Goal: Task Accomplishment & Management: Complete application form

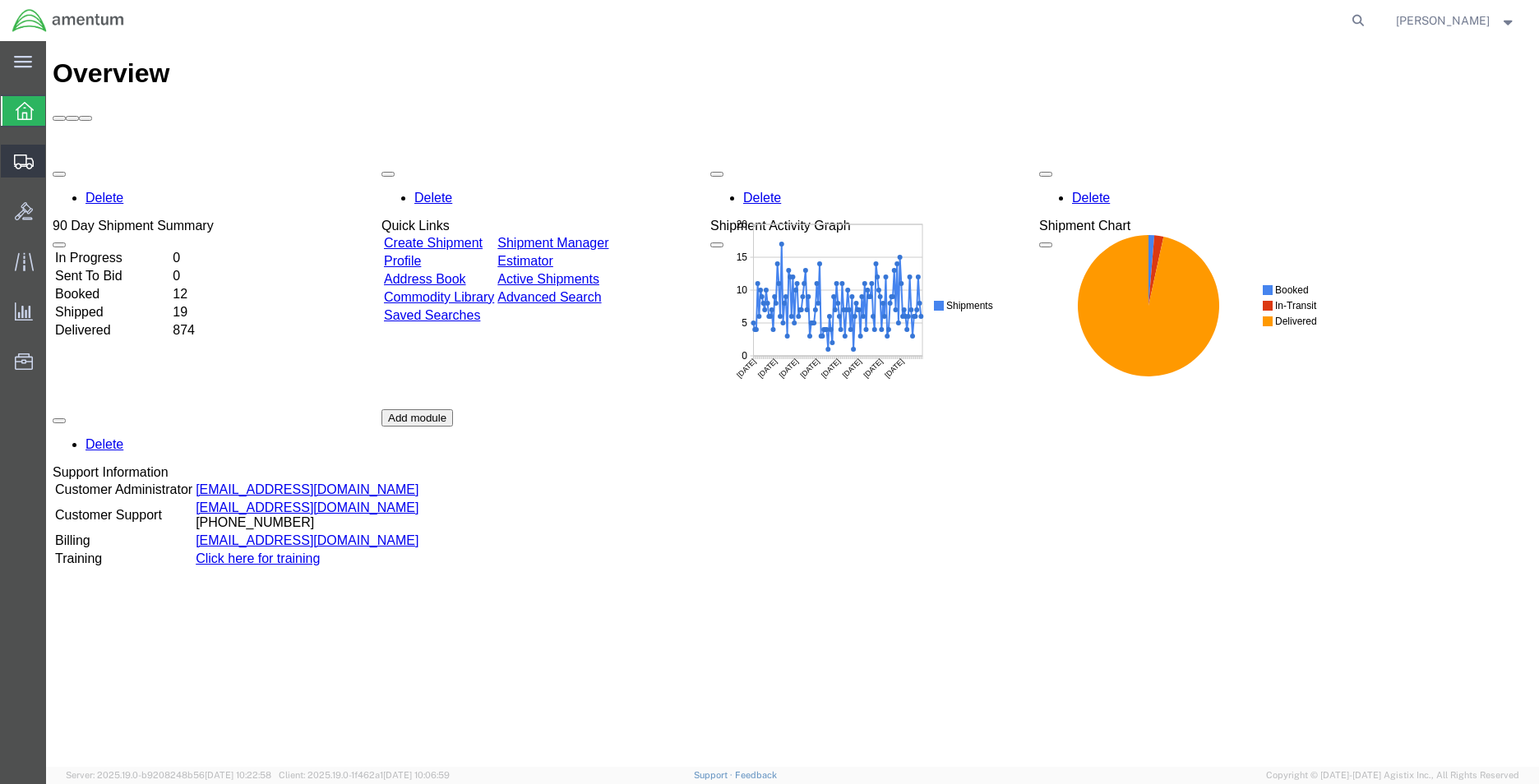
drag, startPoint x: 112, startPoint y: 193, endPoint x: 147, endPoint y: 210, distance: 38.9
click at [0, 0] on span "Shipment Manager" at bounding box center [0, 0] width 0 height 0
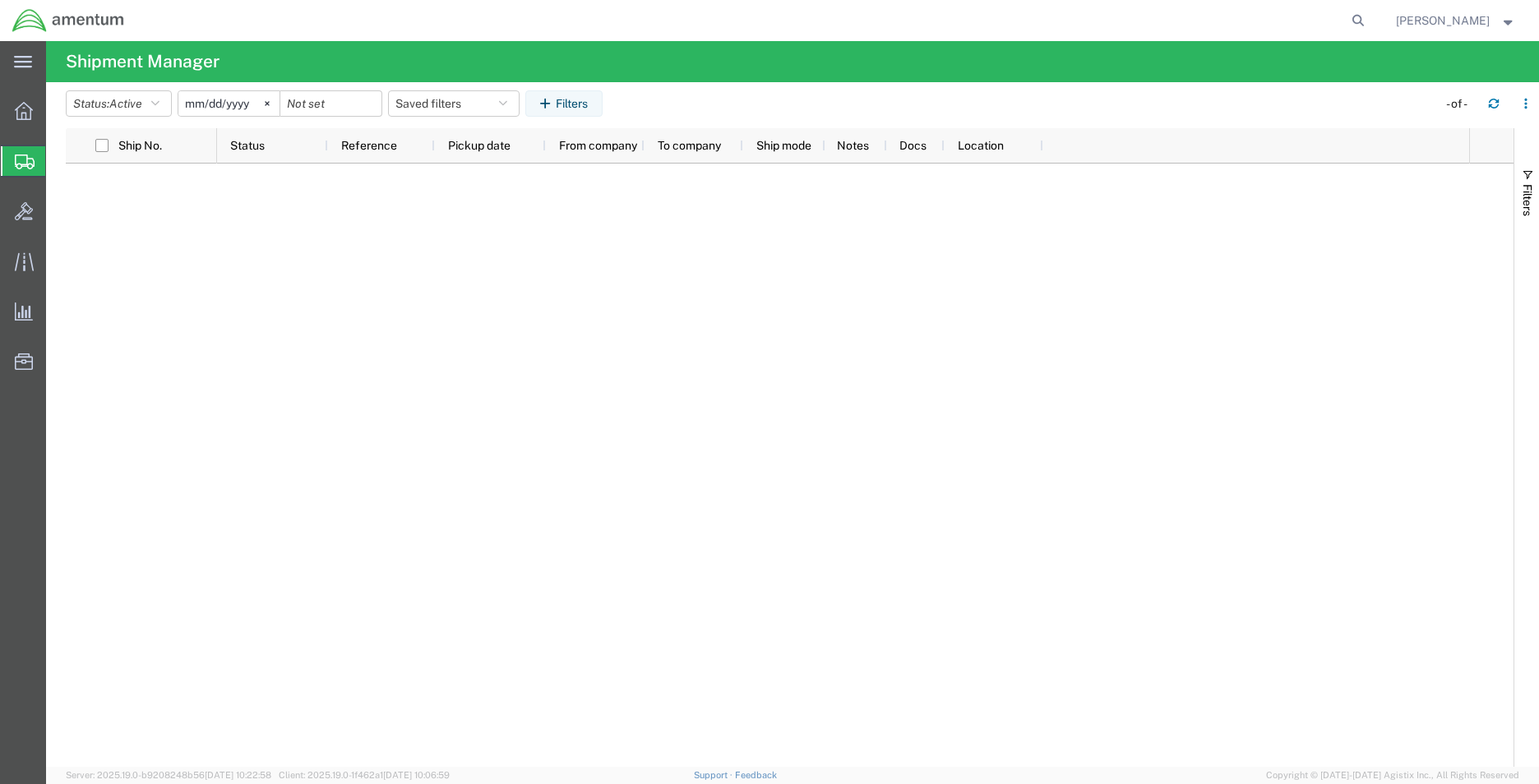
click at [0, 0] on span "Create Shipment" at bounding box center [0, 0] width 0 height 0
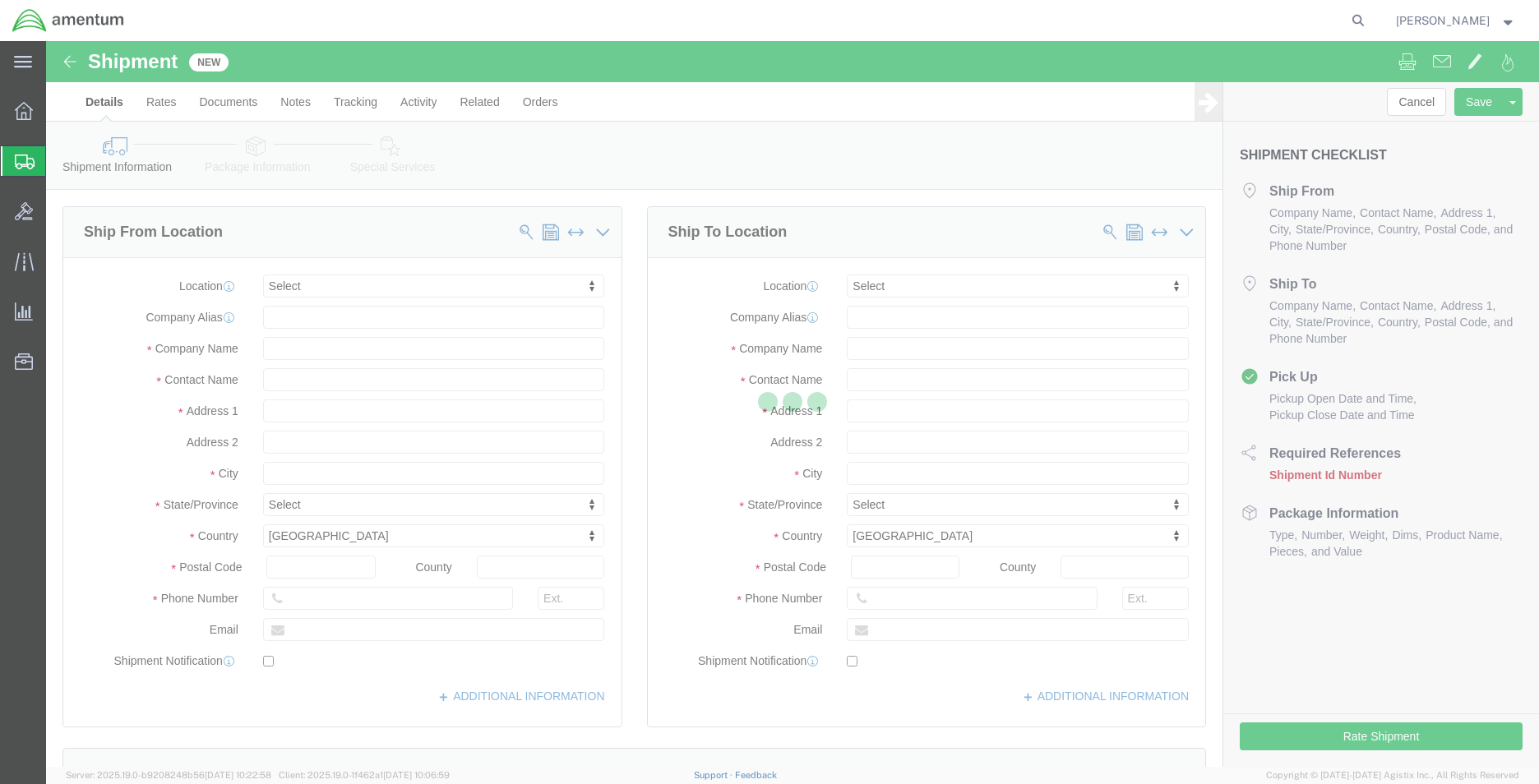
select select
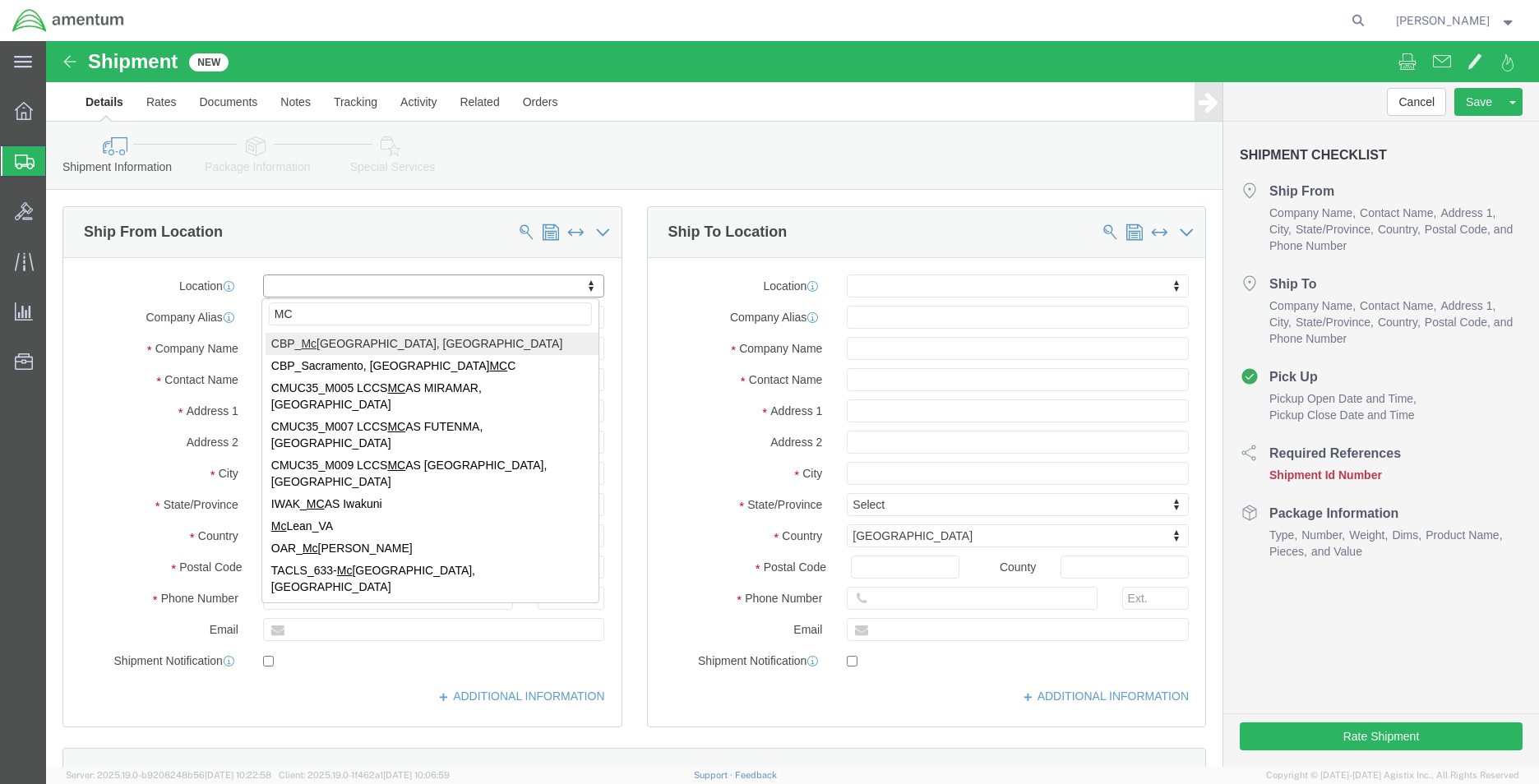
type input "MCA"
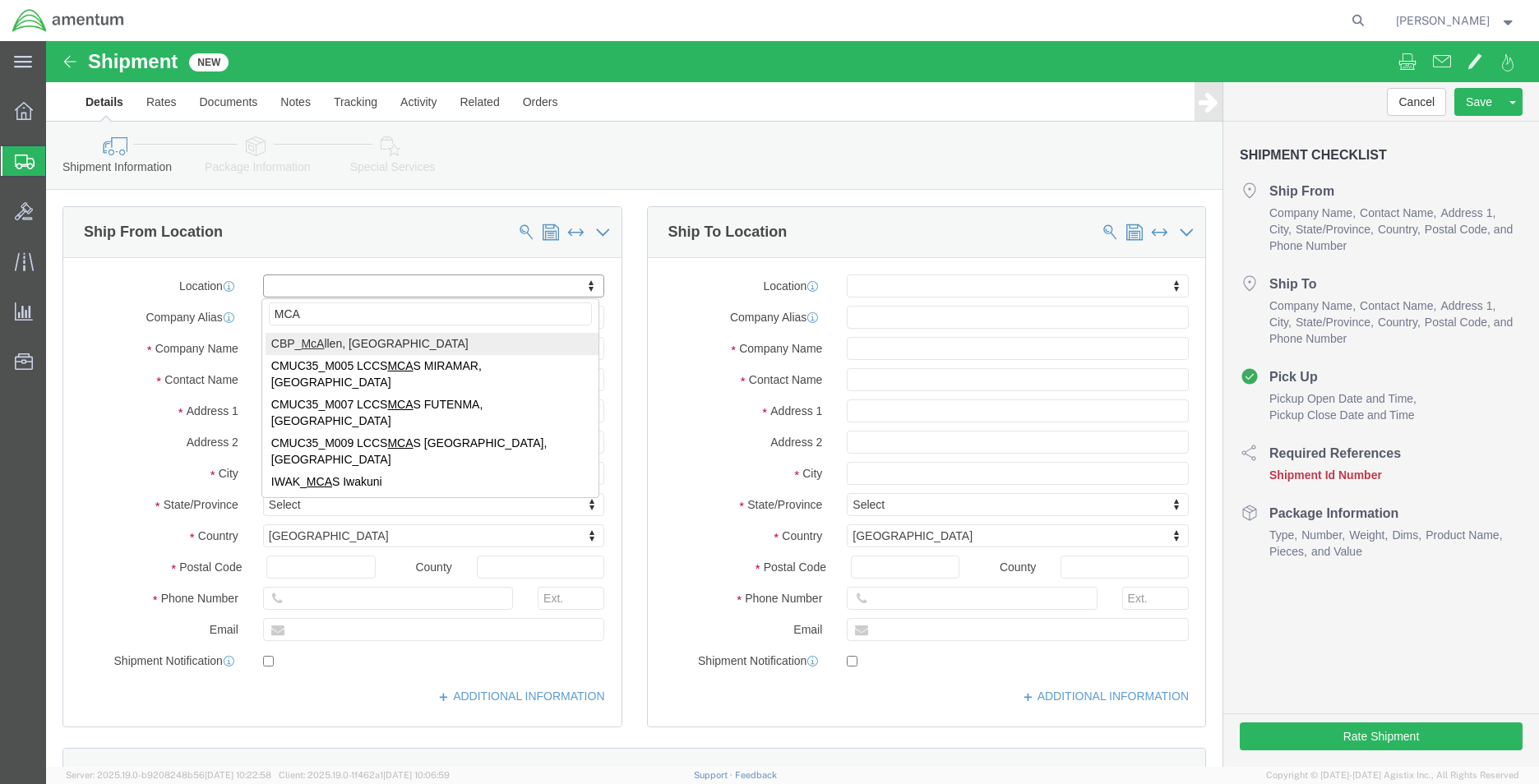
select select "49941"
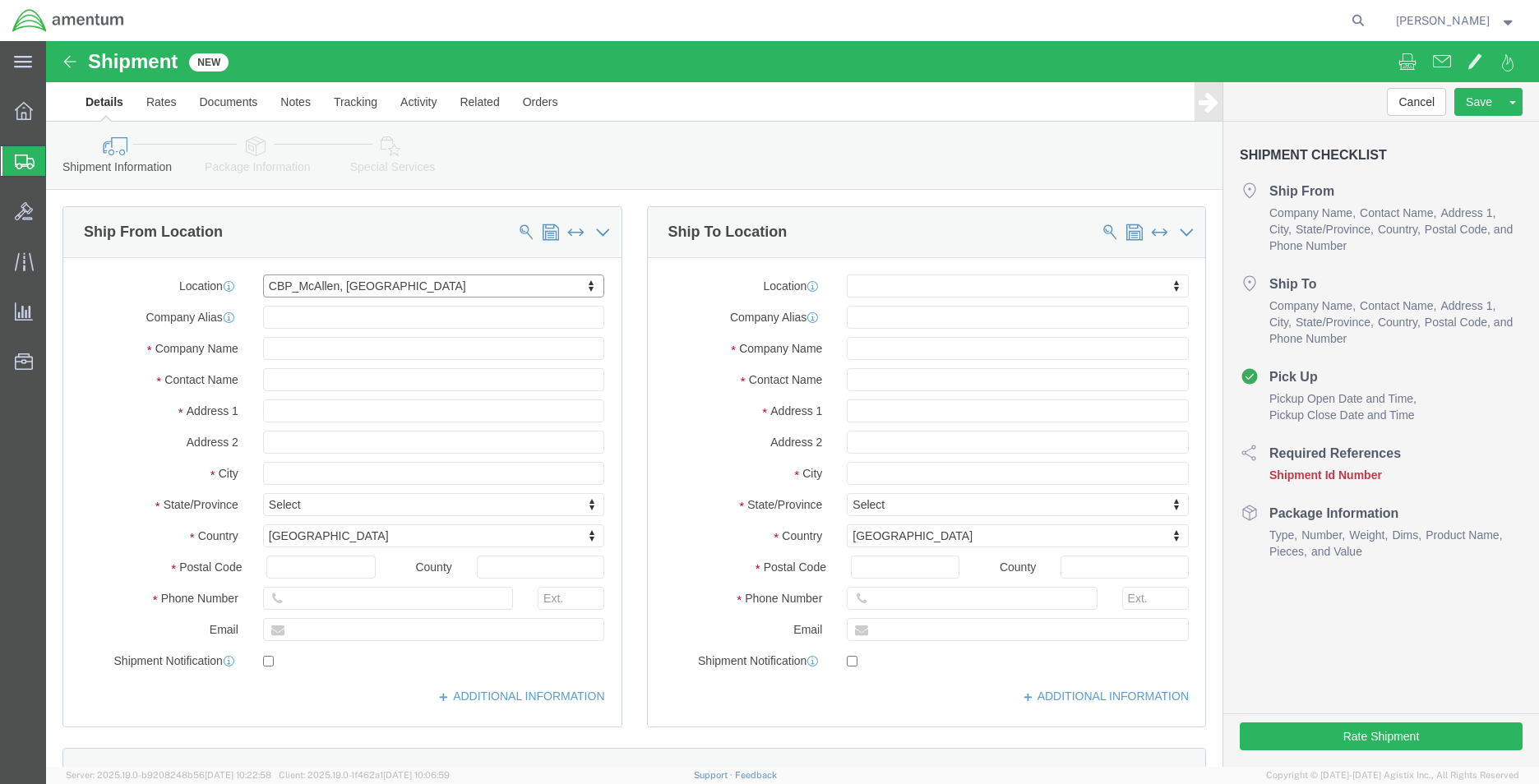
select select "[GEOGRAPHIC_DATA]"
click input "text"
paste input "Homewood Suites"
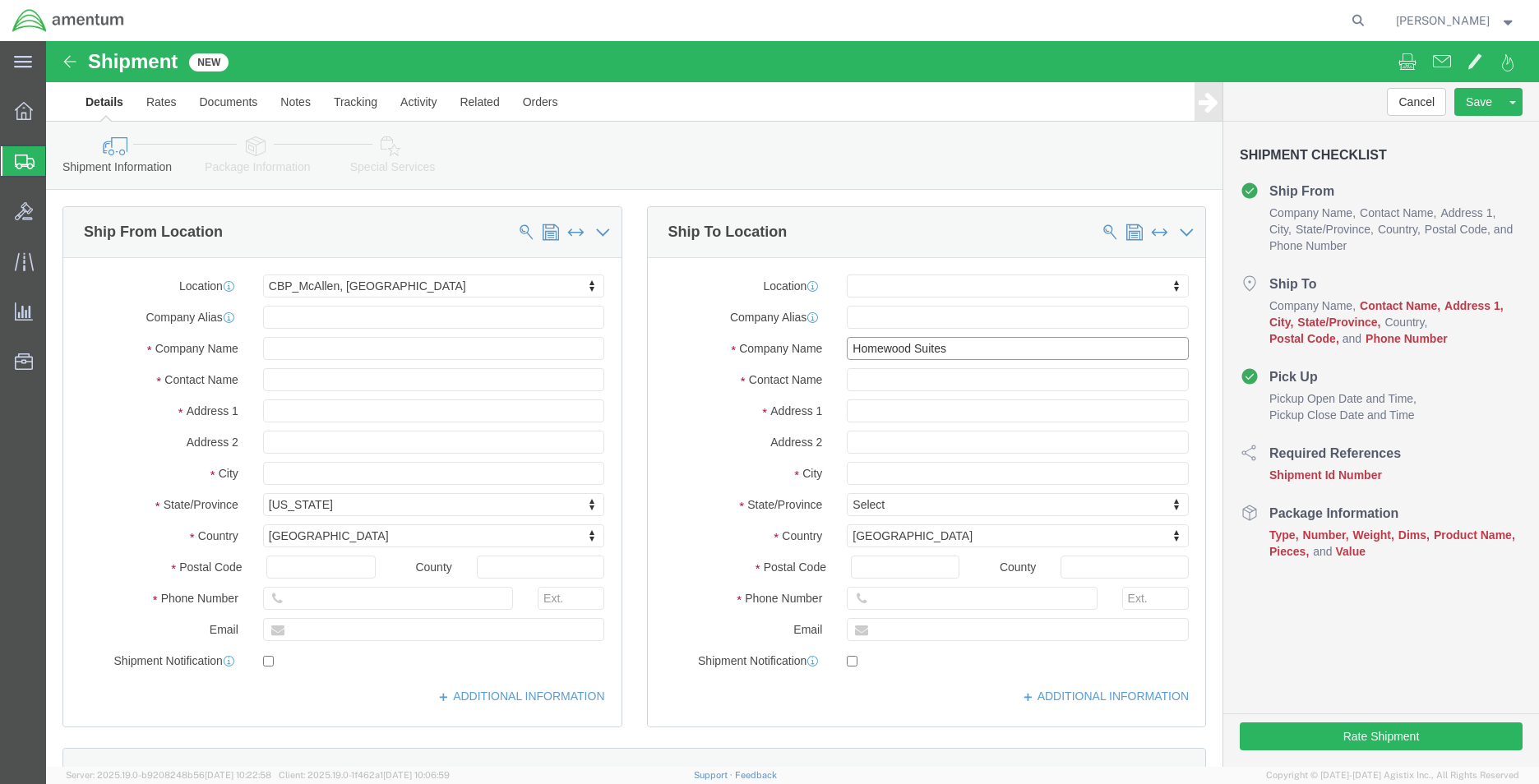
type input "Homewood Suites"
click input "text"
paste input "Homewood Suites"
type input "Homewood Suites"
drag, startPoint x: 917, startPoint y: 334, endPoint x: 774, endPoint y: 334, distance: 143.0
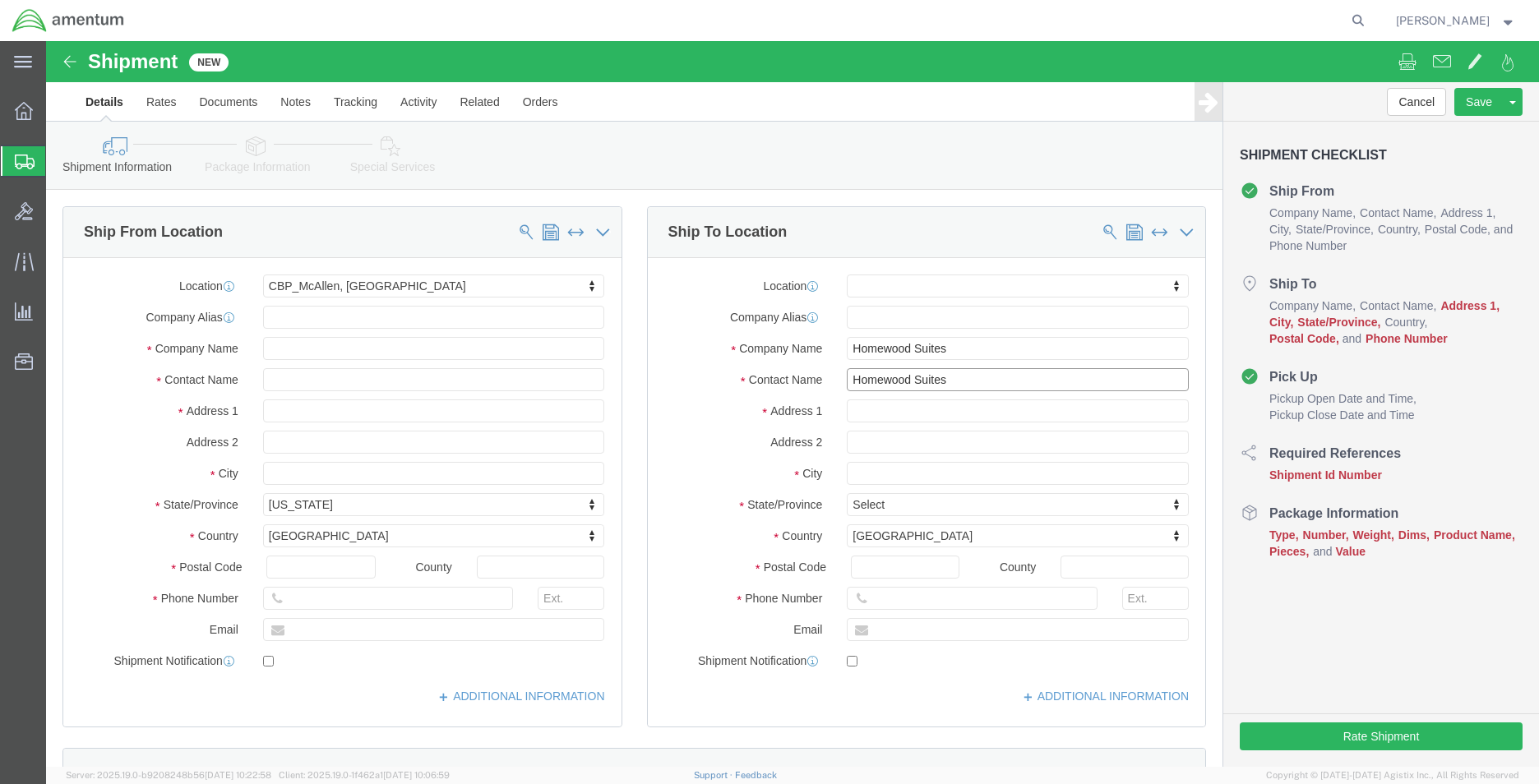
click div "Contact Name Homewood Suites"
click input "text"
paste input "[STREET_ADDRESS][PERSON_NAME]"
type input "[STREET_ADDRESS][PERSON_NAME]"
click input "text"
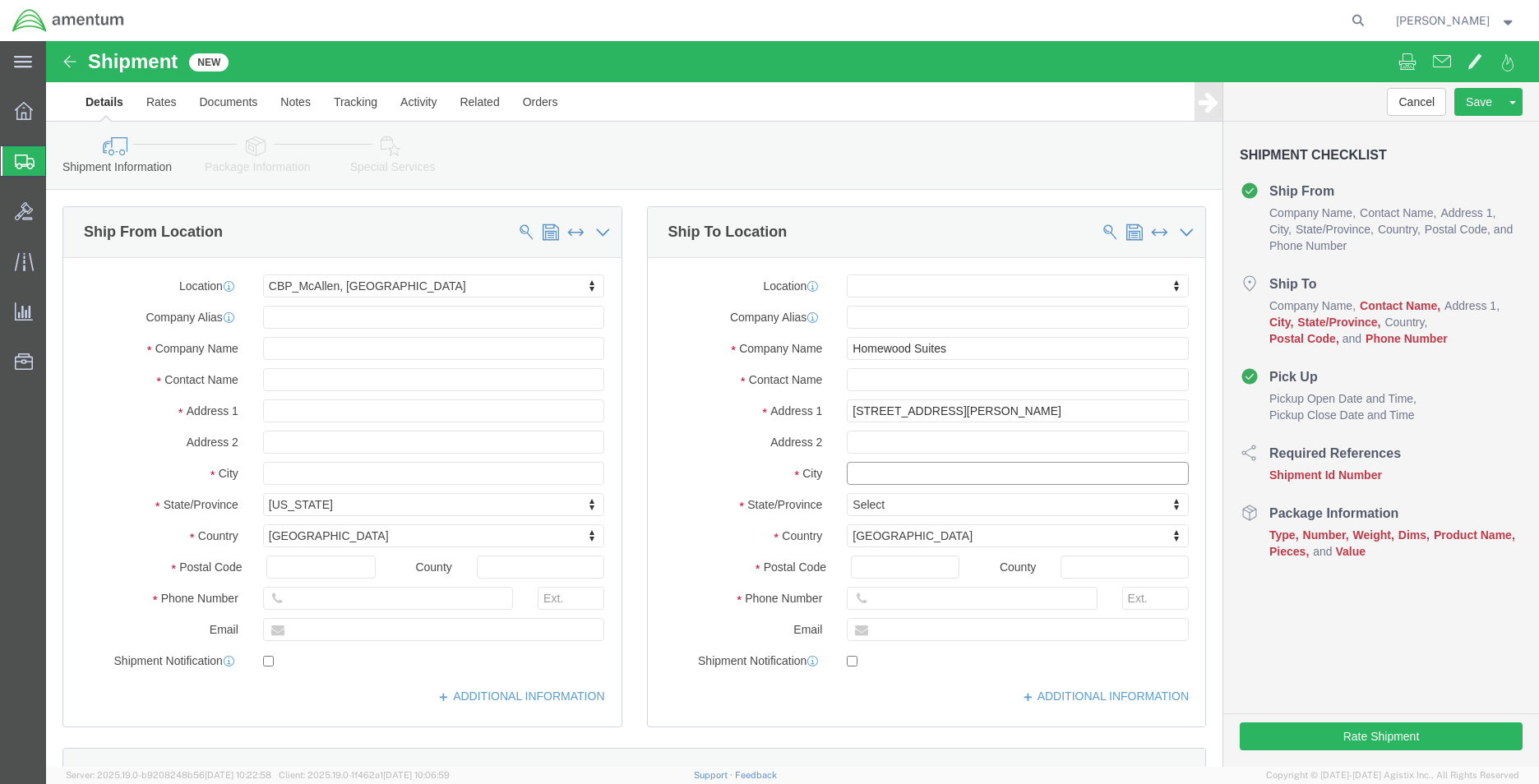
click input "text"
paste input "[GEOGRAPHIC_DATA]"
type input "[GEOGRAPHIC_DATA]"
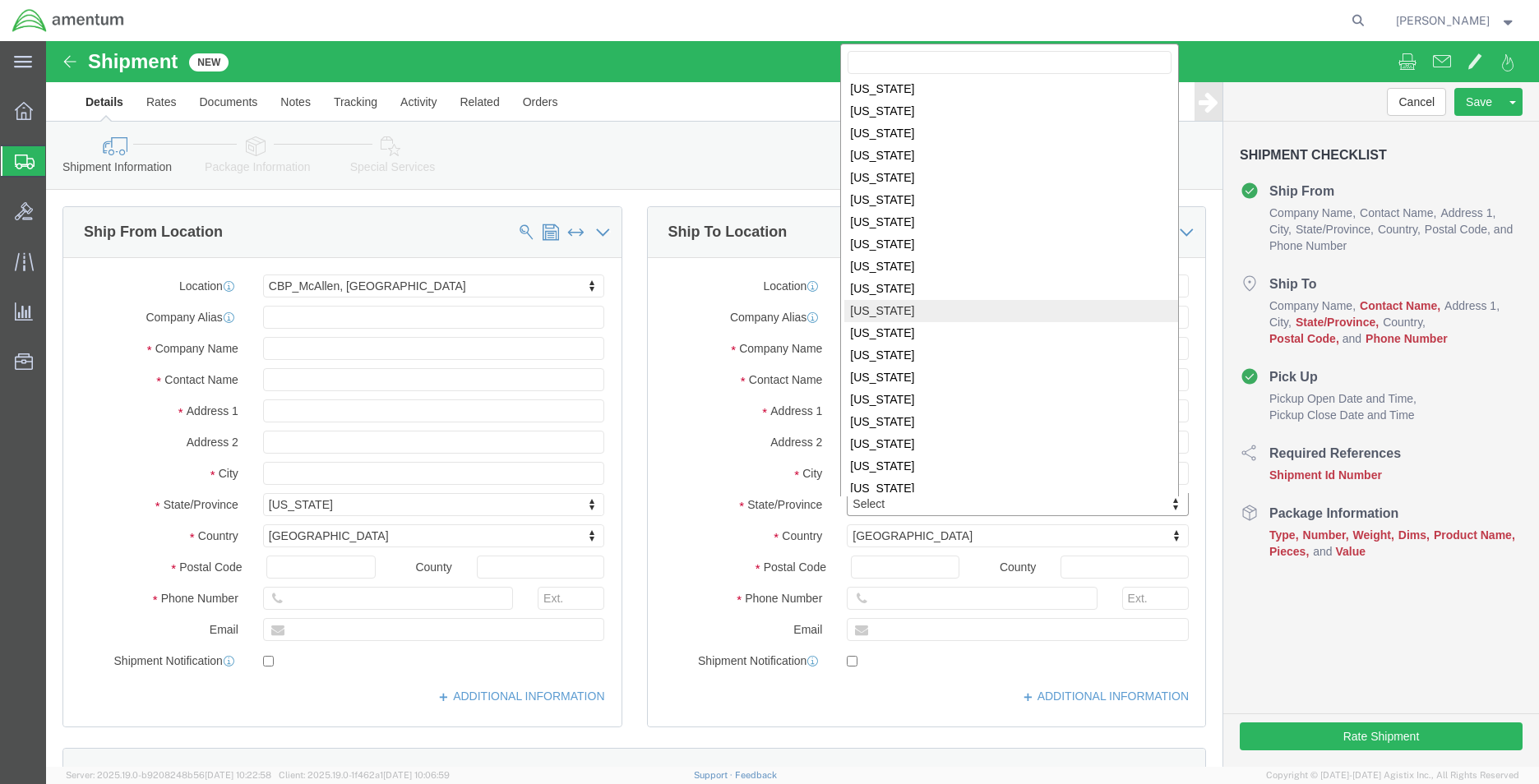
scroll to position [742, 0]
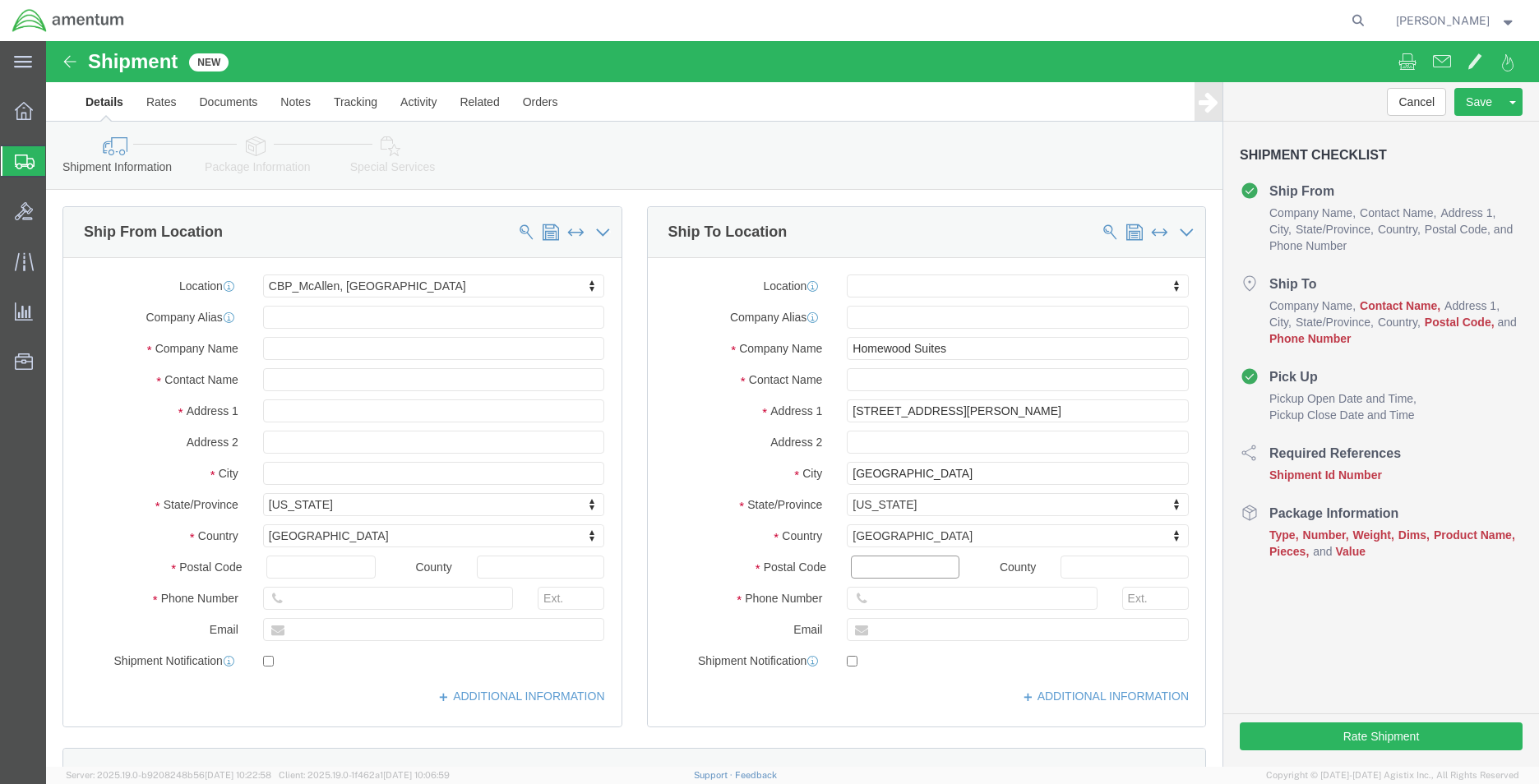
click input "Postal Code"
type input "12553"
click input "text"
paste input "[PHONE_NUMBER]"
click input "text"
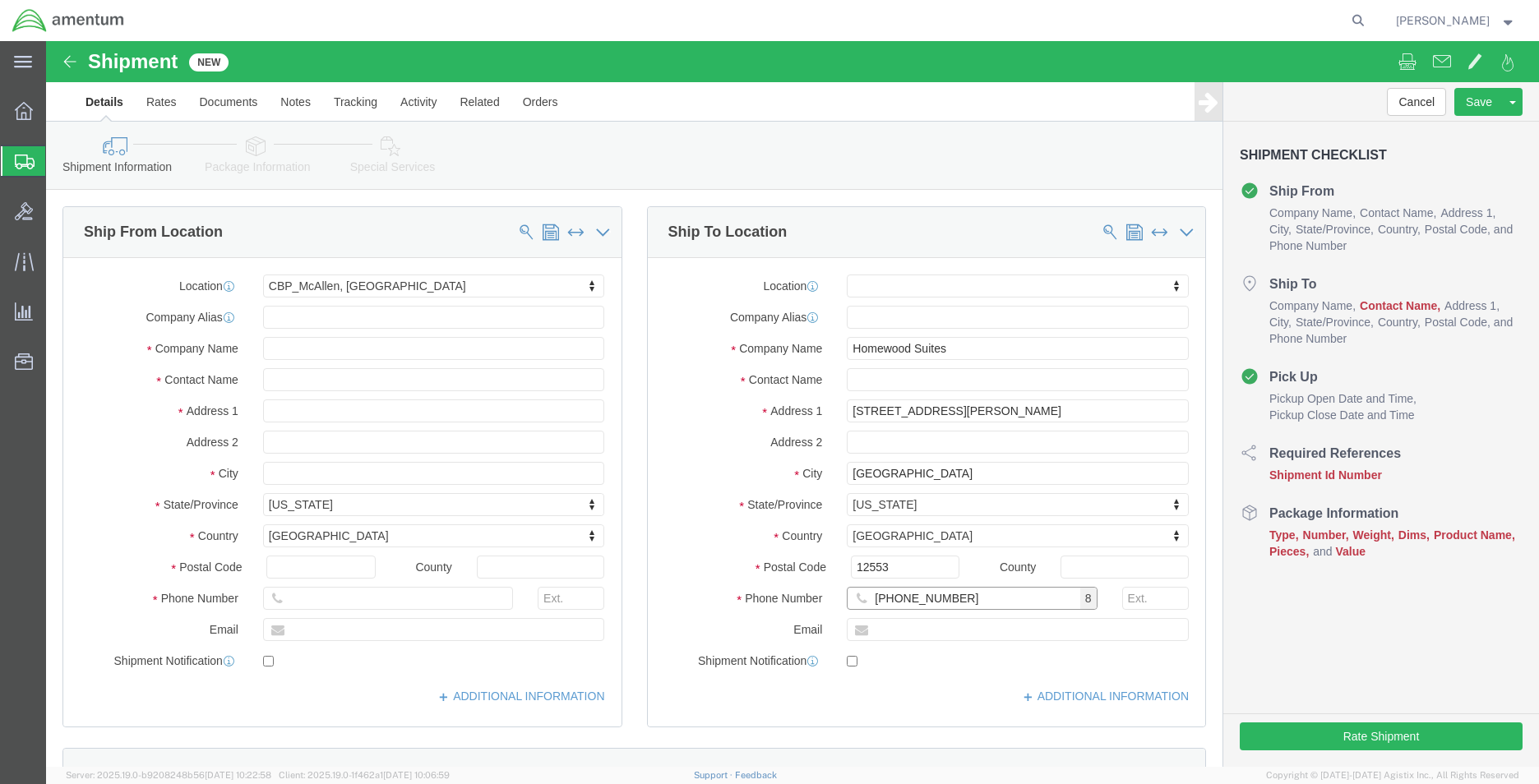
drag, startPoint x: 918, startPoint y: 560, endPoint x: 821, endPoint y: 558, distance: 97.0
click input "[PHONE_NUMBER]"
paste input "309-5627"
type input "[PHONE_NUMBER]"
click input "text"
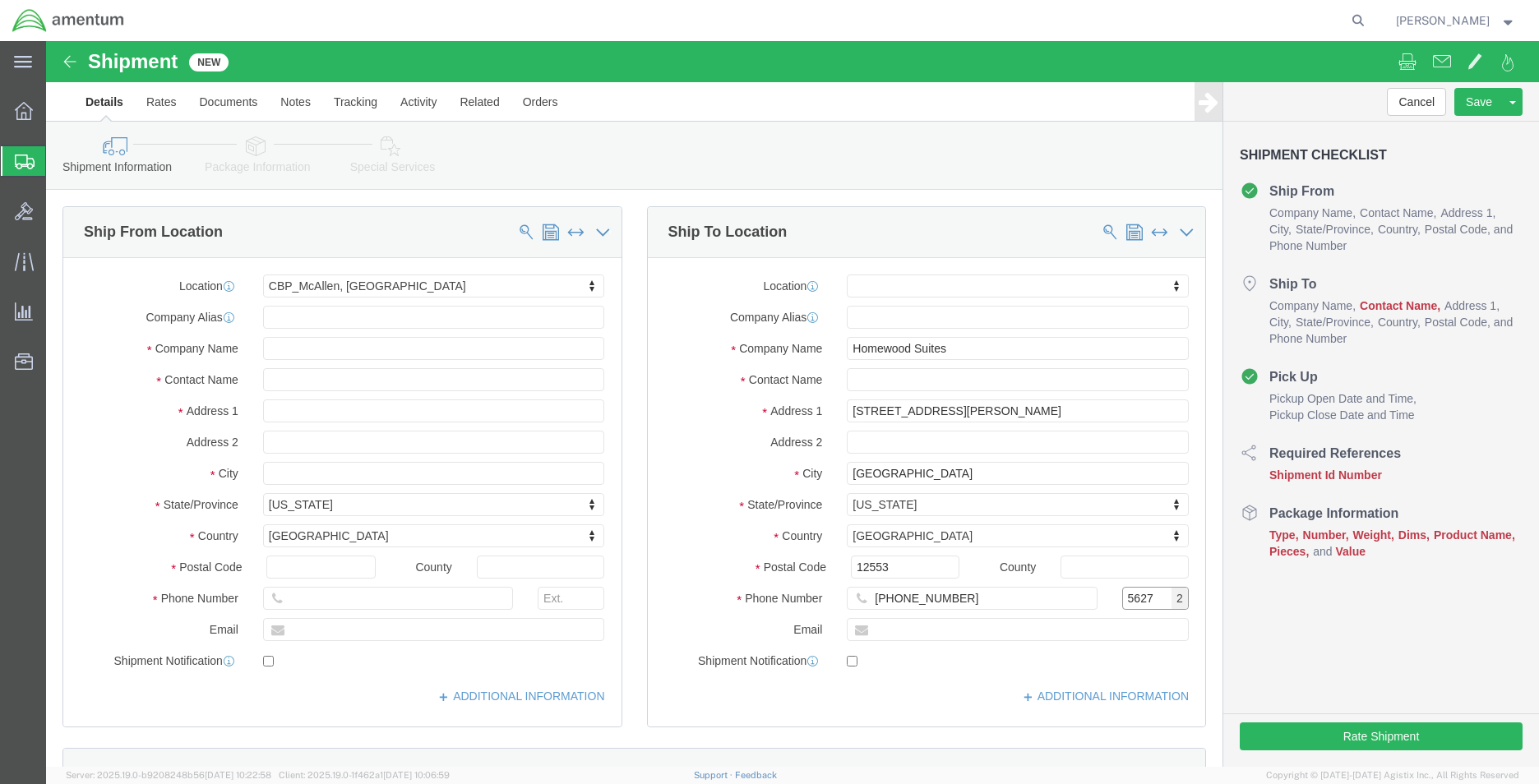
type input "5627"
click input "text"
paste input "[PERSON_NAME][EMAIL_ADDRESS][PERSON_NAME][DOMAIN_NAME]"
type input "[PERSON_NAME][EMAIL_ADDRESS][PERSON_NAME][DOMAIN_NAME]"
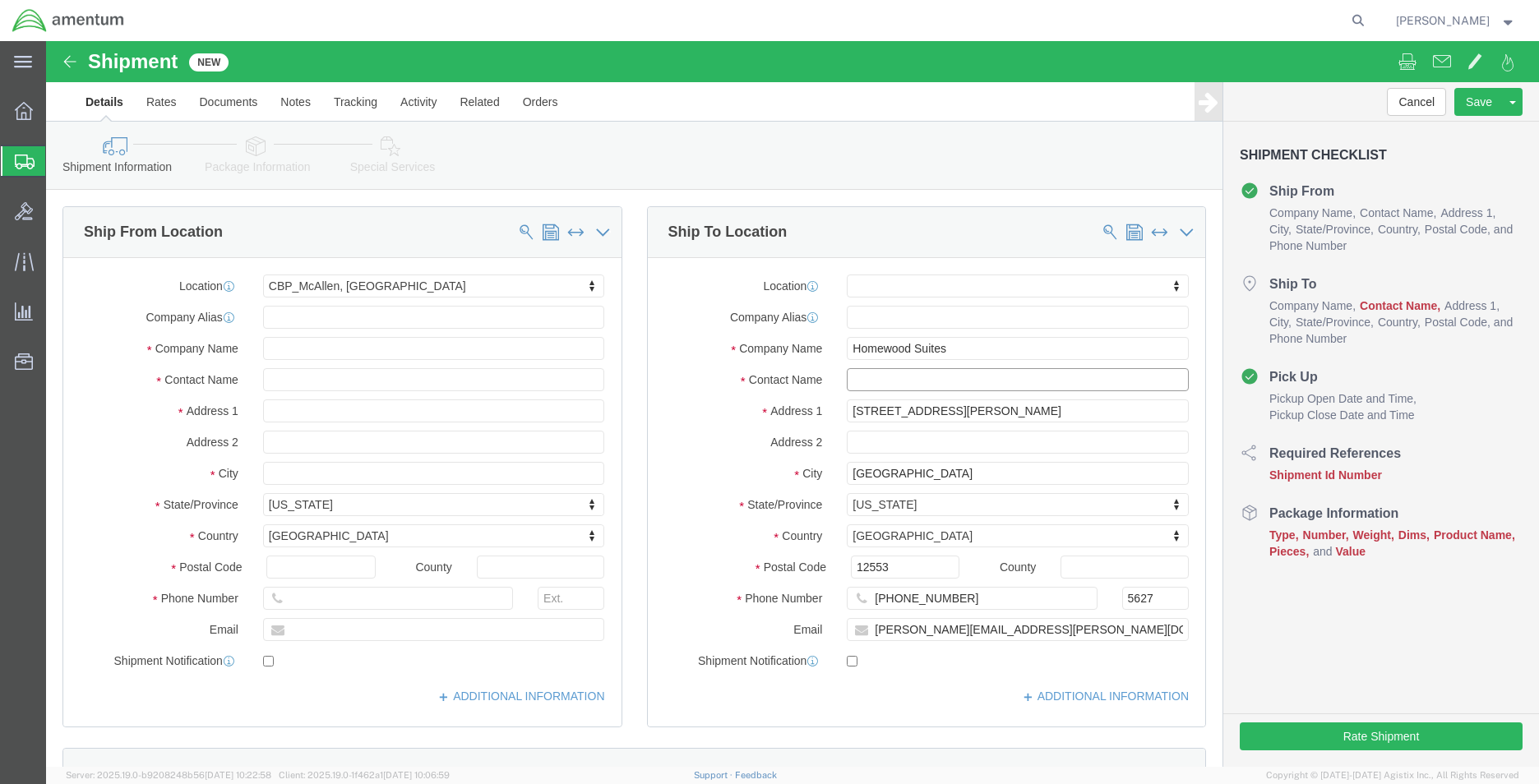
click input "text"
paste input "[PERSON_NAME]"
type input "[PERSON_NAME]"
drag, startPoint x: 896, startPoint y: 371, endPoint x: 800, endPoint y: 371, distance: 96.0
click input "[STREET_ADDRESS][PERSON_NAME]"
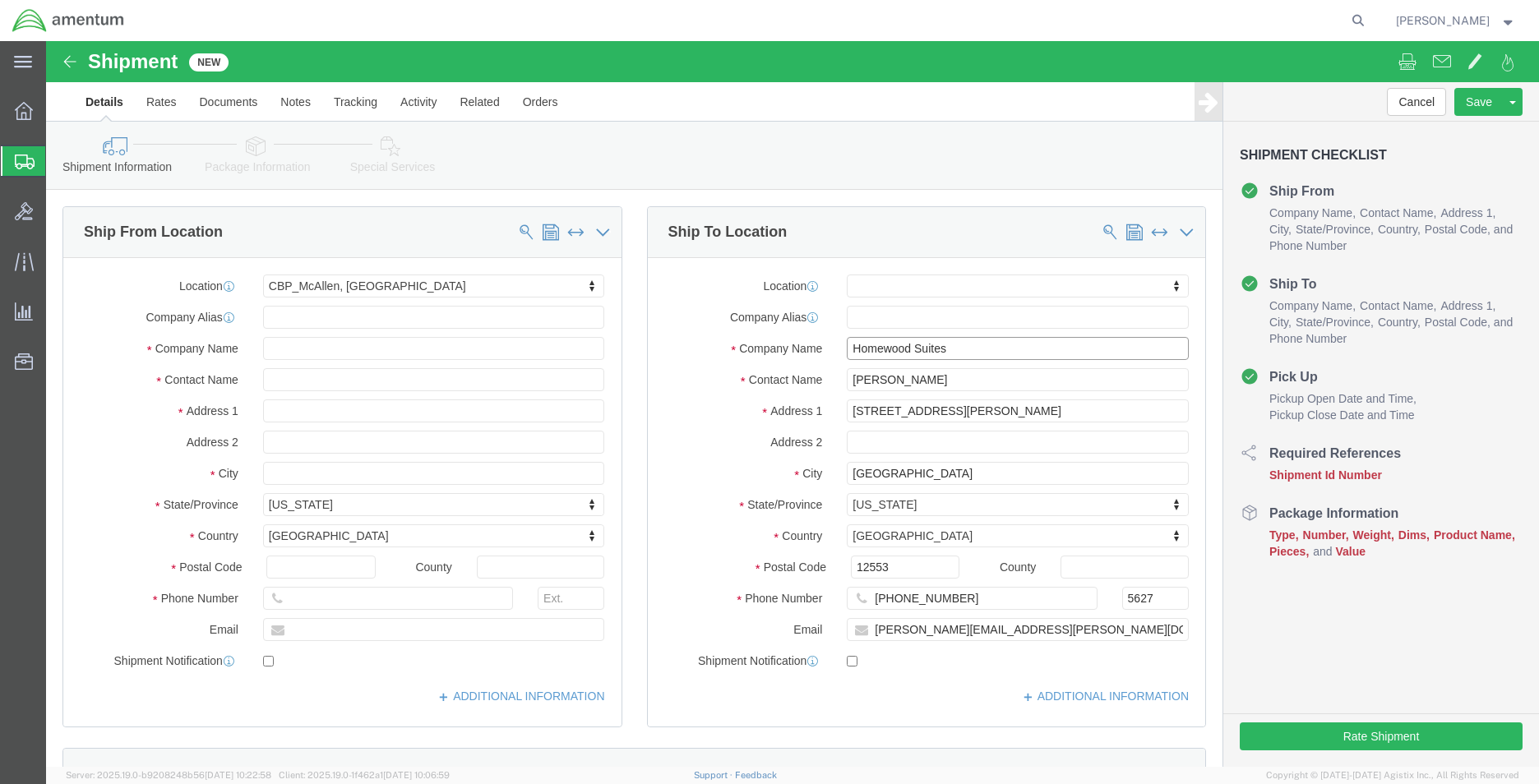
drag, startPoint x: 919, startPoint y: 306, endPoint x: 784, endPoint y: 305, distance: 135.0
click div "Homewood Suites"
drag, startPoint x: 910, startPoint y: 368, endPoint x: 795, endPoint y: 367, distance: 115.0
click input "[STREET_ADDRESS][PERSON_NAME]"
drag, startPoint x: 704, startPoint y: 448, endPoint x: 677, endPoint y: 460, distance: 29.5
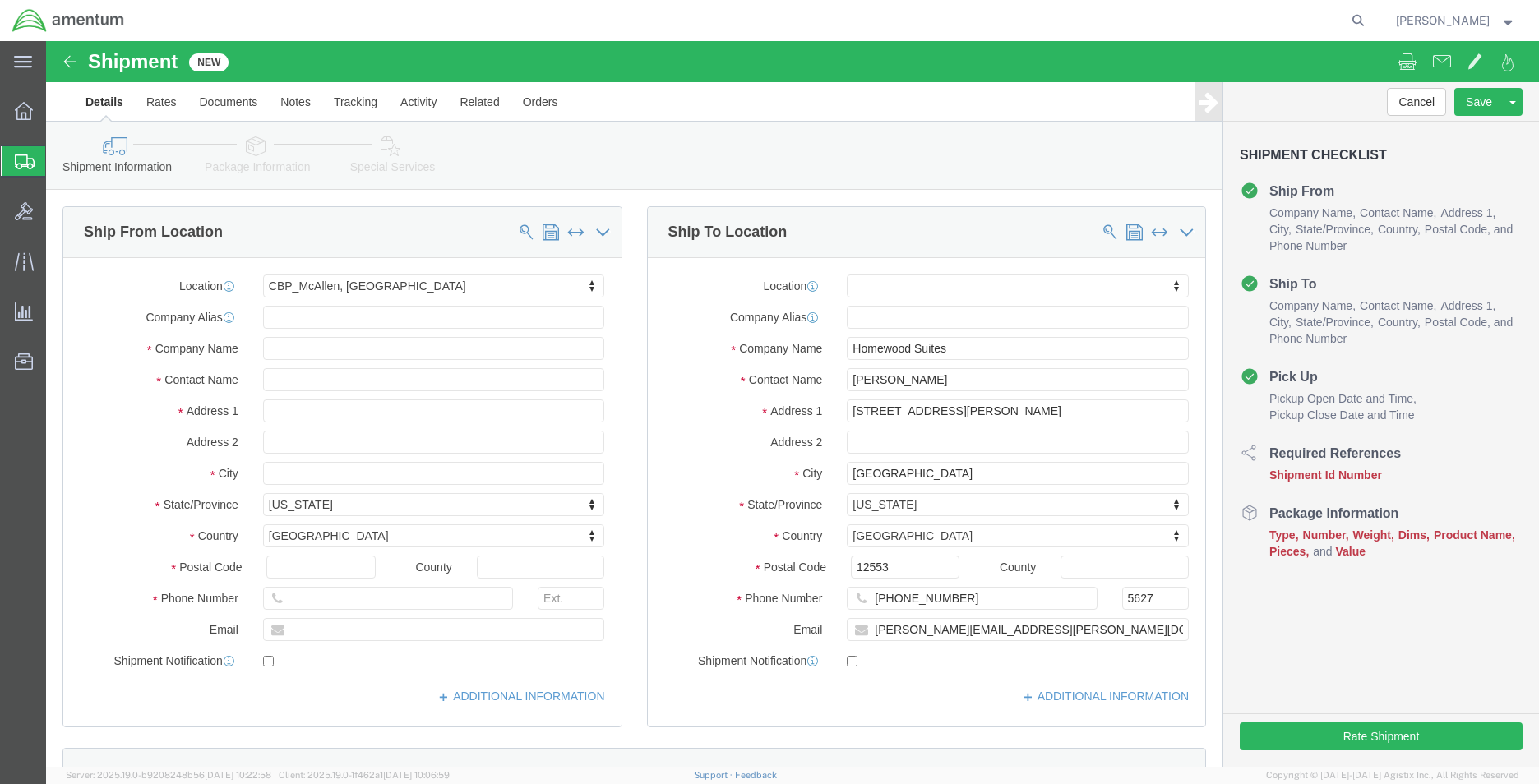
click div "Ship From Location Location [GEOGRAPHIC_DATA], [GEOGRAPHIC_DATA] My Profile Loc…"
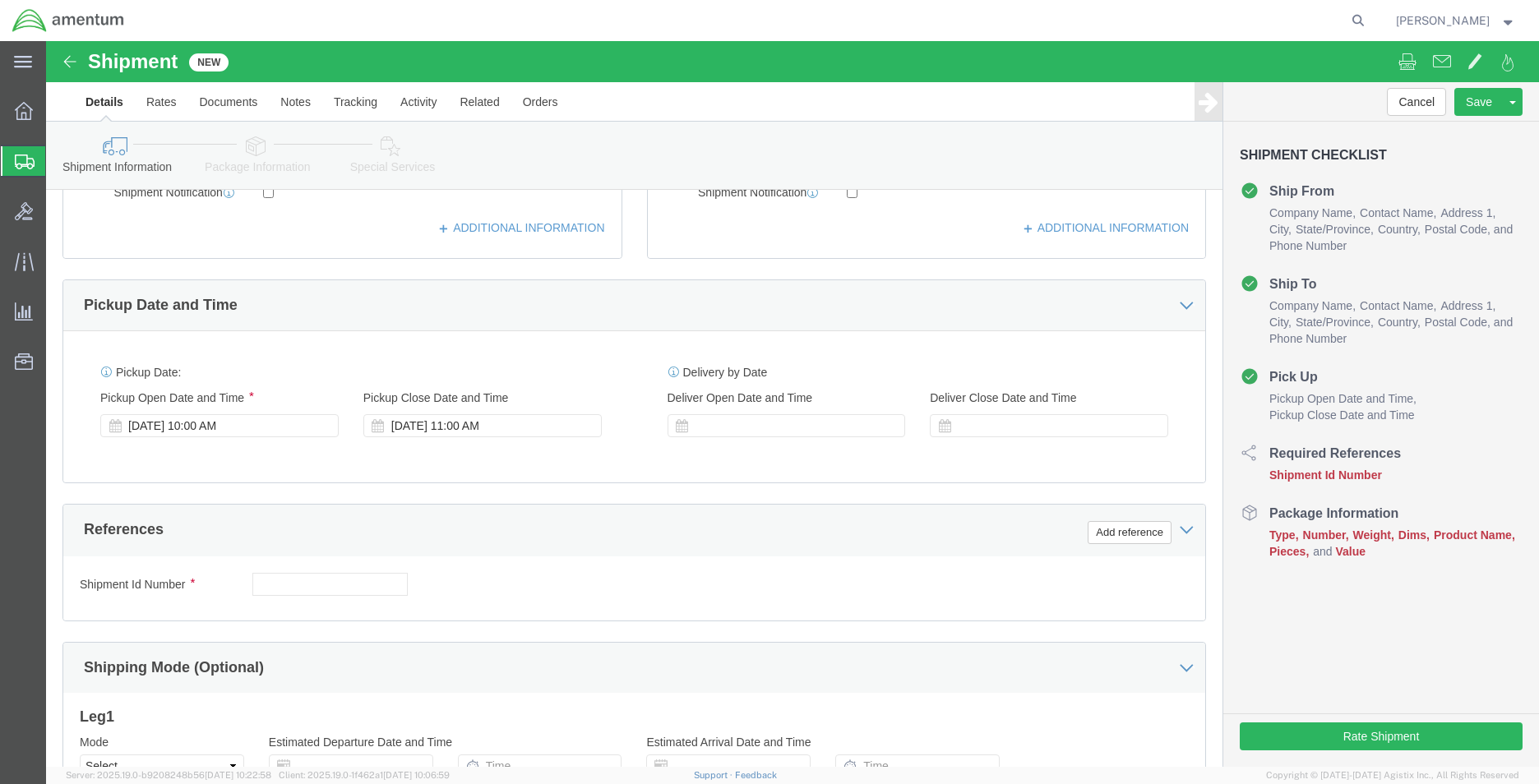
scroll to position [493, 0]
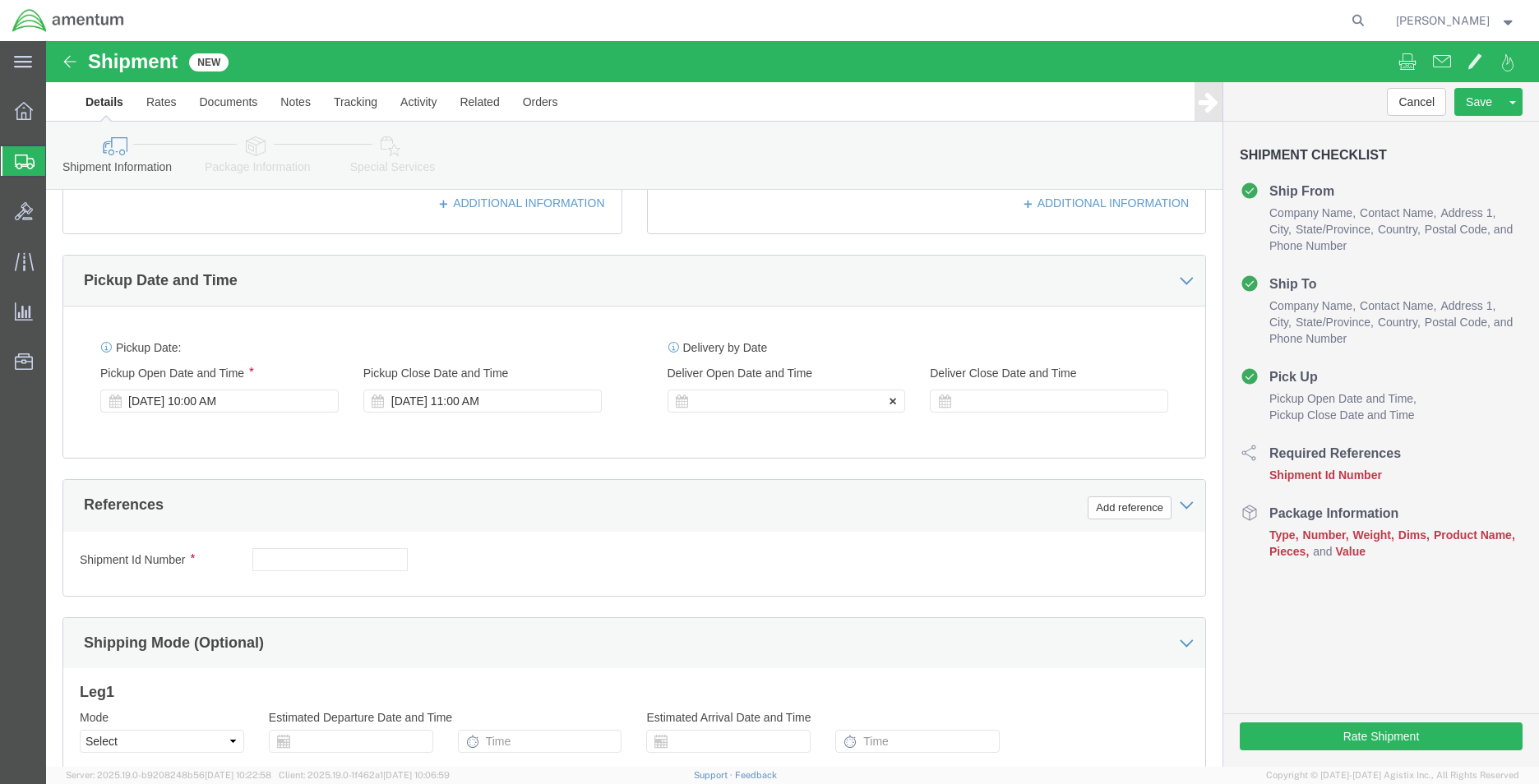
click div
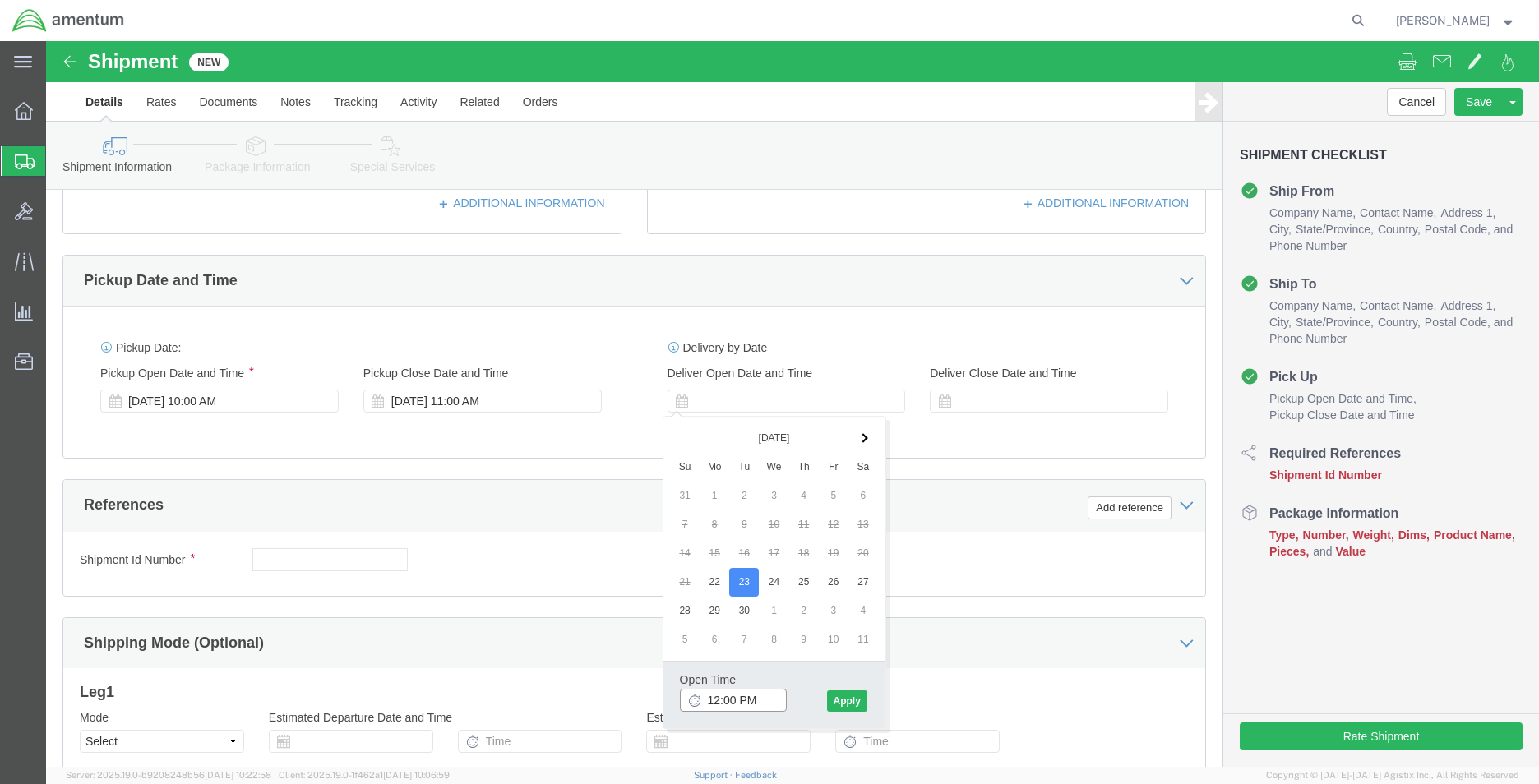
click input "12:00 PM"
click input "8:00 PM"
type input "8:00 AM"
click button "Apply"
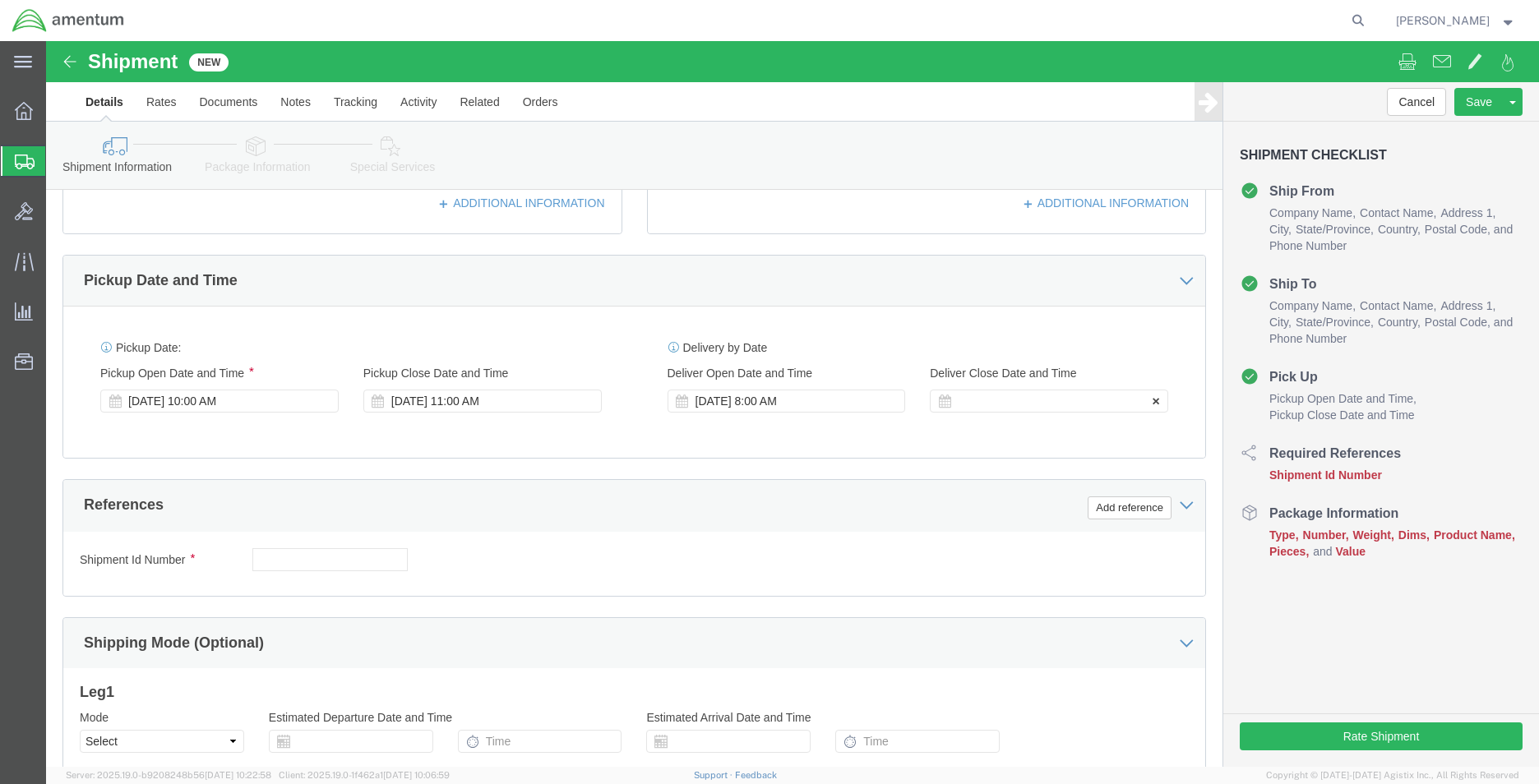
click div
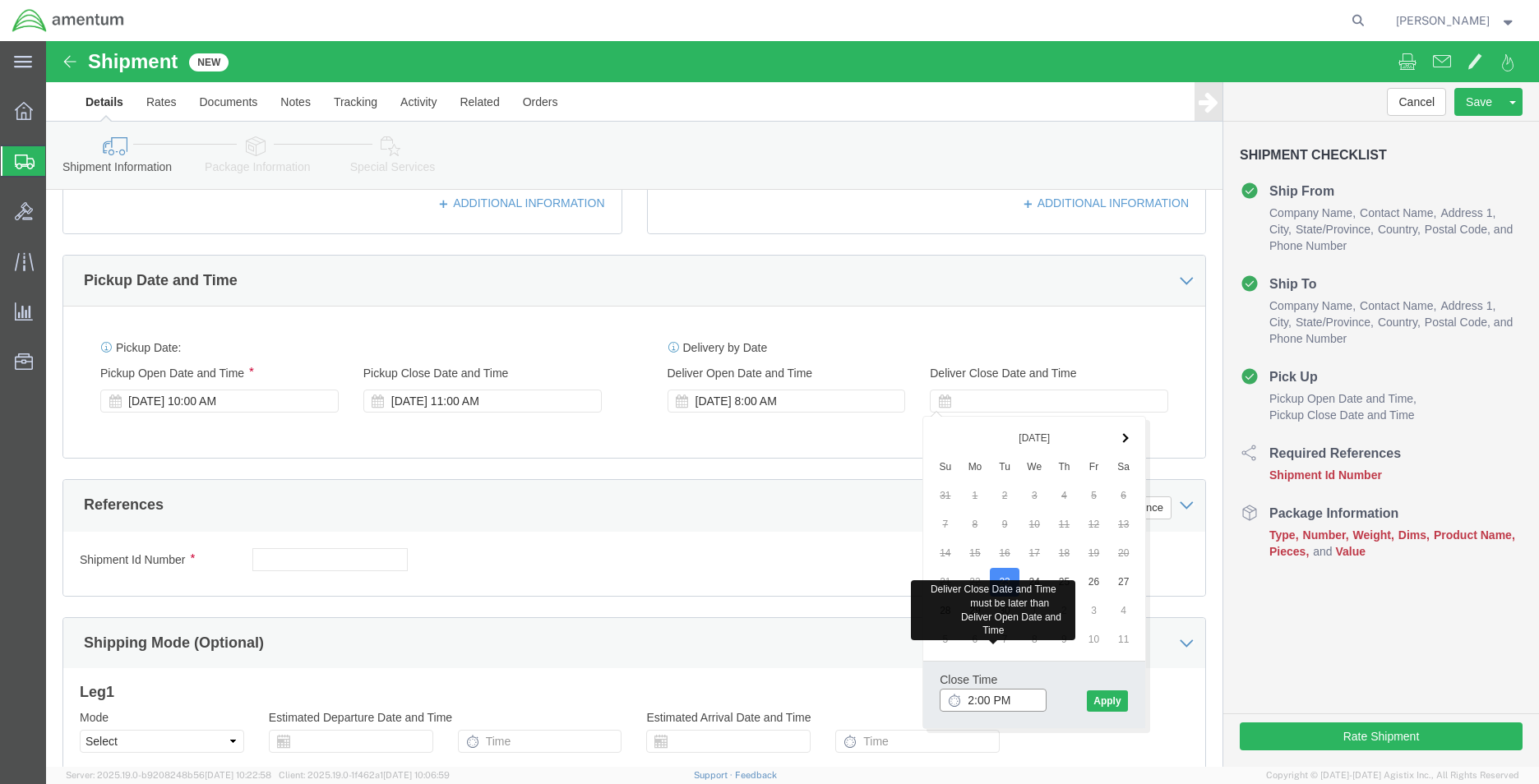
click input "2:00 PM"
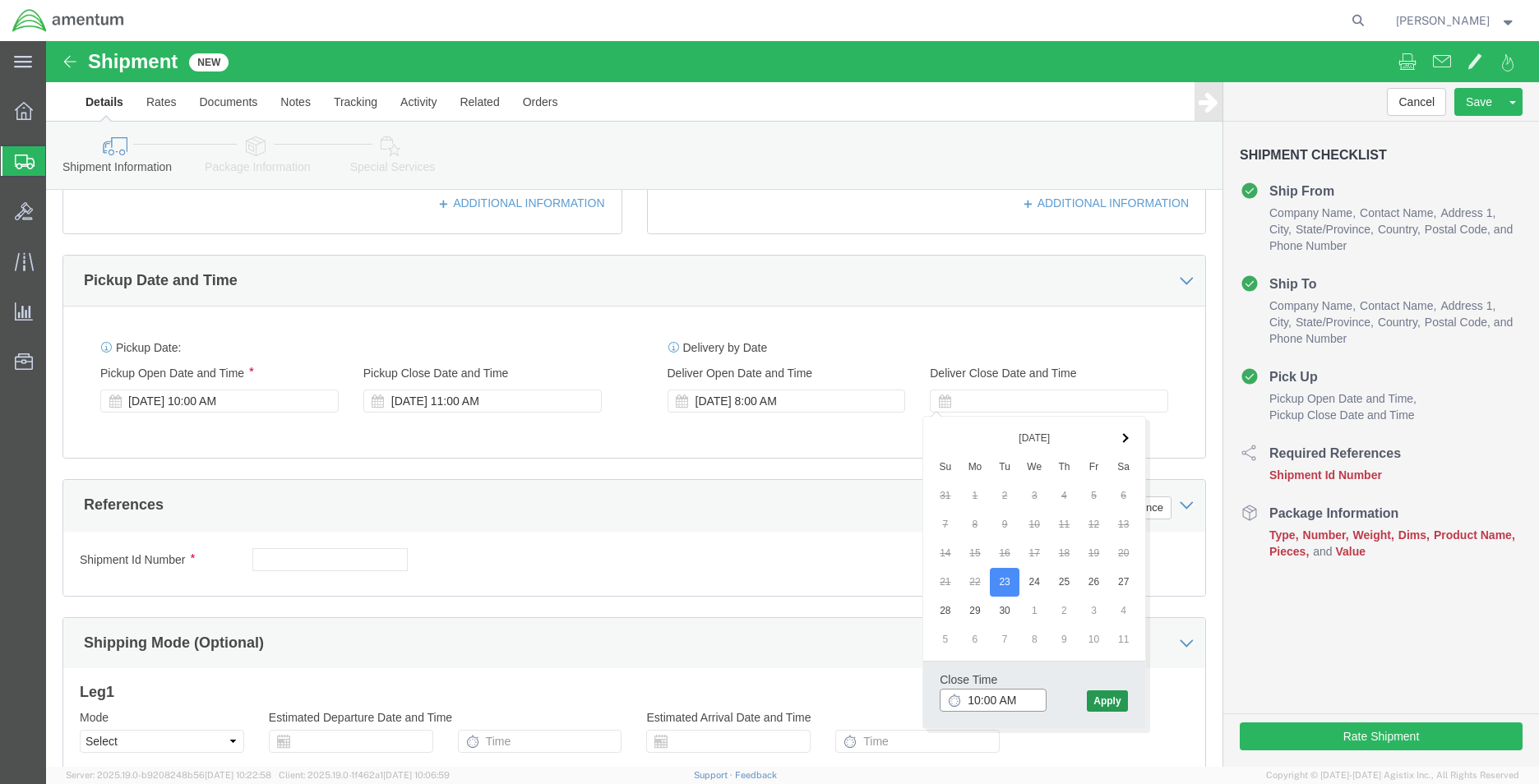
type input "10:00 AM"
click button "Apply"
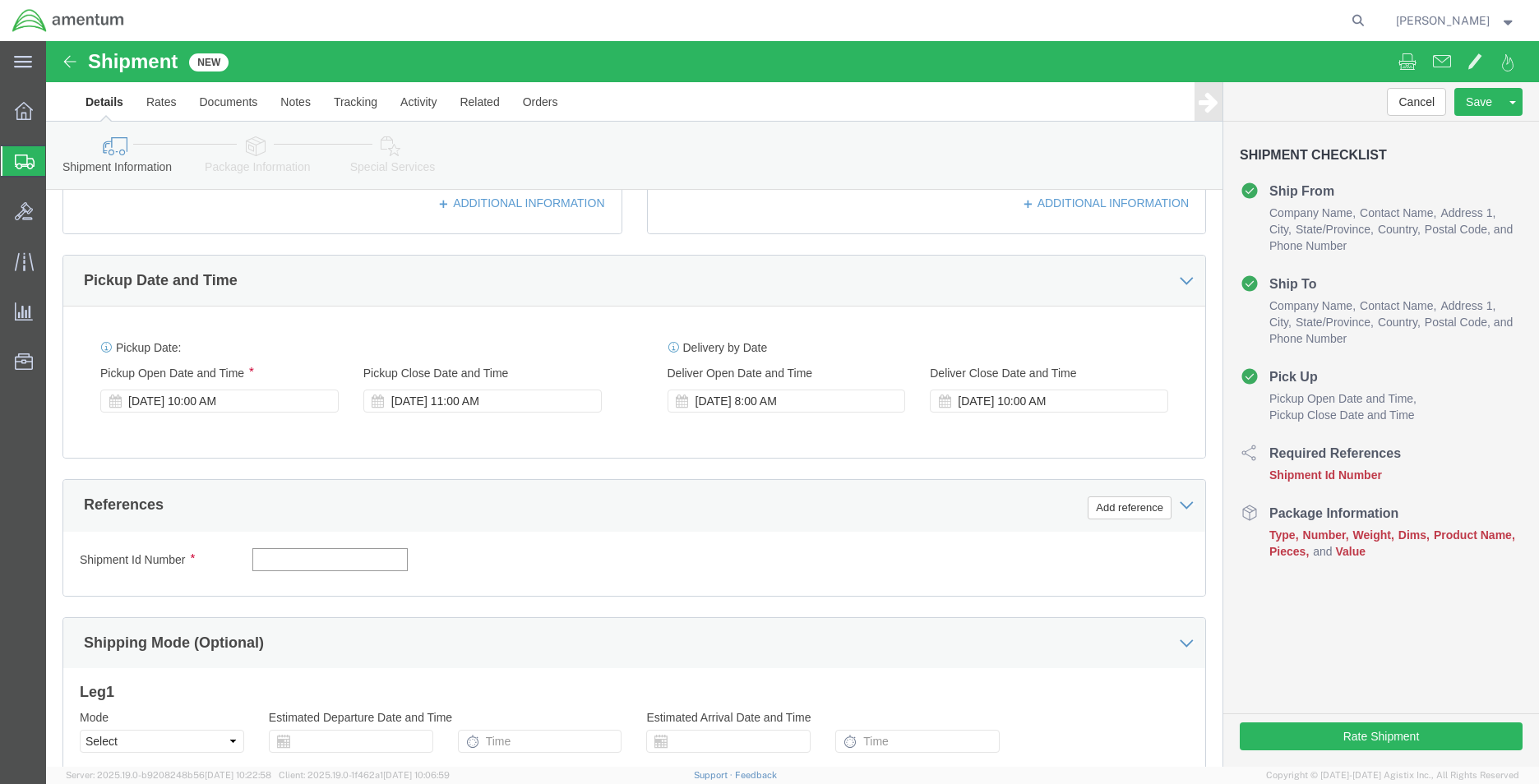
click input "text"
type input "CBP"
click button "Add reference"
click select "Select Account Type Activity ID Airline Appointment Number ASN Batch Request # …"
select select "DEPT"
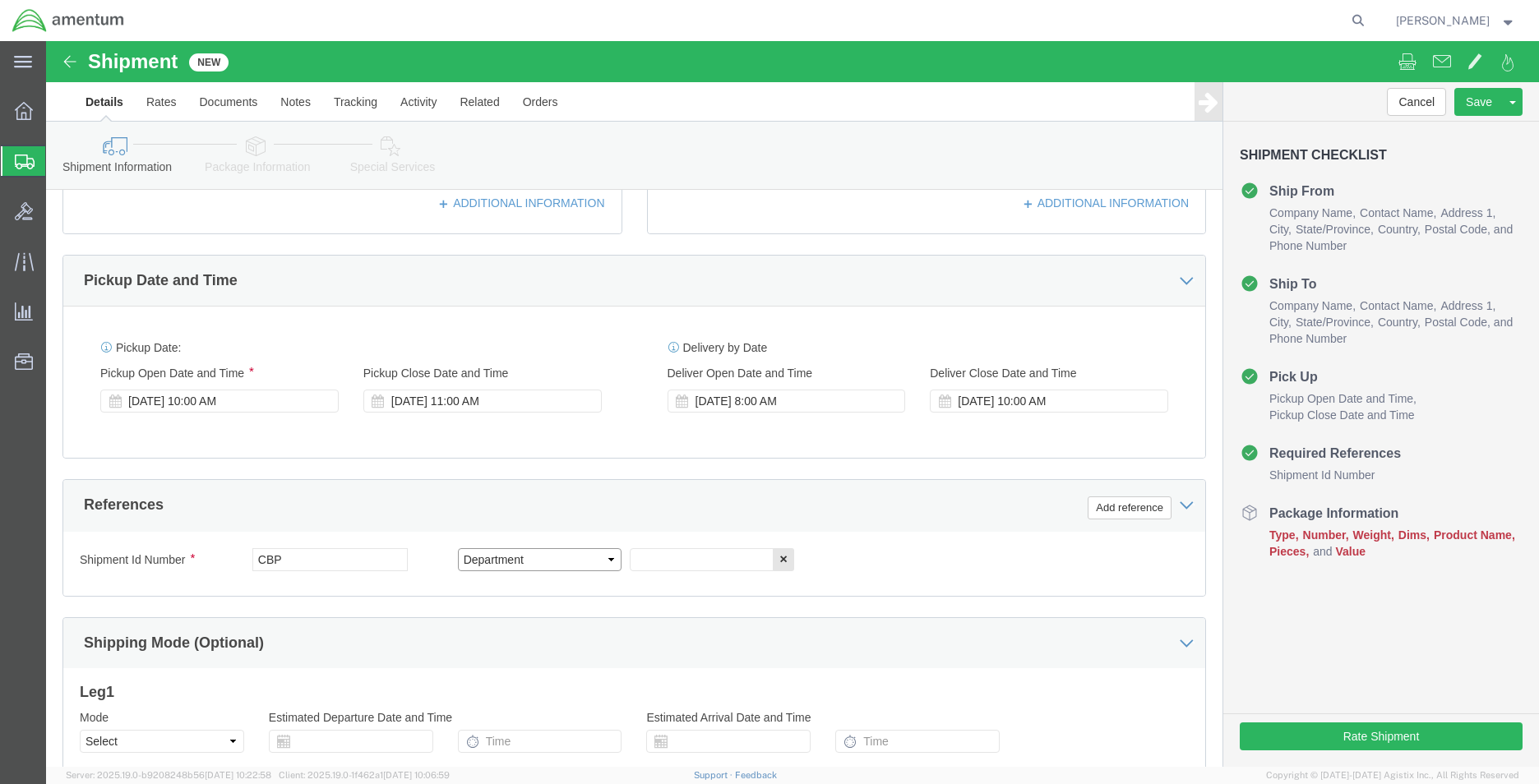
click select "Select Account Type Activity ID Airline Appointment Number ASN Batch Request # …"
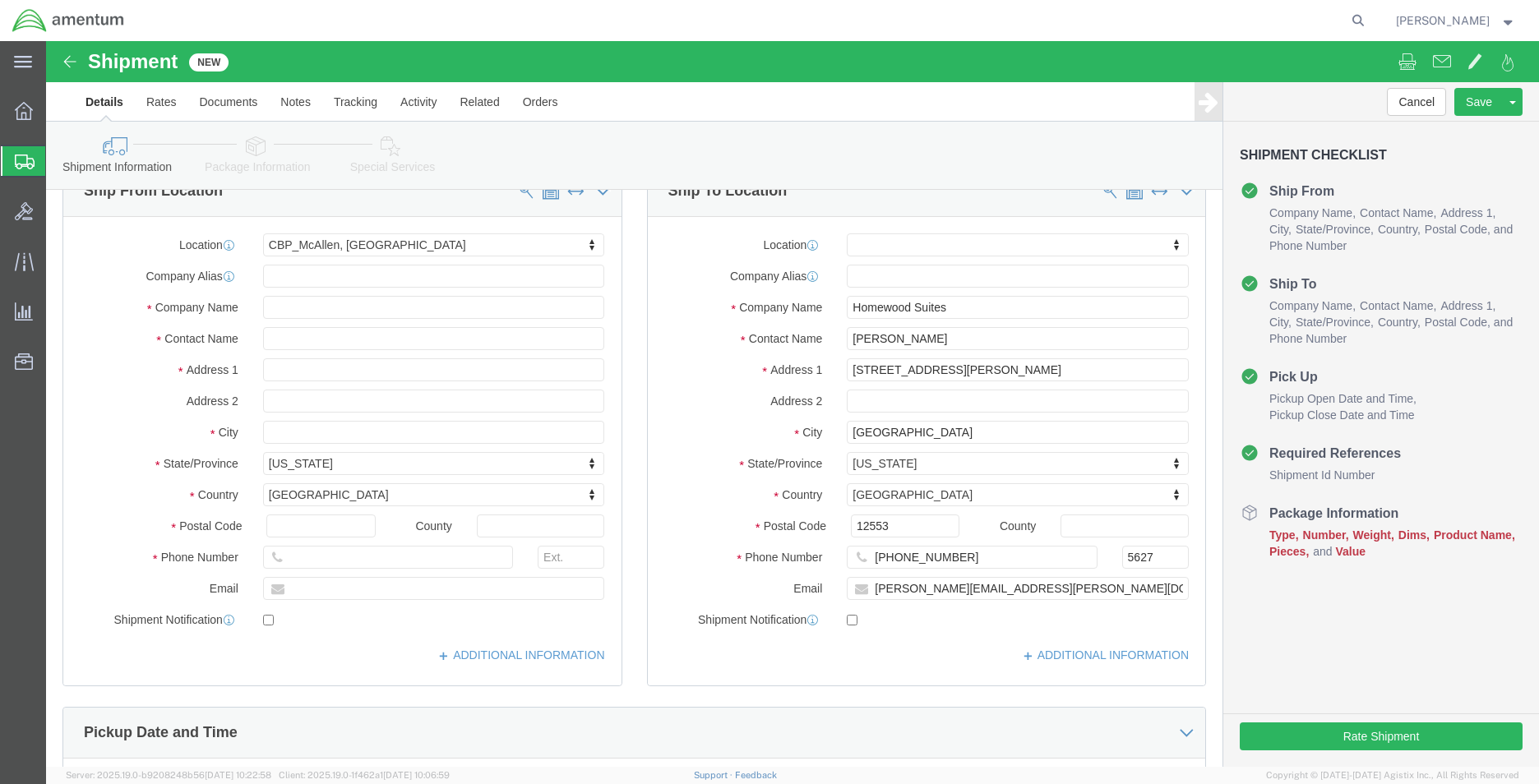
scroll to position [0, 0]
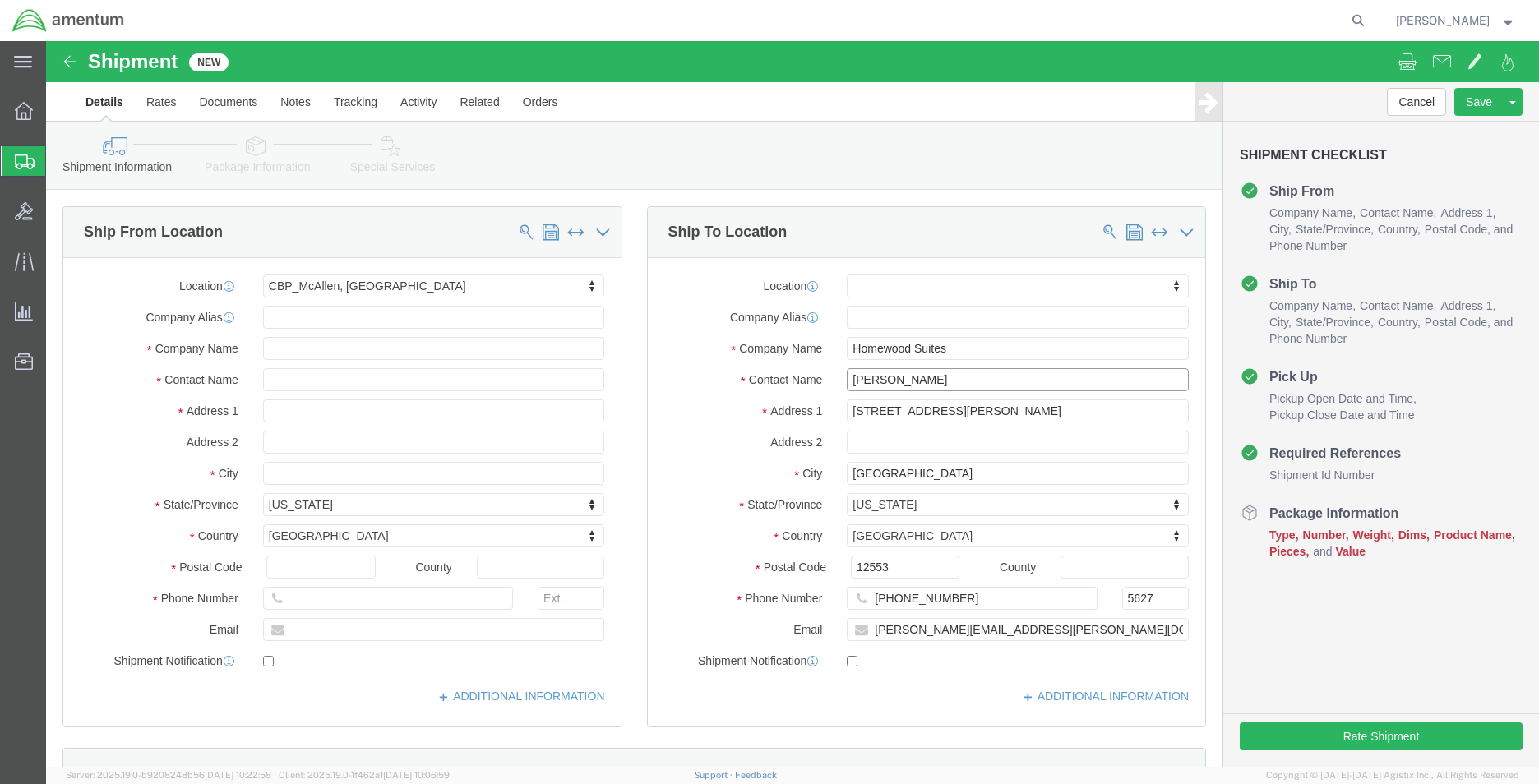
drag, startPoint x: 873, startPoint y: 334, endPoint x: 751, endPoint y: 334, distance: 122.0
click div "Contact Name [PERSON_NAME]"
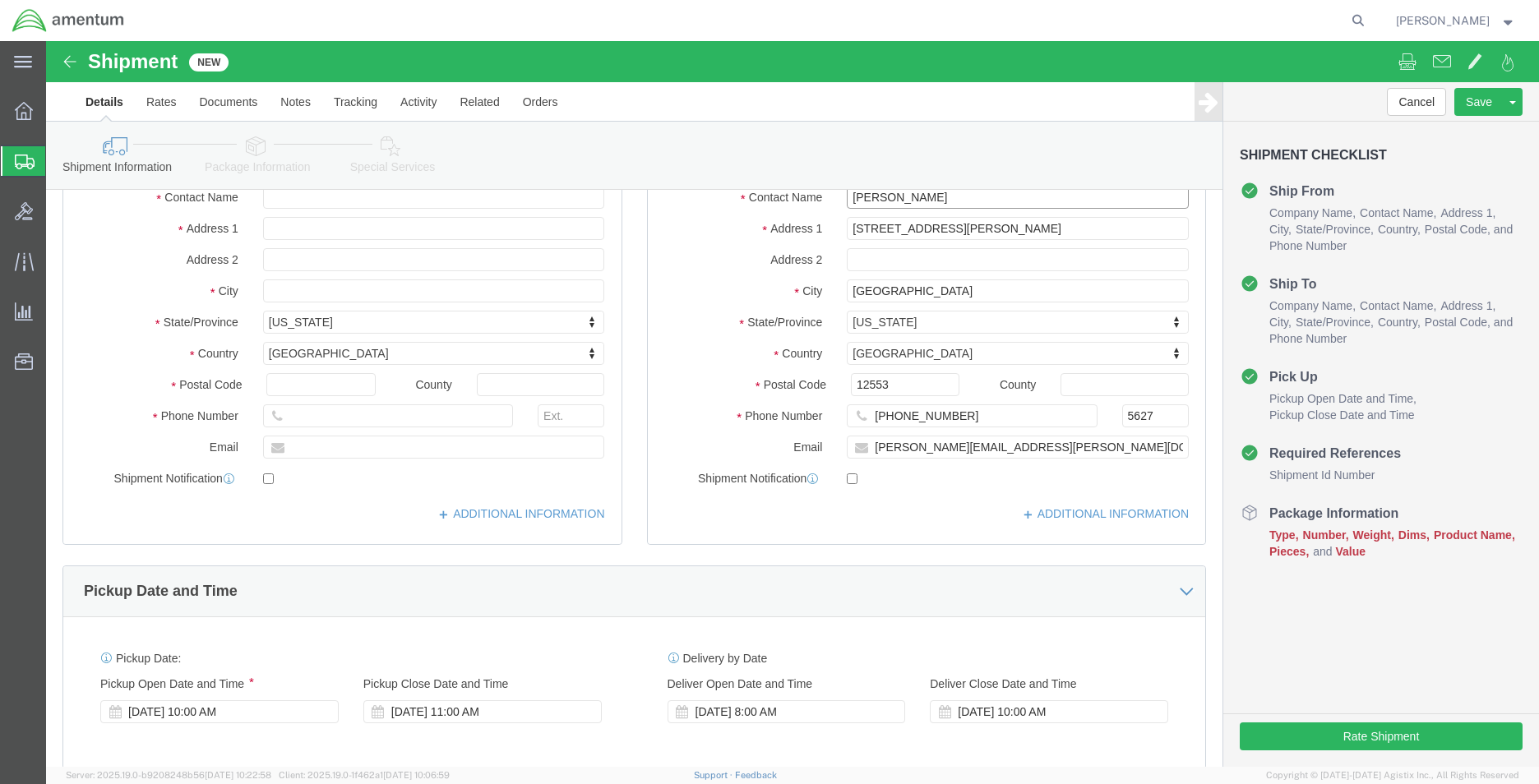
scroll to position [329, 0]
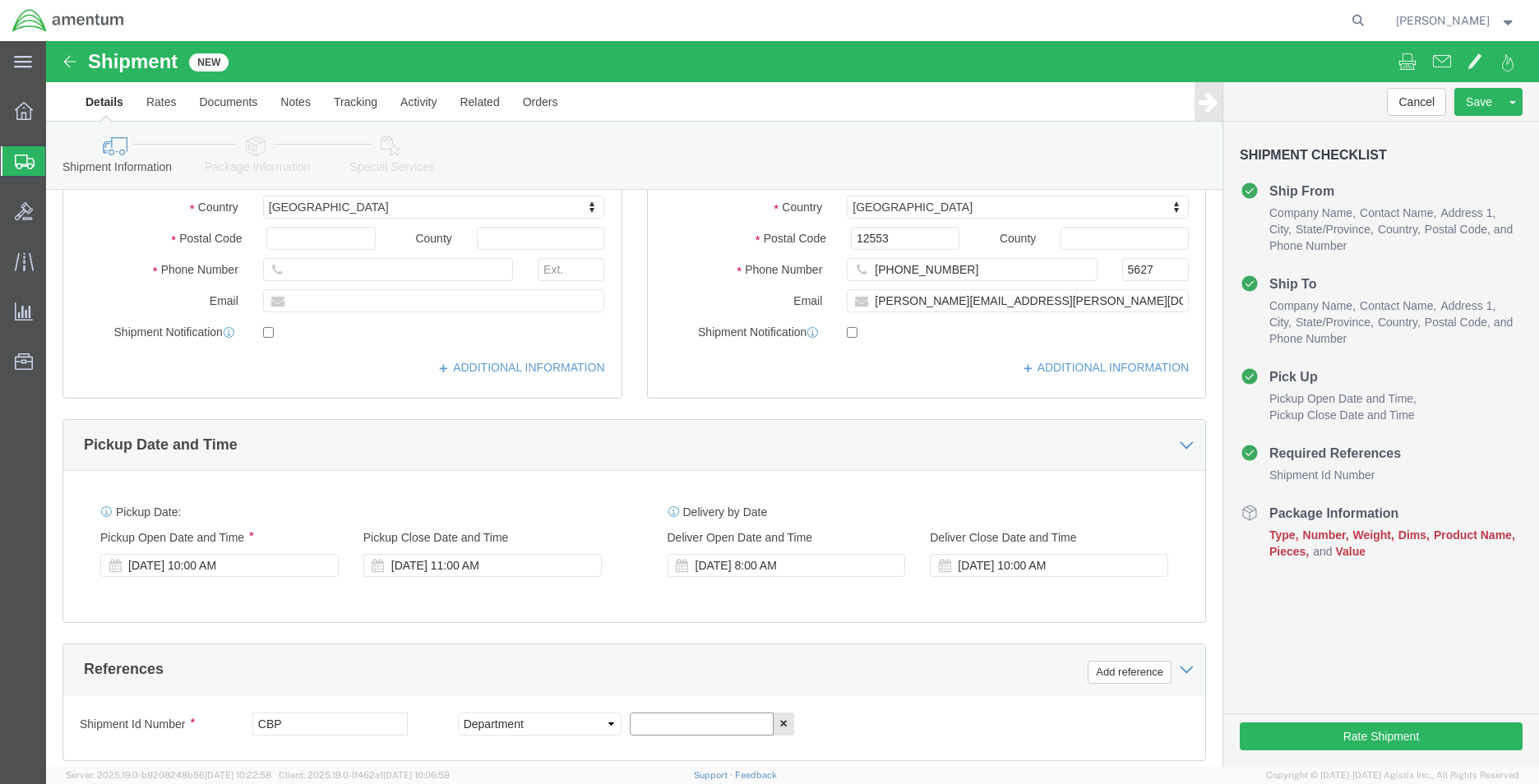
drag, startPoint x: 633, startPoint y: 684, endPoint x: 657, endPoint y: 678, distance: 24.7
click input "text"
paste input "[PERSON_NAME]"
type input "[PERSON_NAME]"
click button "Add reference"
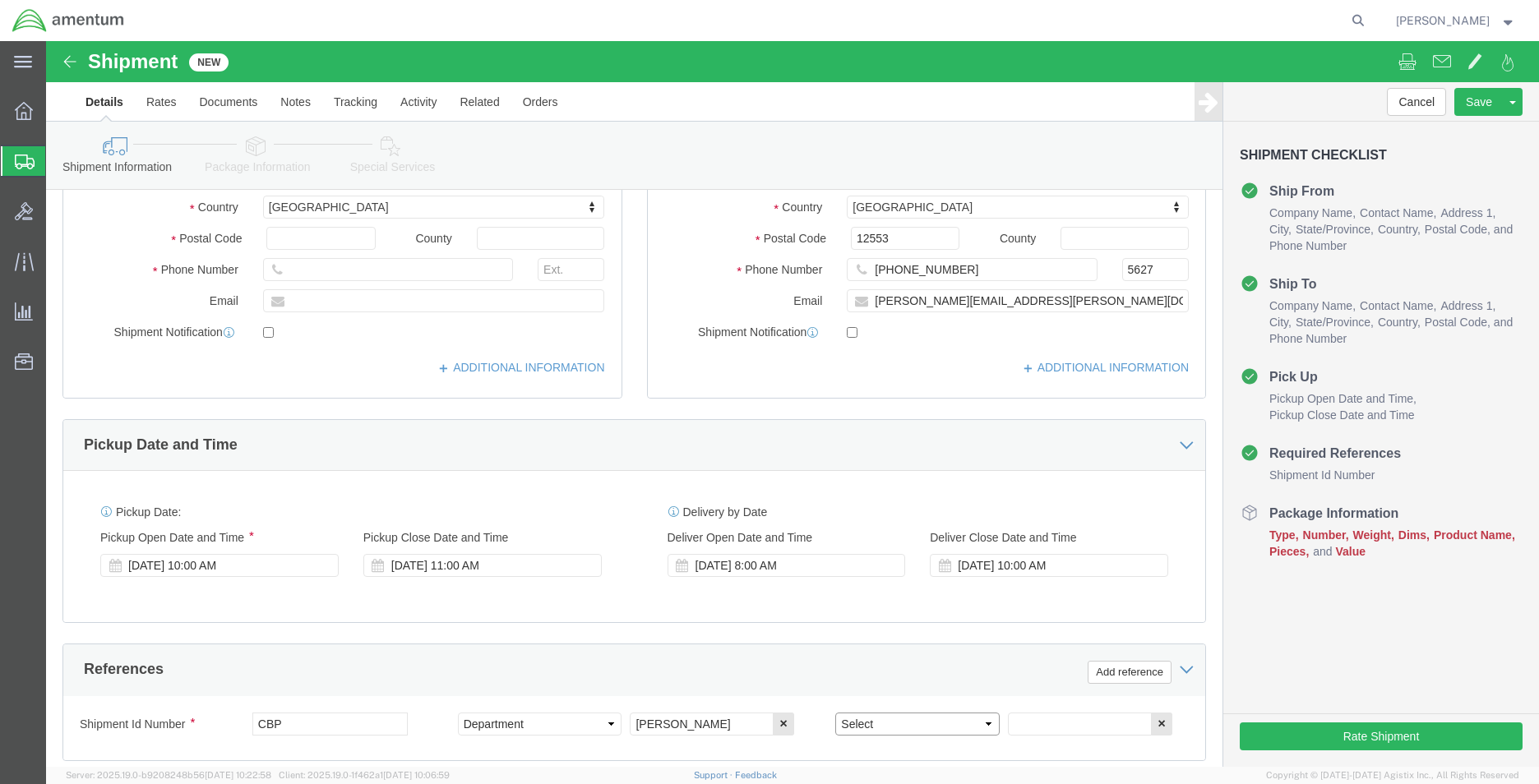
click select "Select Account Type Activity ID Airline Appointment Number ASN Batch Request # …"
select select "CUSTREF"
click select "Select Account Type Activity ID Airline Appointment Number ASN Batch Request # …"
click input "text"
type input "AFT PARTS"
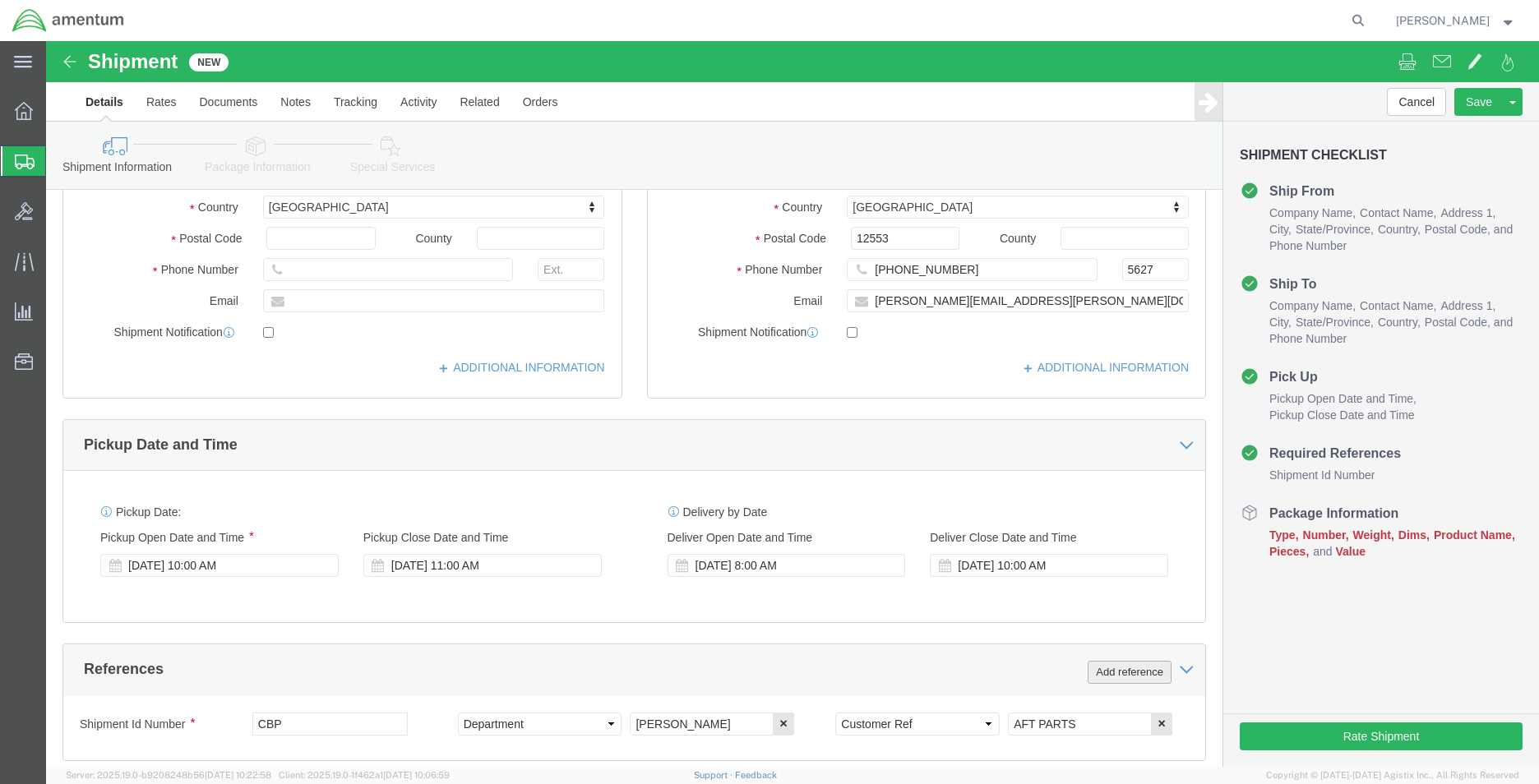
click button "Add reference"
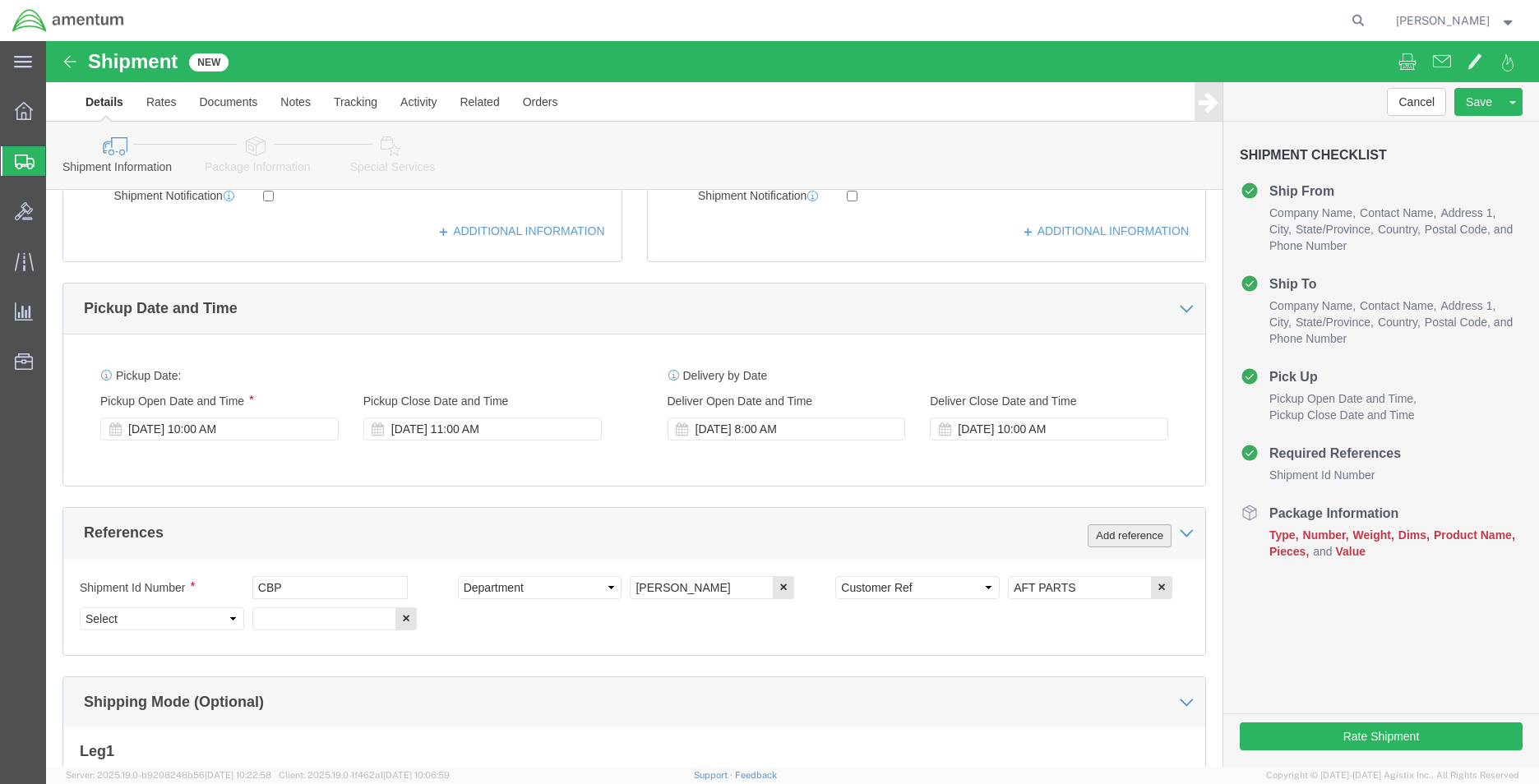
scroll to position [716, 0]
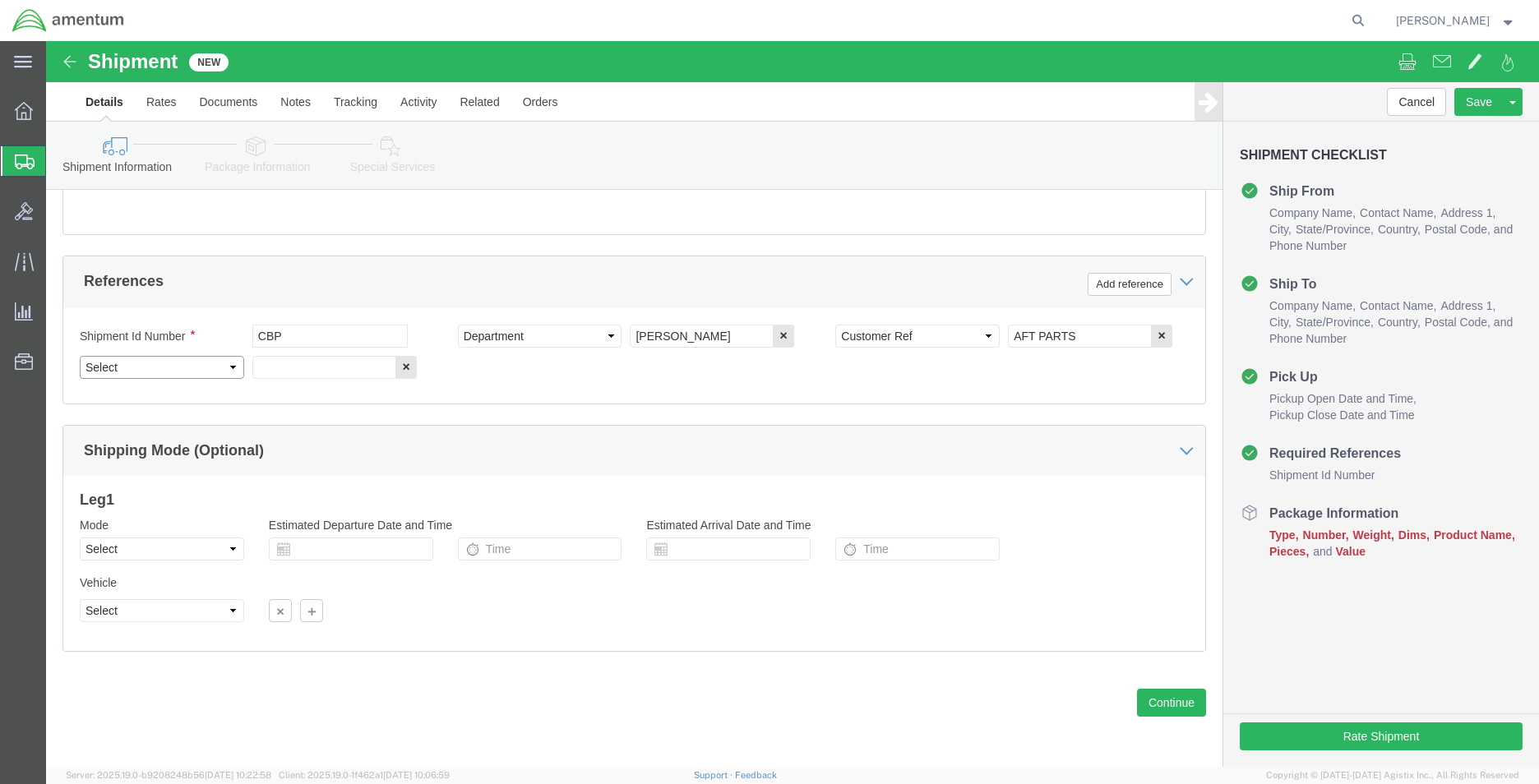
click select "Select Account Type Activity ID Airline Appointment Number ASN Batch Request # …"
select select "PROJNUM"
click select "Select Account Type Activity ID Airline Appointment Number ASN Batch Request # …"
click div "Previous Continue"
drag, startPoint x: 626, startPoint y: 704, endPoint x: 608, endPoint y: 701, distance: 18.2
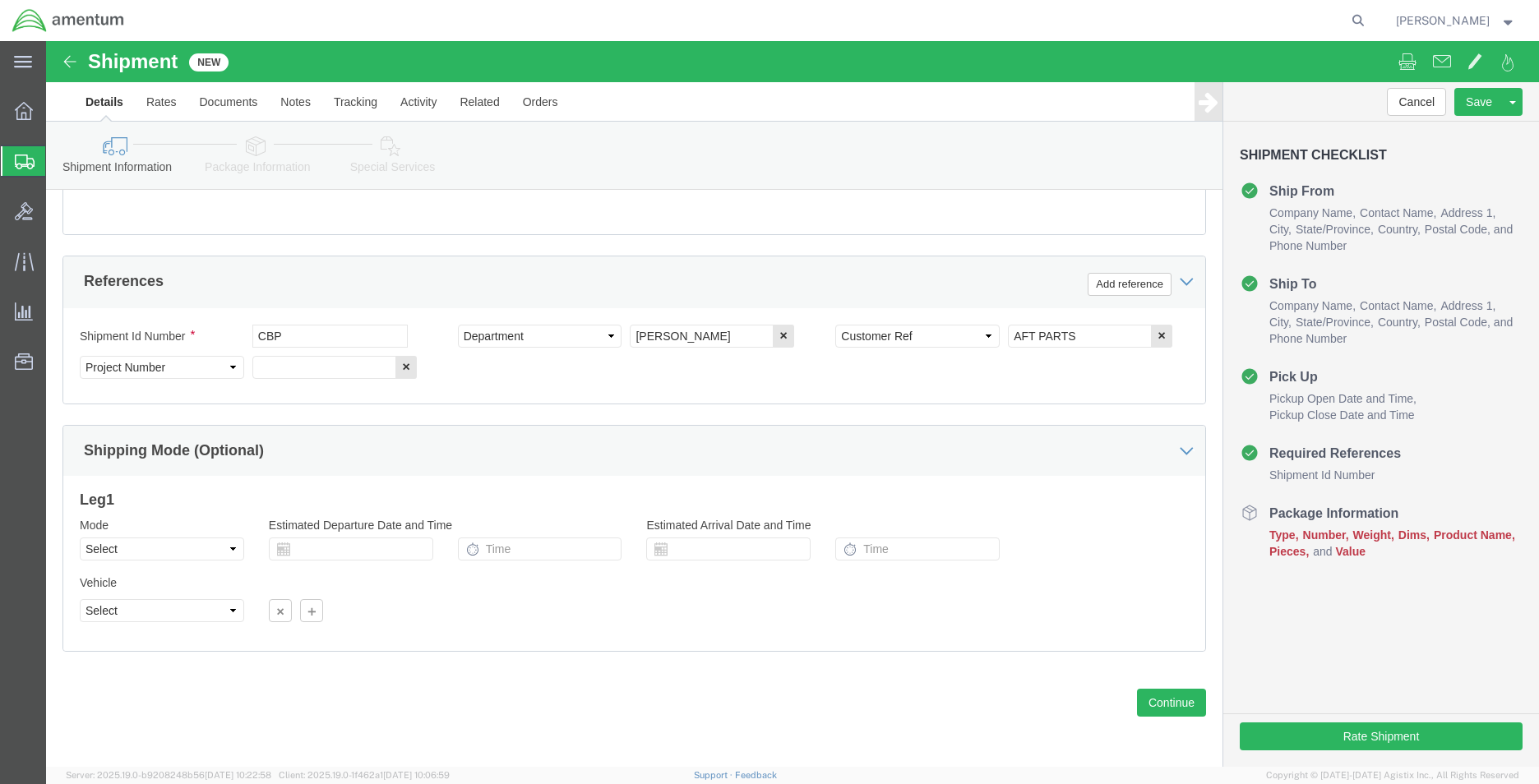
click div "Please fix the following errors Ship From Location Location [GEOGRAPHIC_DATA], …"
click input "text"
paste input "6118.03.03.2219.MCA.0000"
type input "6118.03.03.2219.MCA.0000"
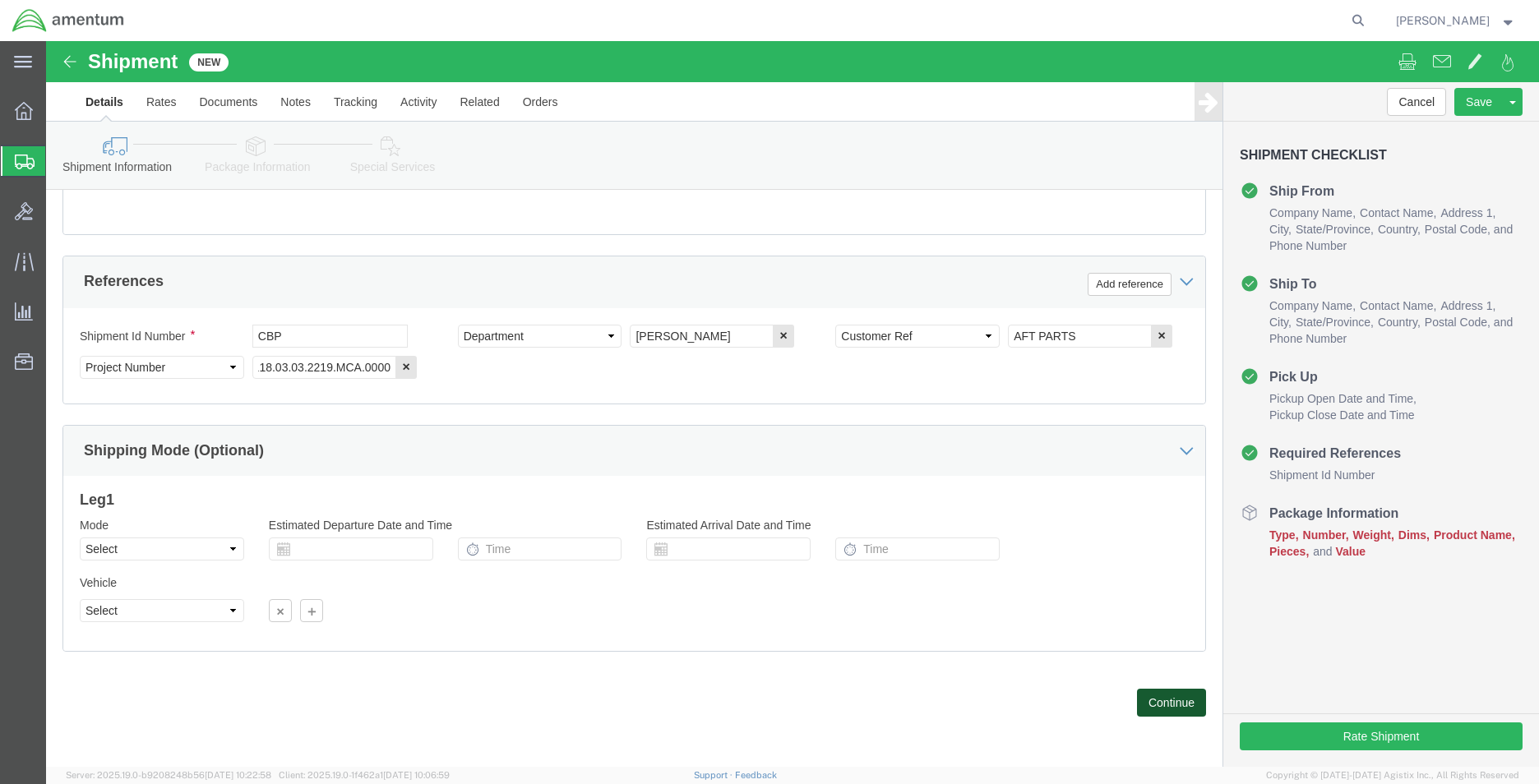
click button "Continue"
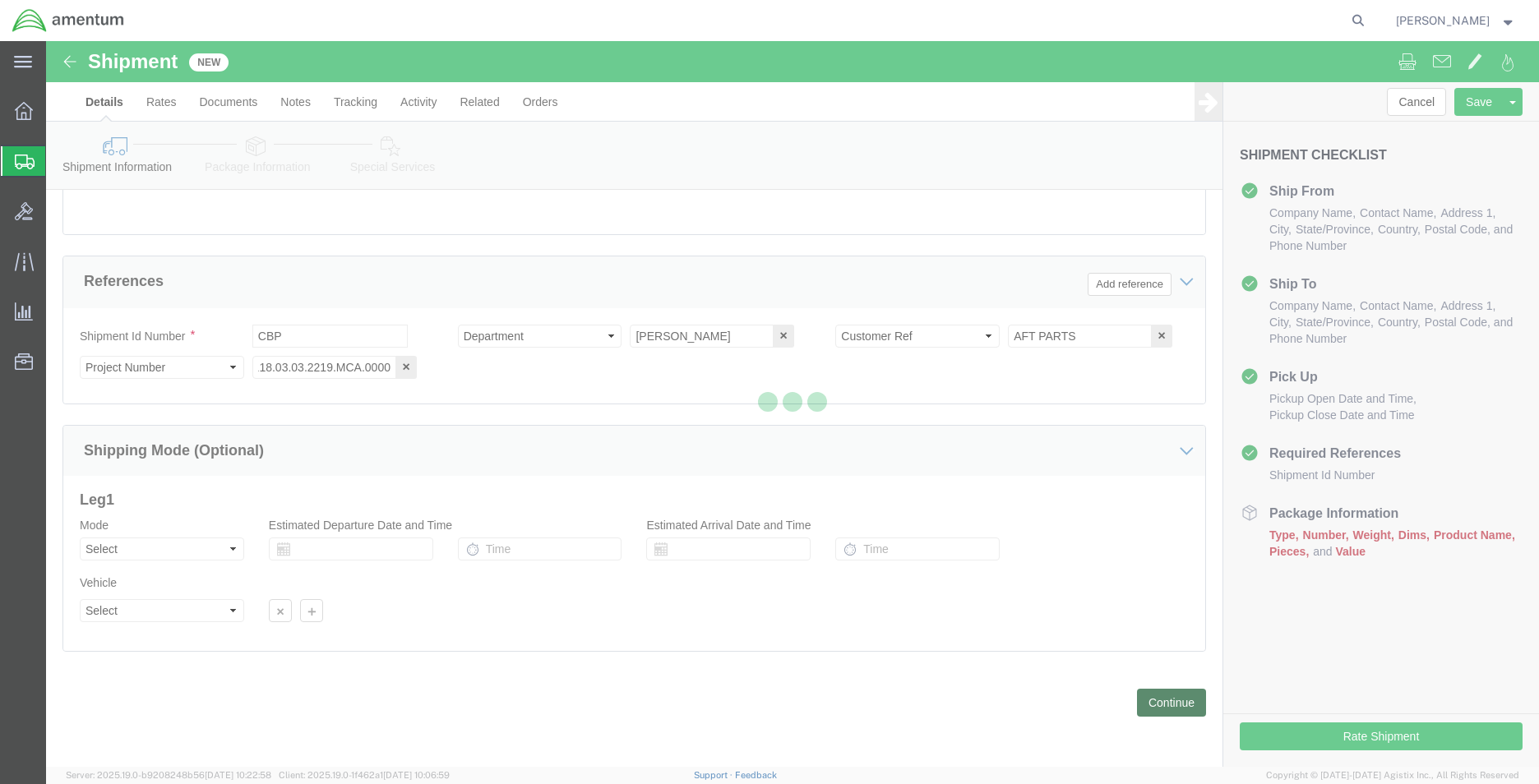
scroll to position [0, 0]
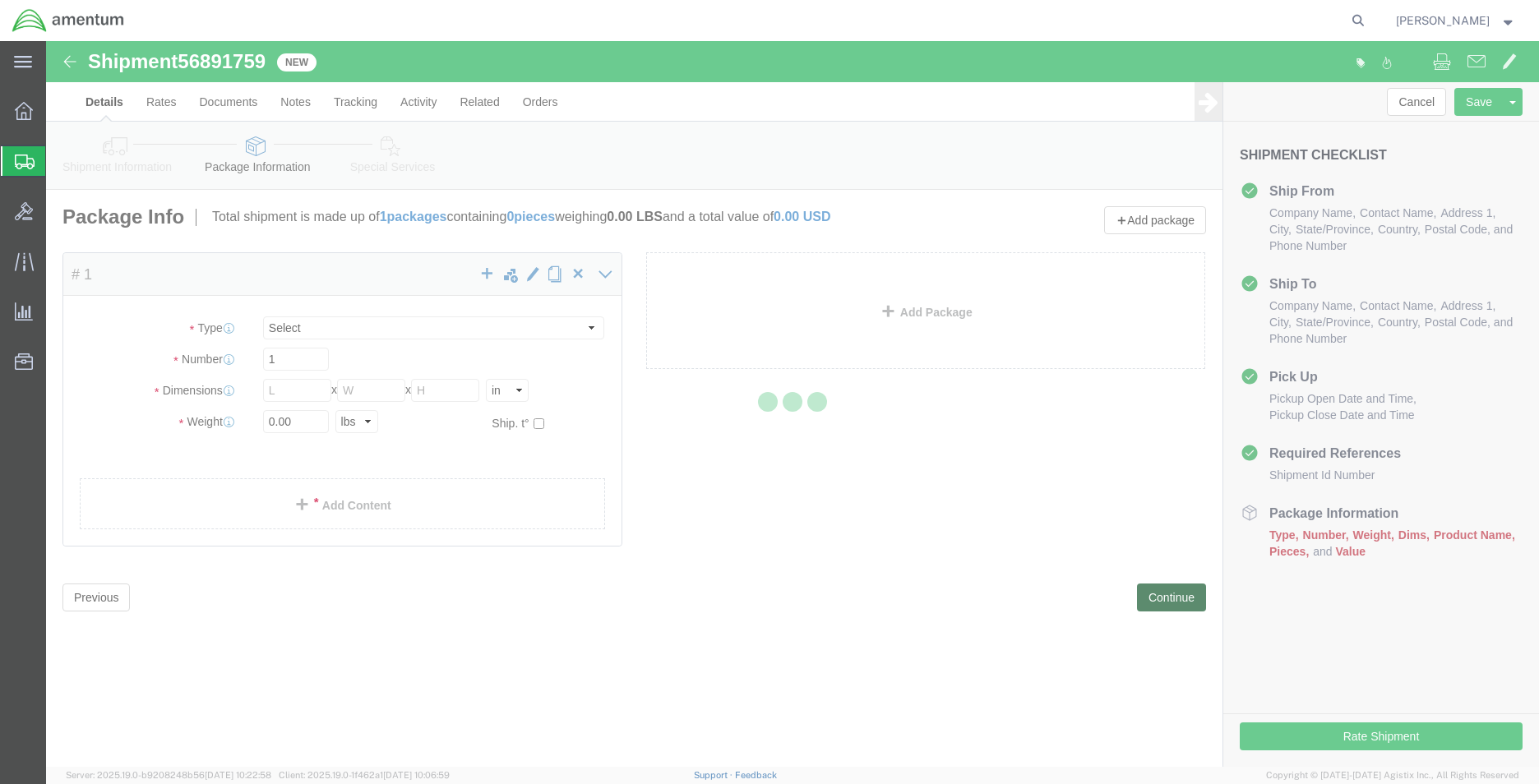
select select "CBOX"
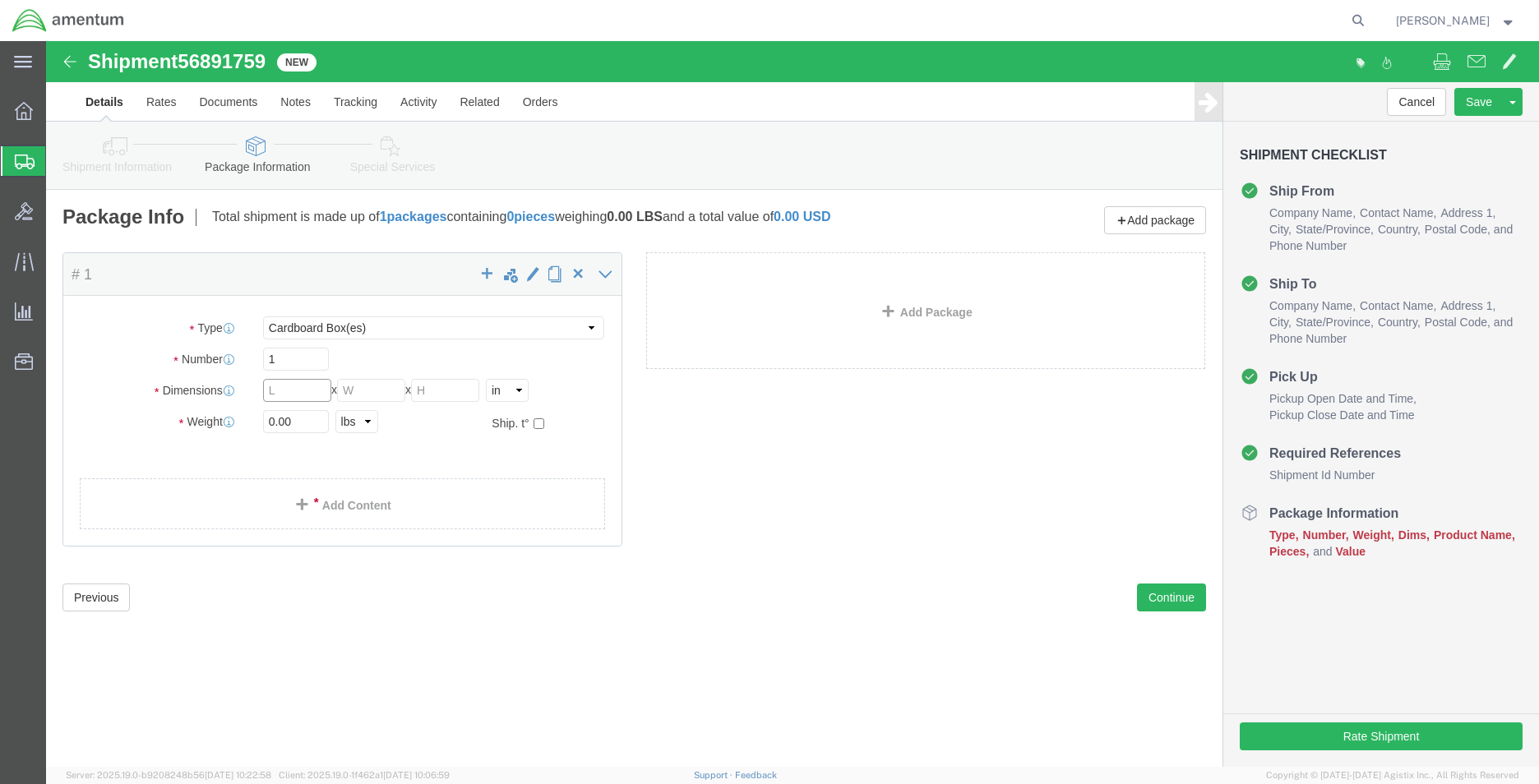
click input "text"
type input "16"
type input "11"
type input "9"
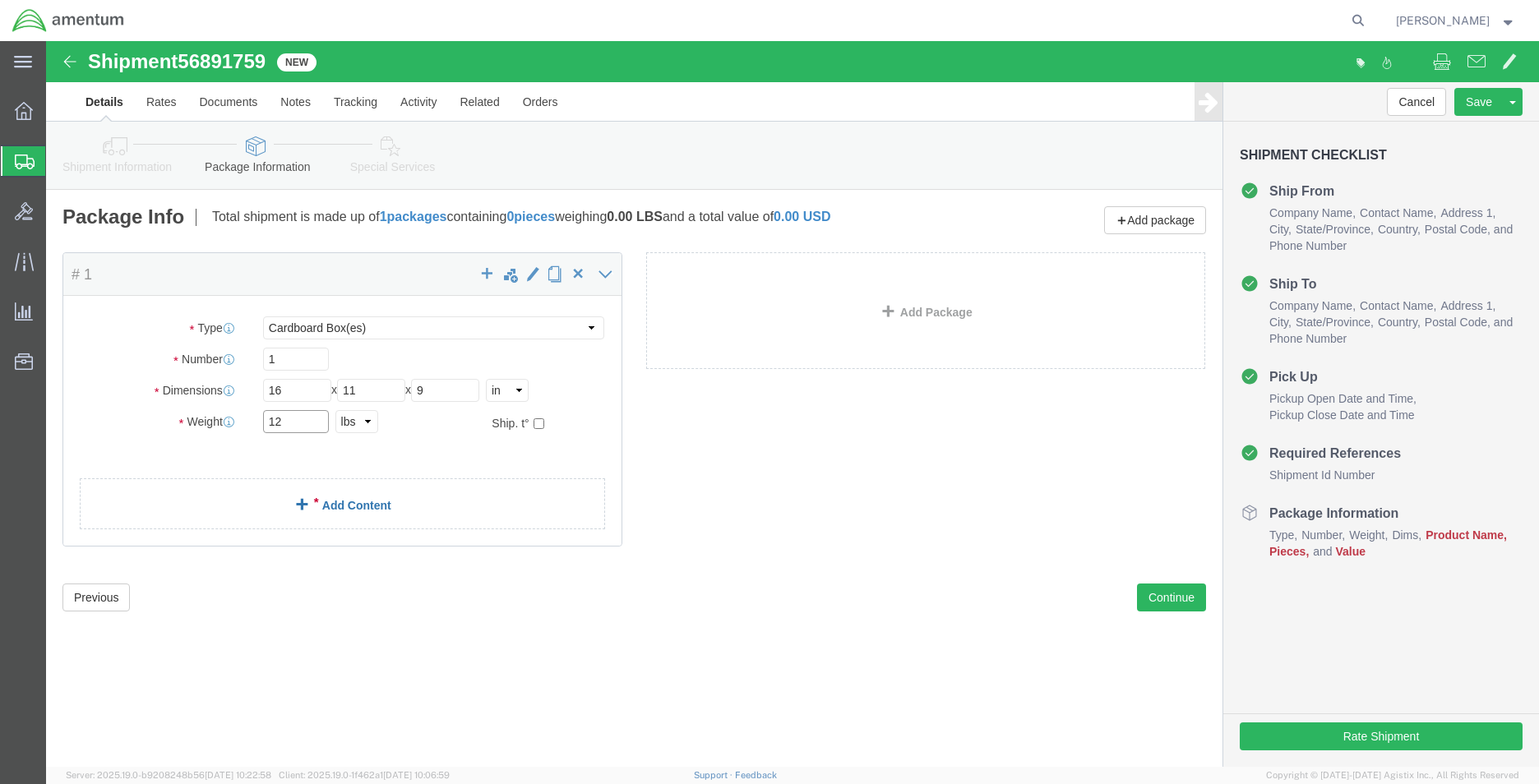
type input "12"
click link "Add Content"
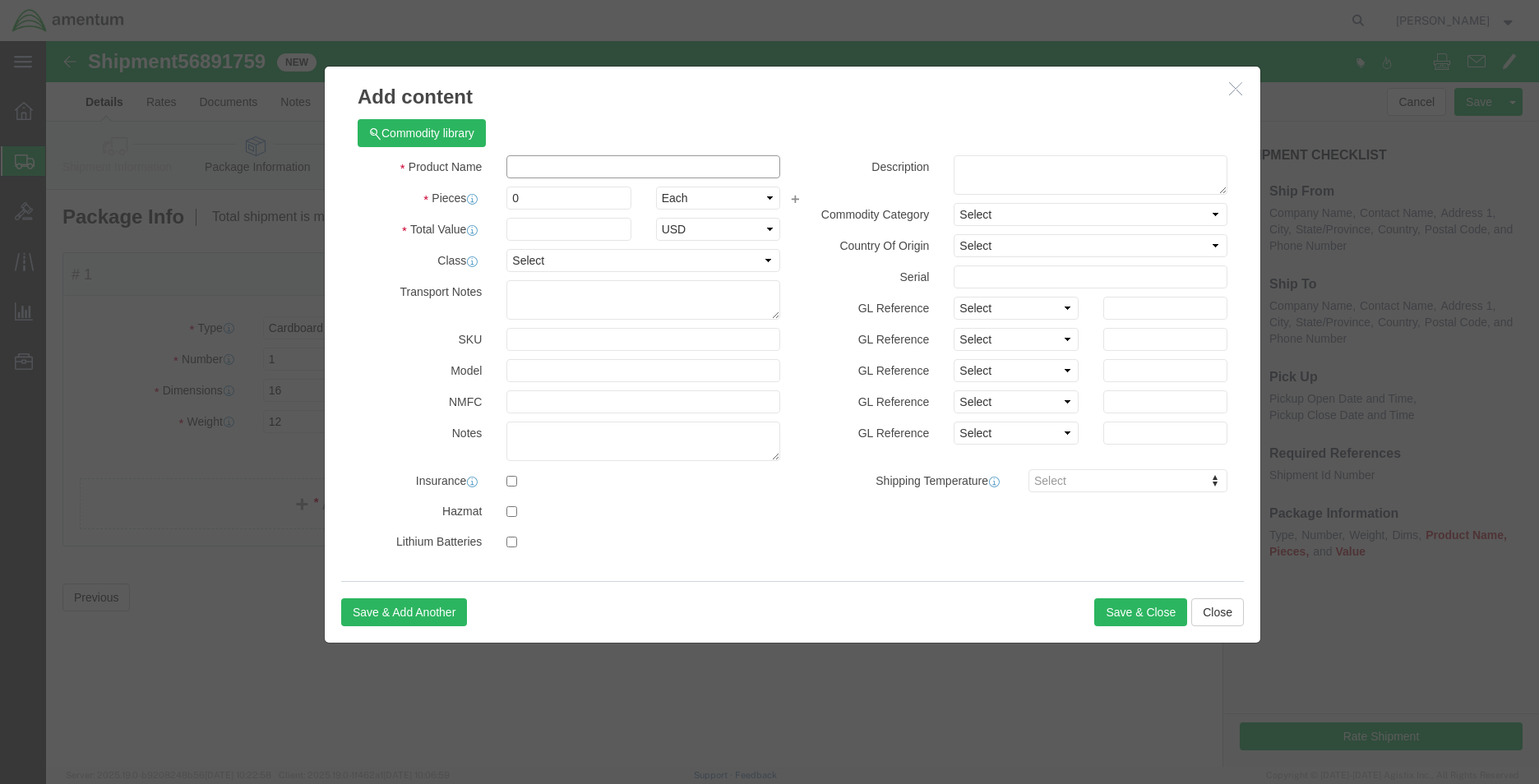
click input "text"
paste input "ACTUATOR,STAB(XD2/2410"
type input "ACTUATOR,STAB(XD2/2410"
click div
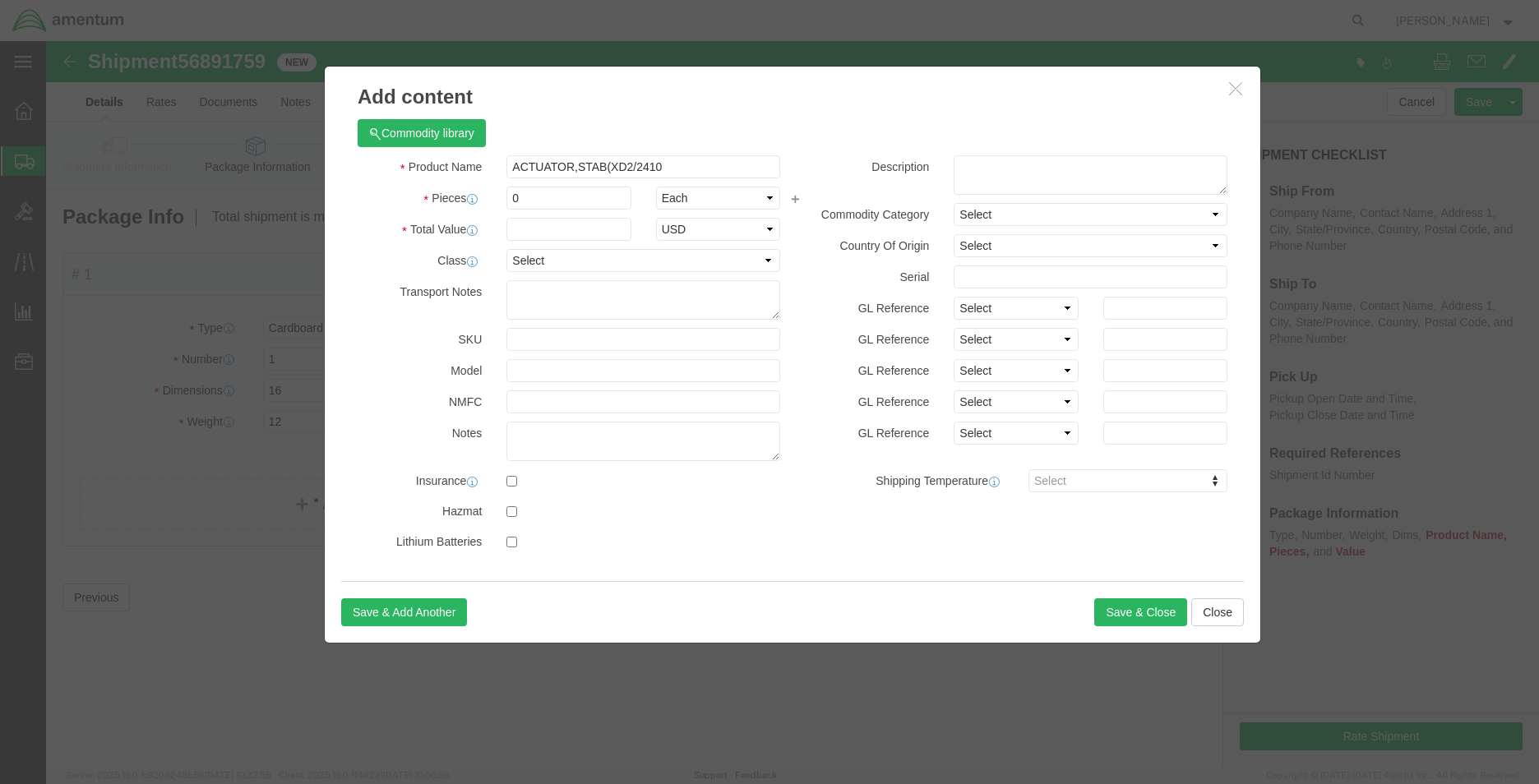
click div
click textarea
paste textarea "ACTUATOR,STAB(XD2/2410"
click textarea "ACTUATOR,STAB(XD2/2410 PART"
paste textarea "[PHONE_NUMBER]"
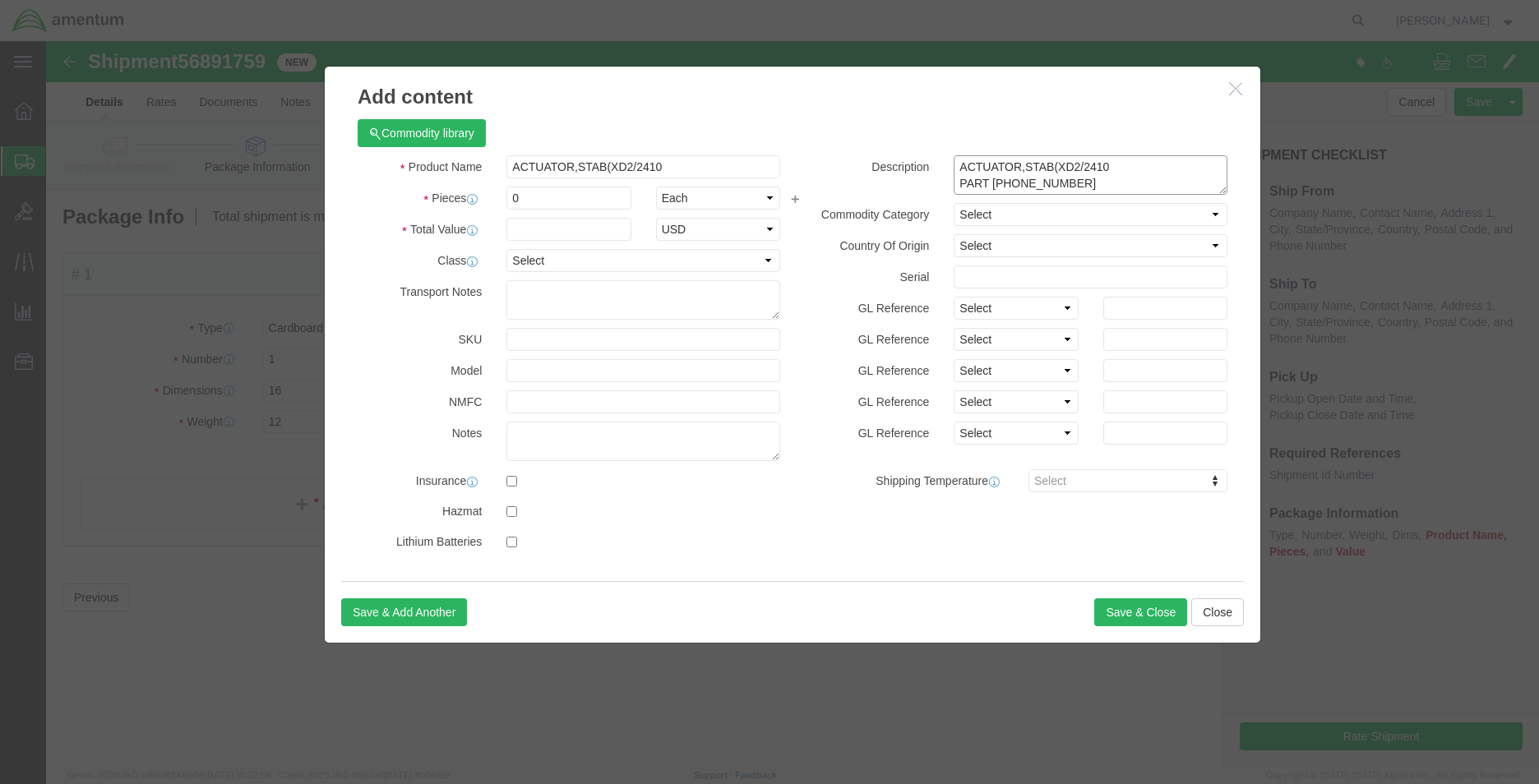
type textarea "ACTUATOR,STAB(XD2/2410 PART [PHONE_NUMBER]"
click input "text"
paste input "01496"
type input "01496"
click input "0"
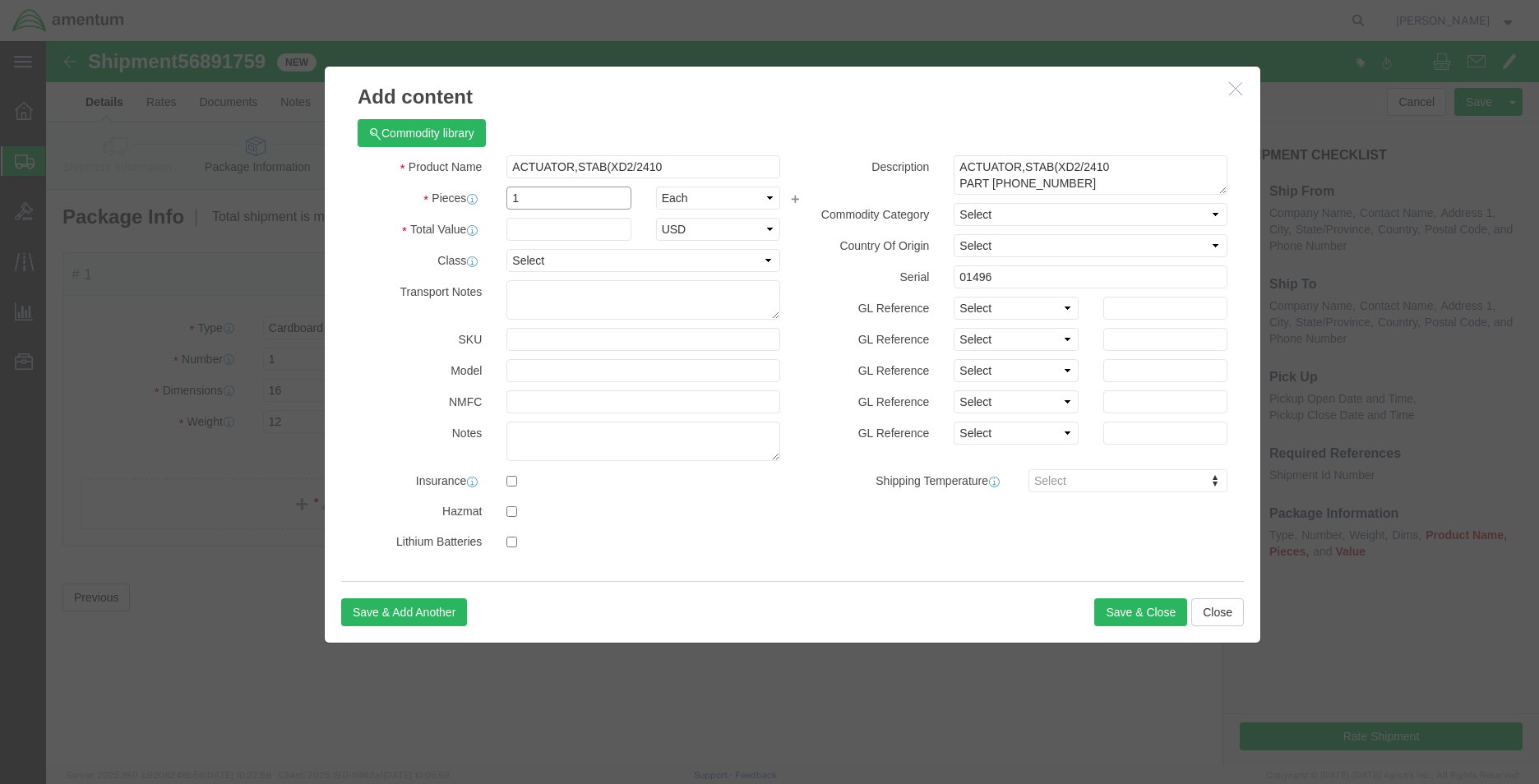
type input "1"
click input "text"
type input "24546.00"
select select "USD"
click input "24546.00"
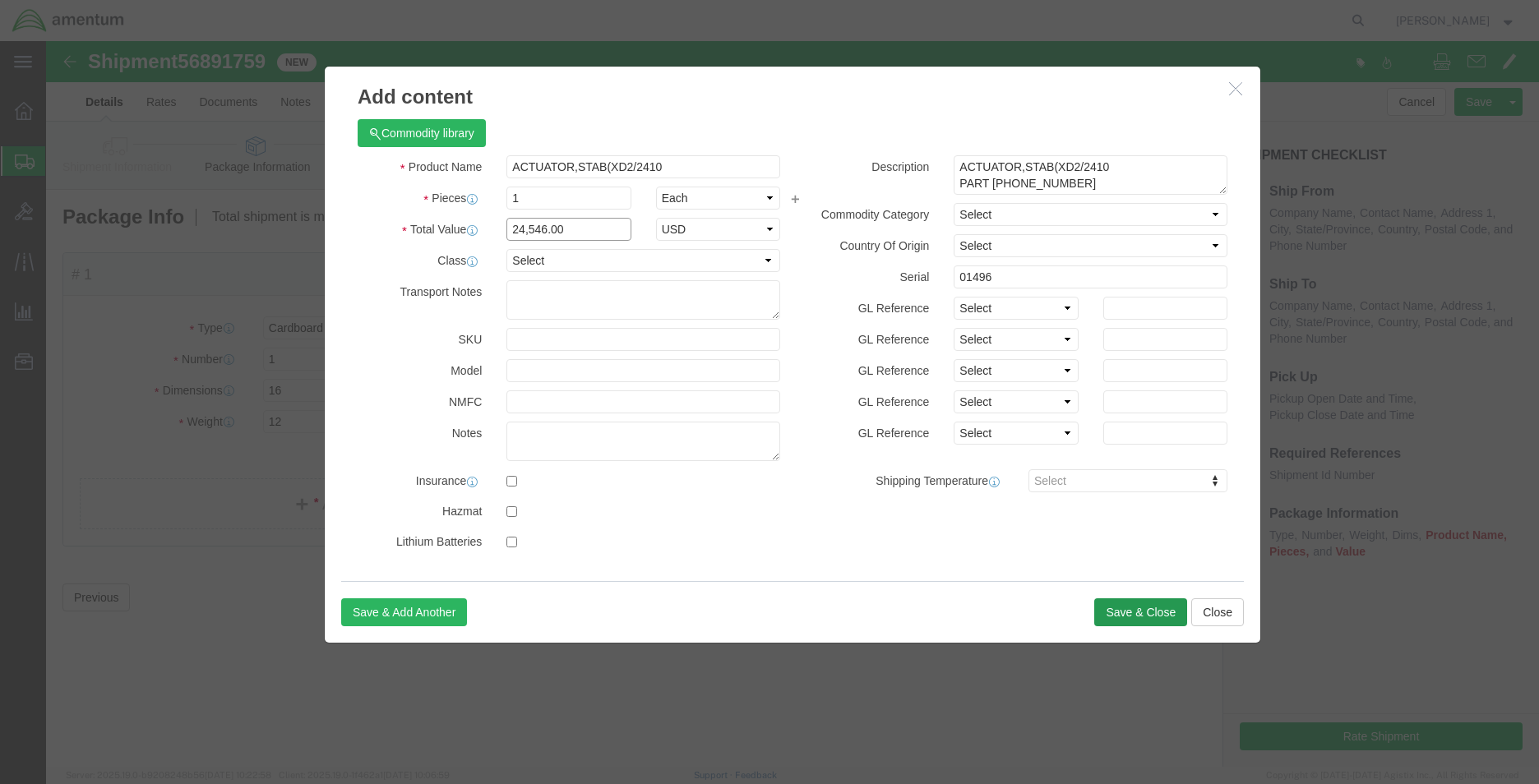
type input "24,546.00"
click button "Save & Close"
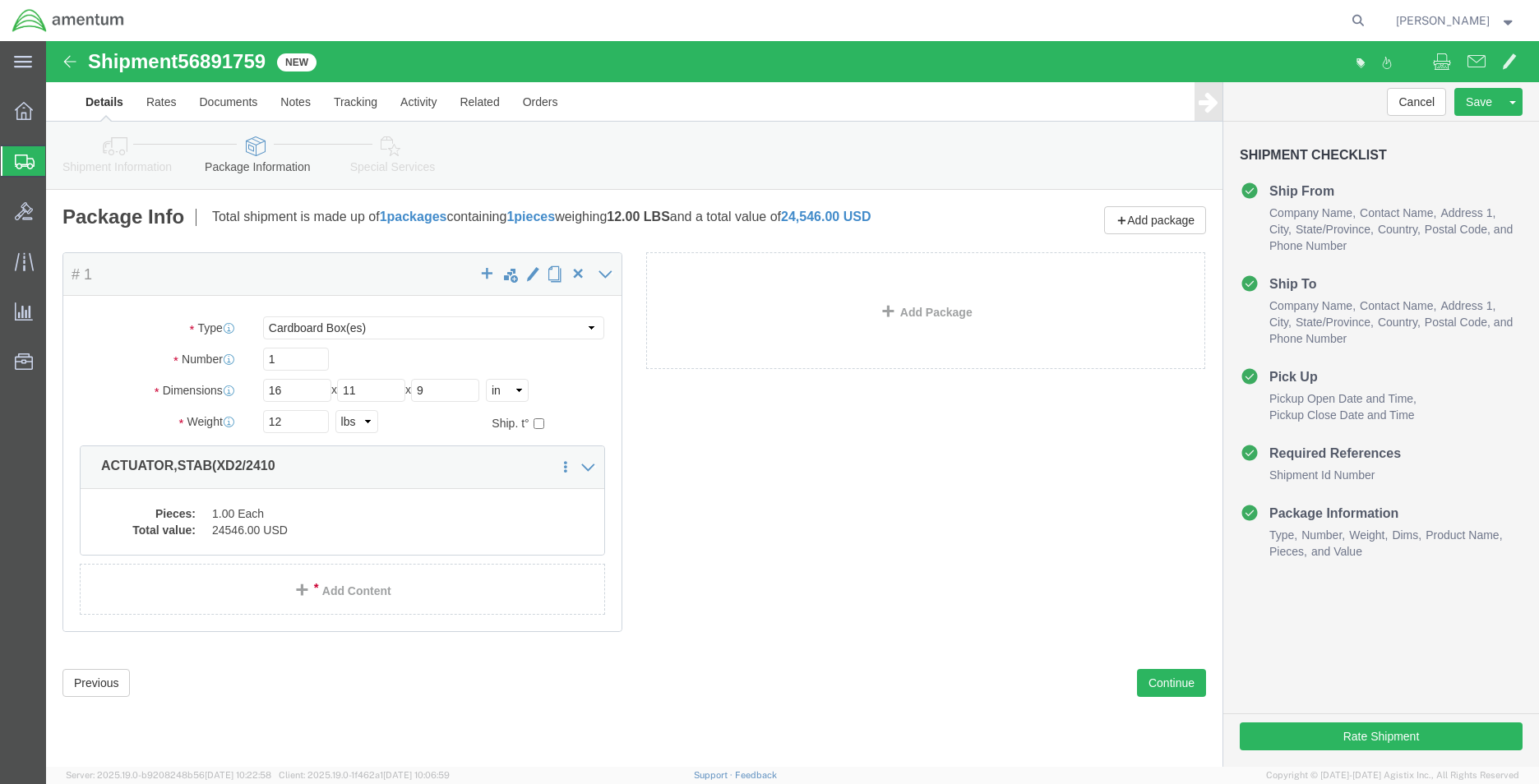
click link "Add Content"
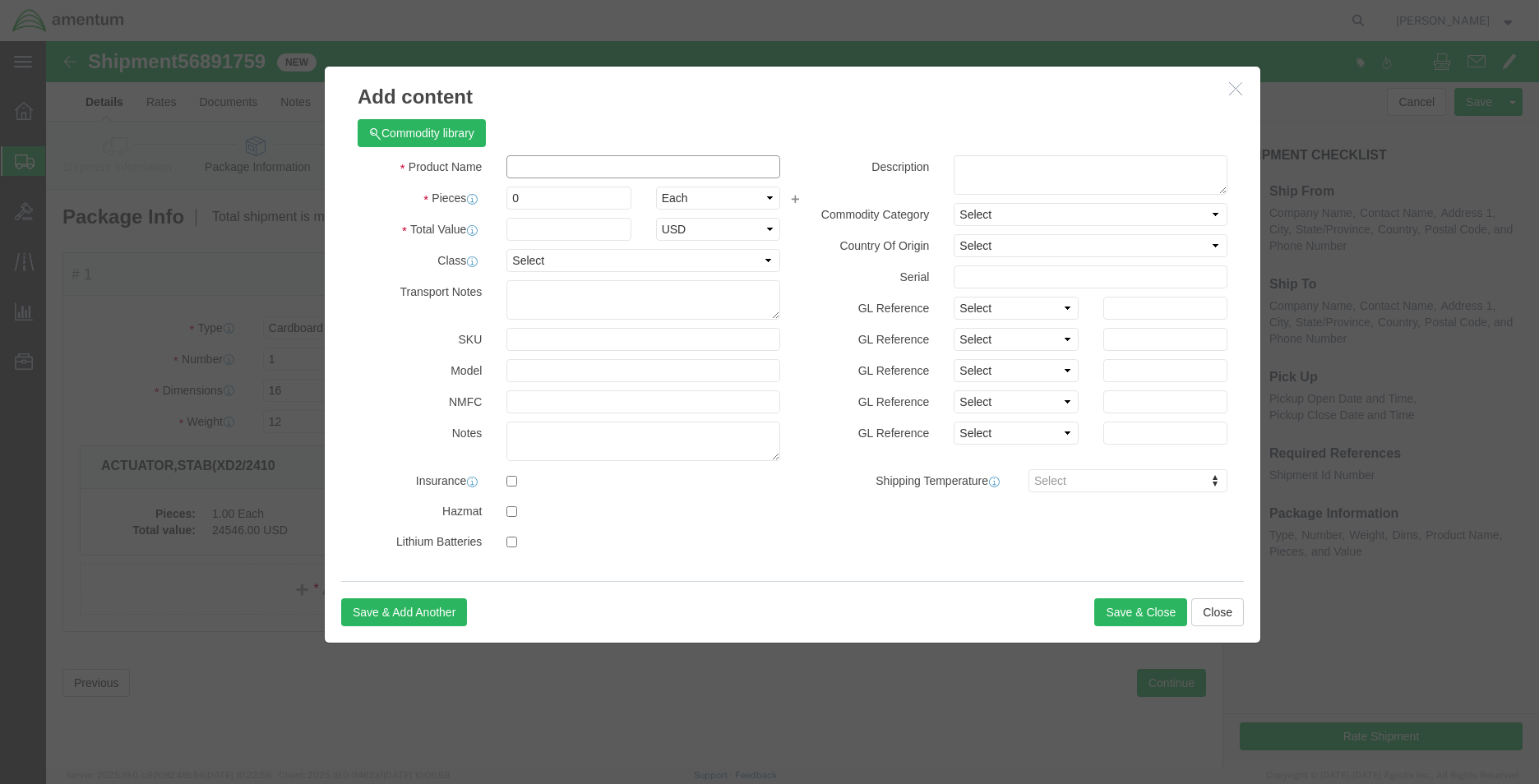
click input "text"
type input "AFT PARTS"
type input "3"
type input "1"
type input "850.00"
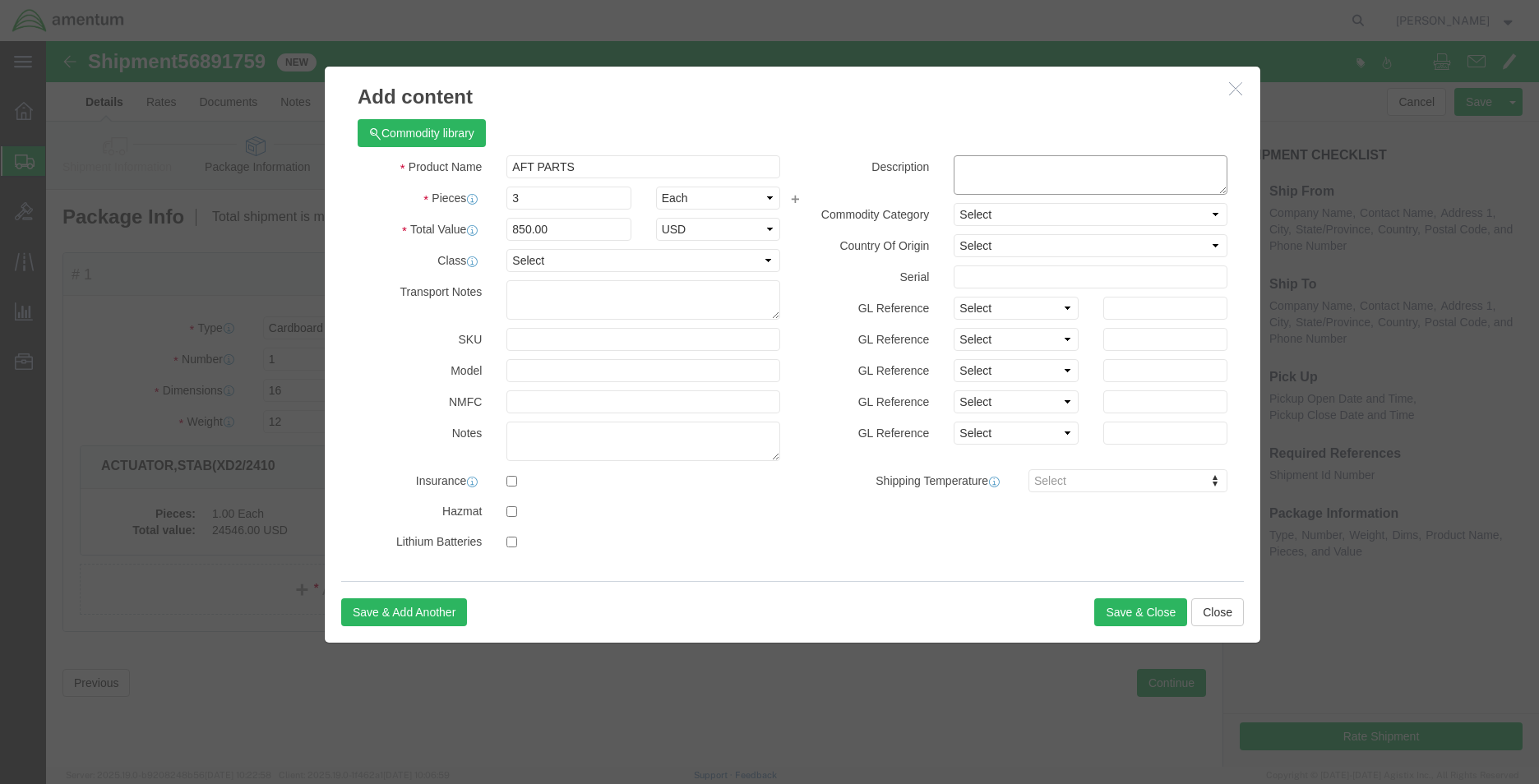
click textarea
paste textarea "[PERSON_NAME] Digital Protractor Pro 3600"
type textarea "[PERSON_NAME] Digital Protractor Pro 3600"
click input "text"
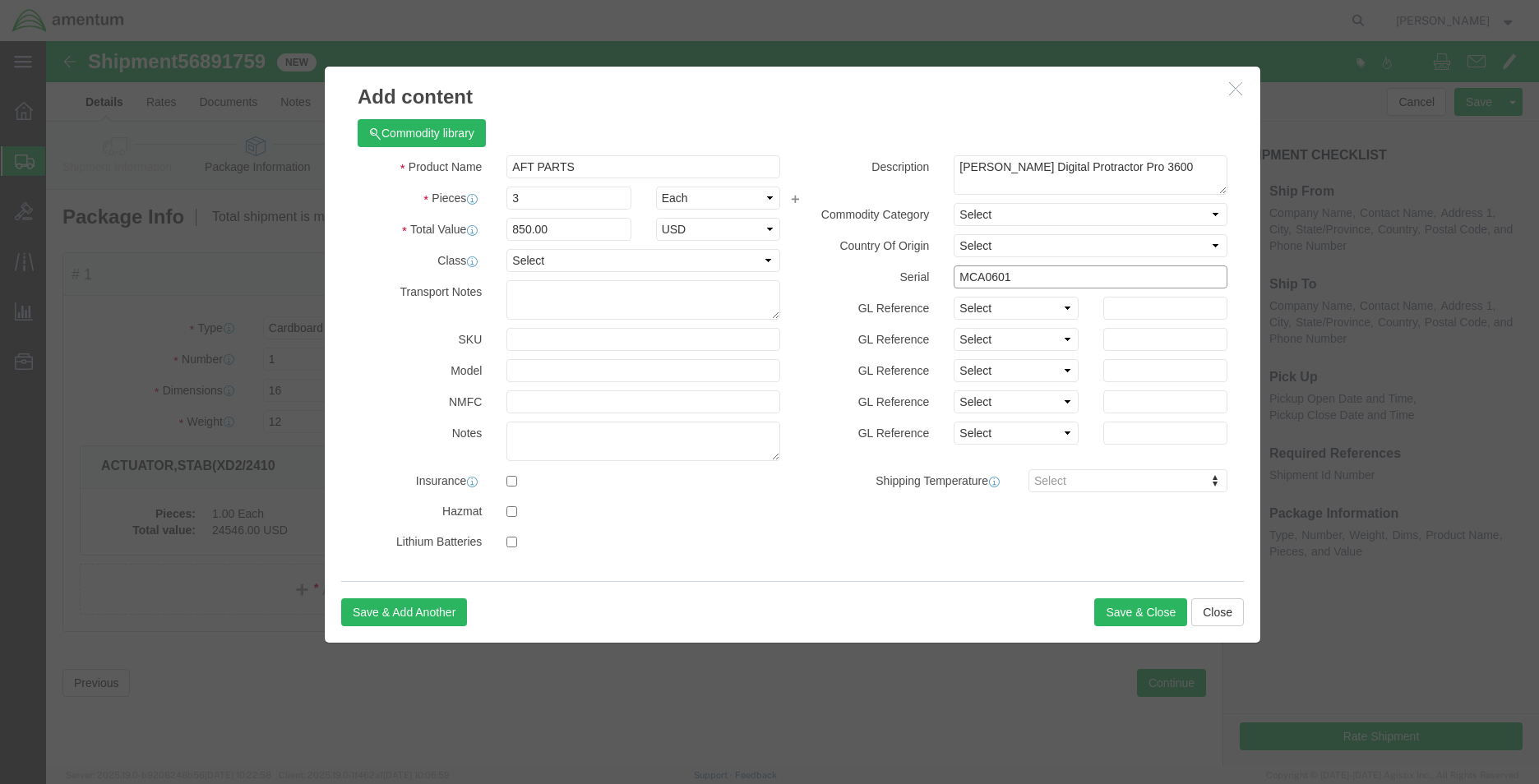
type input "MCA0601"
click label "GL Reference"
drag, startPoint x: 1122, startPoint y: 131, endPoint x: 897, endPoint y: 120, distance: 225.3
click div "[PERSON_NAME] Digital Protractor Pro 3600"
drag, startPoint x: 599, startPoint y: 124, endPoint x: 430, endPoint y: 133, distance: 169.2
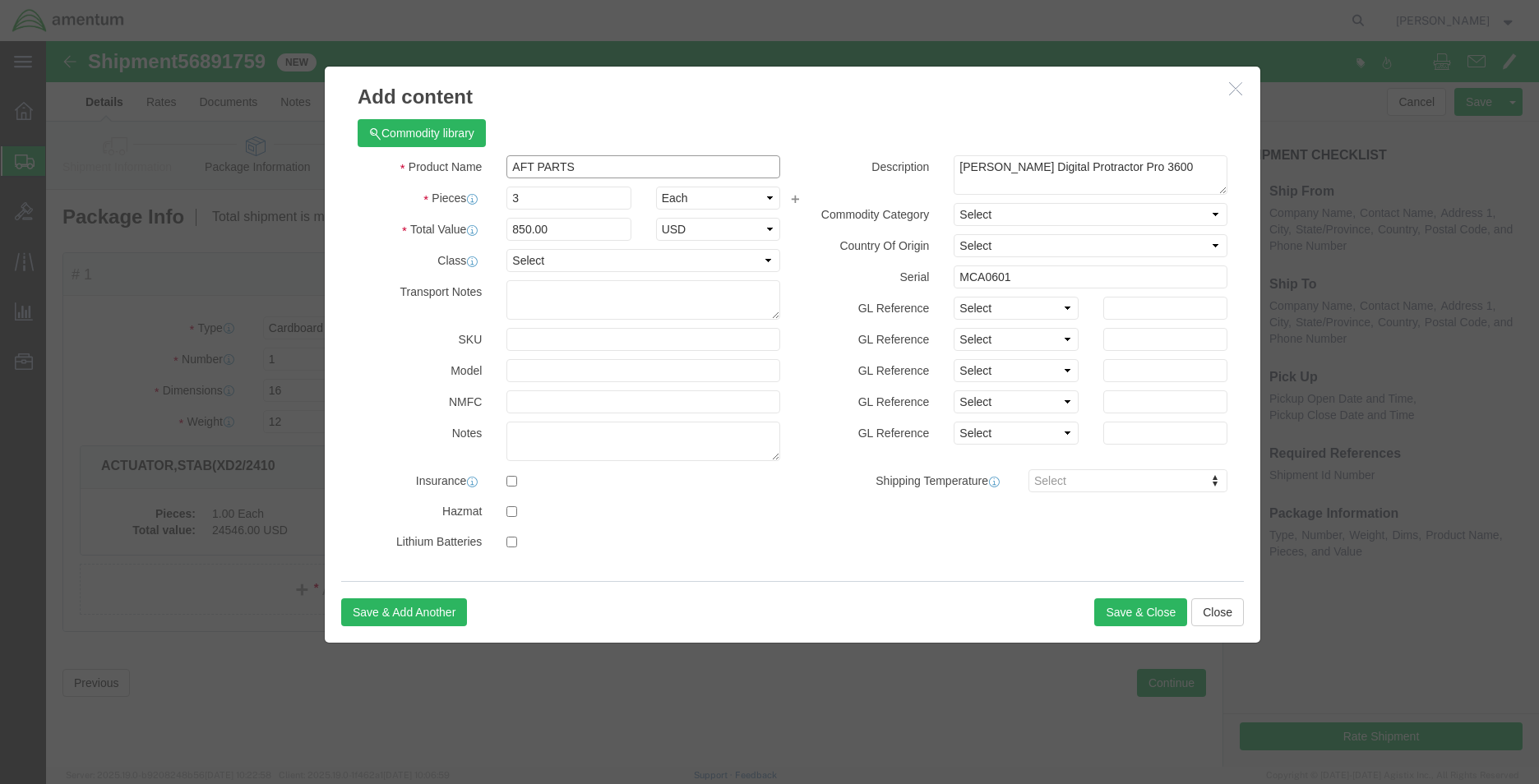
click div "Product Name AFT PARTS"
paste input "[PERSON_NAME] Digital Protractor Pro 3600"
drag, startPoint x: 524, startPoint y: 124, endPoint x: 434, endPoint y: 124, distance: 90.0
click div "Product Name [PERSON_NAME] Digital Protractor Pro 3600"
type input "Digital Protractor Pro 3600"
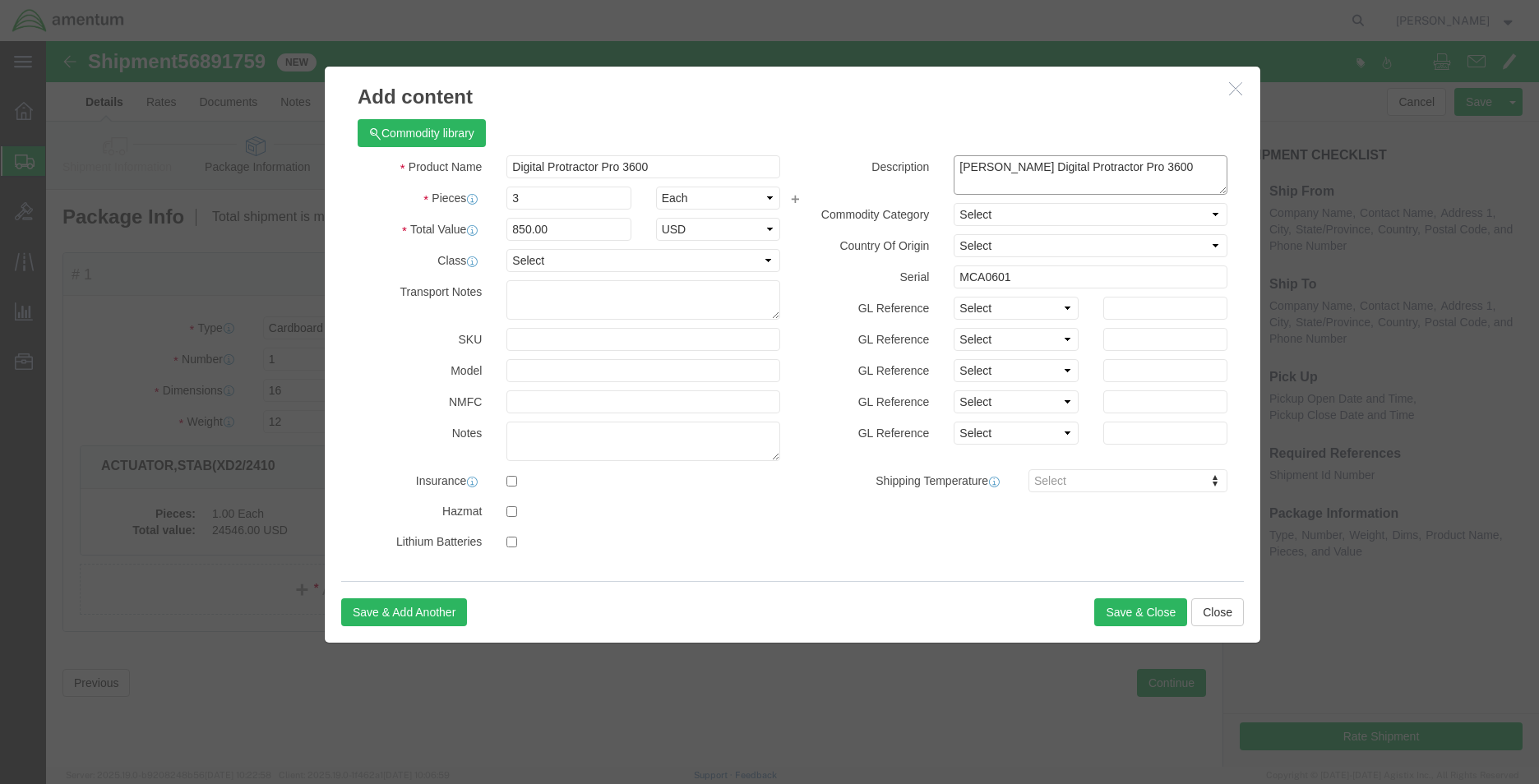
drag, startPoint x: 971, startPoint y: 127, endPoint x: 866, endPoint y: 127, distance: 105.0
click div "Description [PERSON_NAME] Digital Protractor Pro 3600"
type textarea "Digital Protractor Pro 3600"
click button "Save & Close"
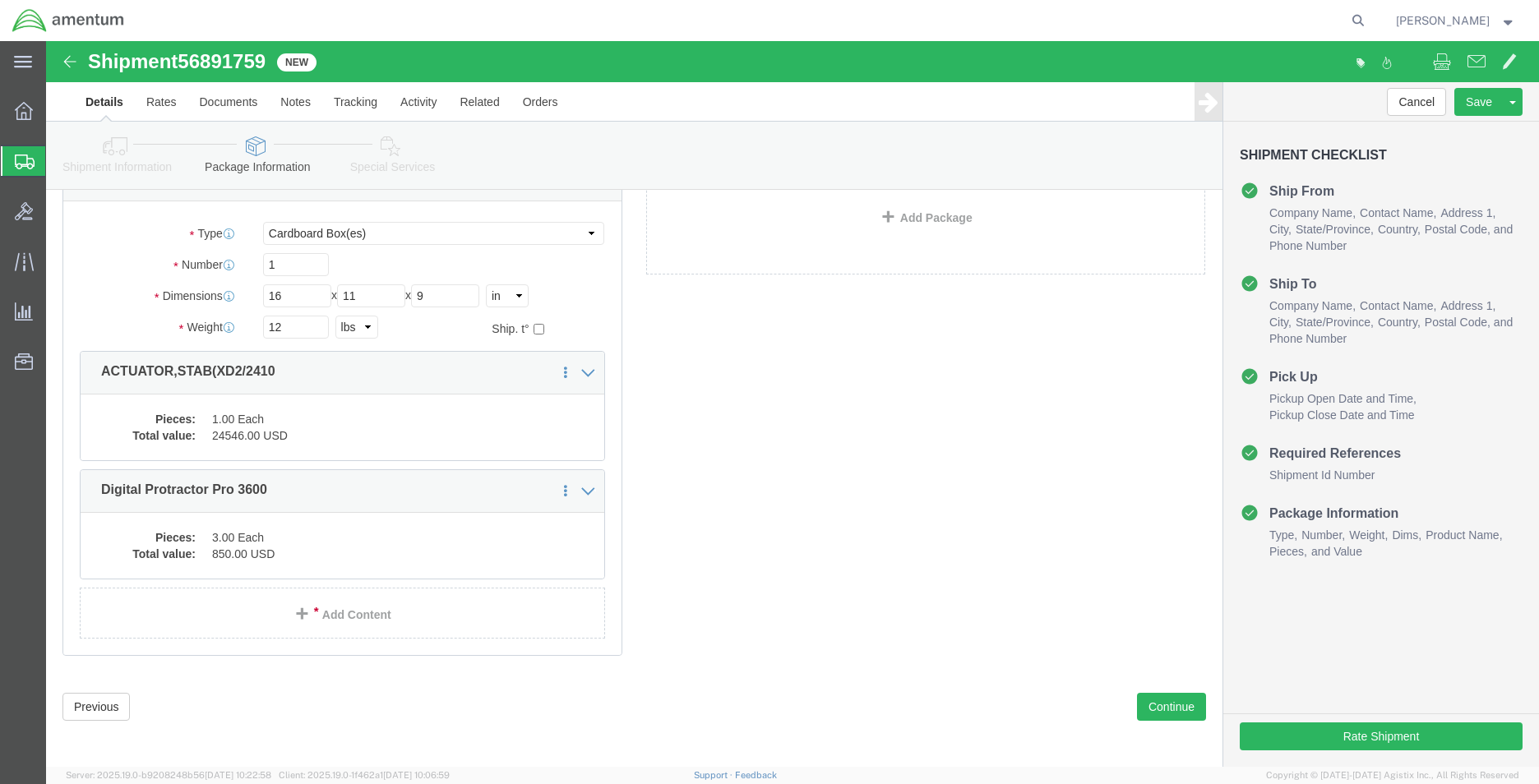
scroll to position [99, 0]
click button "Continue"
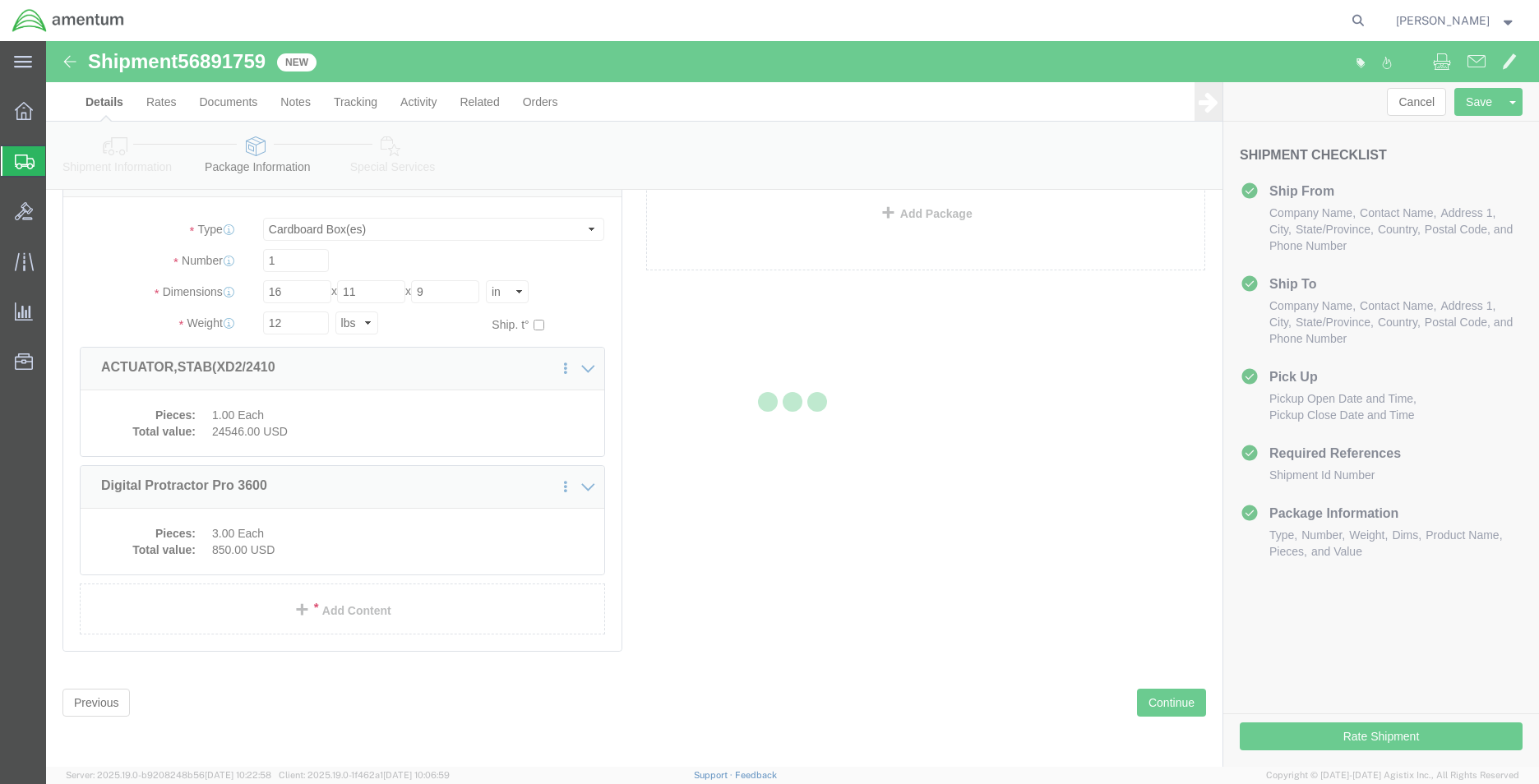
select select
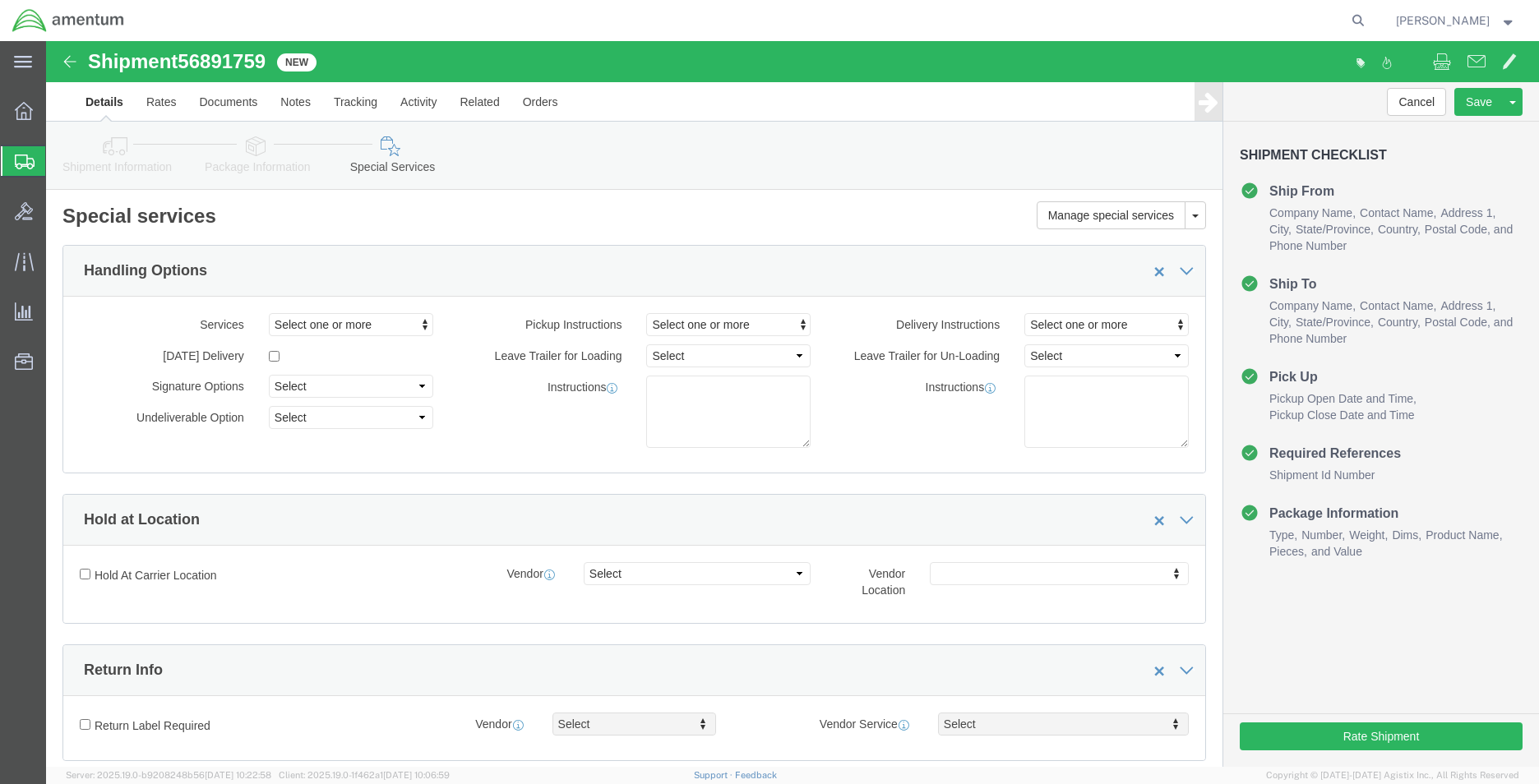
scroll to position [0, 0]
click span "Select one or more"
click link "Site Support"
select select "PICKUP_SITE_SUPPORT"
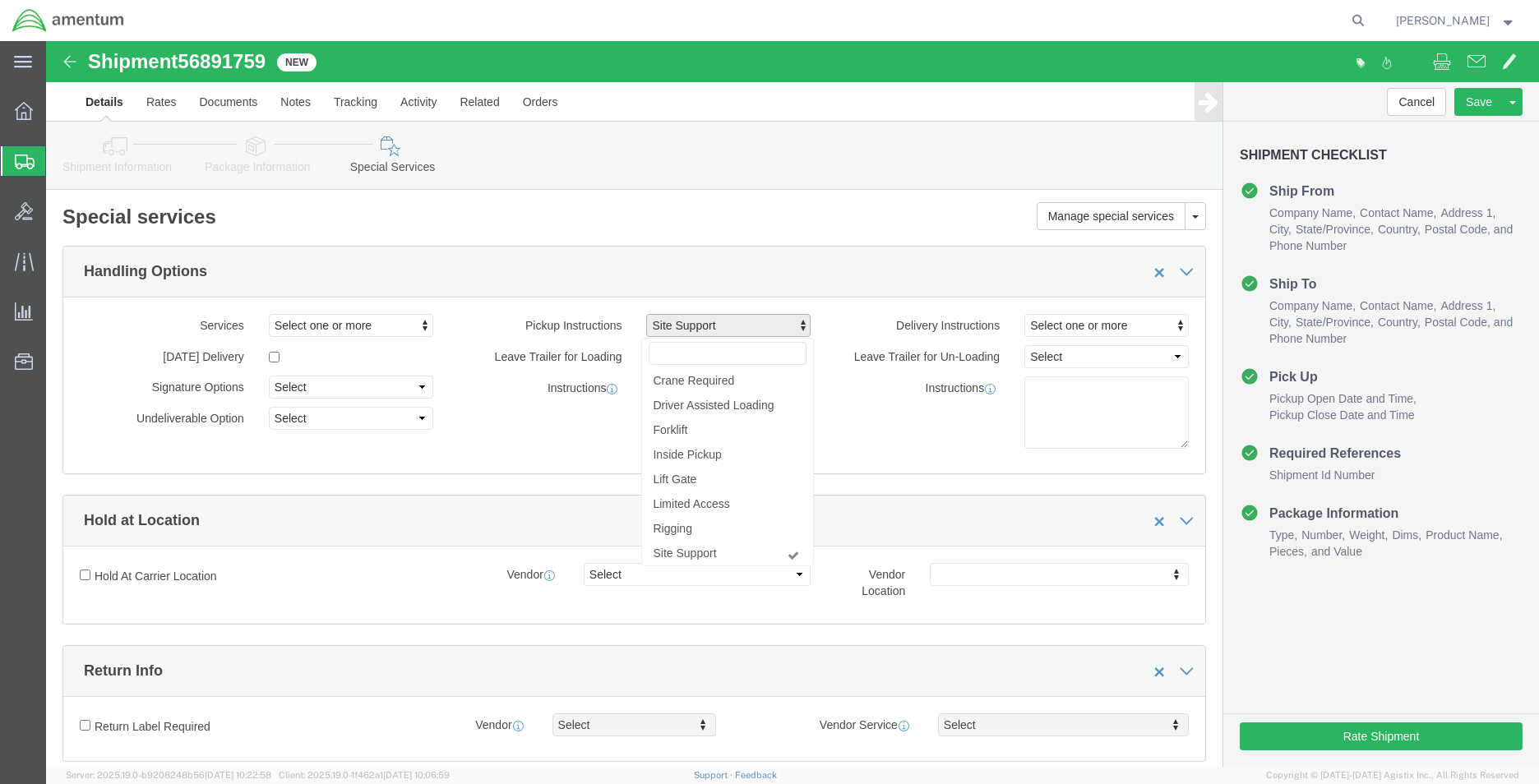
click div "Instructions"
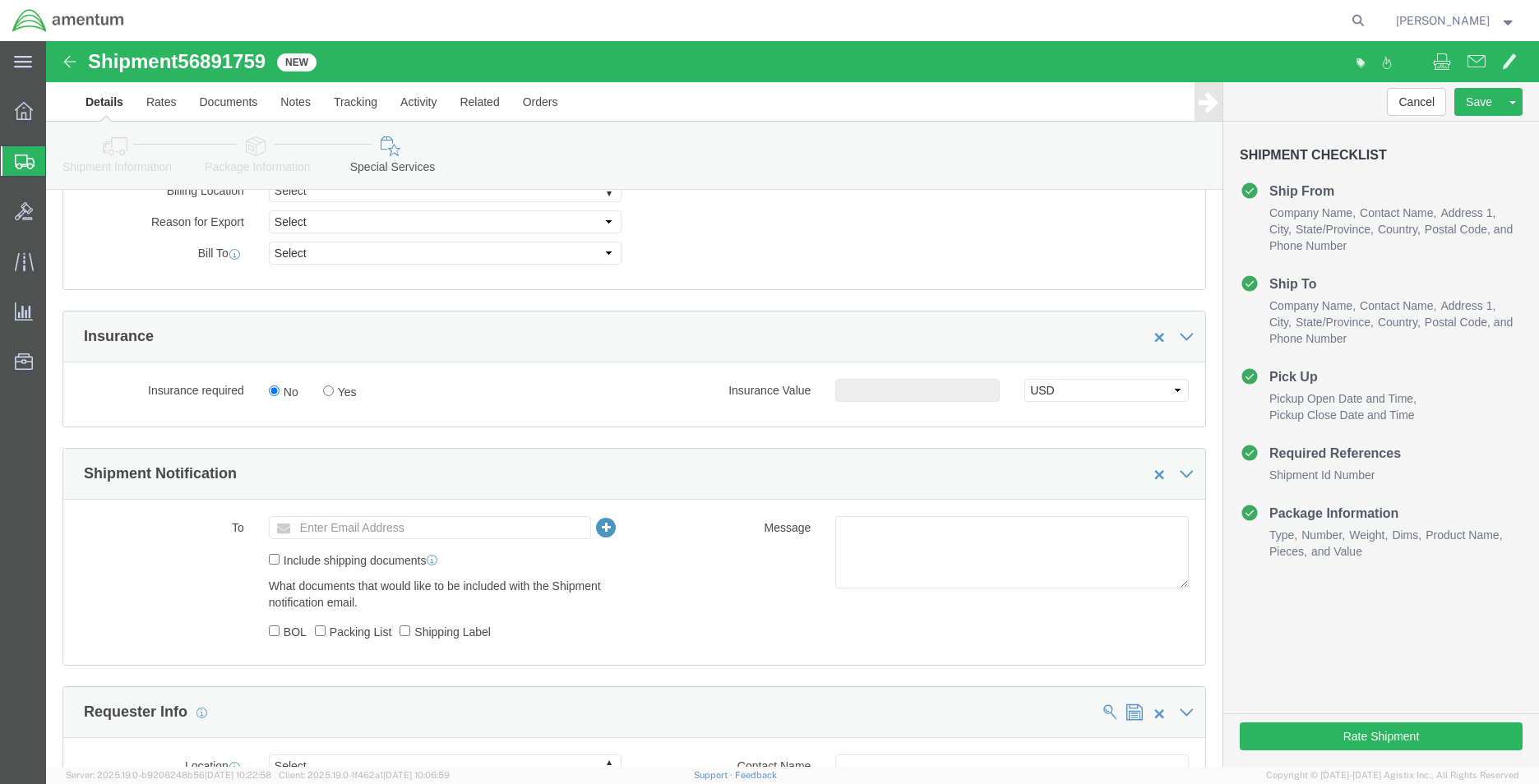
scroll to position [904, 0]
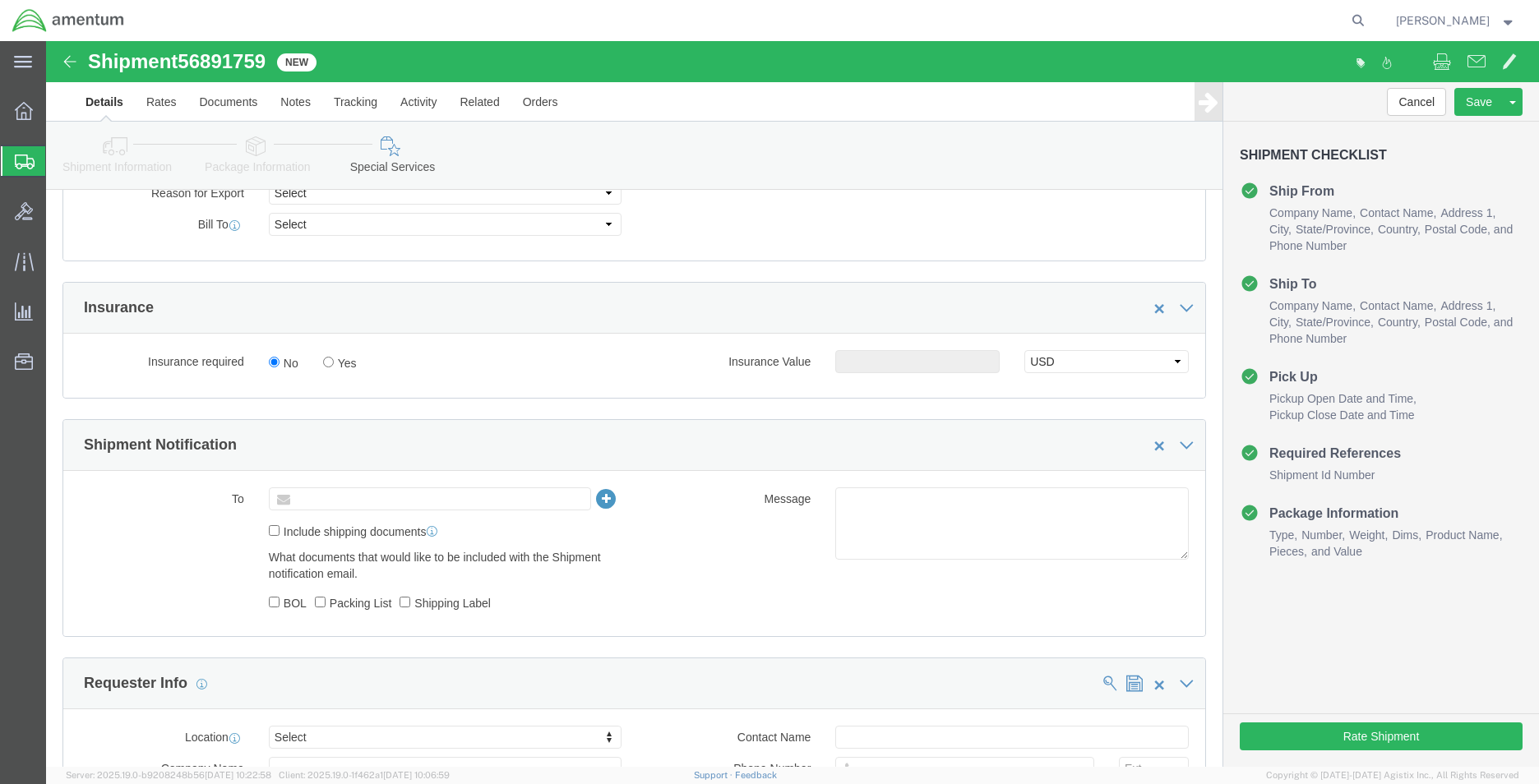
click input "text"
paste input "[PERSON_NAME][EMAIL_ADDRESS][PERSON_NAME][DOMAIN_NAME]"
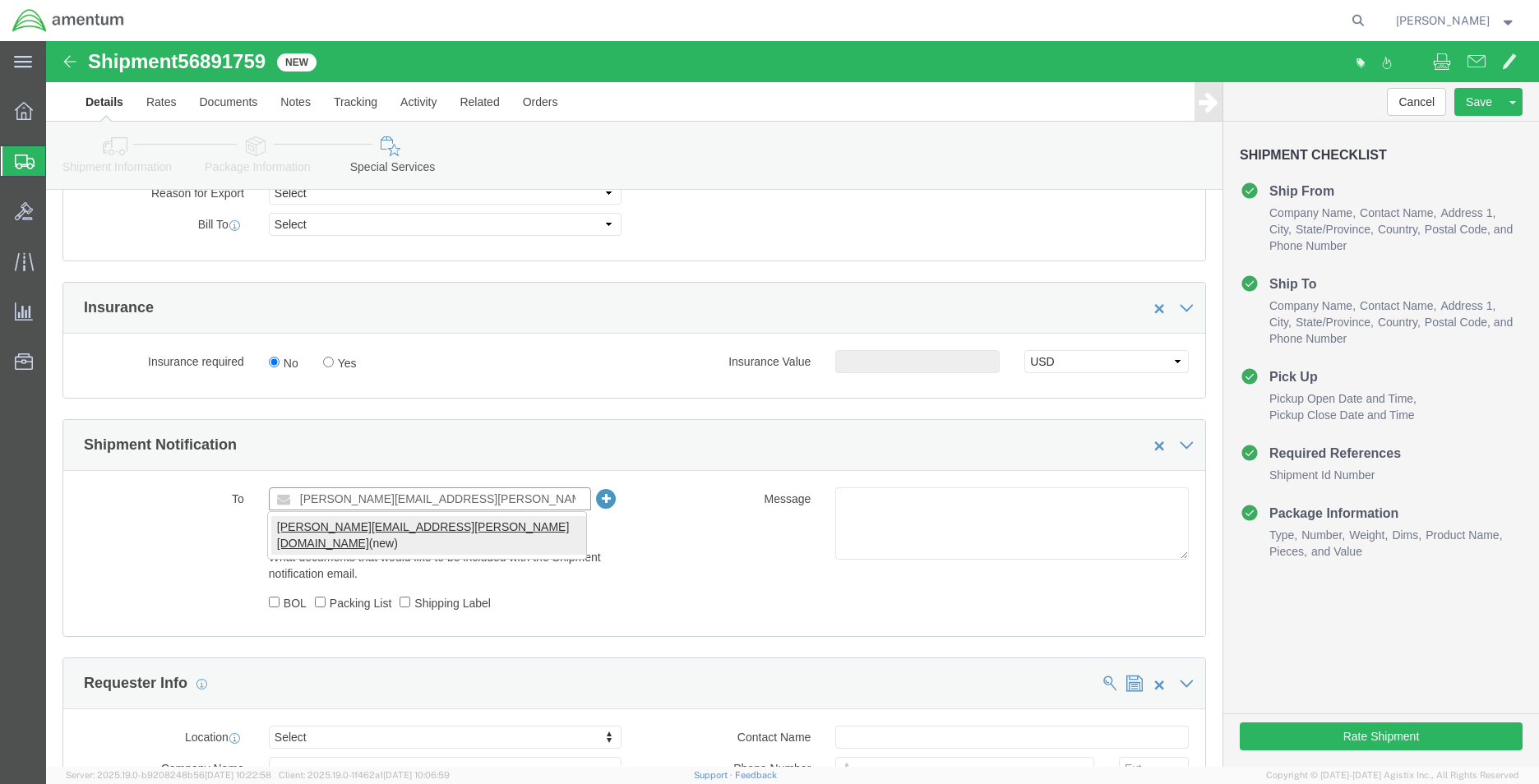
type input "[PERSON_NAME][EMAIL_ADDRESS][PERSON_NAME][DOMAIN_NAME]"
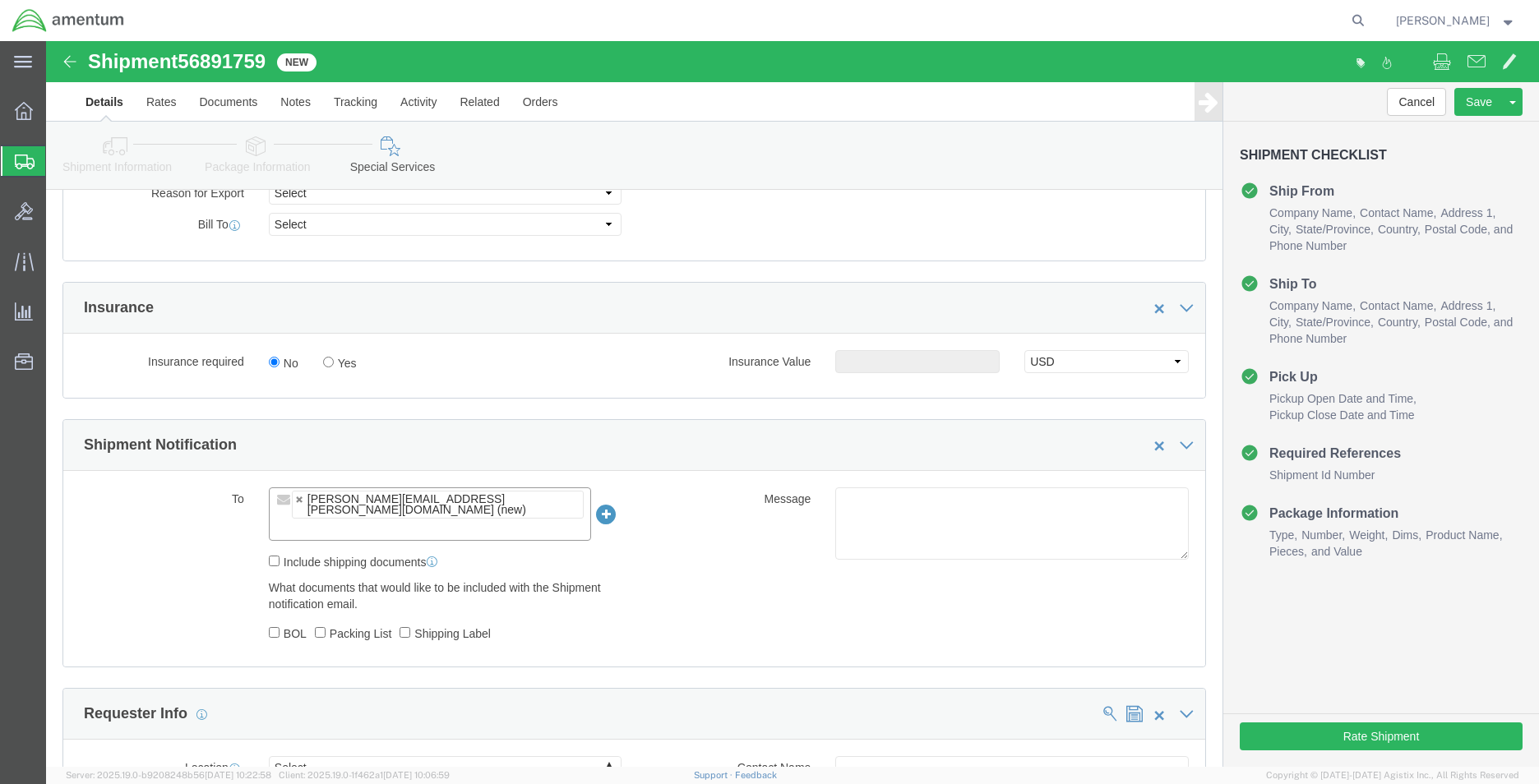
click input "text"
click div "[PERSON_NAME][EMAIL_ADDRESS][PERSON_NAME][DOMAIN_NAME] (new)"
click link
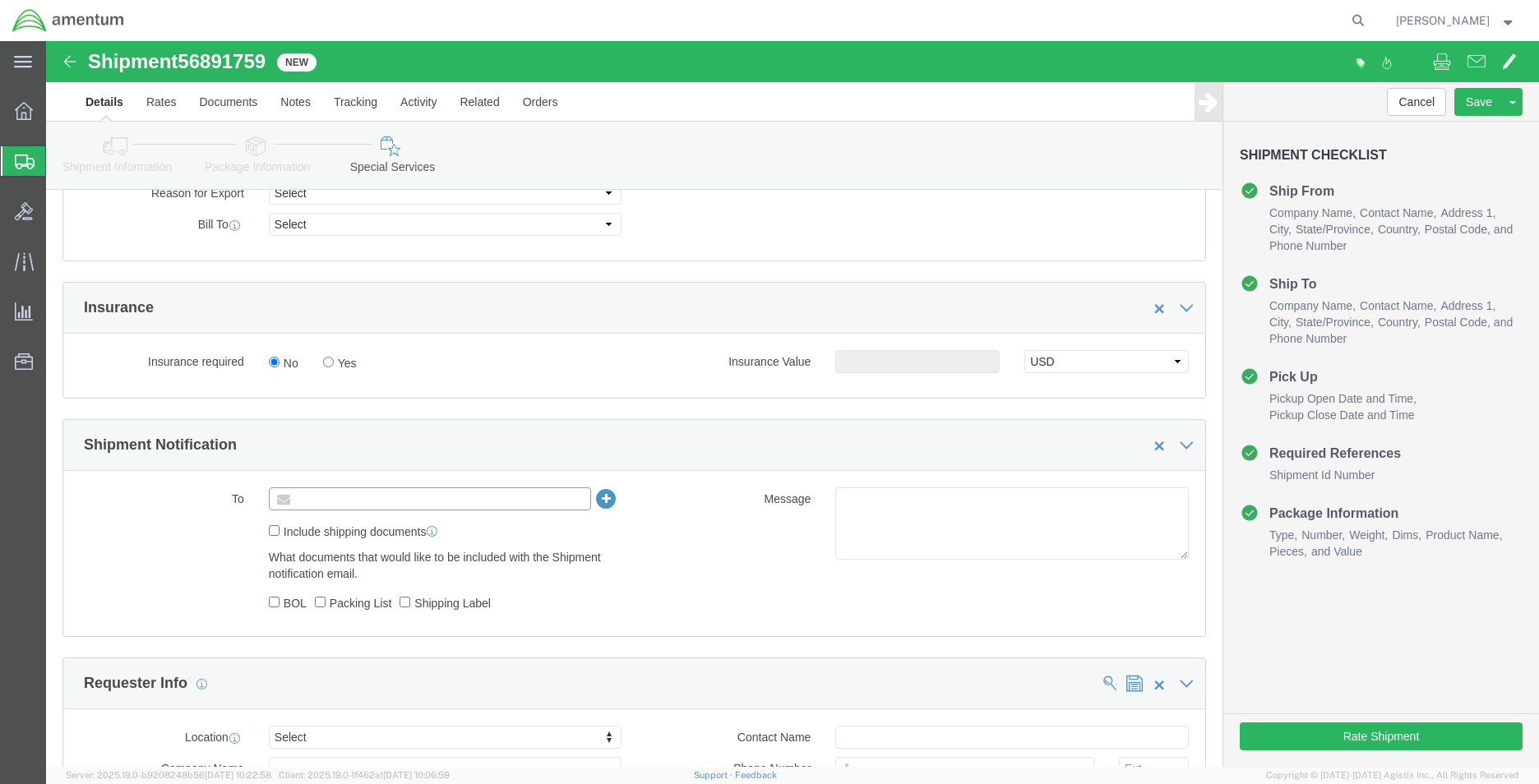
paste input "[PERSON_NAME][EMAIL_ADDRESS][PERSON_NAME][DOMAIN_NAME]"
type input "[PERSON_NAME][EMAIL_ADDRESS][PERSON_NAME][DOMAIN_NAME]"
type input "Enter Email Address"
click ul "Enter Email Address"
paste input "[PERSON_NAME][EMAIL_ADDRESS][PERSON_NAME][DOMAIN_NAME]"
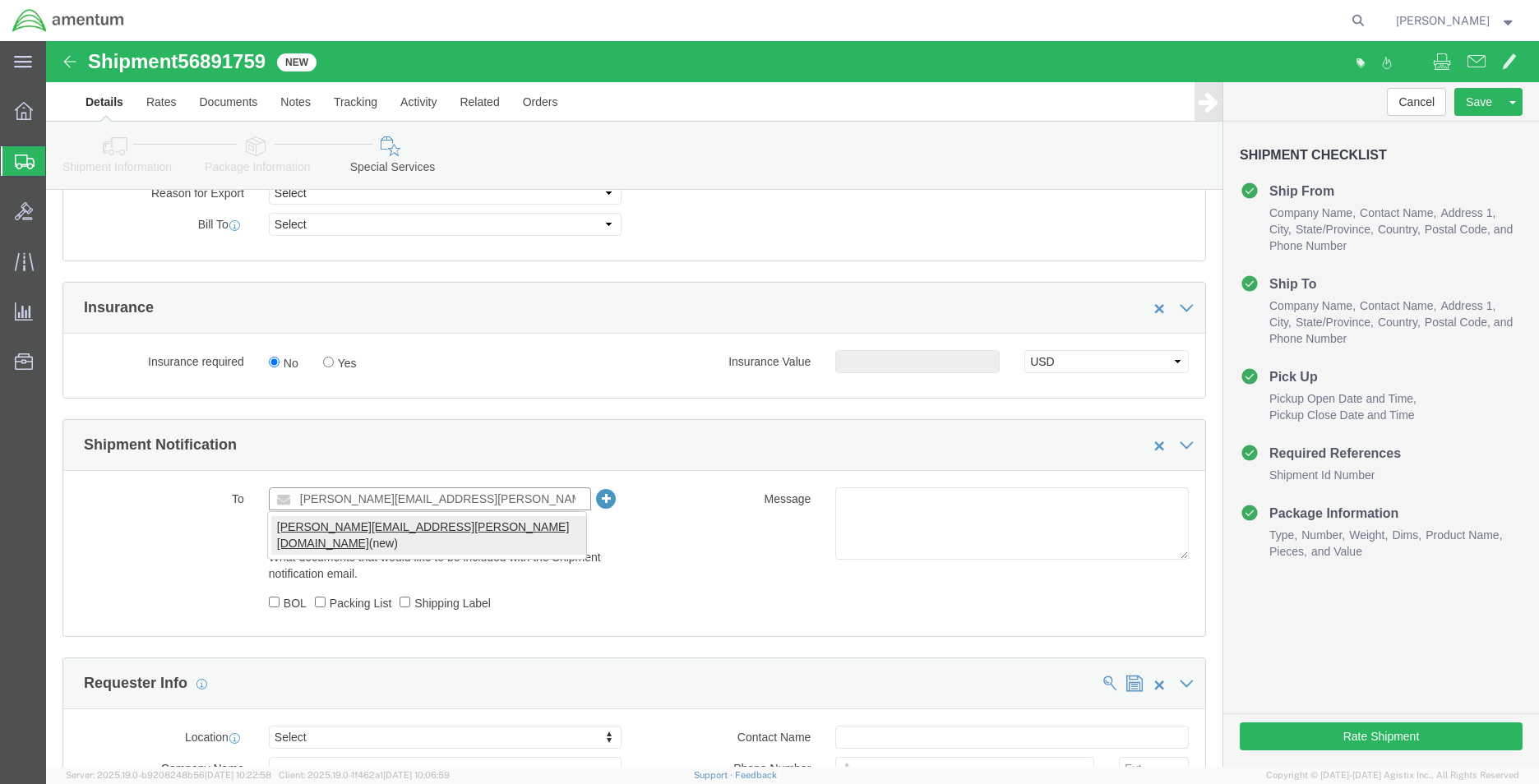
type input "[PERSON_NAME][EMAIL_ADDRESS][PERSON_NAME][DOMAIN_NAME]"
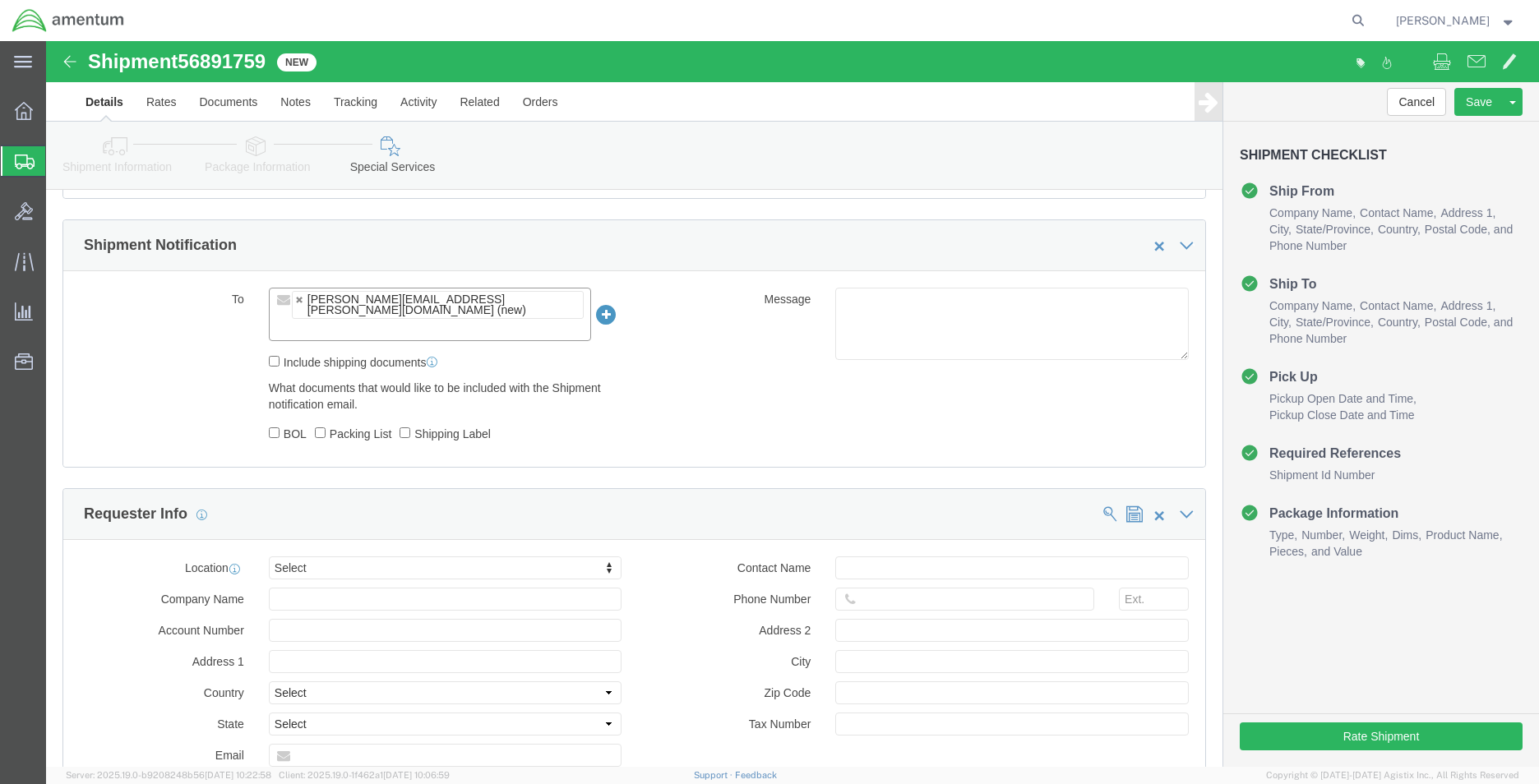
scroll to position [1150, 0]
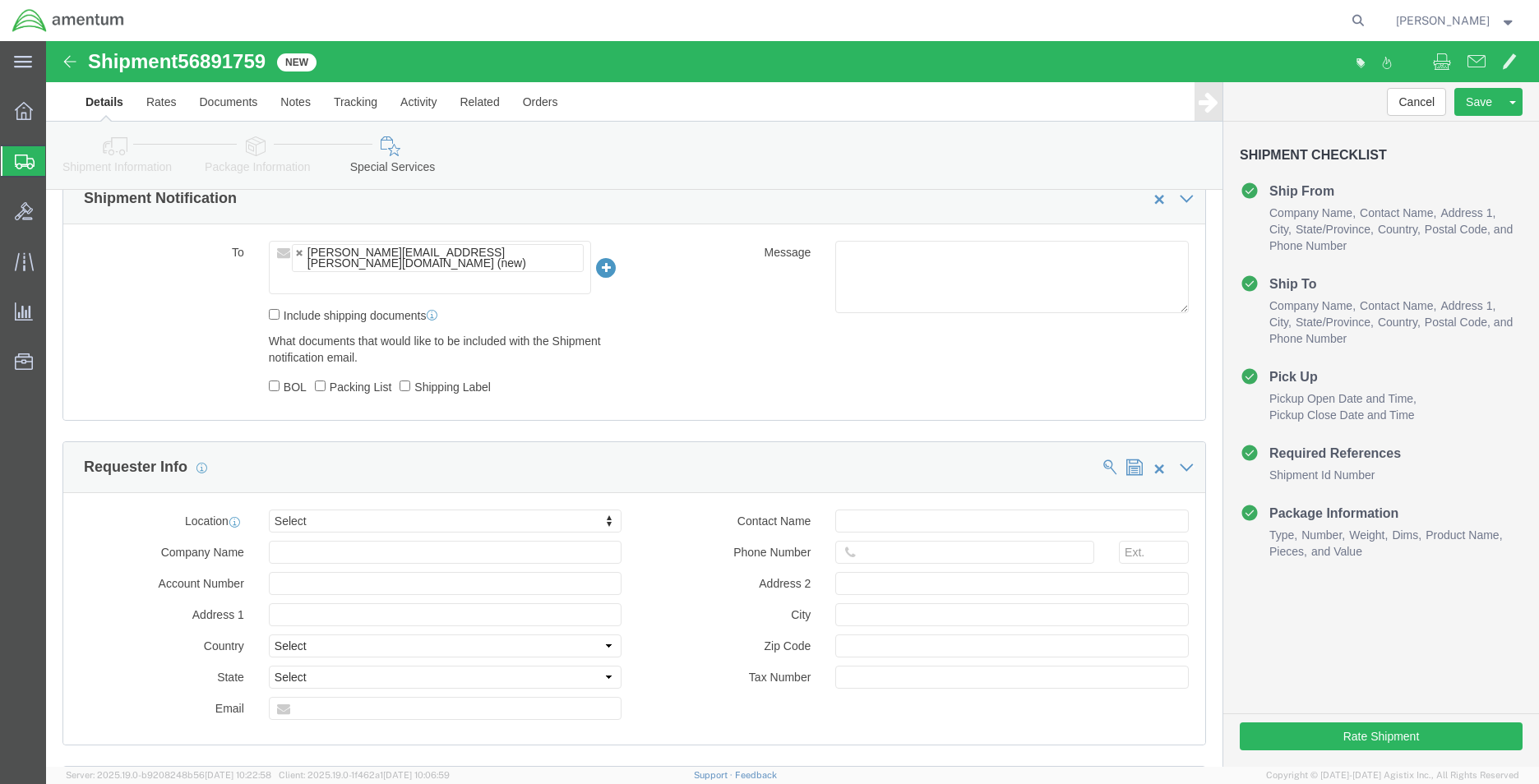
click icon
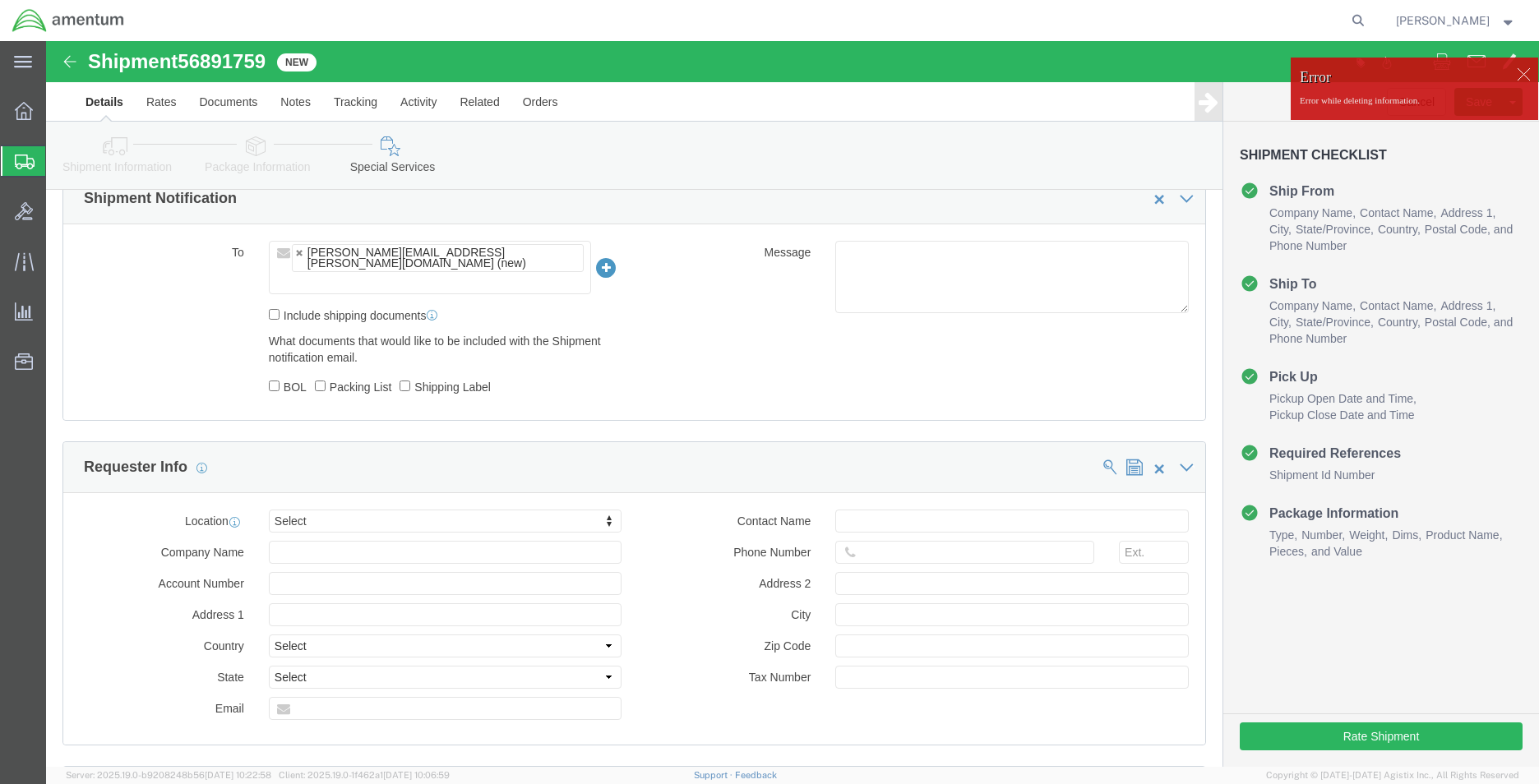
click div
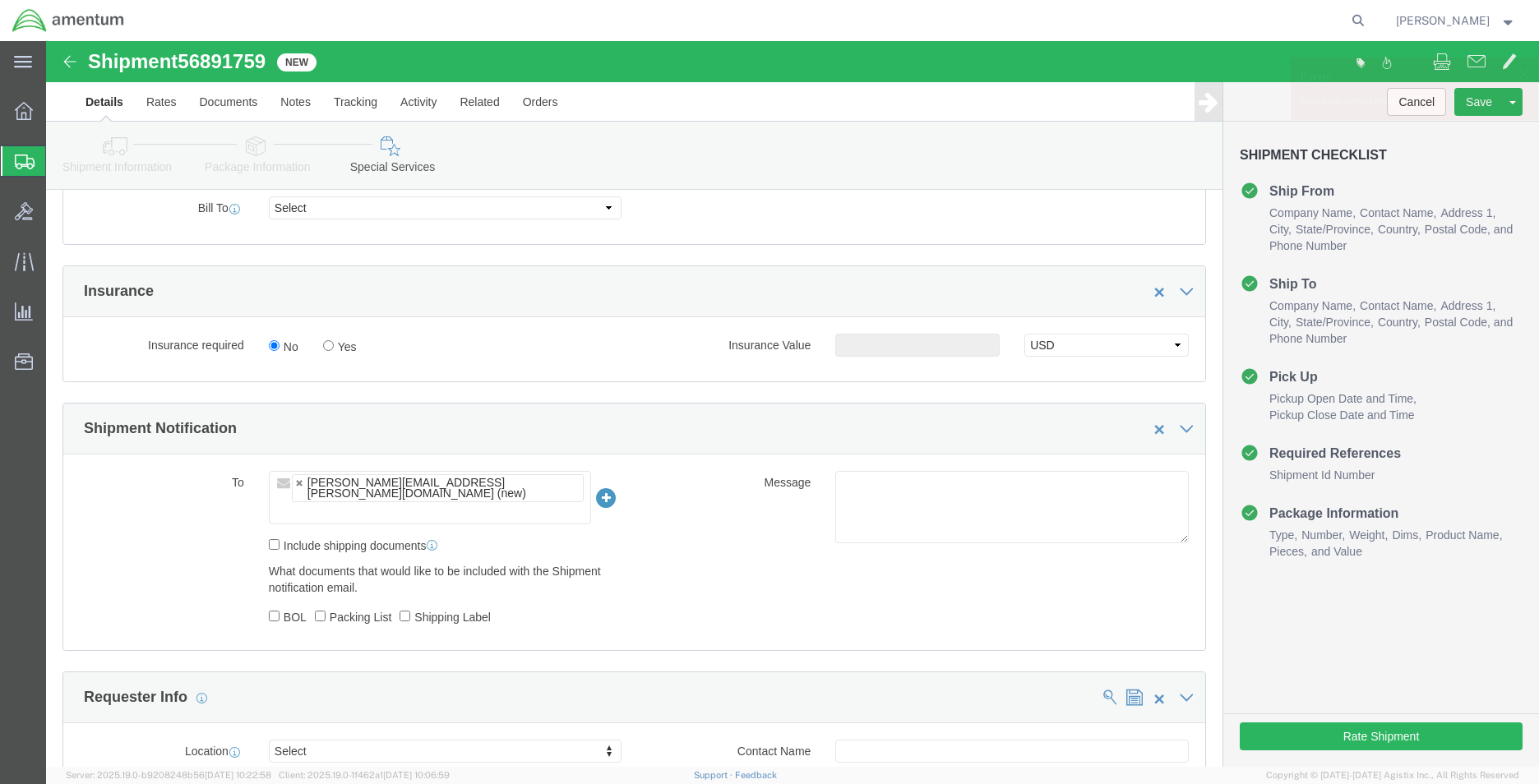
scroll to position [904, 0]
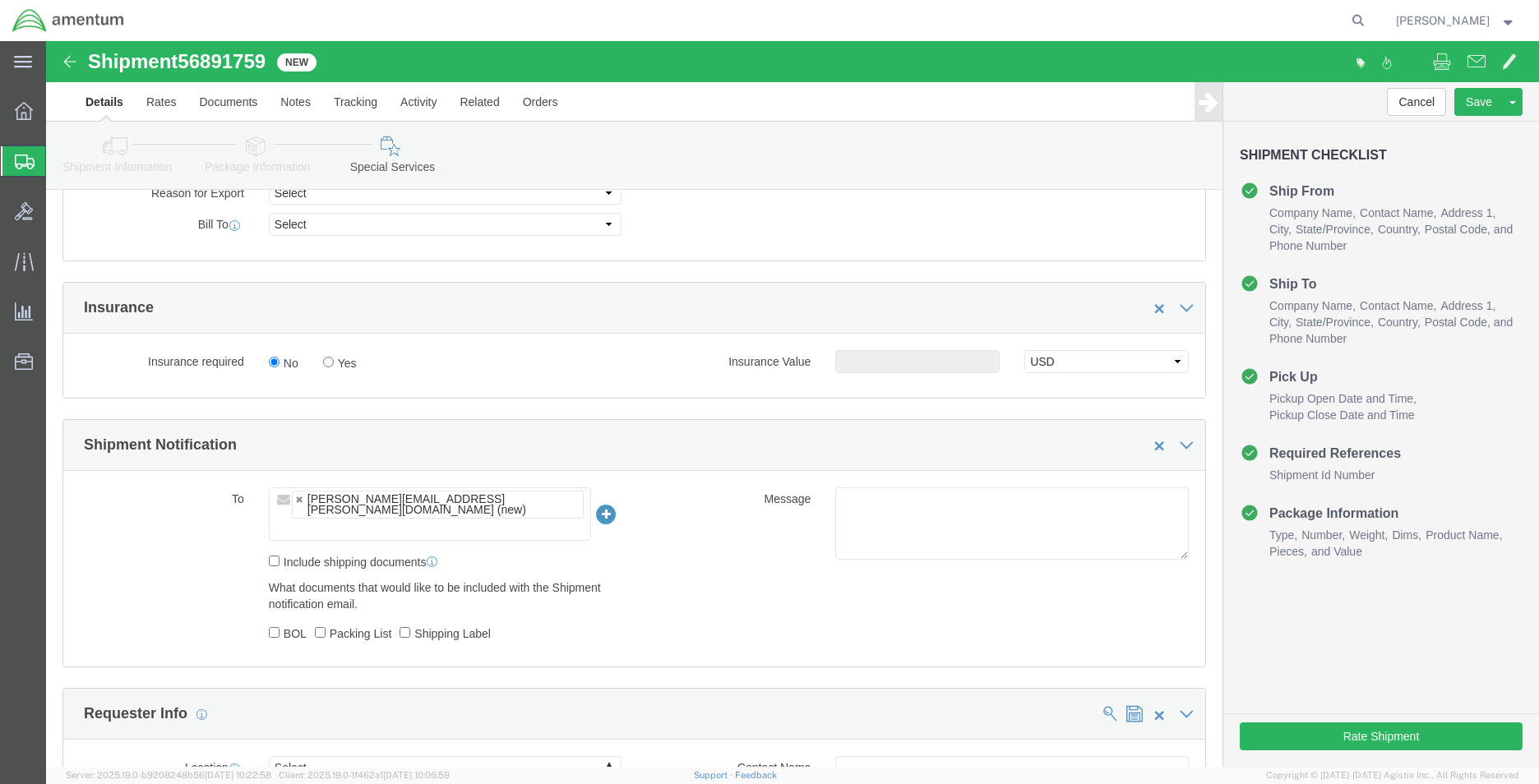
click div "[PERSON_NAME][EMAIL_ADDRESS][PERSON_NAME][DOMAIN_NAME] (new)"
click link
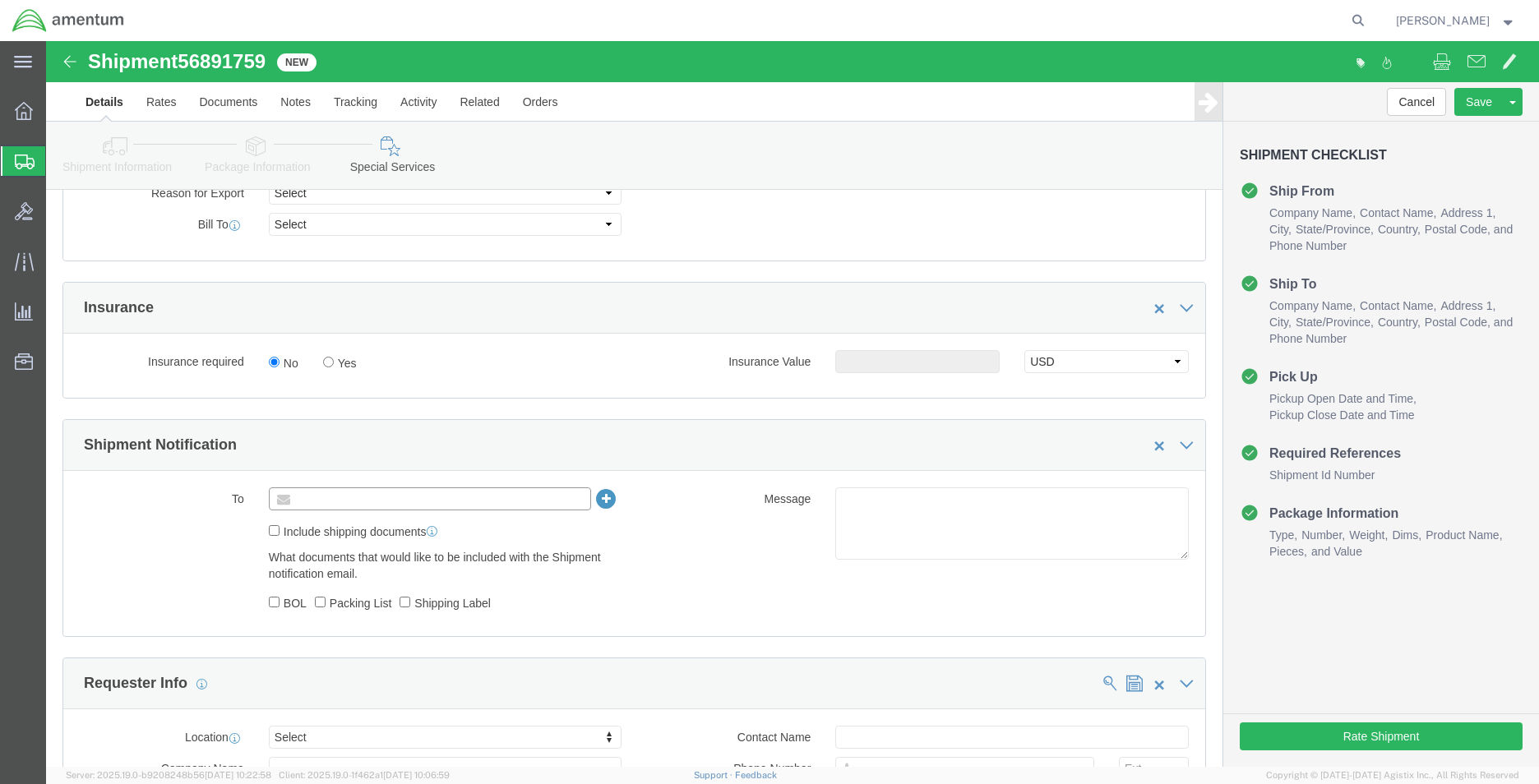
click input "text"
paste input "[PERSON_NAME][EMAIL_ADDRESS][PERSON_NAME][DOMAIN_NAME]"
type input "[PERSON_NAME][EMAIL_ADDRESS][PERSON_NAME][DOMAIN_NAME]"
paste input "[PERSON_NAME][EMAIL_ADDRESS][PERSON_NAME][DOMAIN_NAME]"
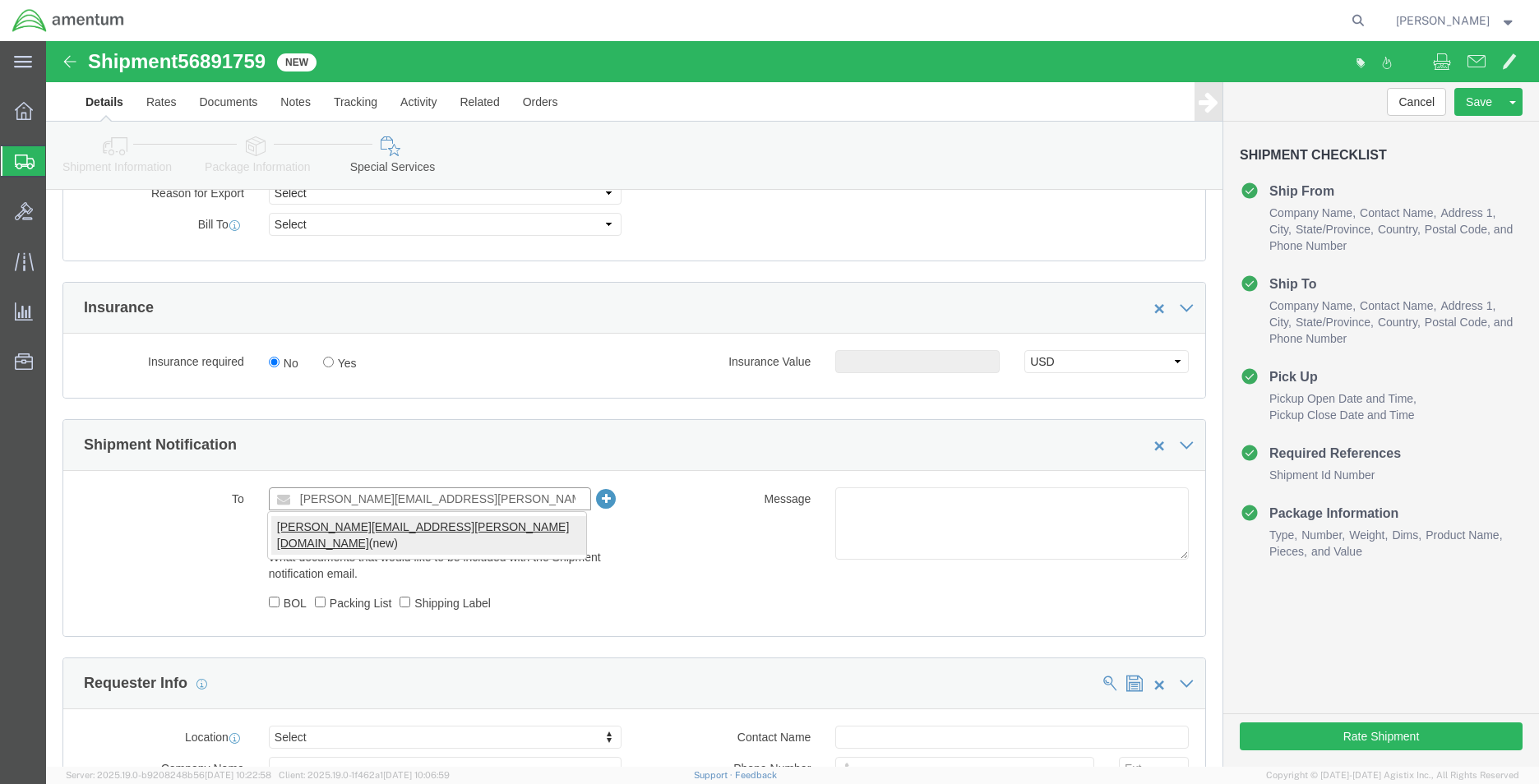
type input "[PERSON_NAME][EMAIL_ADDRESS][PERSON_NAME][DOMAIN_NAME]"
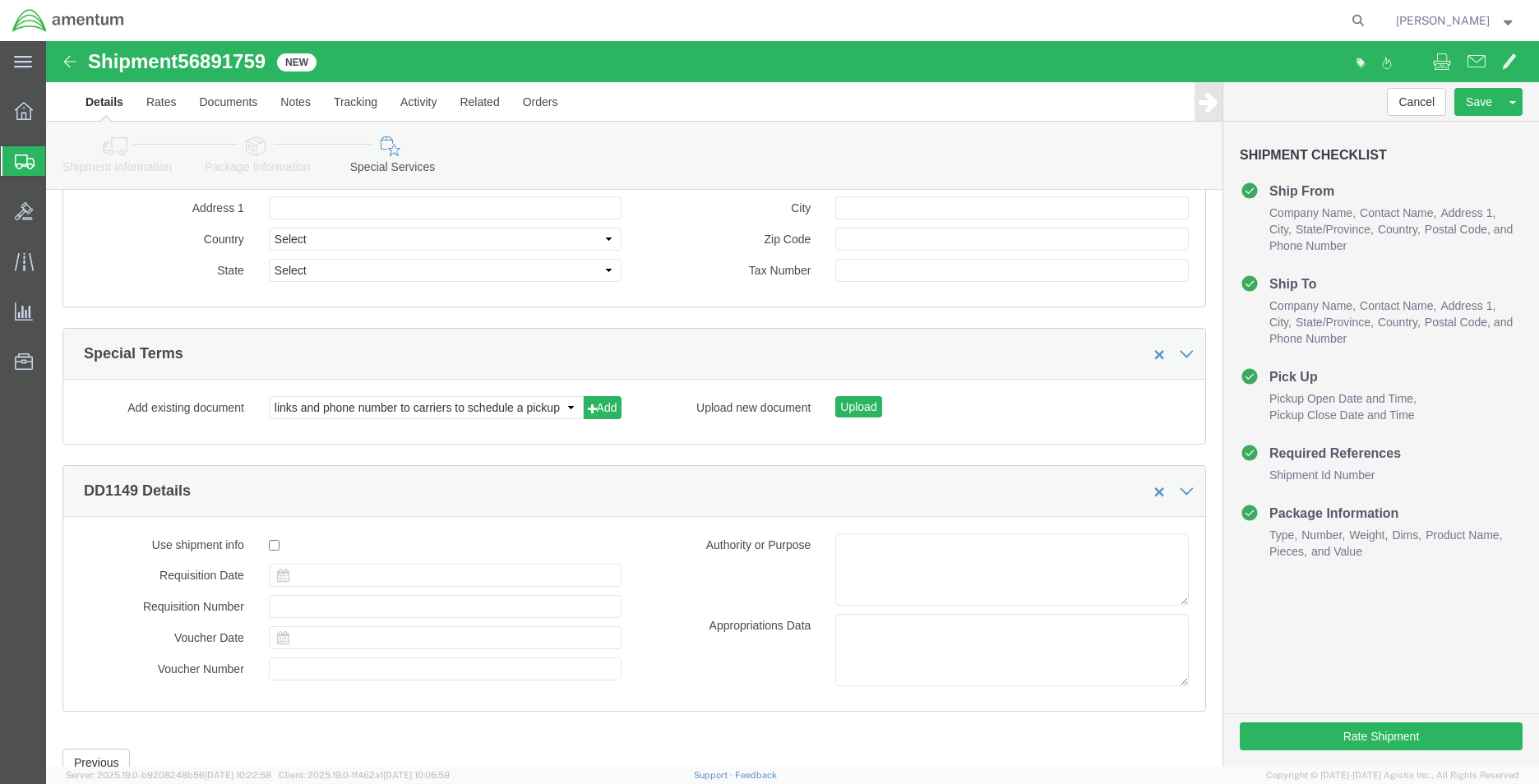
scroll to position [1942, 0]
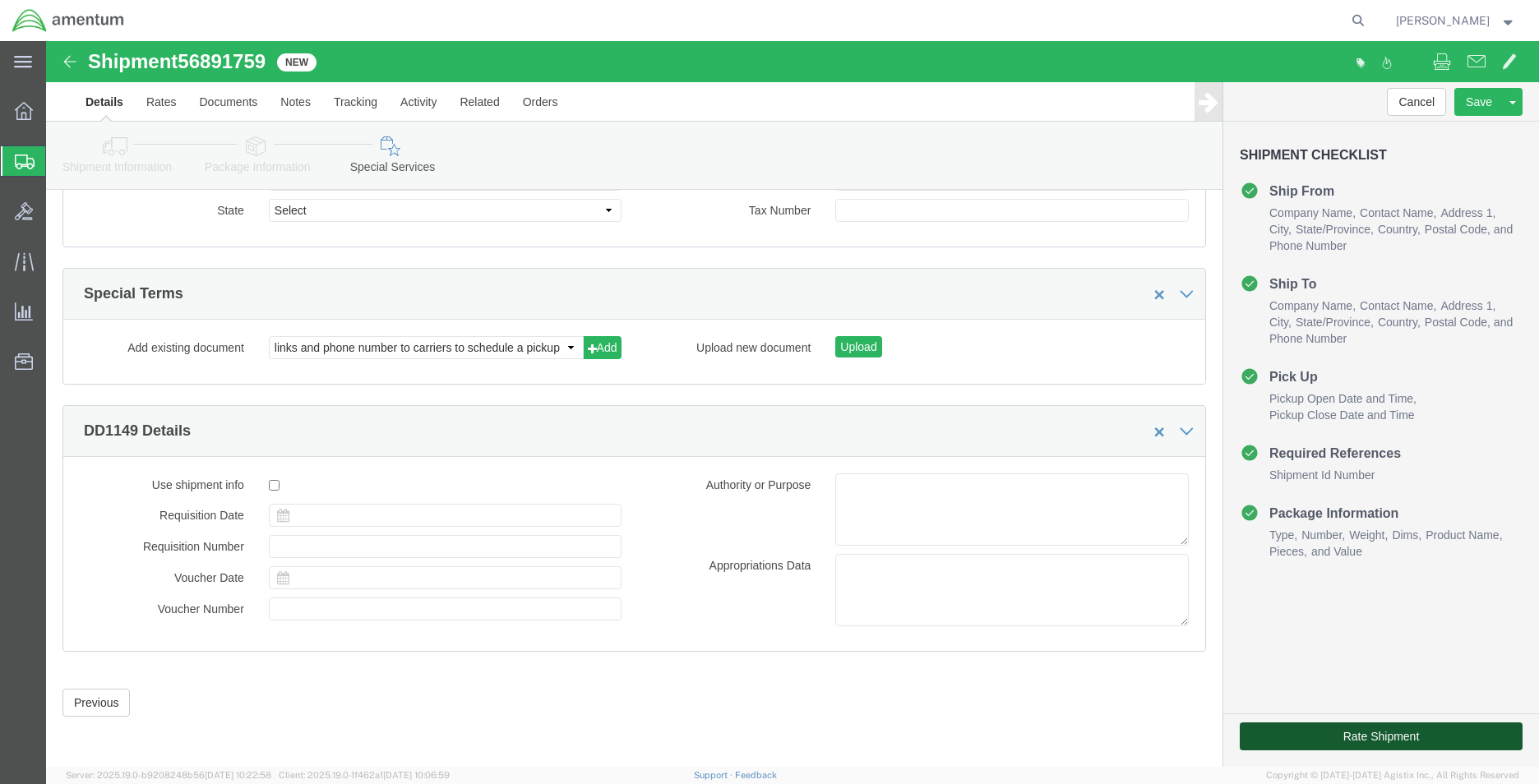
click button "Rate Shipment"
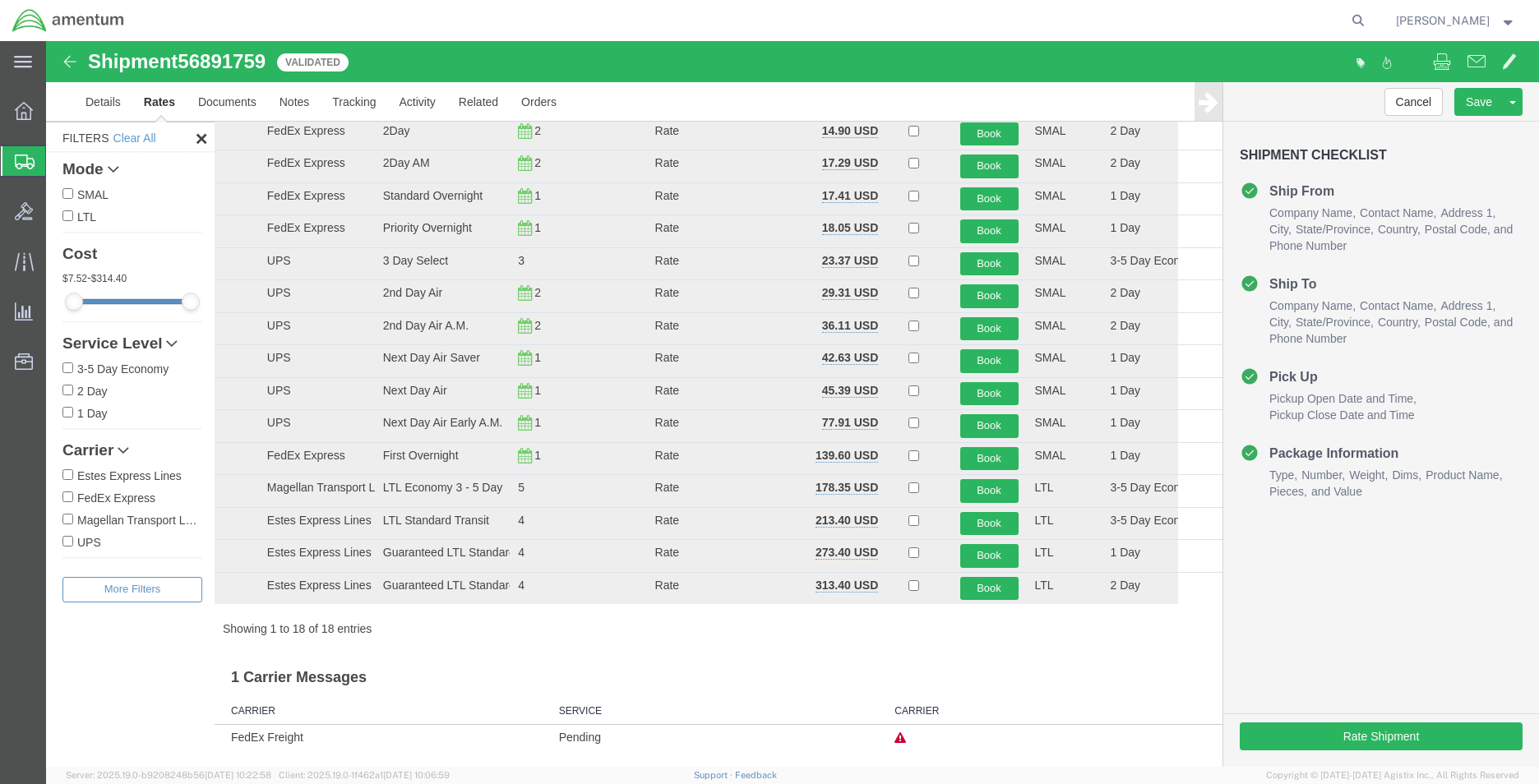
scroll to position [166, 0]
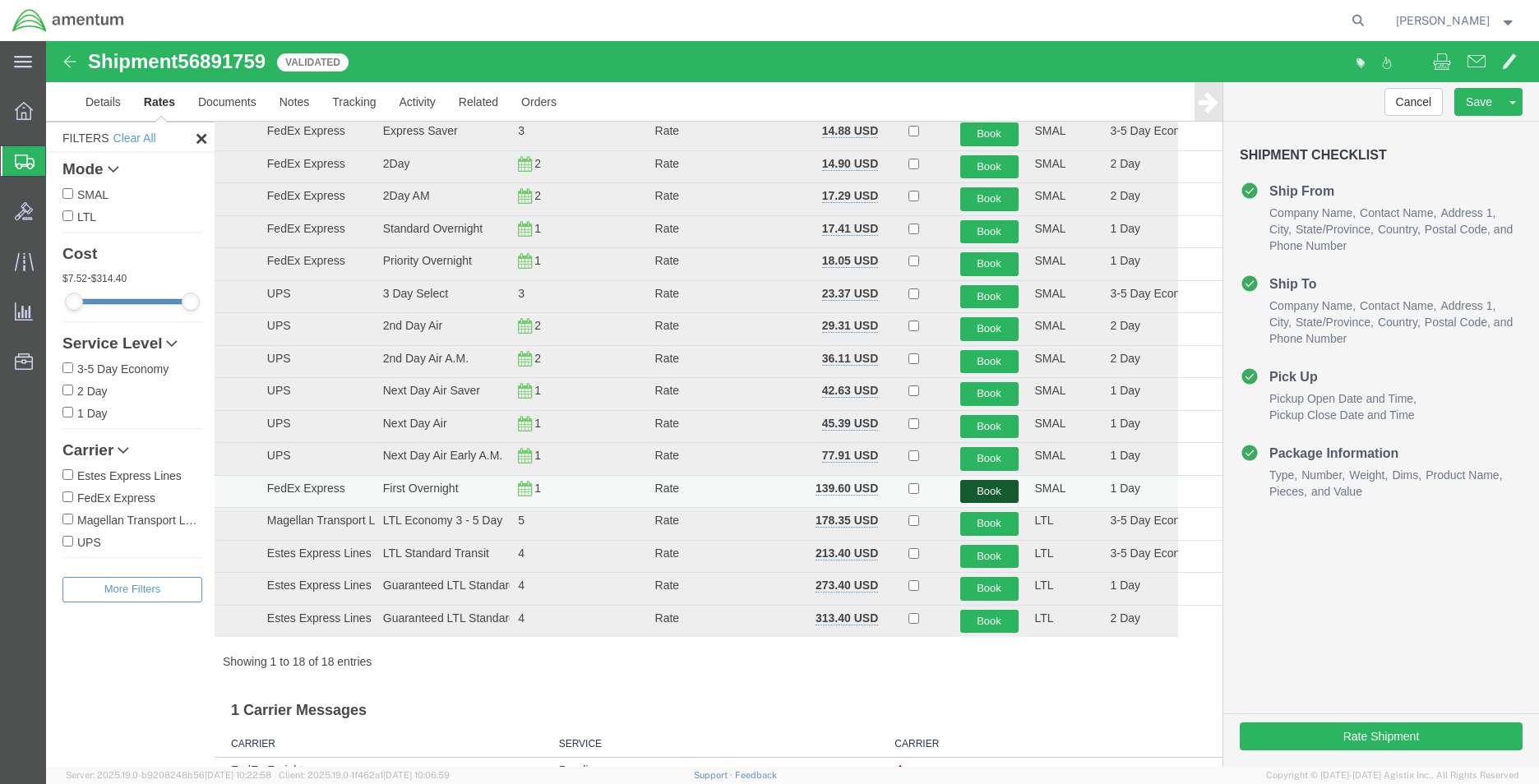
click at [980, 488] on button "Book" at bounding box center [989, 492] width 58 height 24
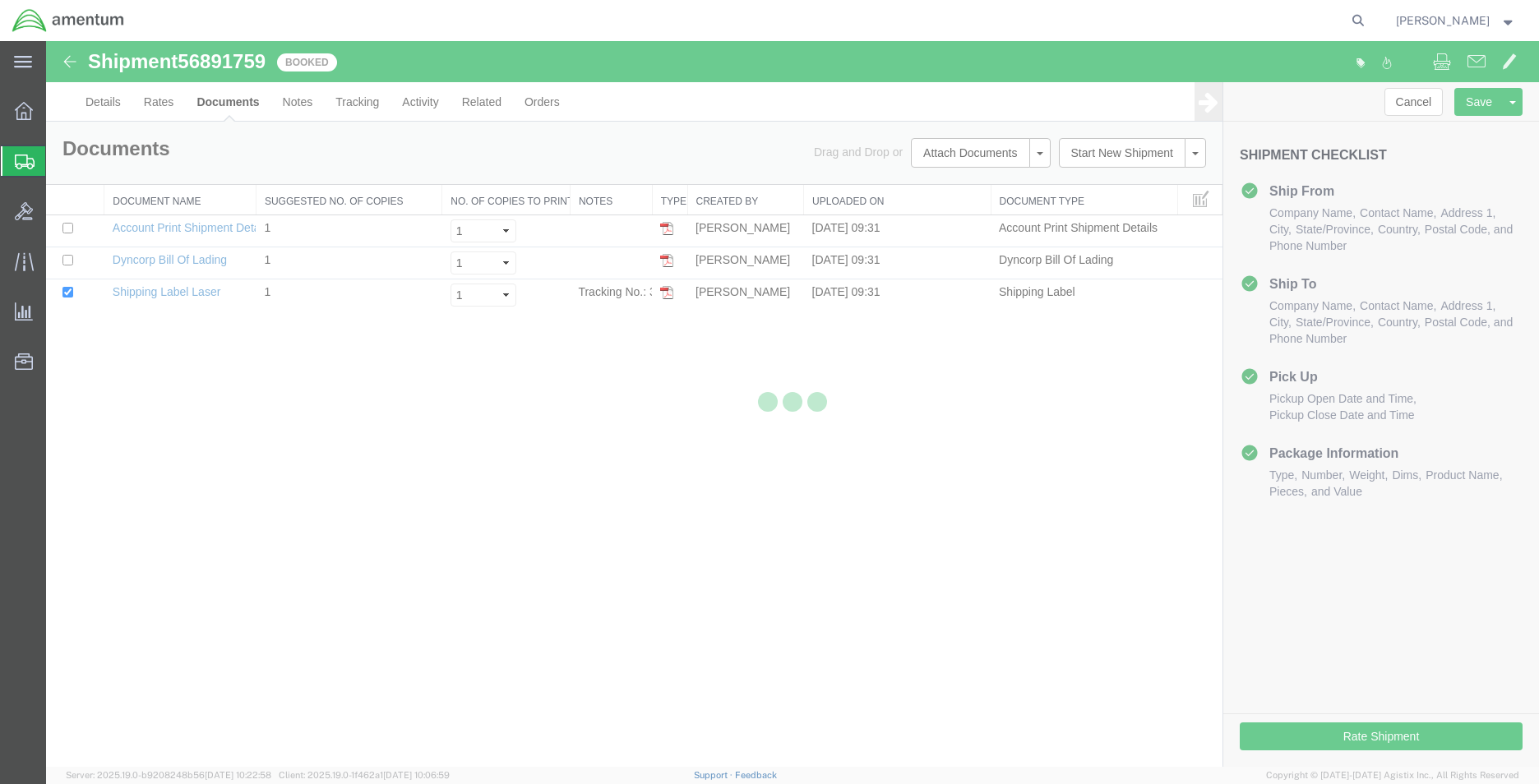
scroll to position [0, 0]
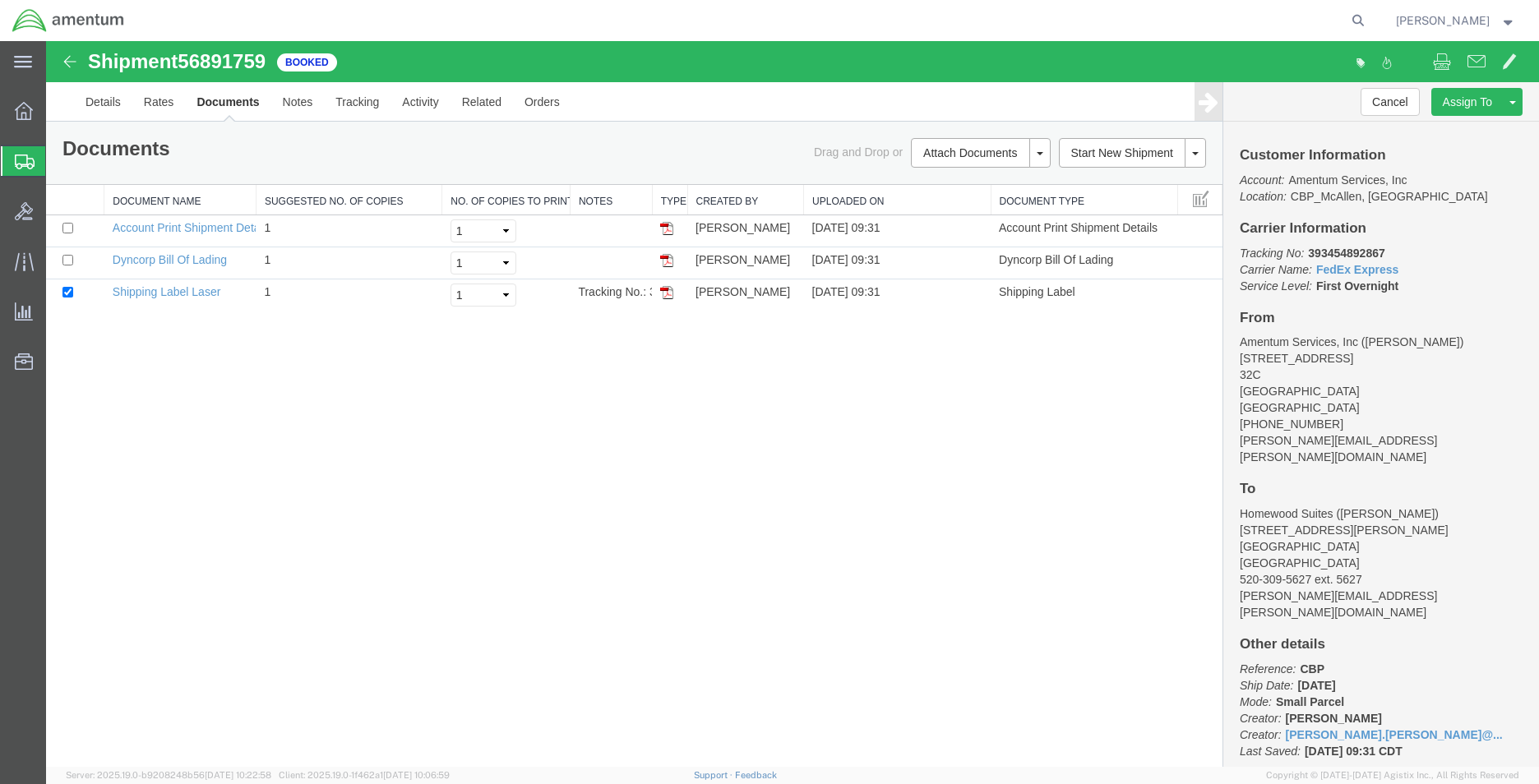
drag, startPoint x: 663, startPoint y: 292, endPoint x: 751, endPoint y: 380, distance: 124.5
click at [663, 292] on img at bounding box center [667, 292] width 13 height 13
click at [699, 385] on div "Shipment 56891759 3 of 3 Booked Details Rates Documents Notes Tracking Activity…" at bounding box center [793, 404] width 1493 height 726
click at [156, 101] on link "Rates" at bounding box center [159, 102] width 54 height 40
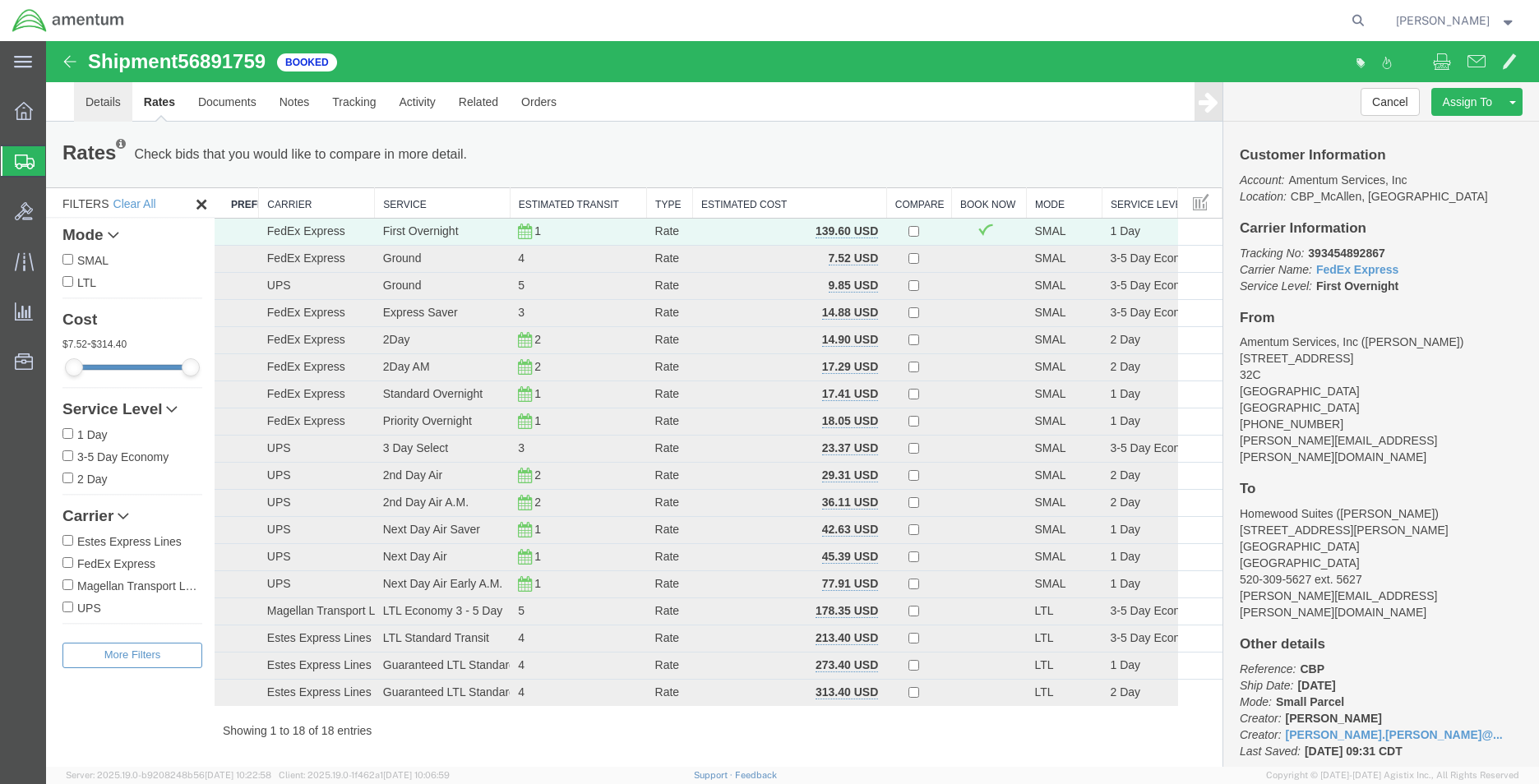
click at [106, 105] on link "Details" at bounding box center [103, 102] width 58 height 40
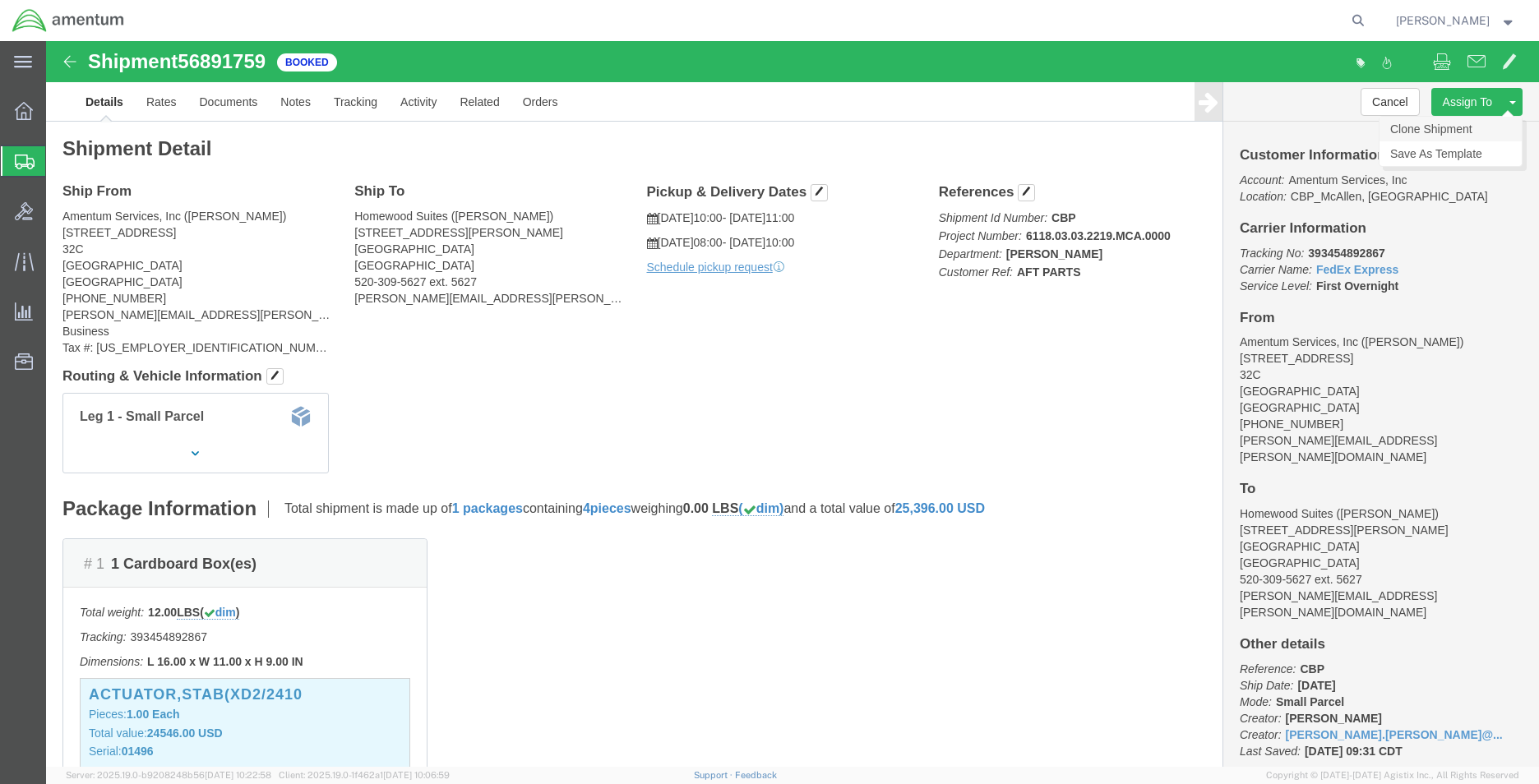
click link "Clone Shipment"
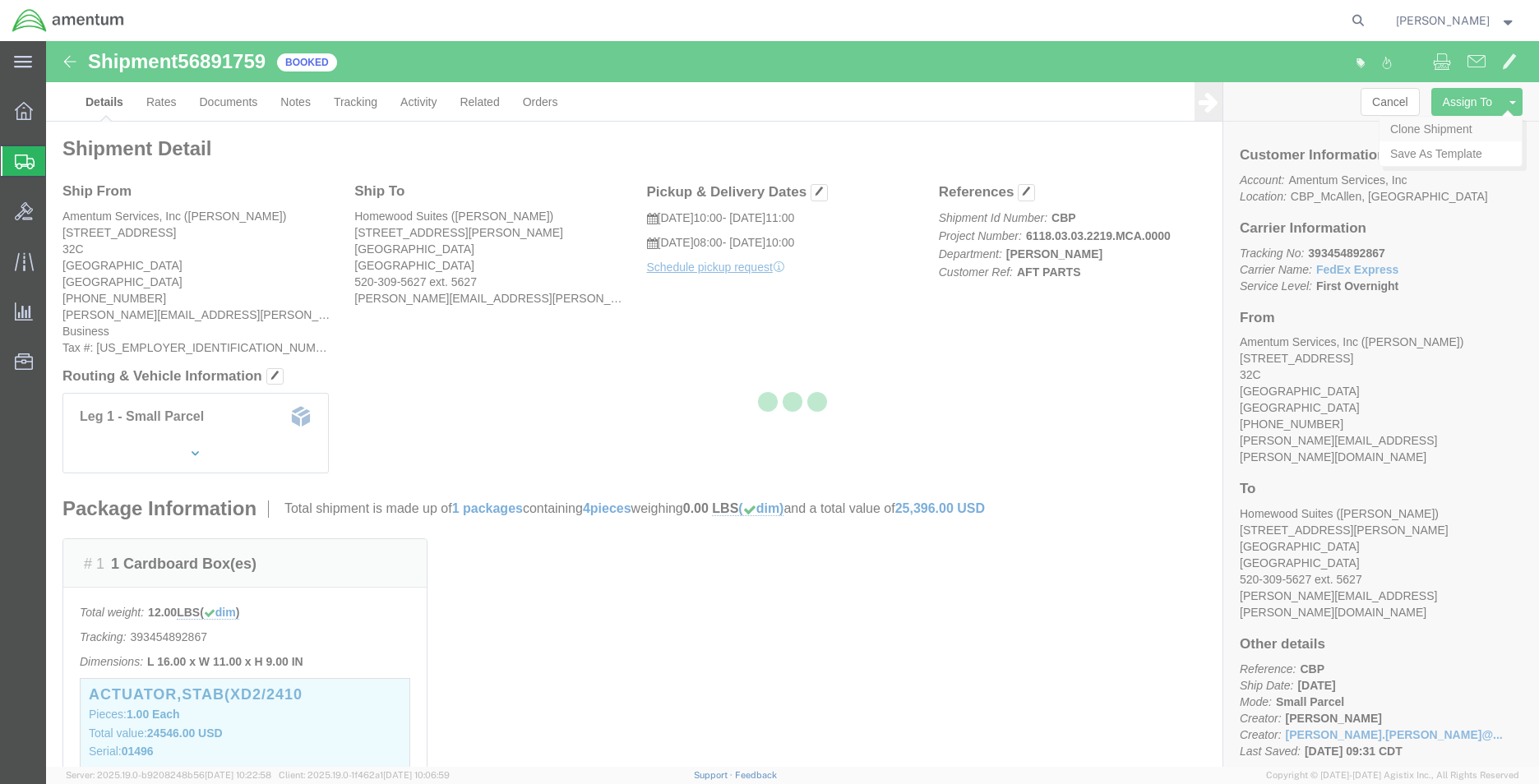
select select "49941"
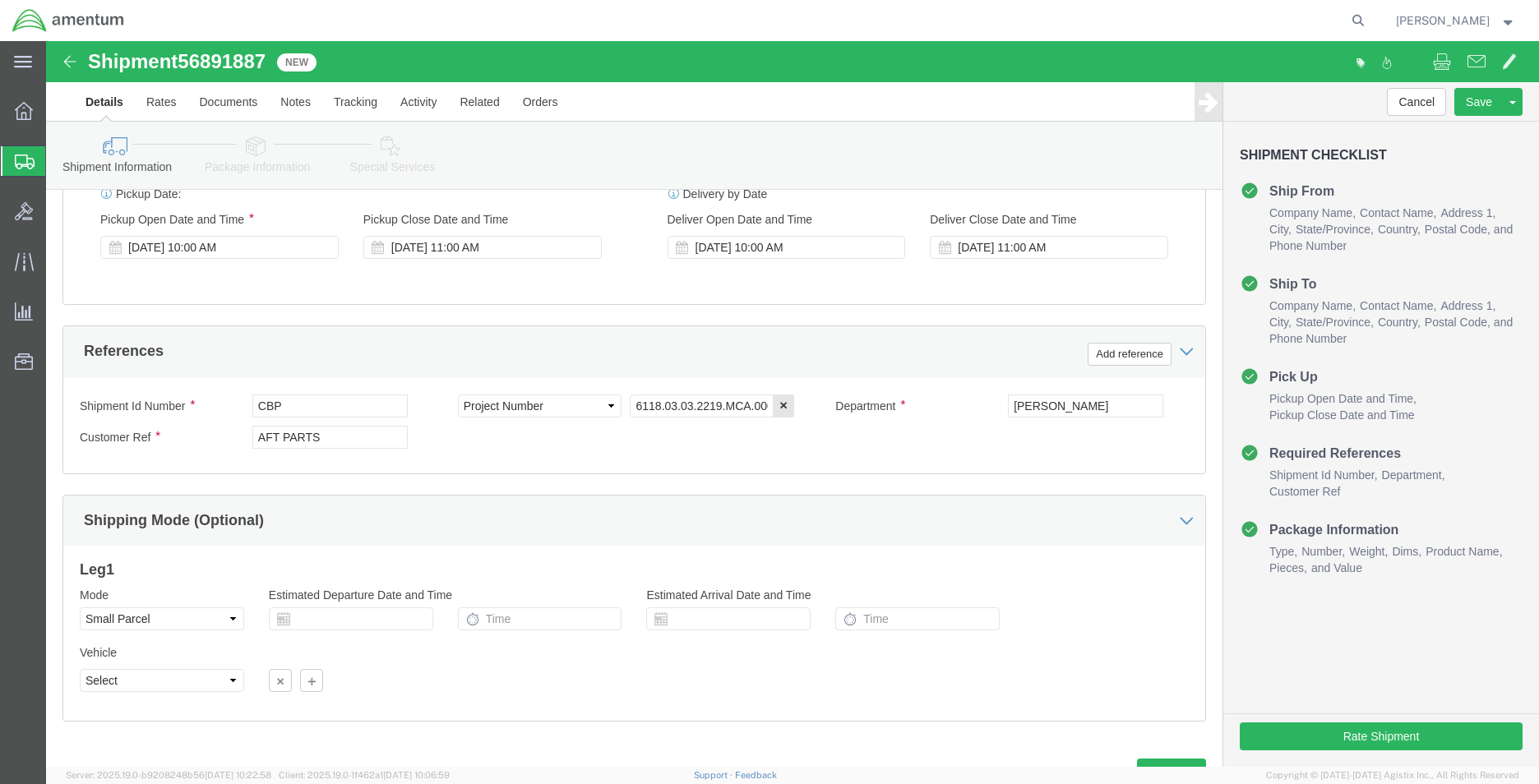
scroll to position [716, 0]
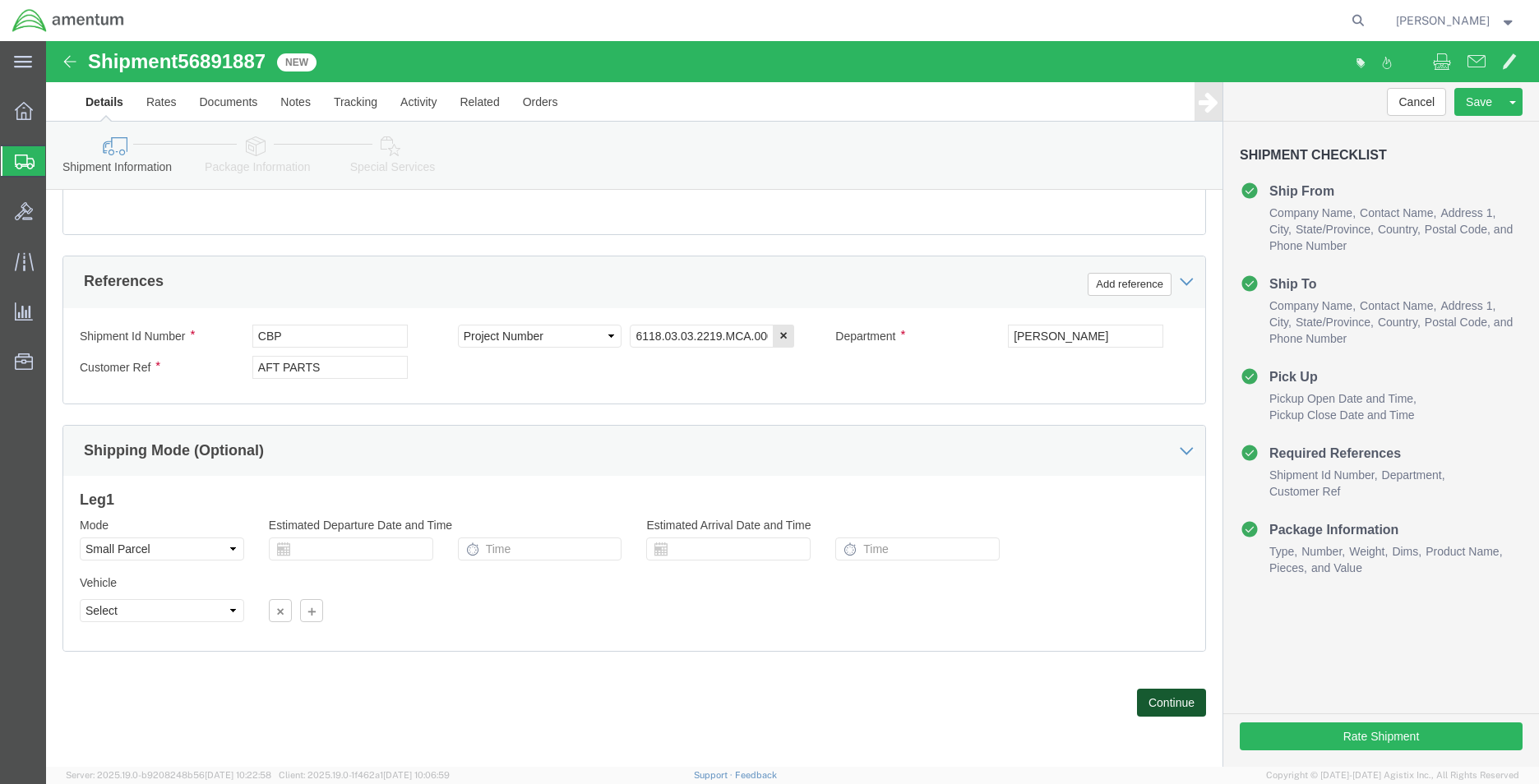
click button "Continue"
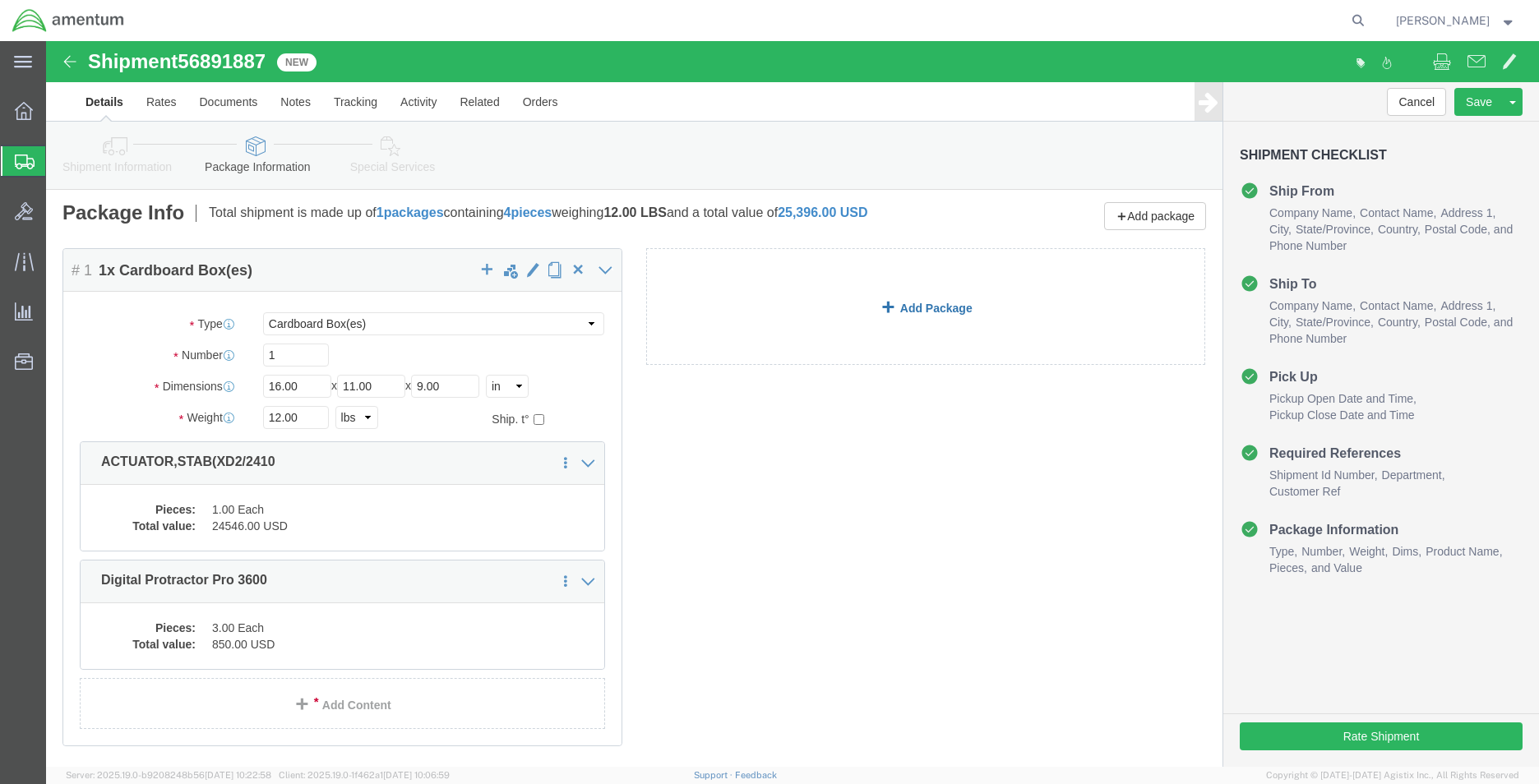
click link "Add Package"
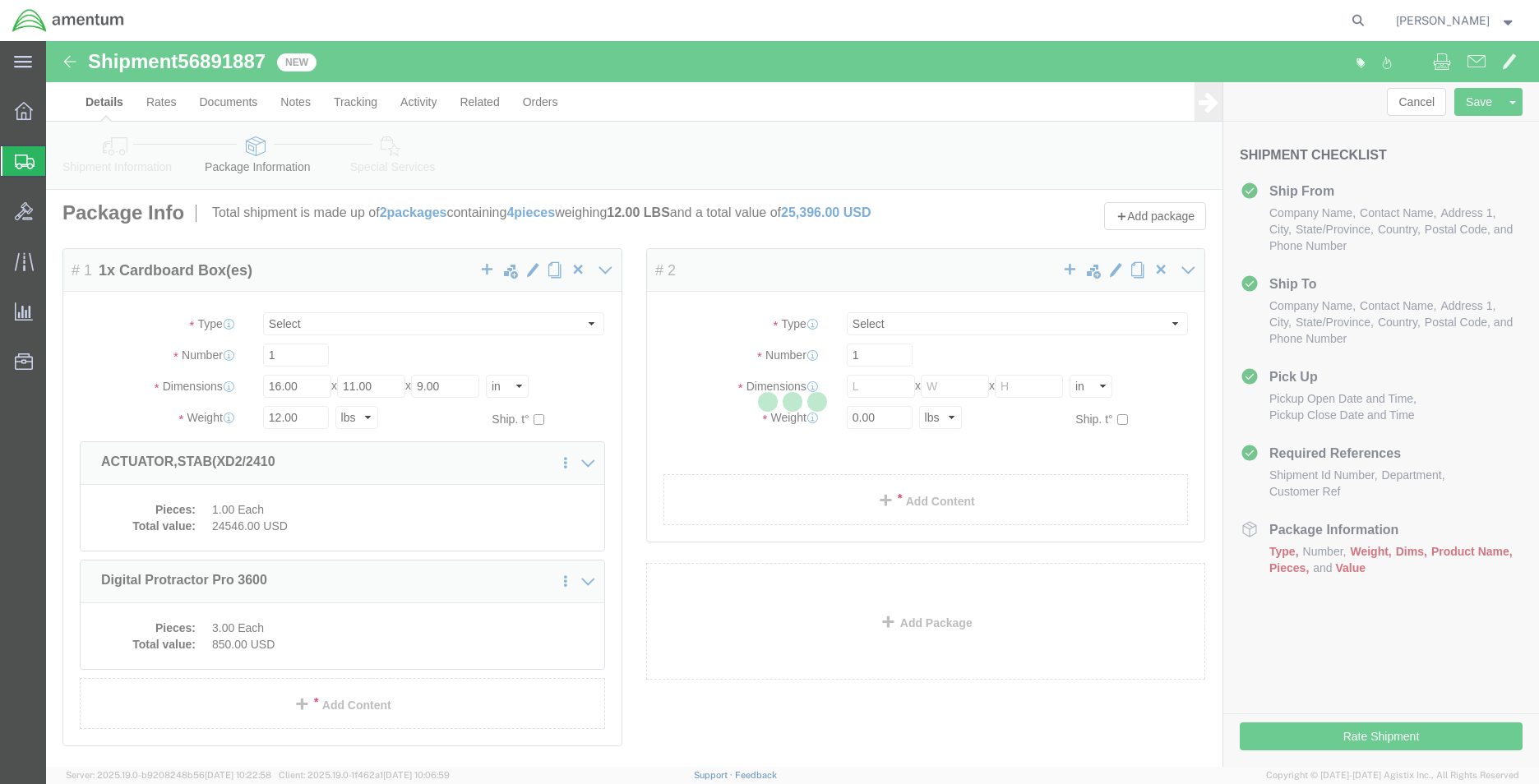
select select "CBOX"
select select "YRPK"
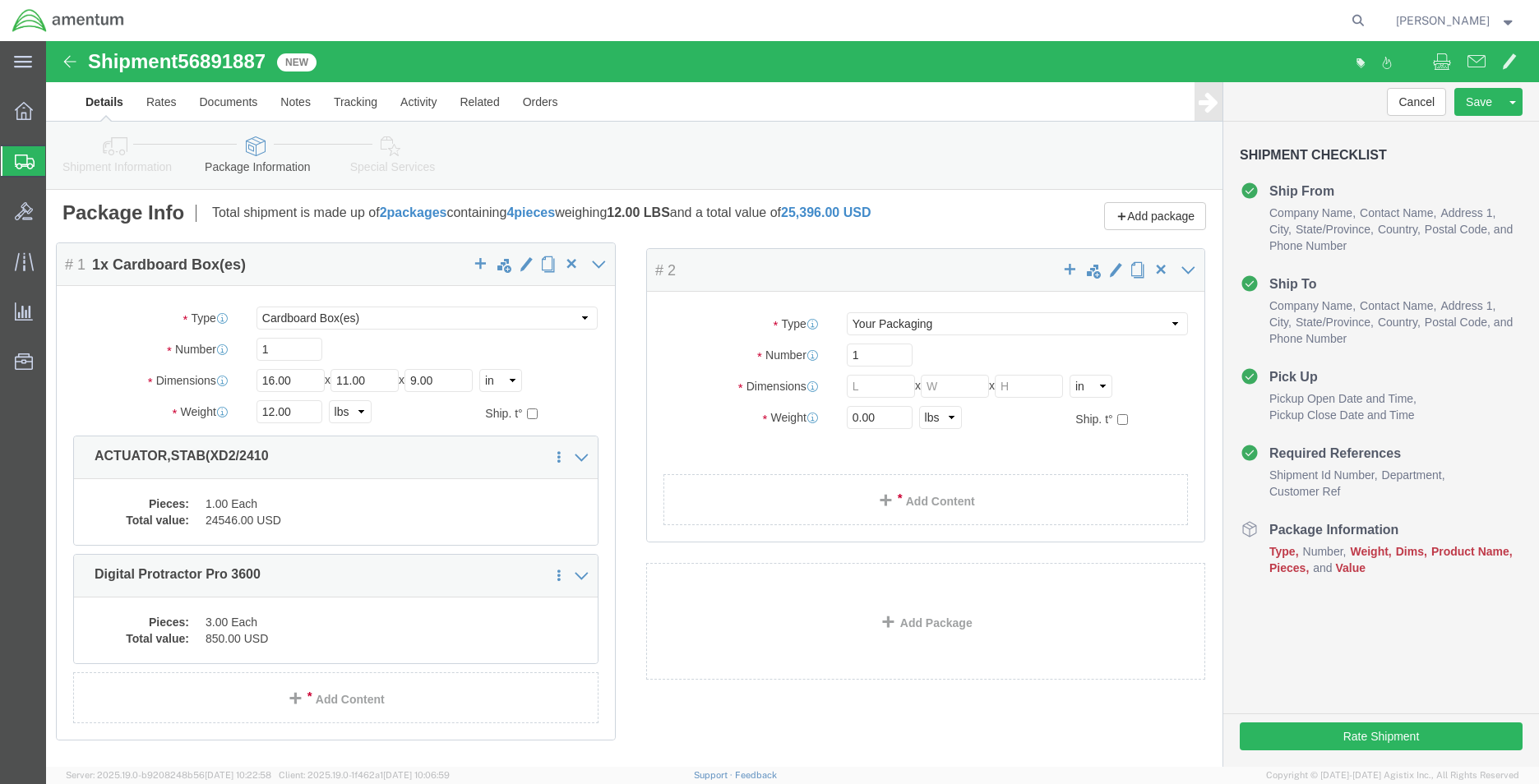
click div "Package Content # 1 1 x Cardboard Box(es) Package Type Select Bale(s) Basket(s)…"
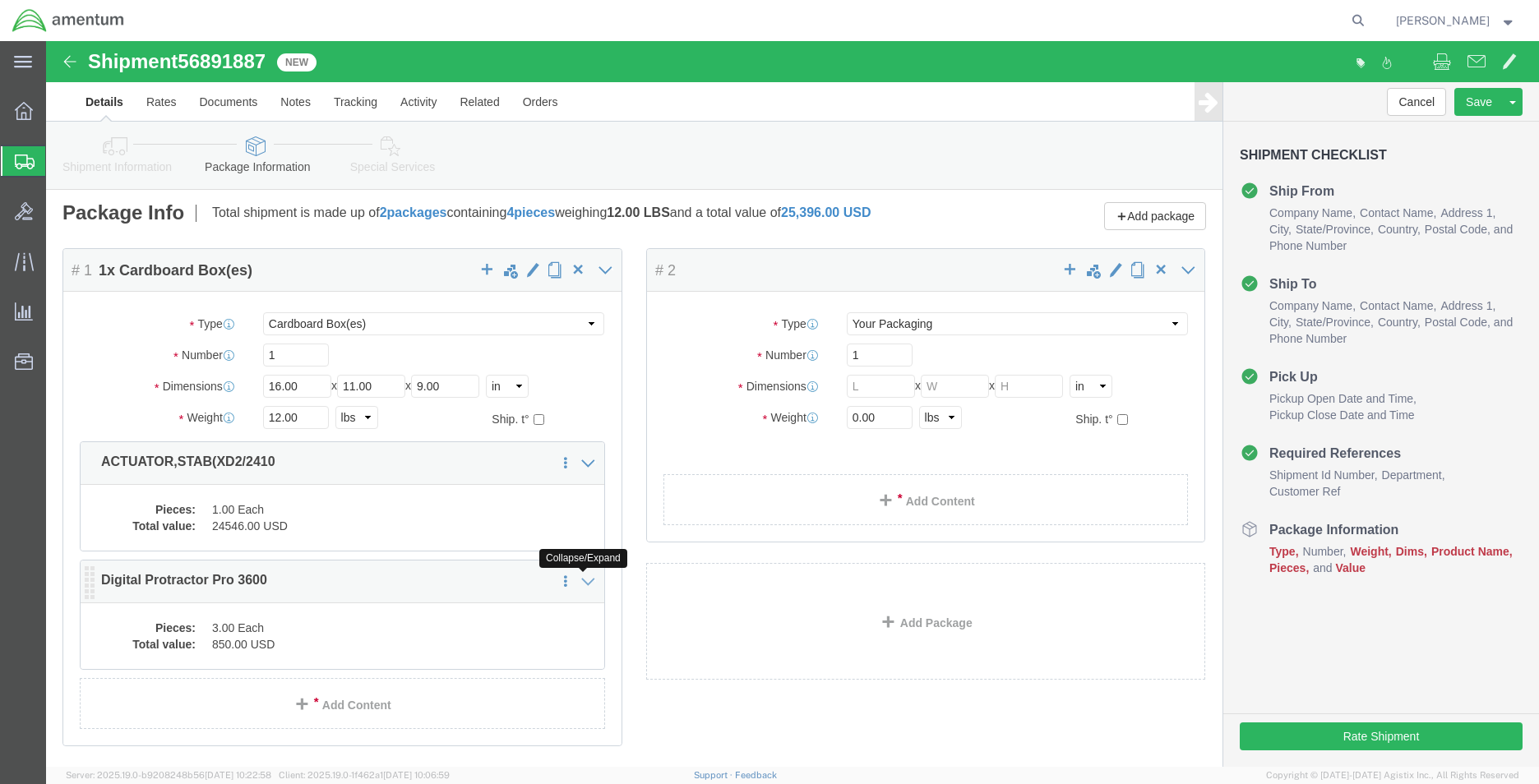
click icon
click link
click icon
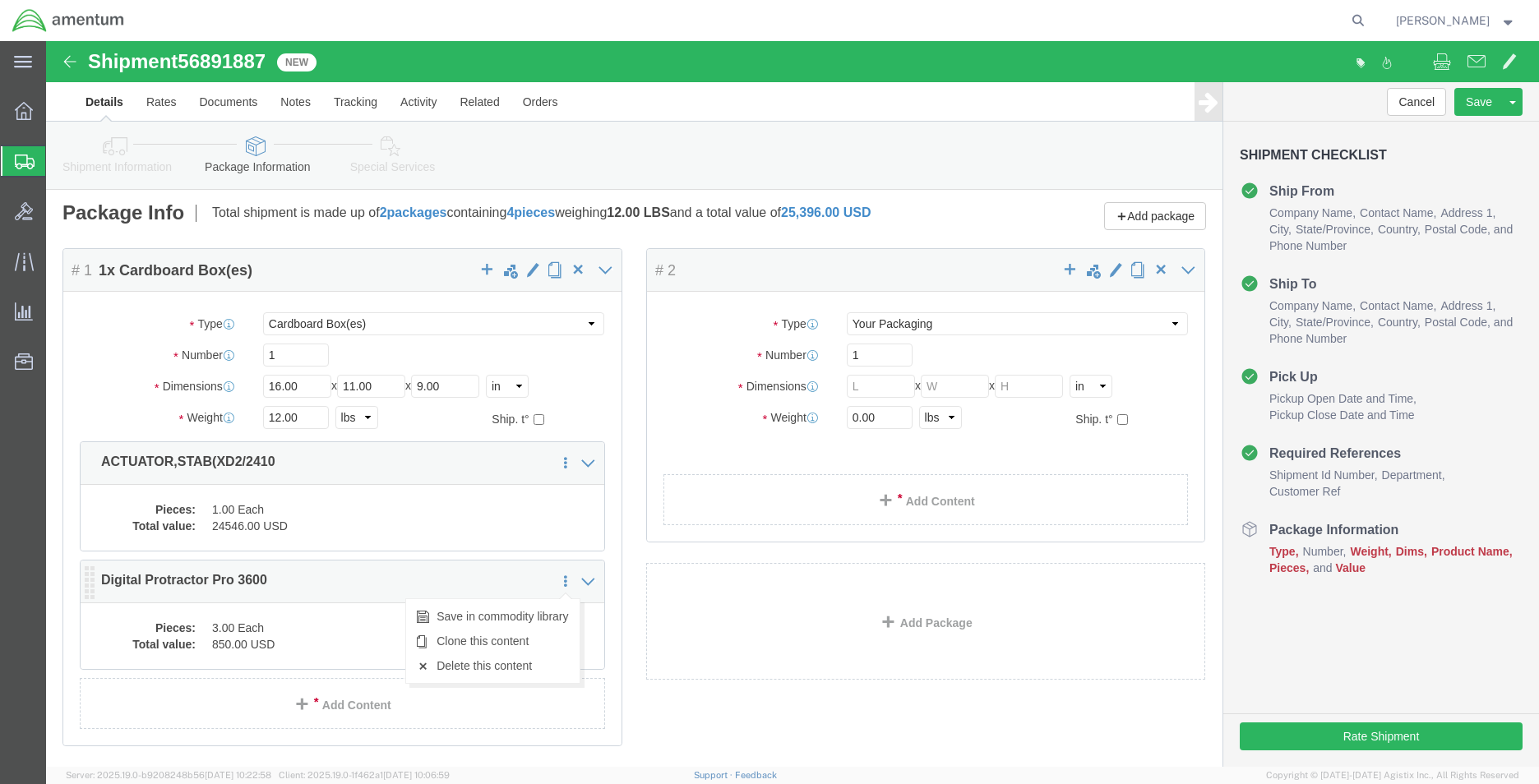
click icon
click dd "3.00 Each"
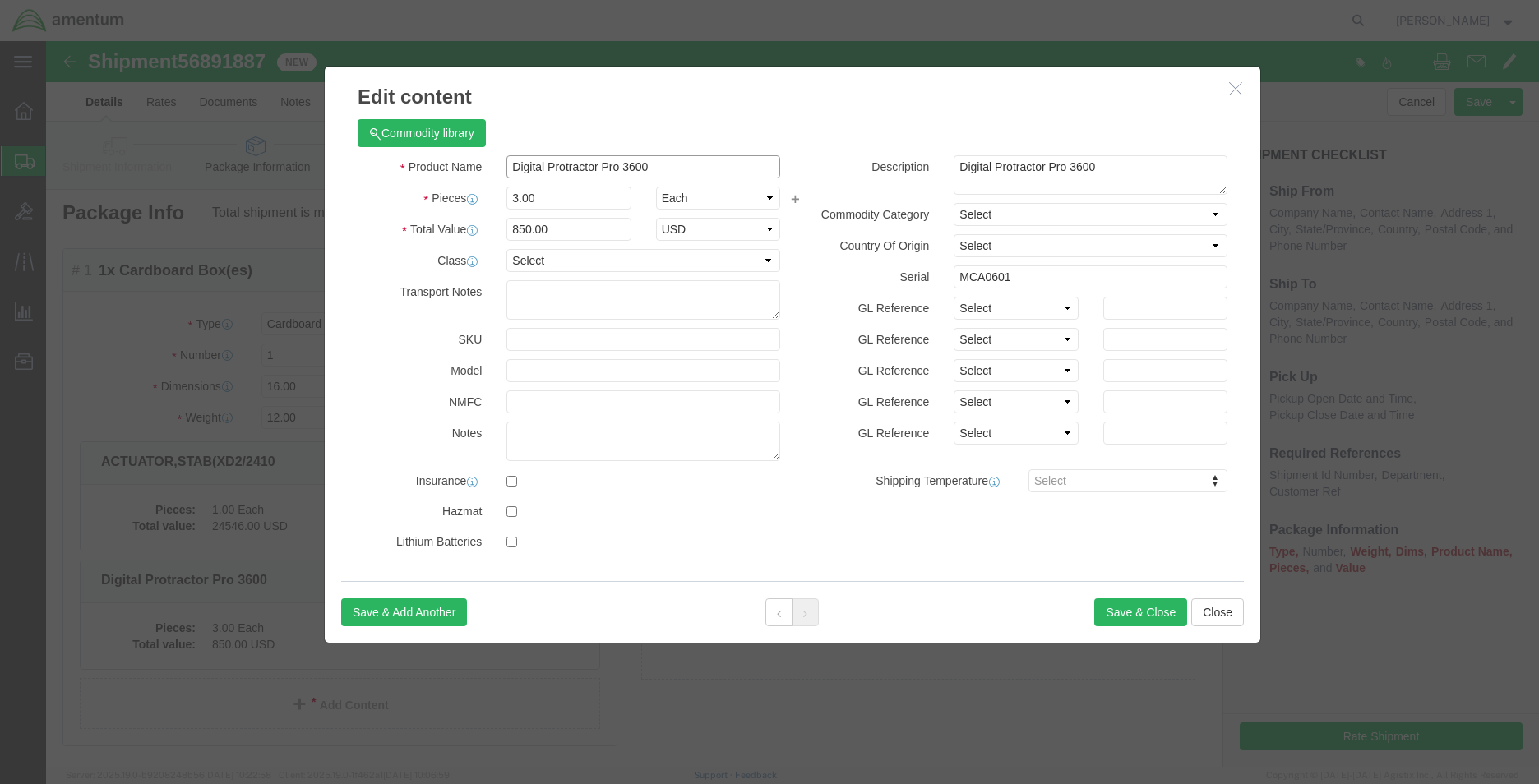
click input "Digital Protractor Pro 3600"
drag, startPoint x: 618, startPoint y: 128, endPoint x: 401, endPoint y: 127, distance: 217.0
click div "Product Name Digital Protractor Pro 3600"
click div
click button "Close"
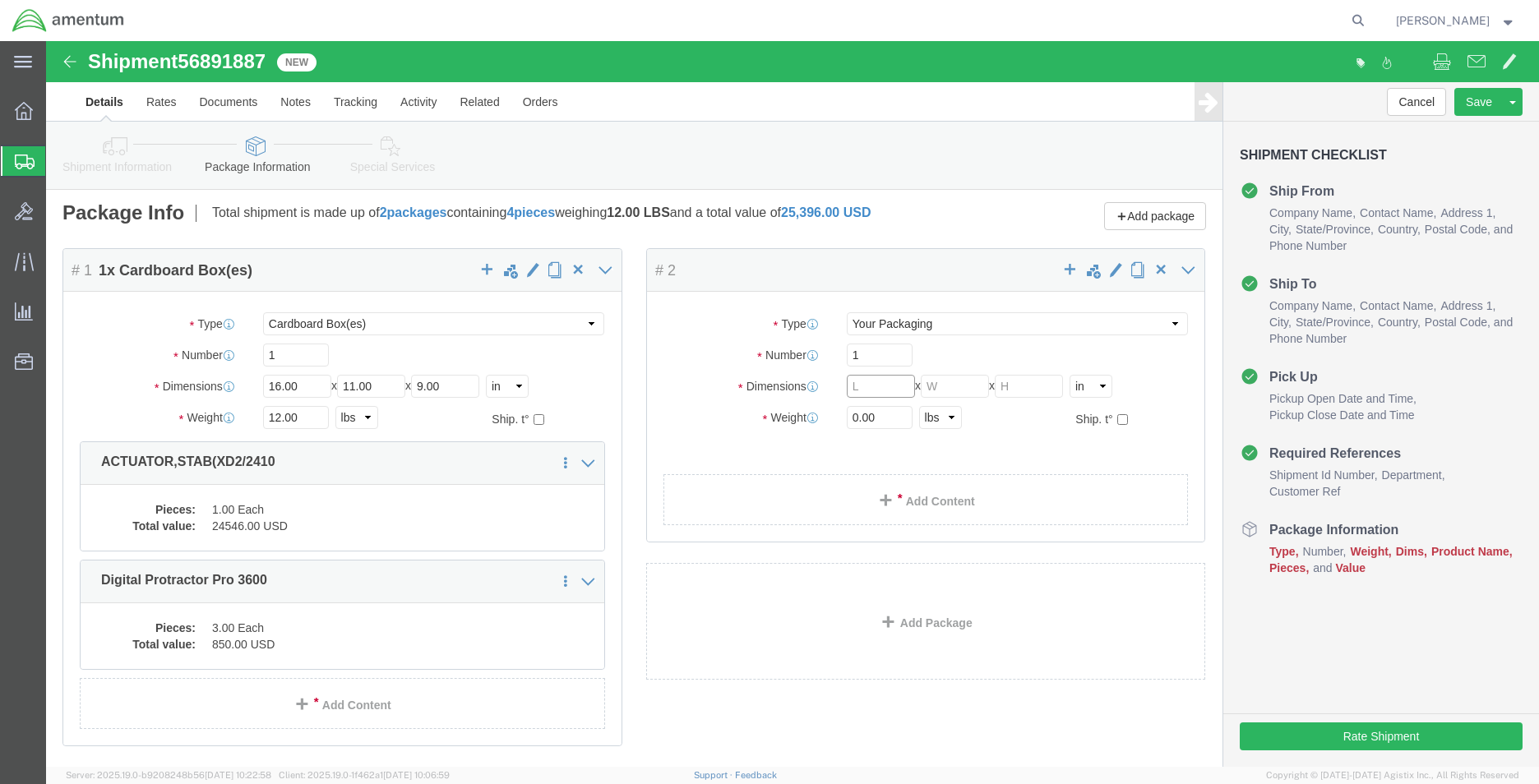
click input "text"
type input "10"
type input "8"
type input "2.8"
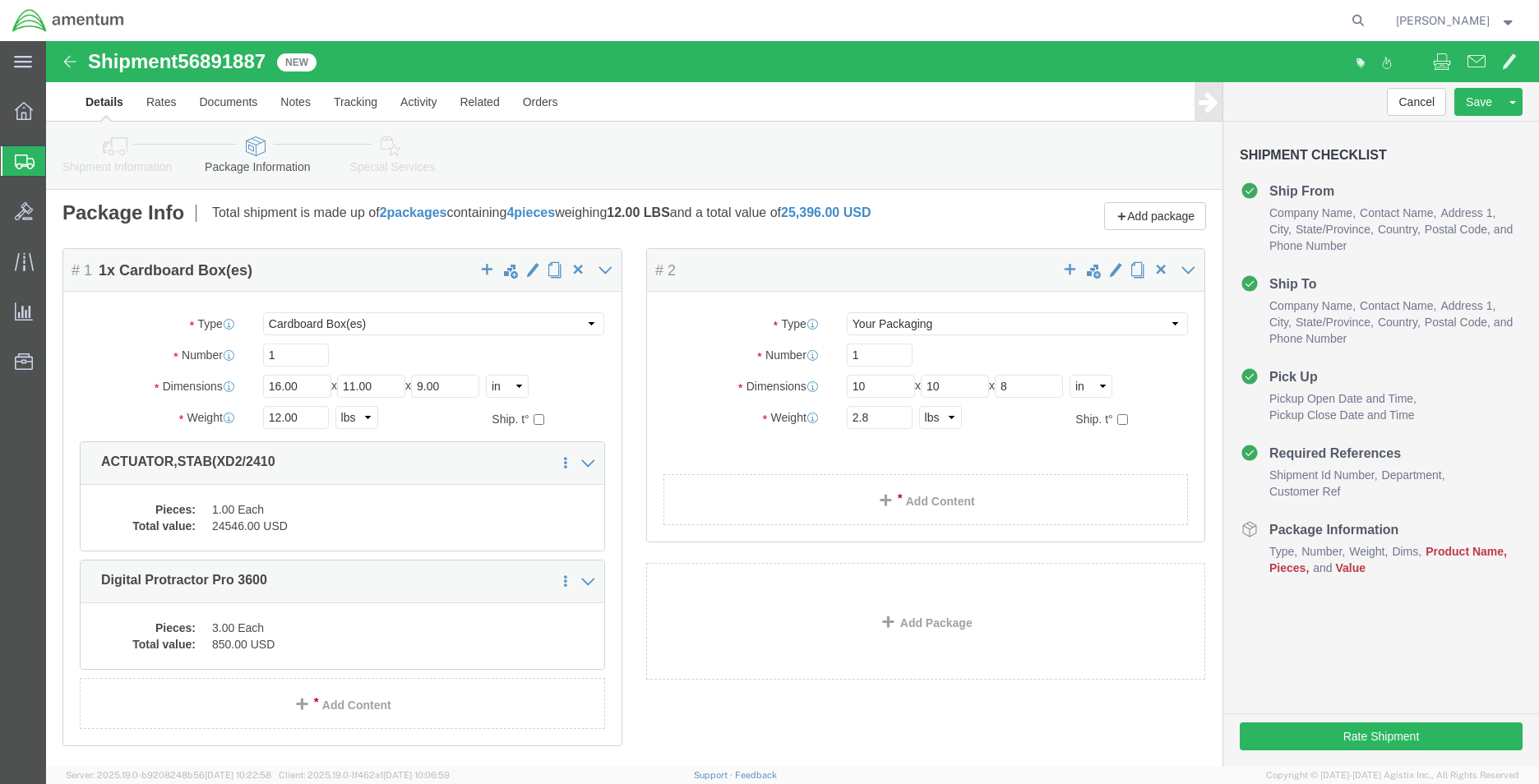
click div "Package Type Select Bale(s) Basket(s) Bolt(s) Bottle(s) Buckets Bulk Bundle(s) …"
click link "Add Content"
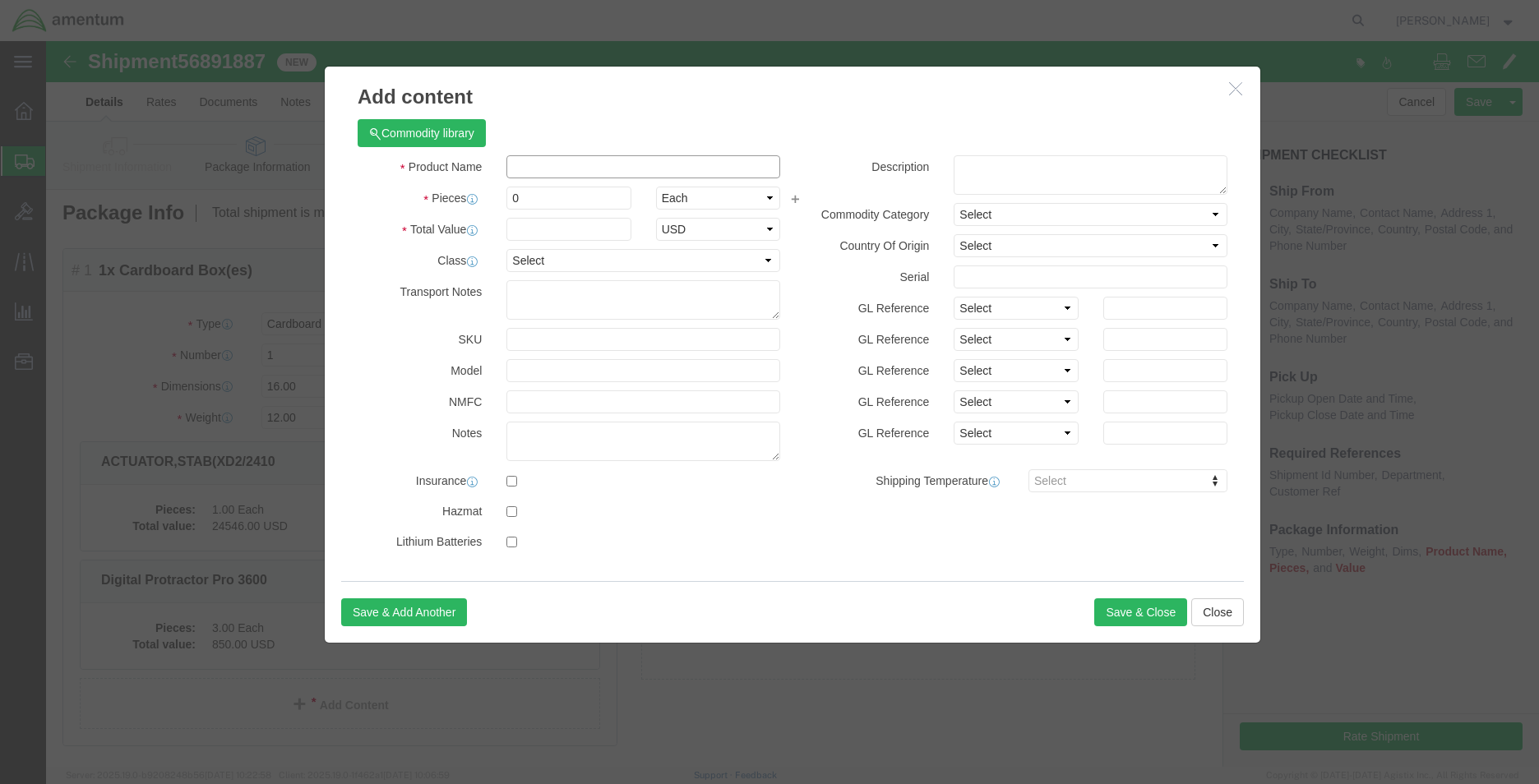
drag, startPoint x: 577, startPoint y: 121, endPoint x: 651, endPoint y: 122, distance: 74.0
click input "text"
paste input "Digital Protractor Pro 3600"
type input "Digital Protractor Pro 3600"
drag, startPoint x: 952, startPoint y: 133, endPoint x: 962, endPoint y: 149, distance: 18.9
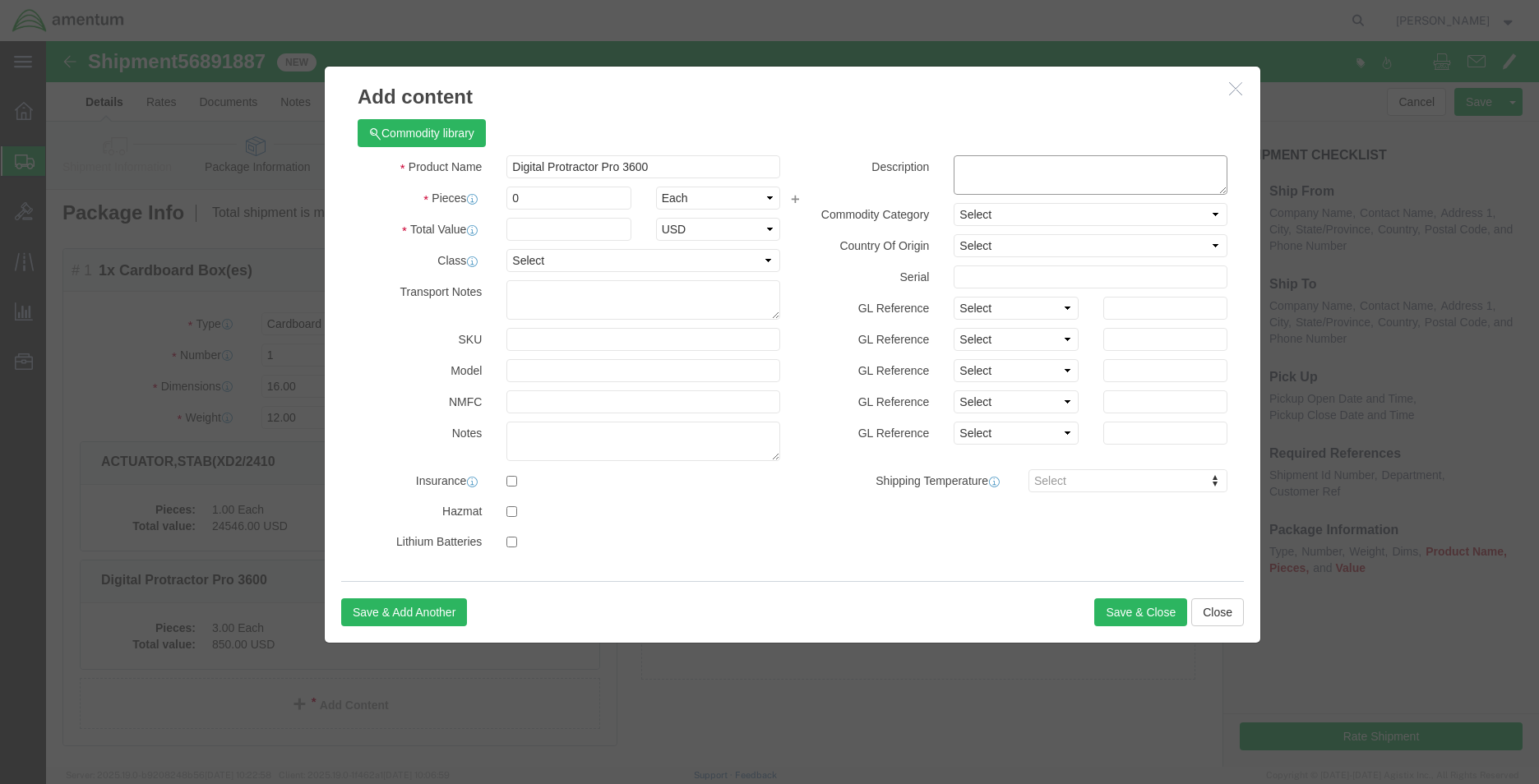
click textarea
paste textarea "Digital Protractor Pro 3600"
type textarea "Digital Protractor Pro 3600"
click input "text"
drag, startPoint x: 966, startPoint y: 233, endPoint x: 873, endPoint y: 239, distance: 93.2
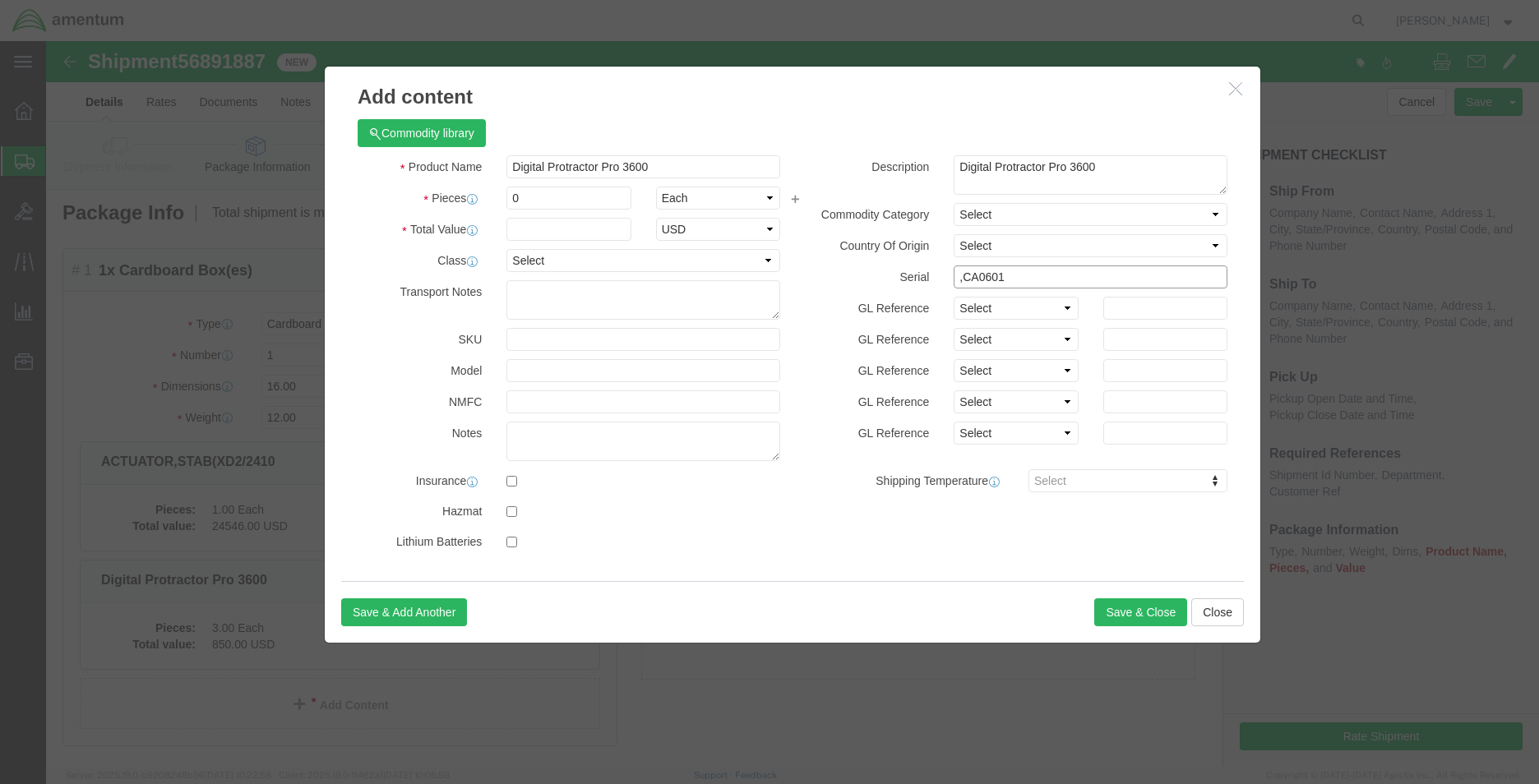
click div "Serial ,CA0601"
type input "MCA0601"
drag, startPoint x: 494, startPoint y: 158, endPoint x: 414, endPoint y: 158, distance: 80.0
click div "Pieces 0 Select Bag Barrels 100Board Feet Bottle Box Blister Pack Carats Can Ca…"
type input "3"
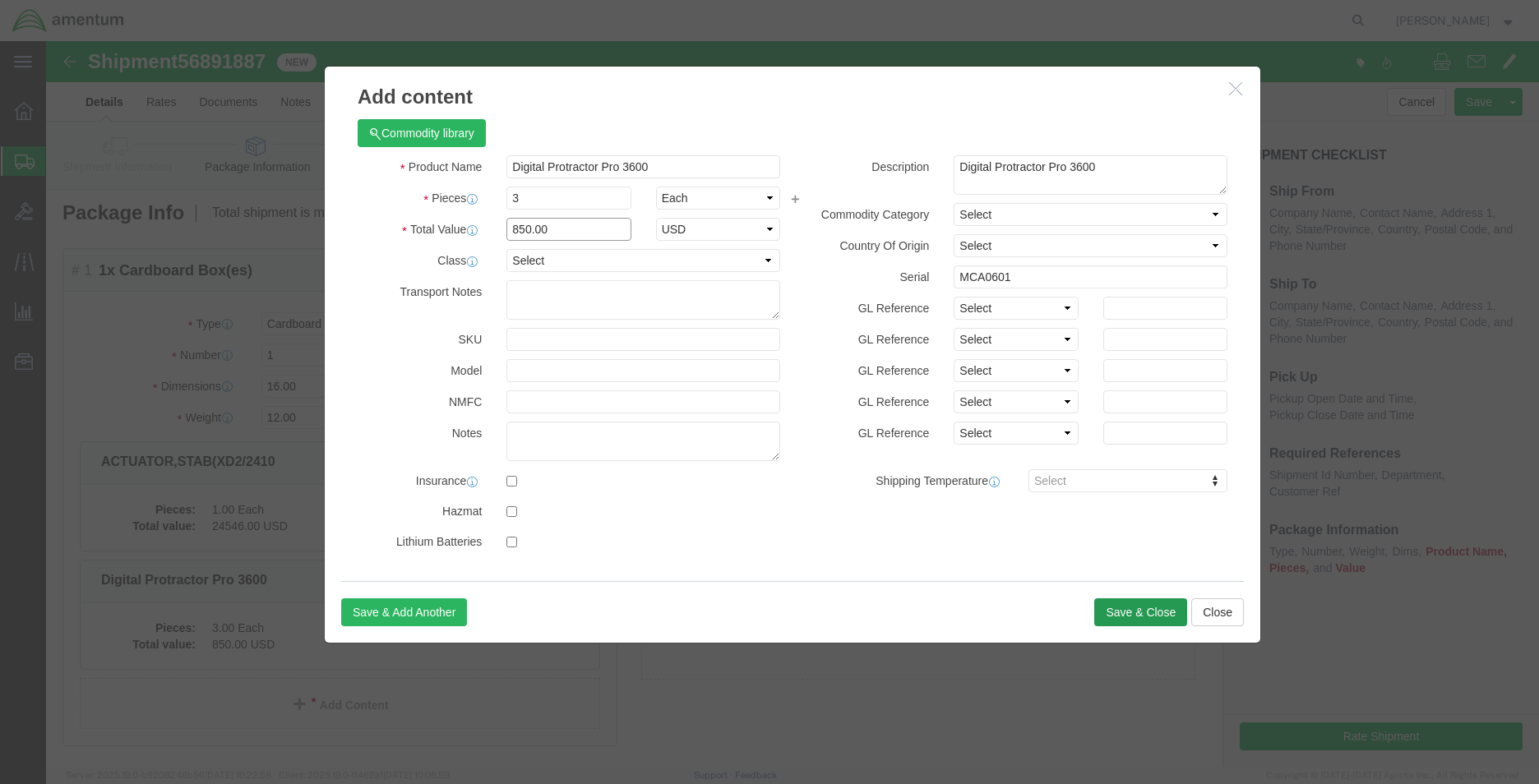
type input "850.00"
click button "Save & Close"
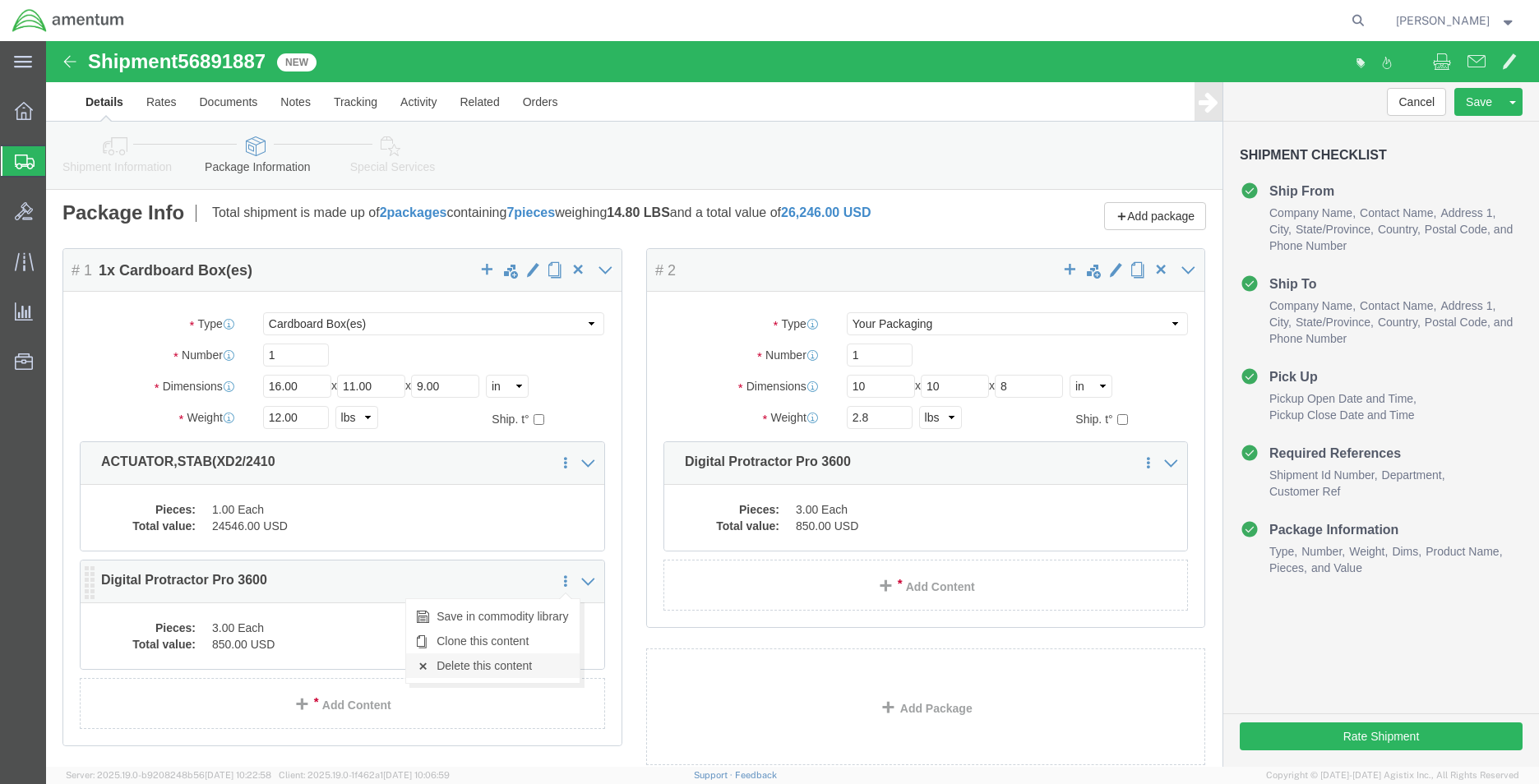
click link "Delete this content"
click p "Digital Protractor Pro 3600"
click icon
click link "Delete this content"
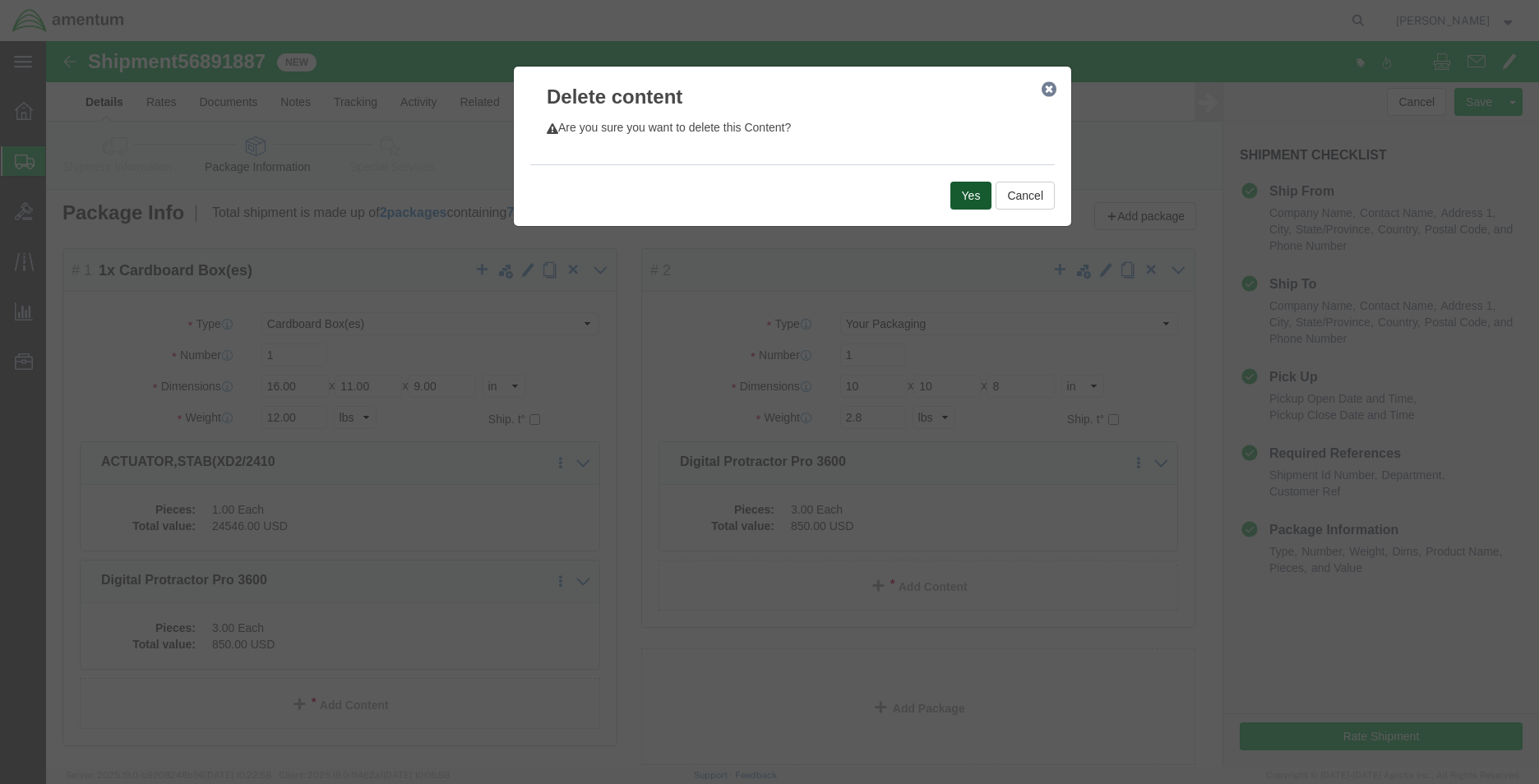
click button "Yes"
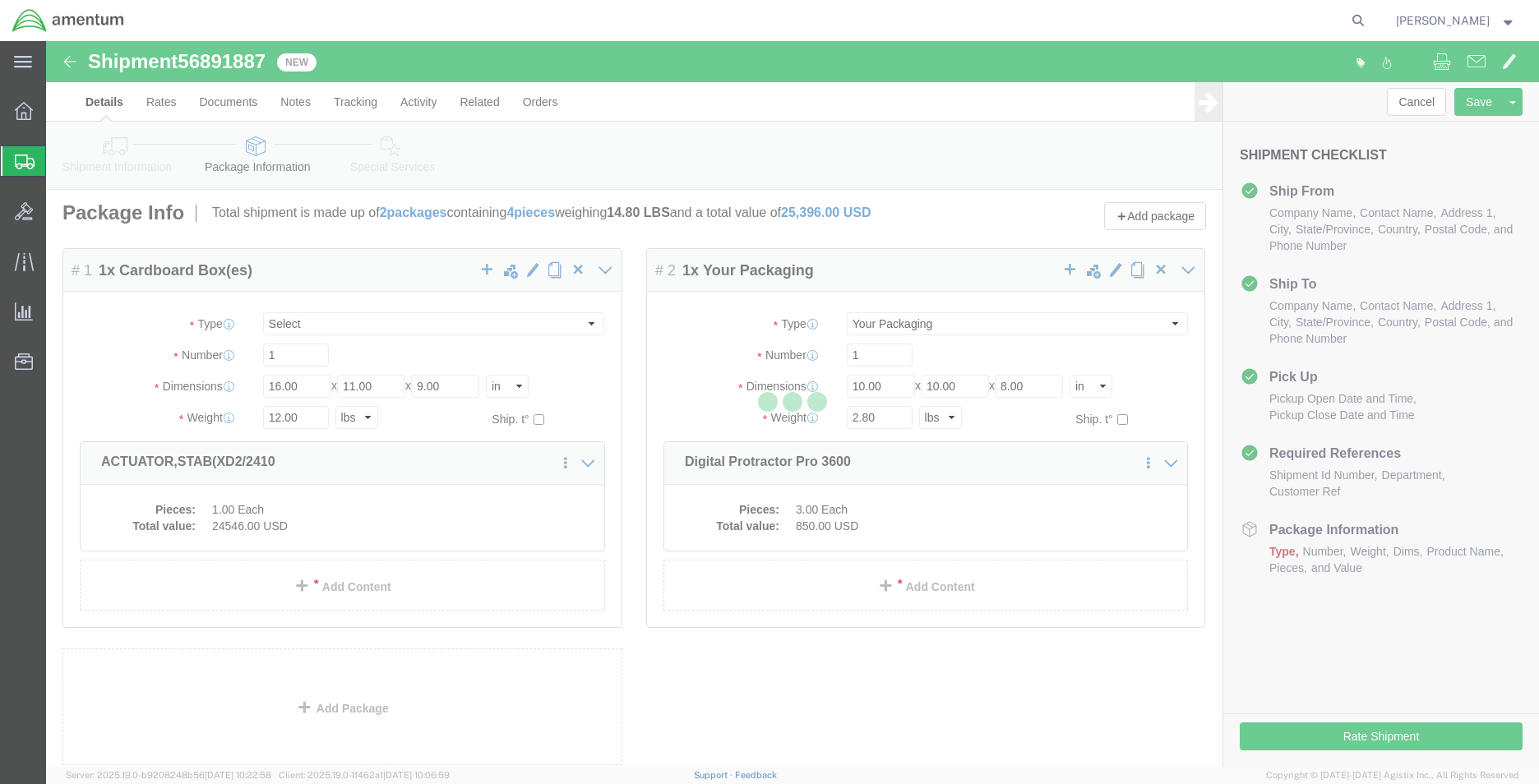
scroll to position [0, 0]
select select "CBOX"
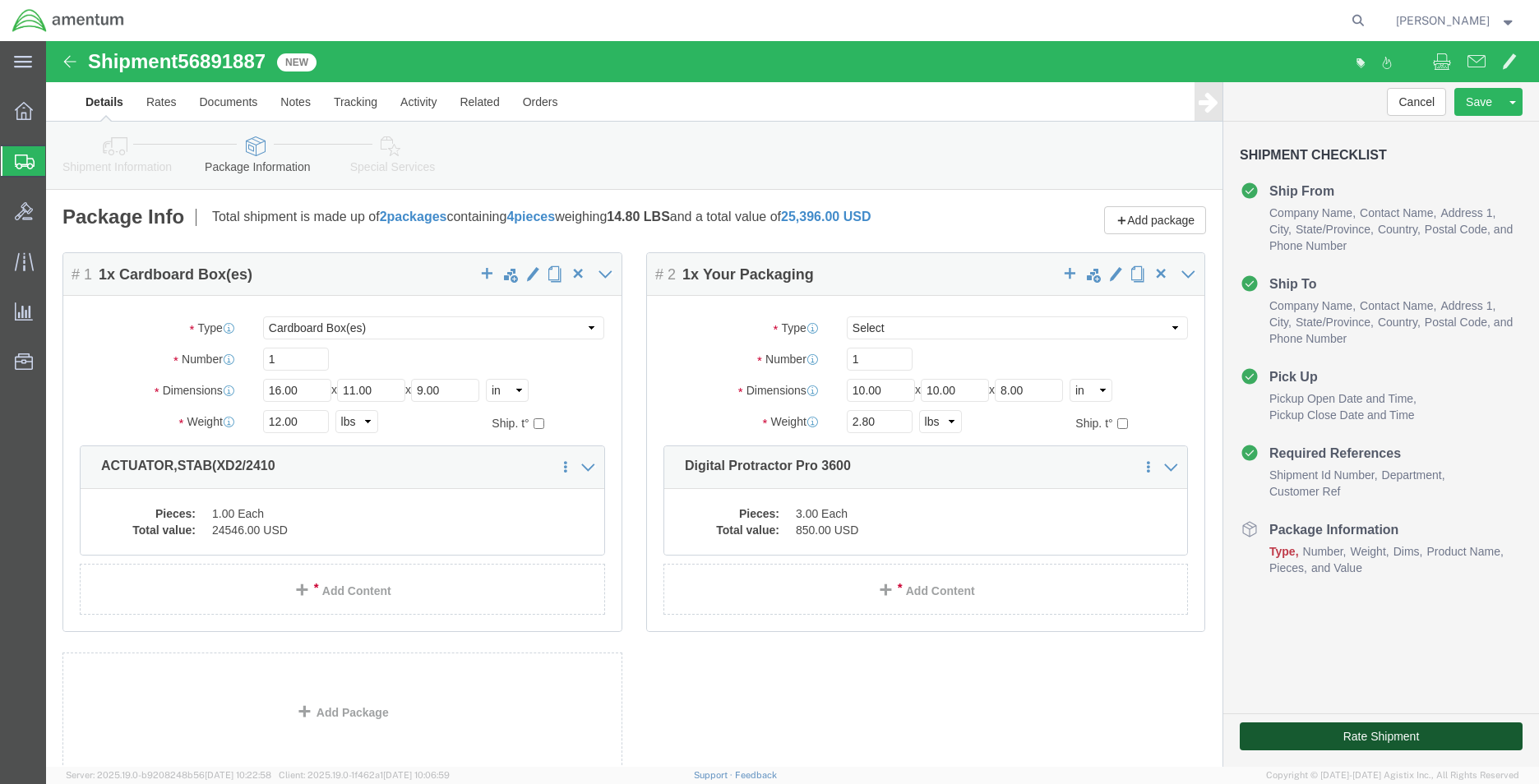
drag, startPoint x: 1339, startPoint y: 691, endPoint x: 1306, endPoint y: 688, distance: 33.1
click button "Rate Shipment"
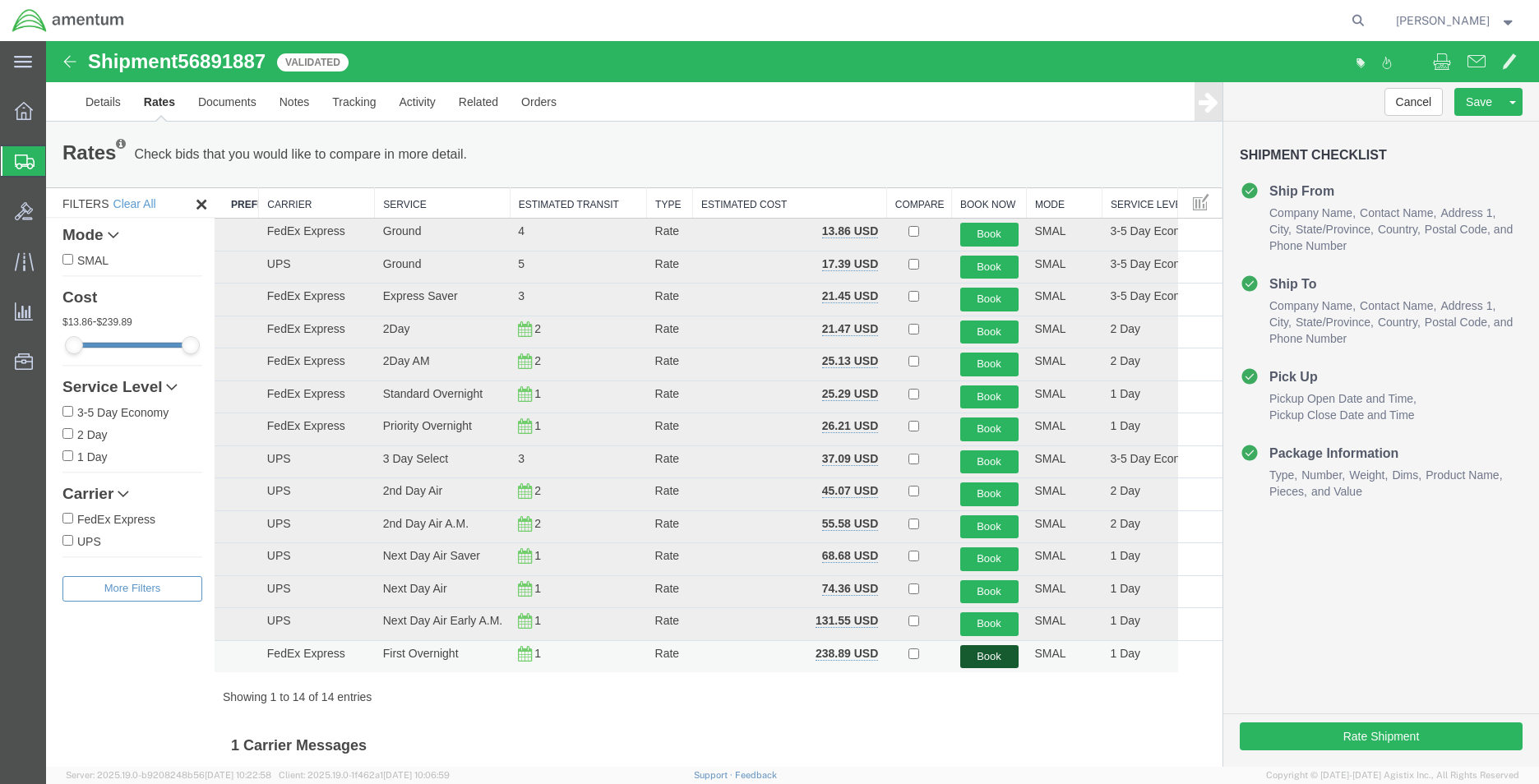
click at [980, 660] on button "Book" at bounding box center [989, 656] width 58 height 24
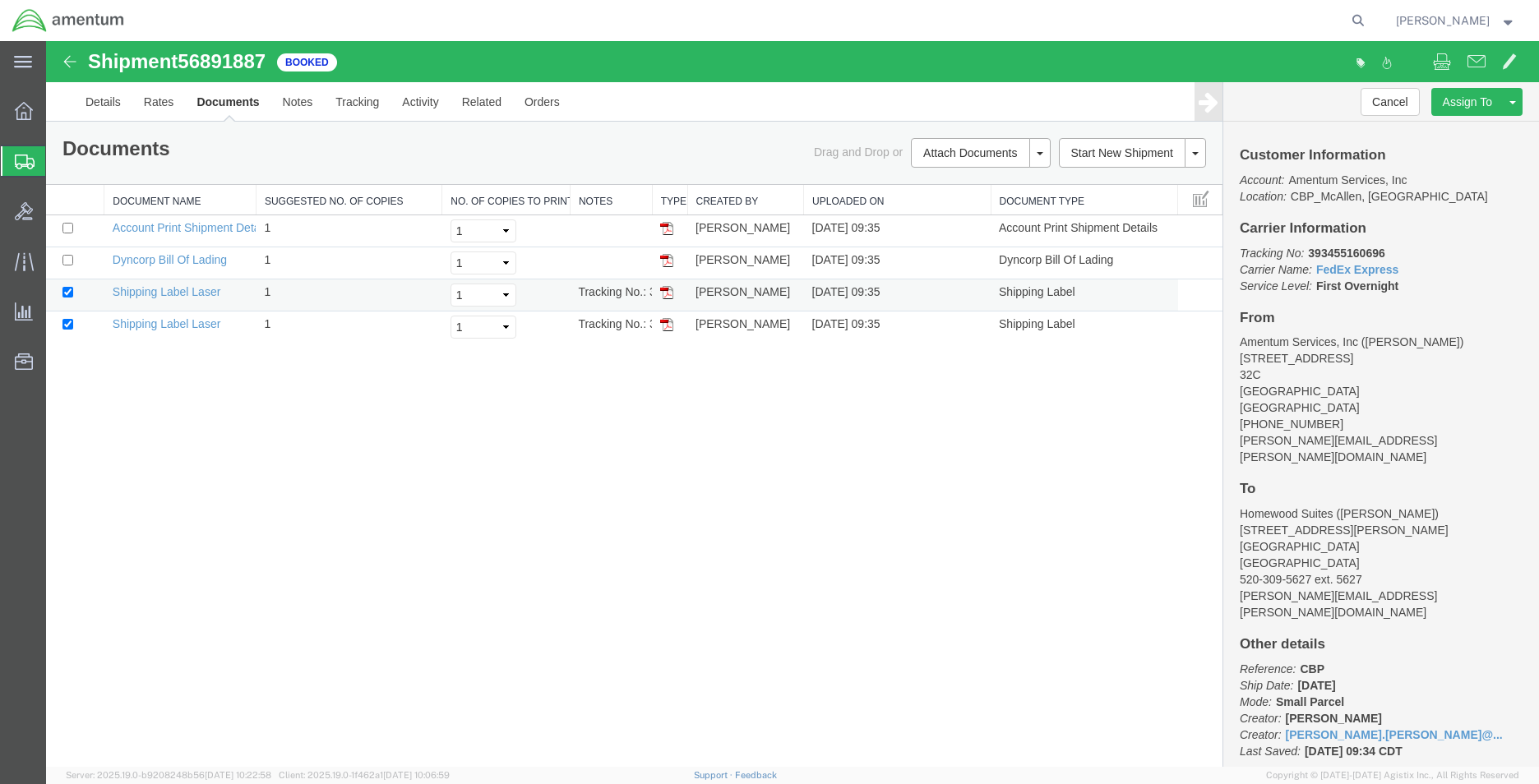
click at [670, 289] on img at bounding box center [667, 292] width 13 height 13
click at [667, 296] on img at bounding box center [667, 292] width 13 height 13
click at [666, 322] on img at bounding box center [667, 324] width 13 height 13
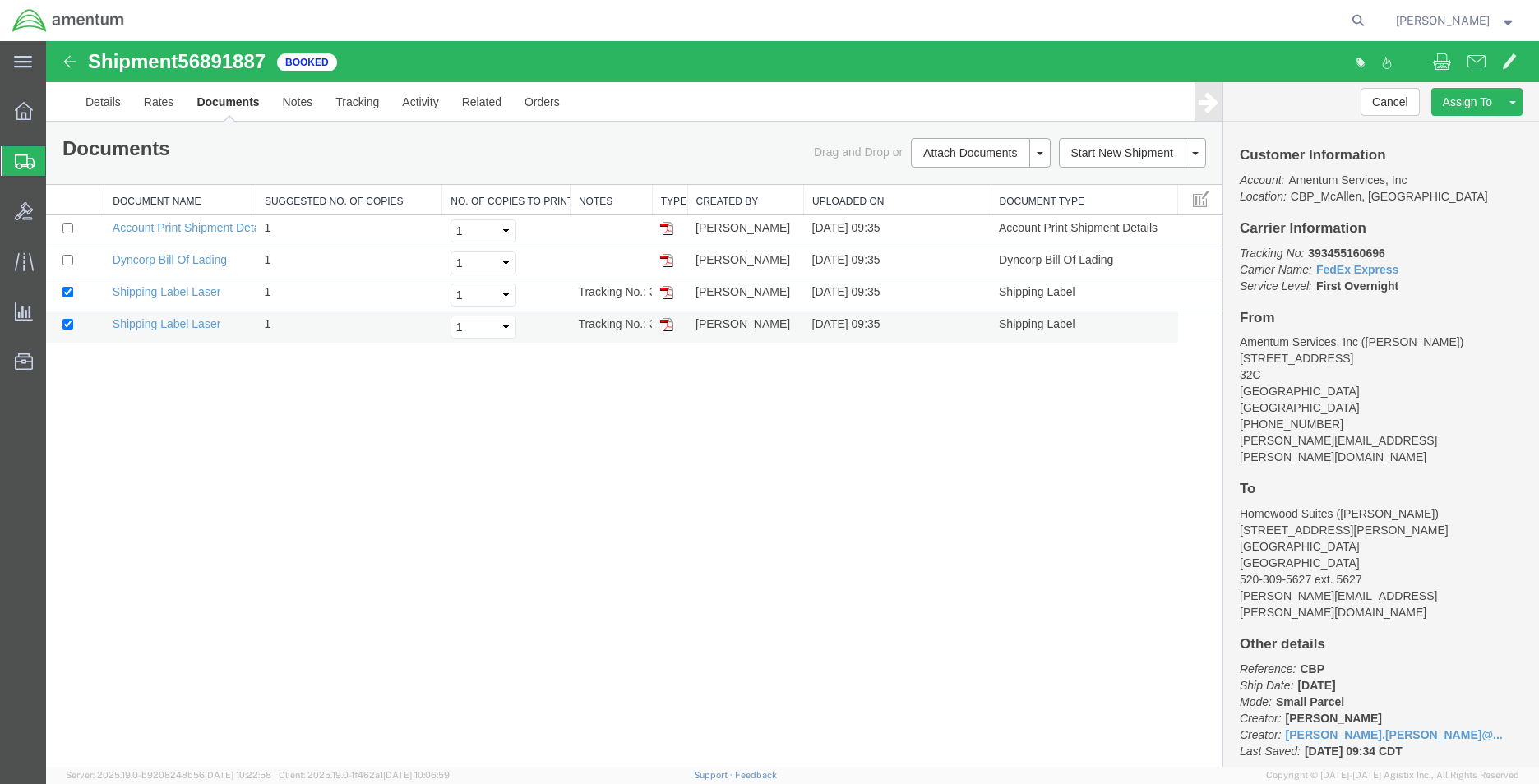
click at [666, 322] on img at bounding box center [667, 324] width 13 height 13
click at [352, 100] on link "Tracking" at bounding box center [357, 102] width 67 height 40
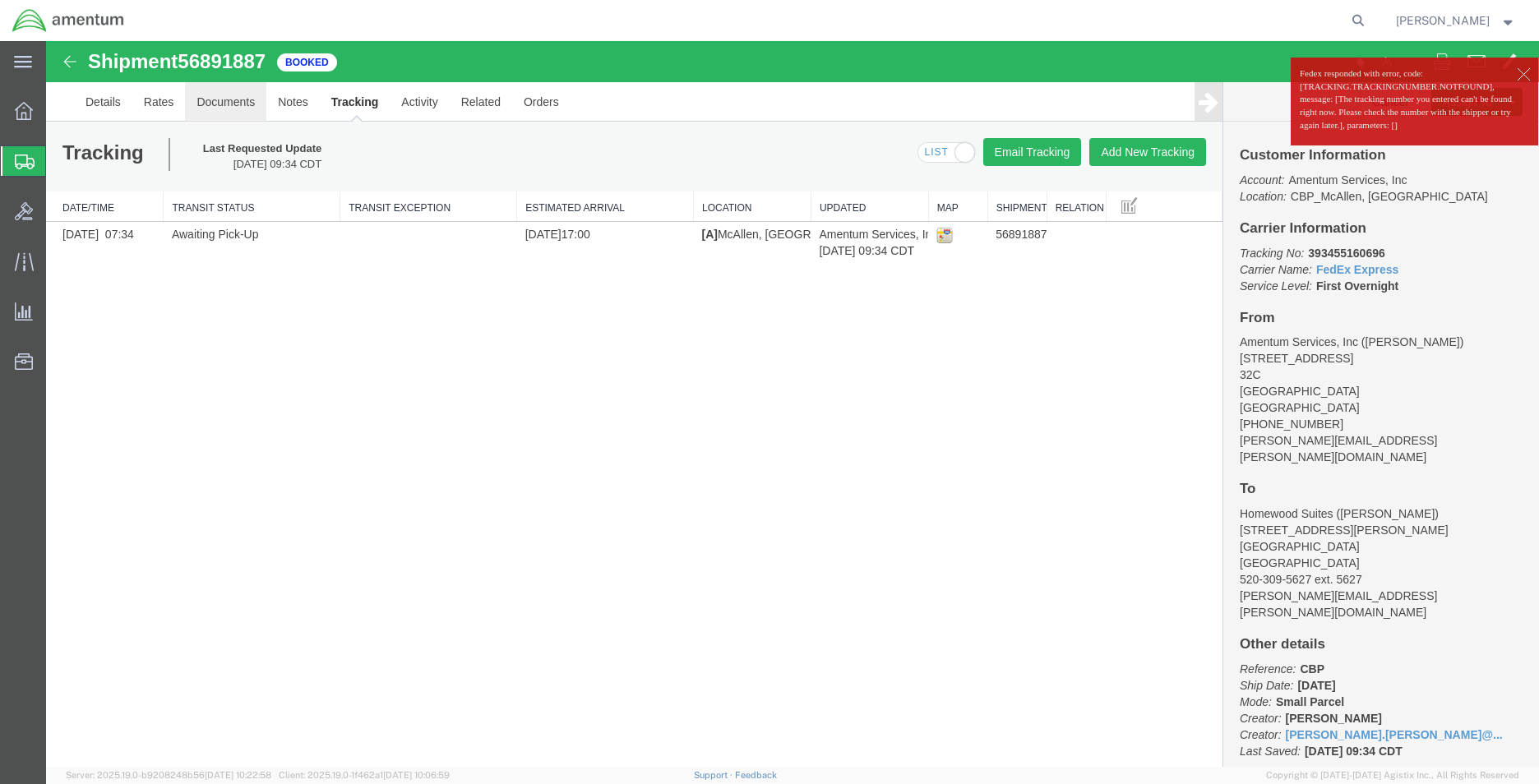
click at [229, 102] on link "Documents" at bounding box center [225, 102] width 82 height 40
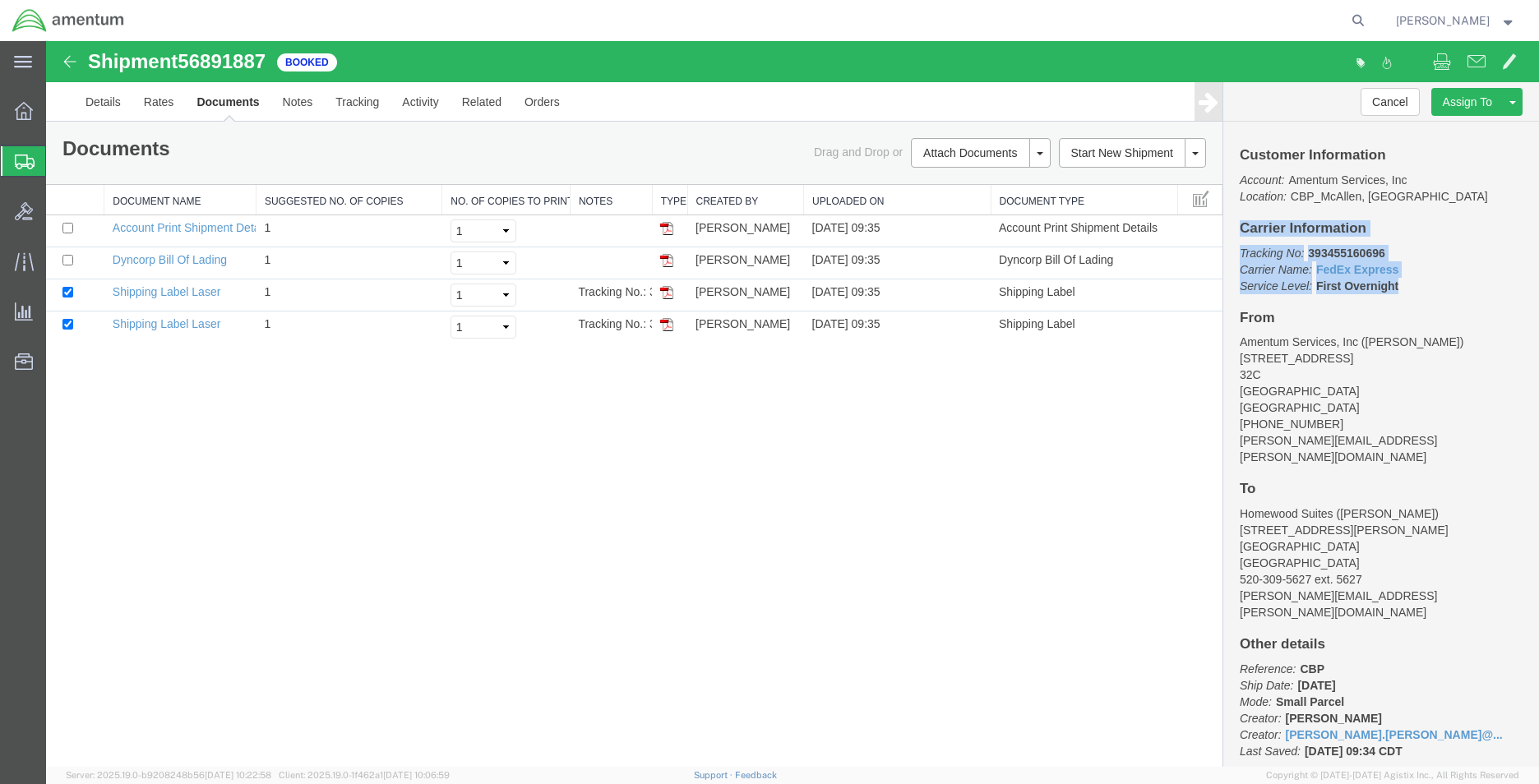
drag, startPoint x: 1242, startPoint y: 226, endPoint x: 1411, endPoint y: 285, distance: 179.0
click at [1411, 285] on div "Customer Information Account: Amentum Services, Inc Location: CBP_McAllen, [GEO…" at bounding box center [1381, 444] width 316 height 645
copy div "Carrier Information Tracking No: 393455160696 Carrier Name: FedEx Express FedEx…"
drag, startPoint x: 1020, startPoint y: 402, endPoint x: 1024, endPoint y: 410, distance: 8.9
click at [1020, 402] on div "Shipment 56891887 4 of 4 Booked Details Rates Documents Notes Tracking Activity…" at bounding box center [793, 404] width 1493 height 726
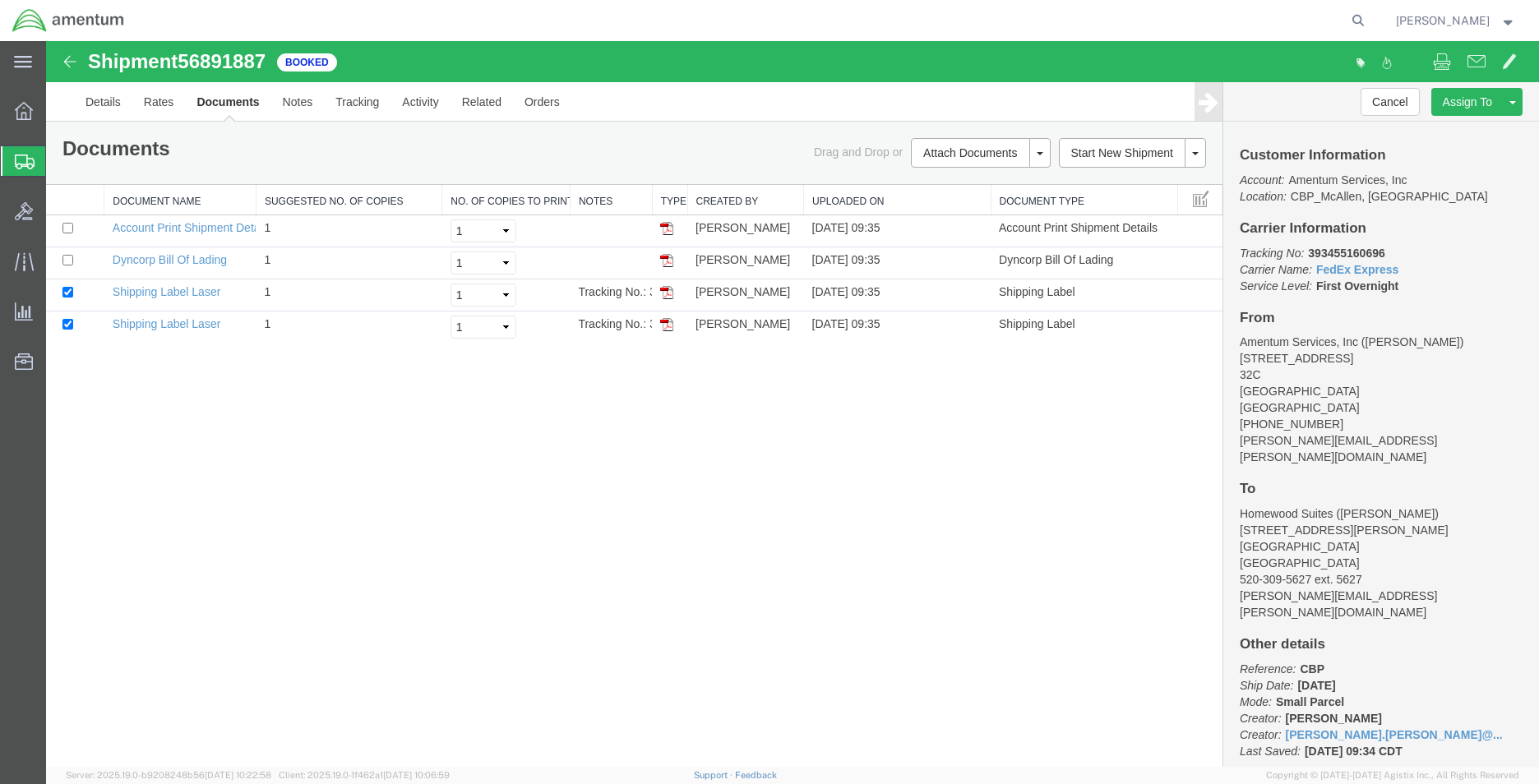
click at [1069, 497] on div "Shipment 56891887 4 of 4 Booked Details Rates Documents Notes Tracking Activity…" at bounding box center [793, 404] width 1493 height 726
click at [113, 108] on link "Details" at bounding box center [103, 102] width 58 height 40
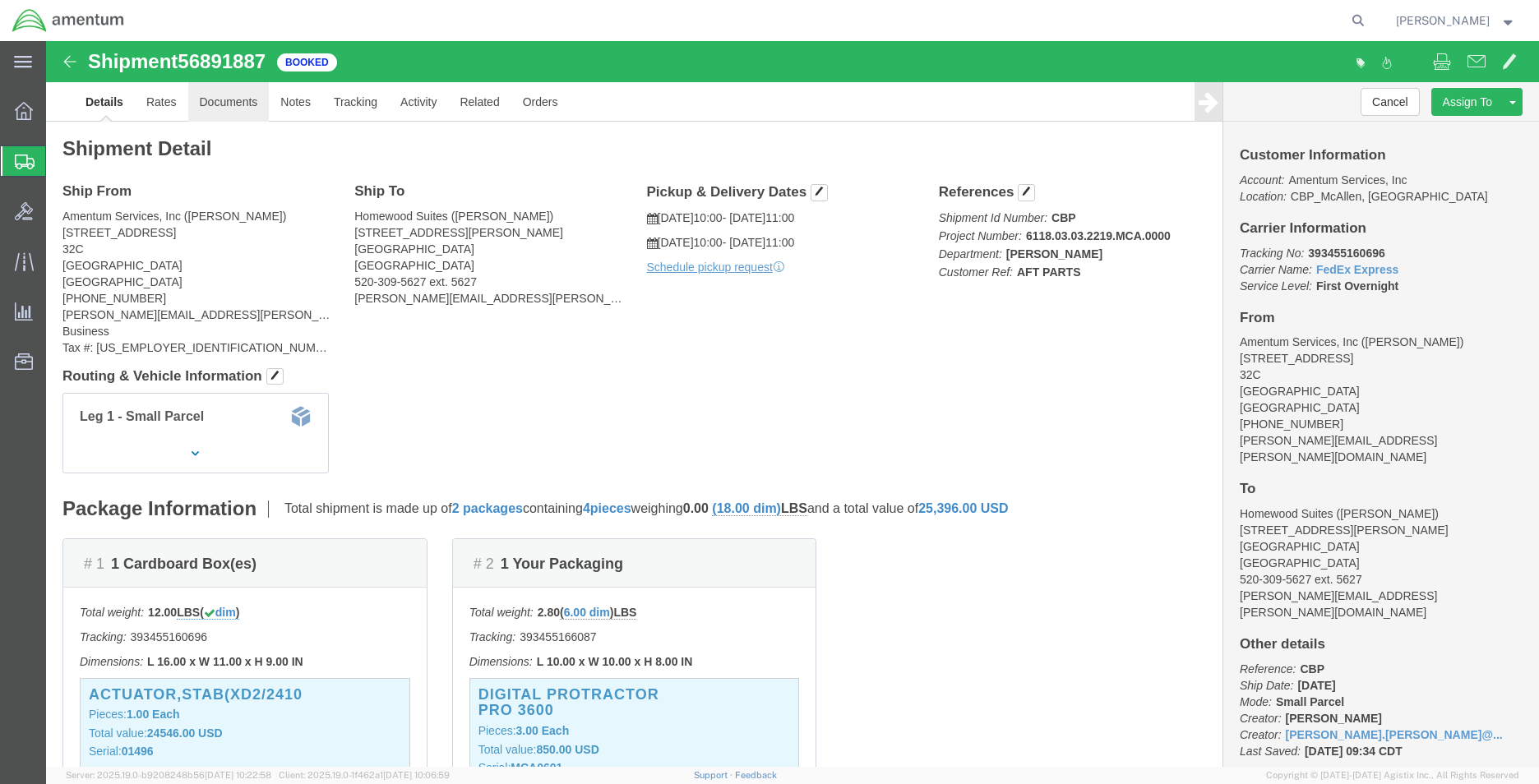
click link "Documents"
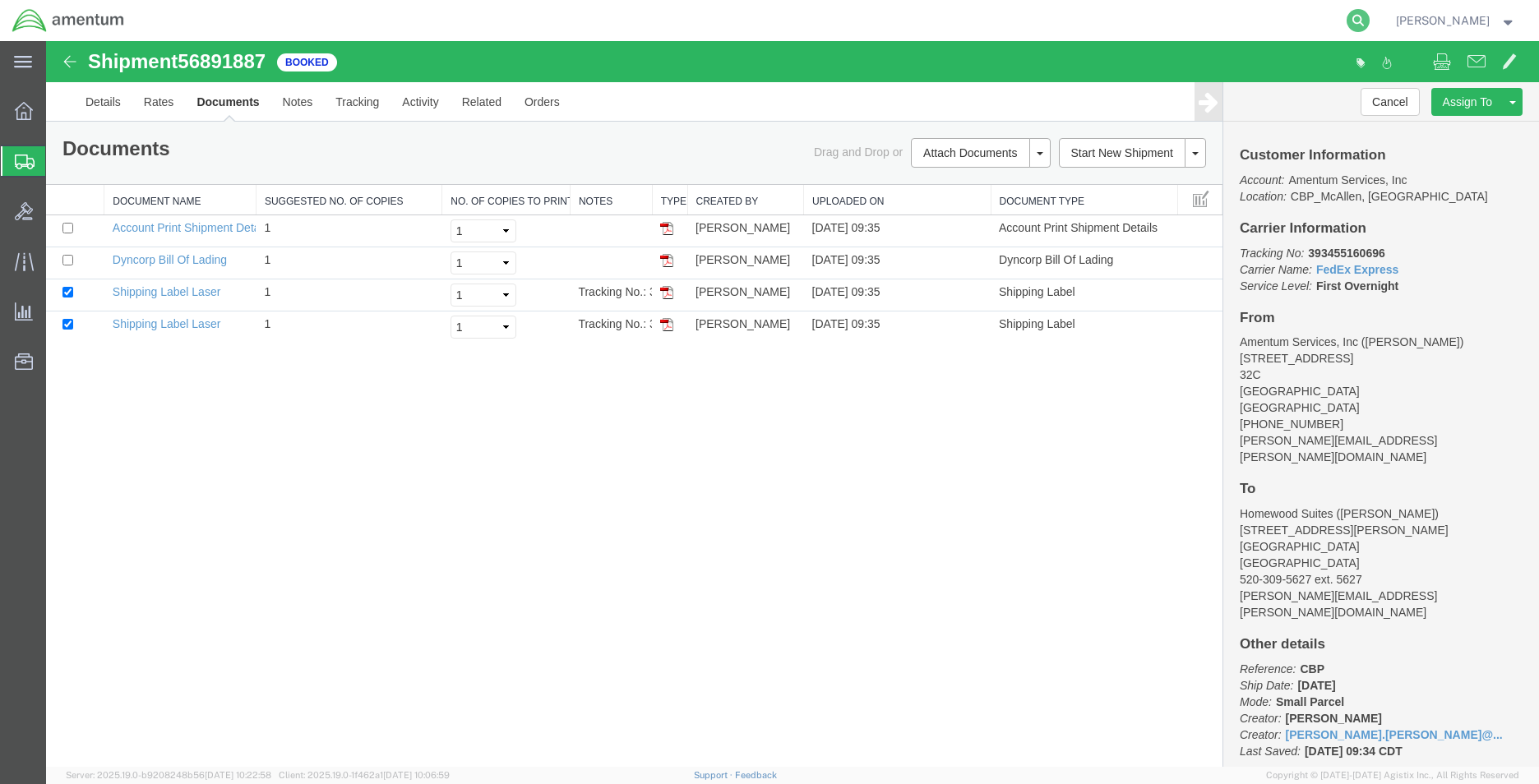
click at [1347, 18] on icon at bounding box center [1358, 21] width 23 height 23
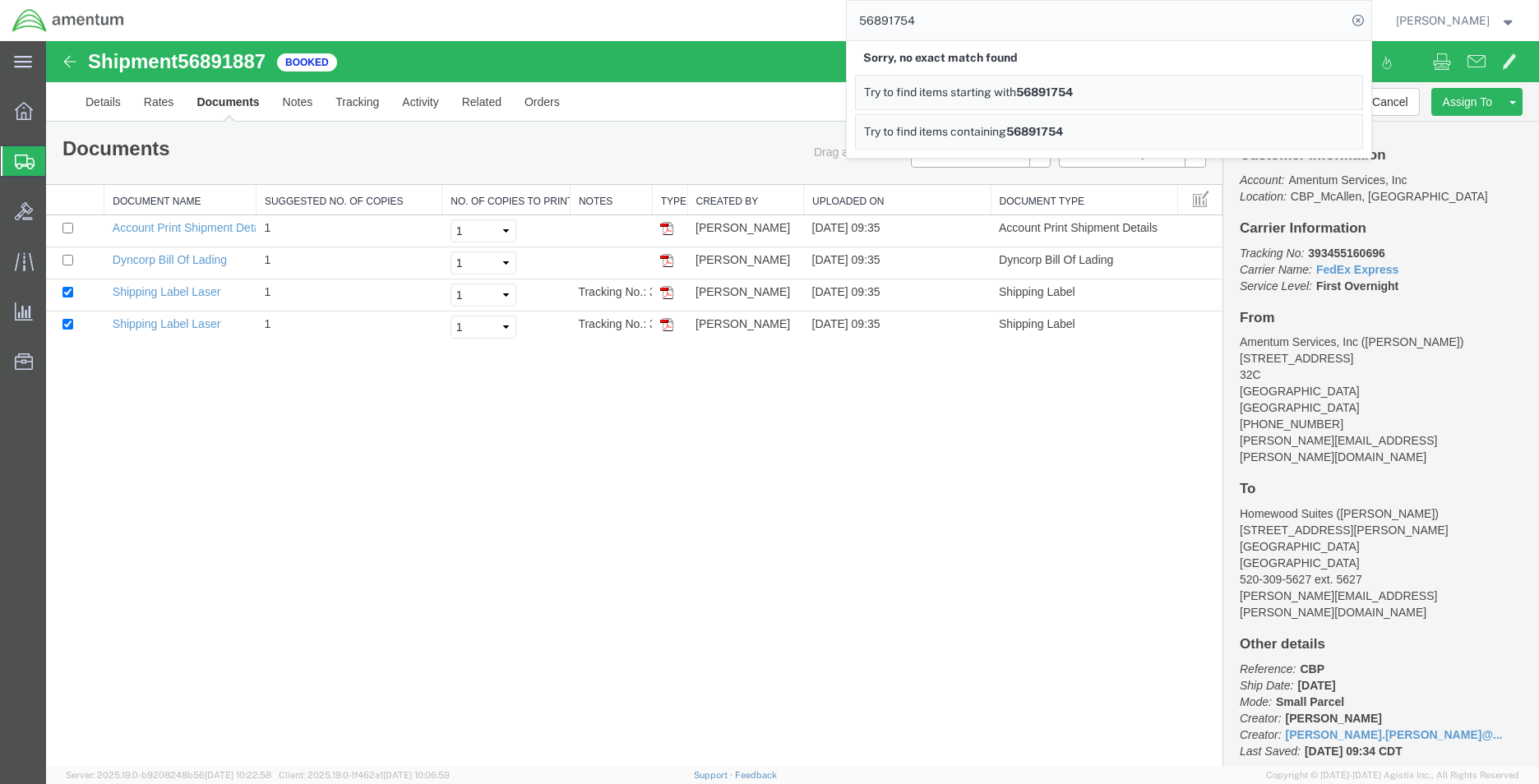
click at [1016, 90] on span "56891754" at bounding box center [1044, 92] width 57 height 13
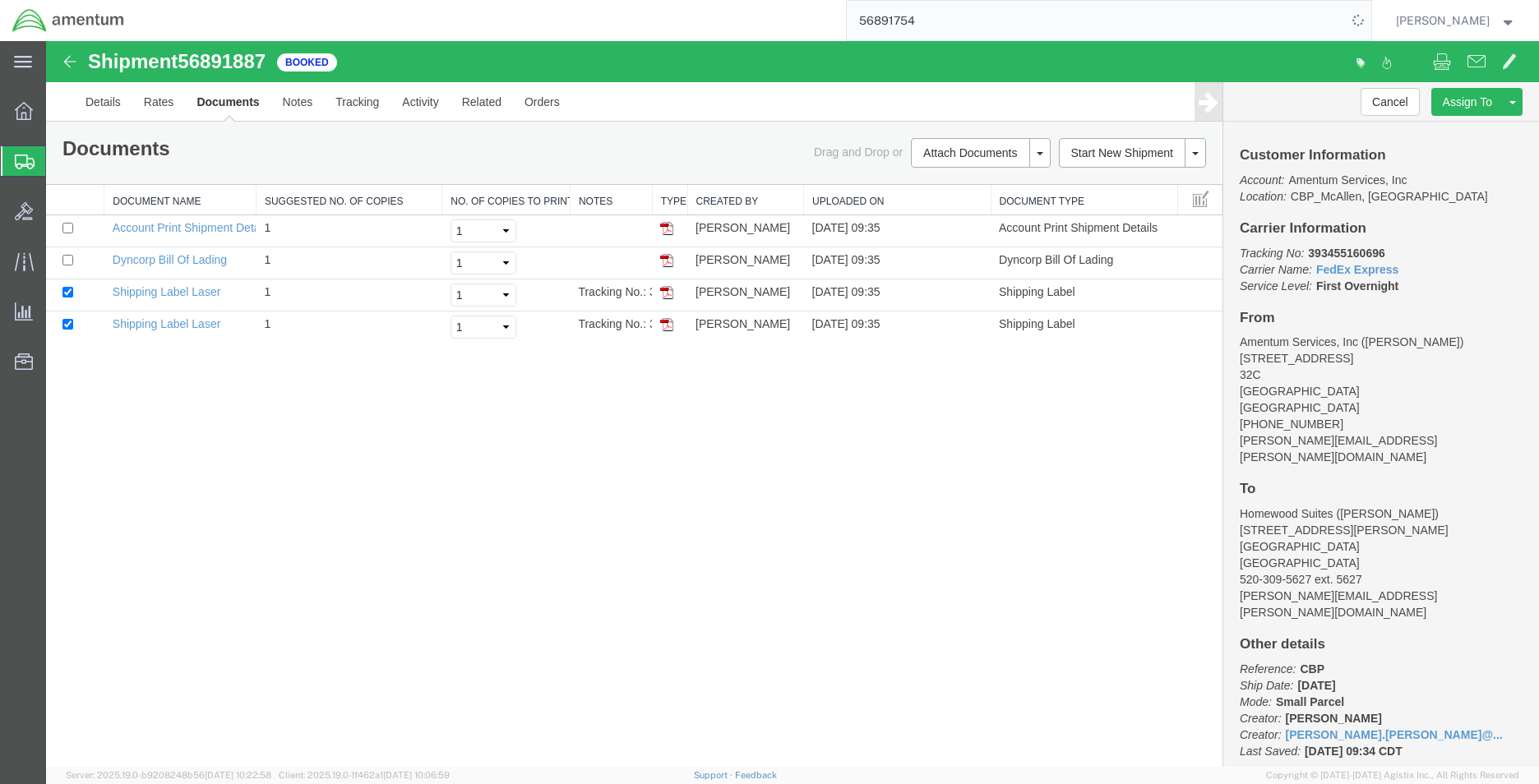
click at [970, 15] on input "56891754" at bounding box center [1097, 21] width 500 height 40
drag, startPoint x: 970, startPoint y: 16, endPoint x: 778, endPoint y: 21, distance: 192.1
click at [778, 21] on div "56891754" at bounding box center [754, 21] width 1235 height 41
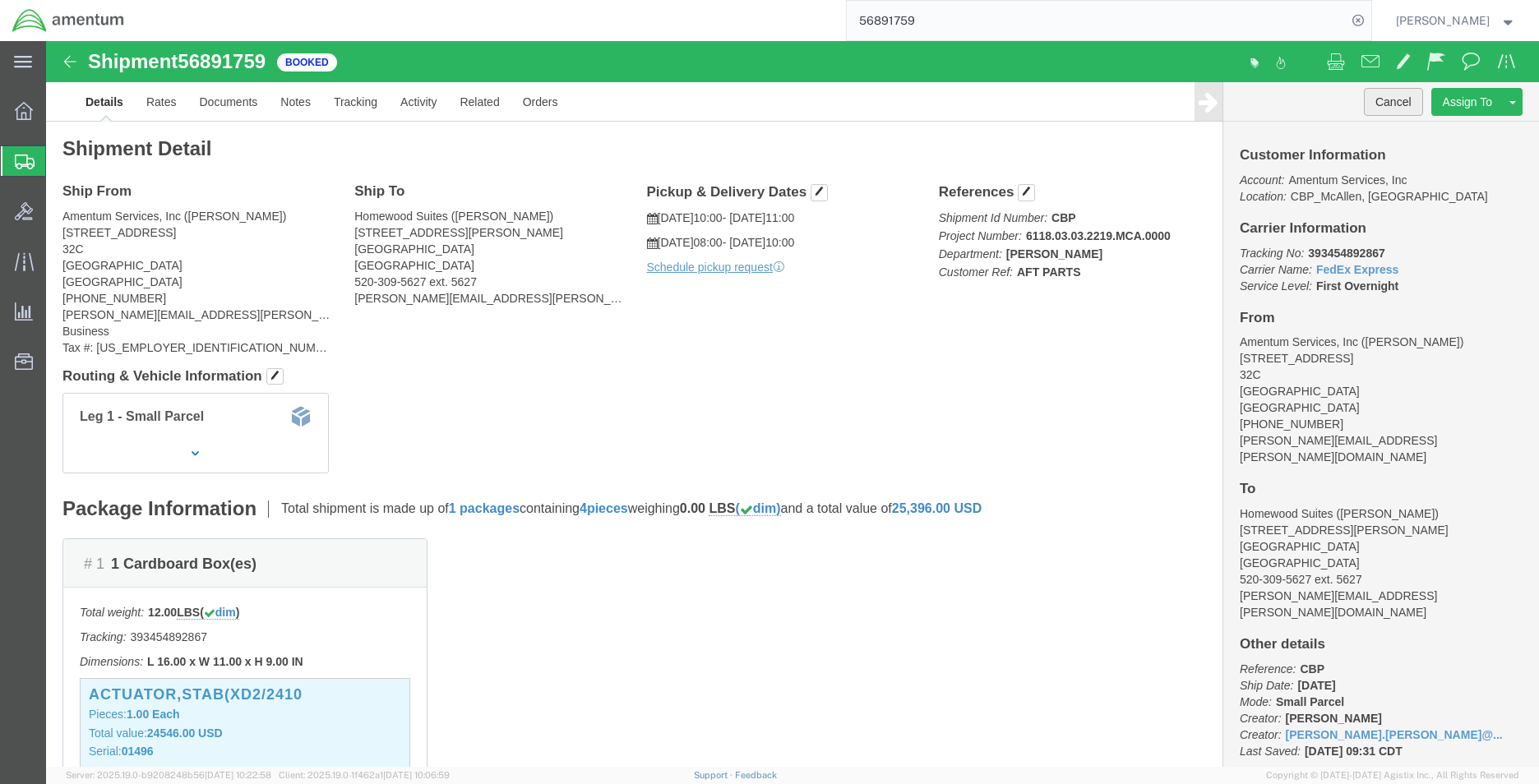
click button "Cancel"
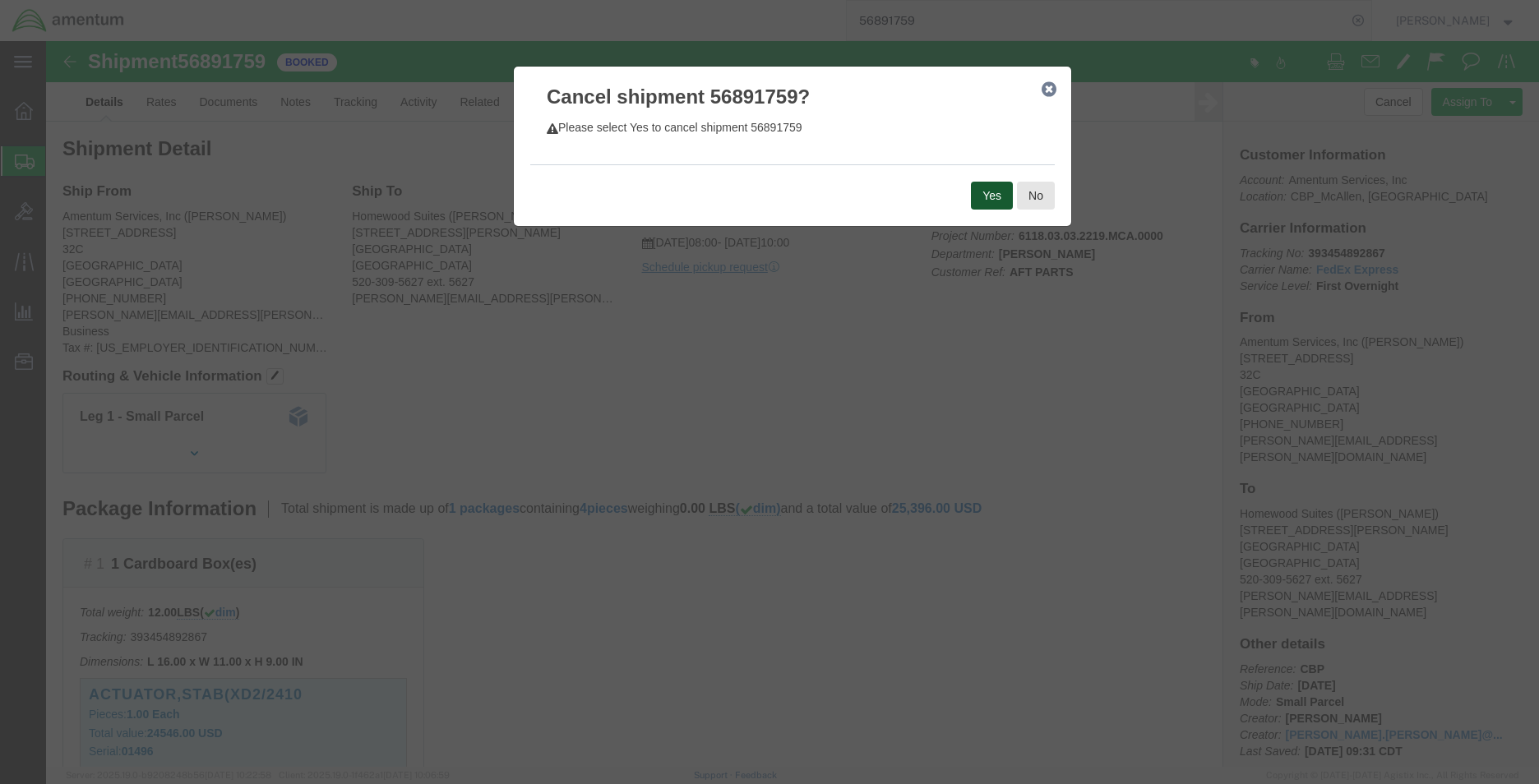
click button "Yes"
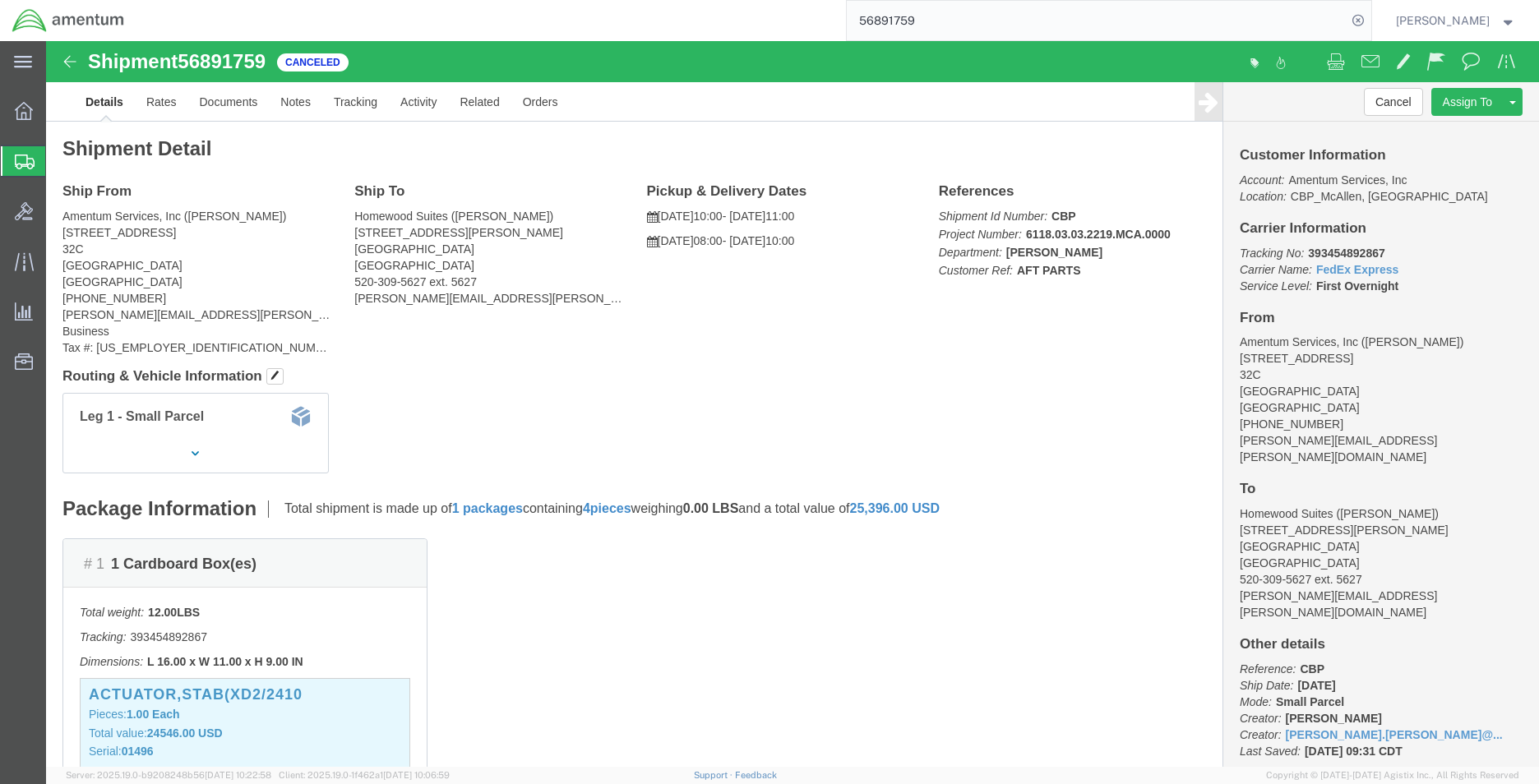
drag, startPoint x: 1241, startPoint y: 19, endPoint x: 1205, endPoint y: 23, distance: 36.2
click at [1241, 19] on input "56891759" at bounding box center [1097, 21] width 500 height 40
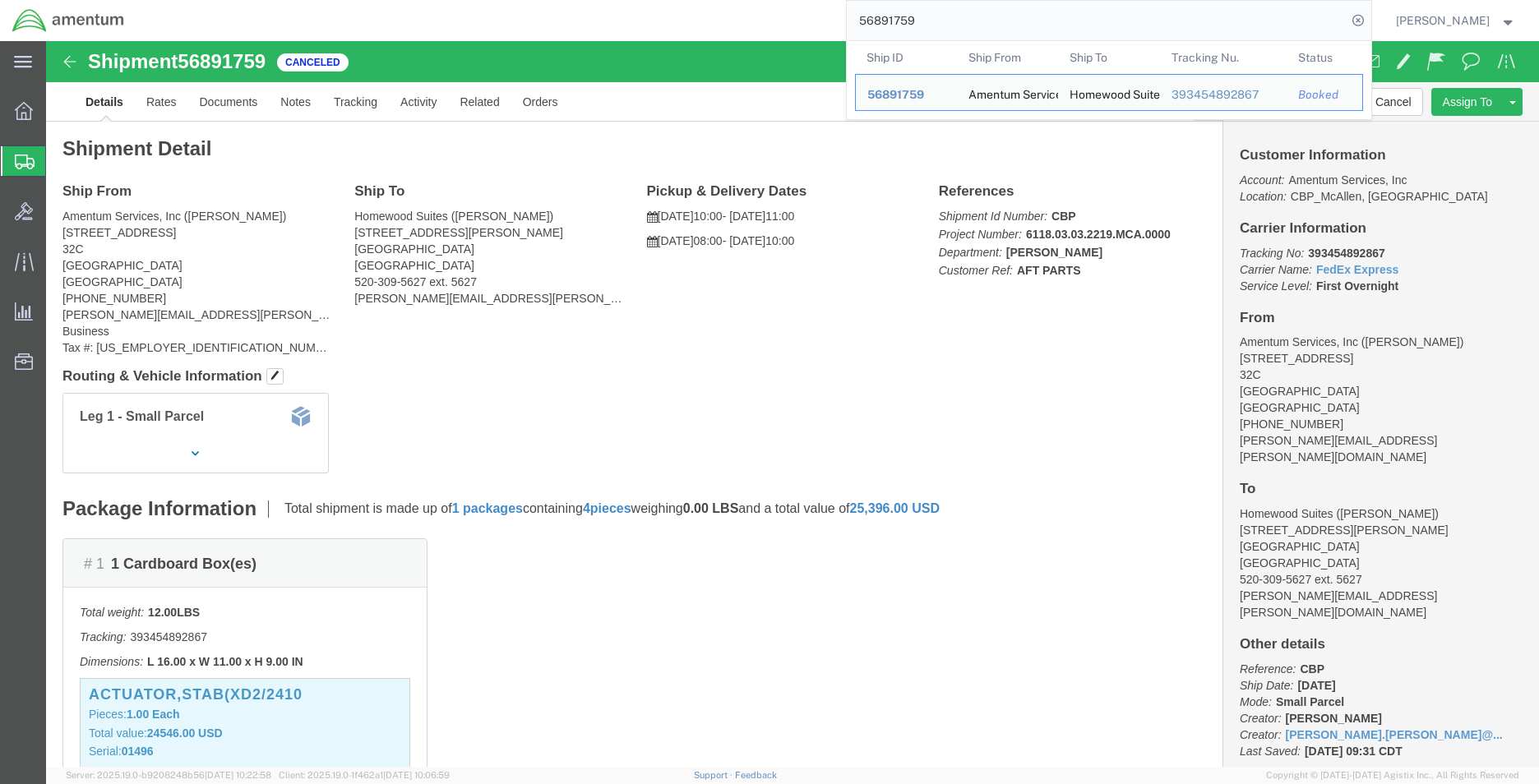
drag, startPoint x: 827, startPoint y: 26, endPoint x: 816, endPoint y: 26, distance: 11.0
click at [816, 26] on div "56891759 Ship ID Ship From Ship To Tracking Nu. Status Ship ID 56891759 Ship Fr…" at bounding box center [754, 21] width 1235 height 41
paste input "887"
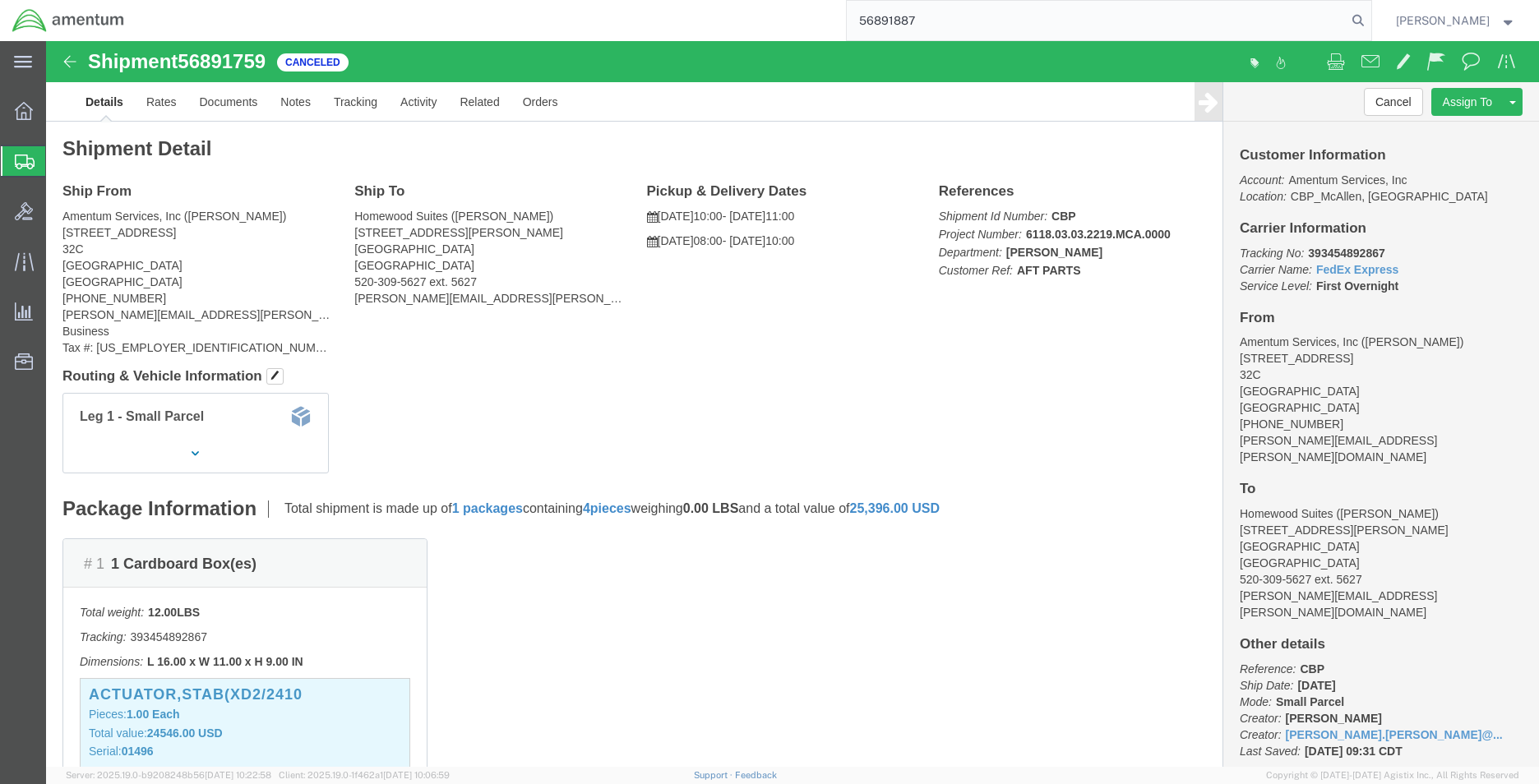
type input "56891887"
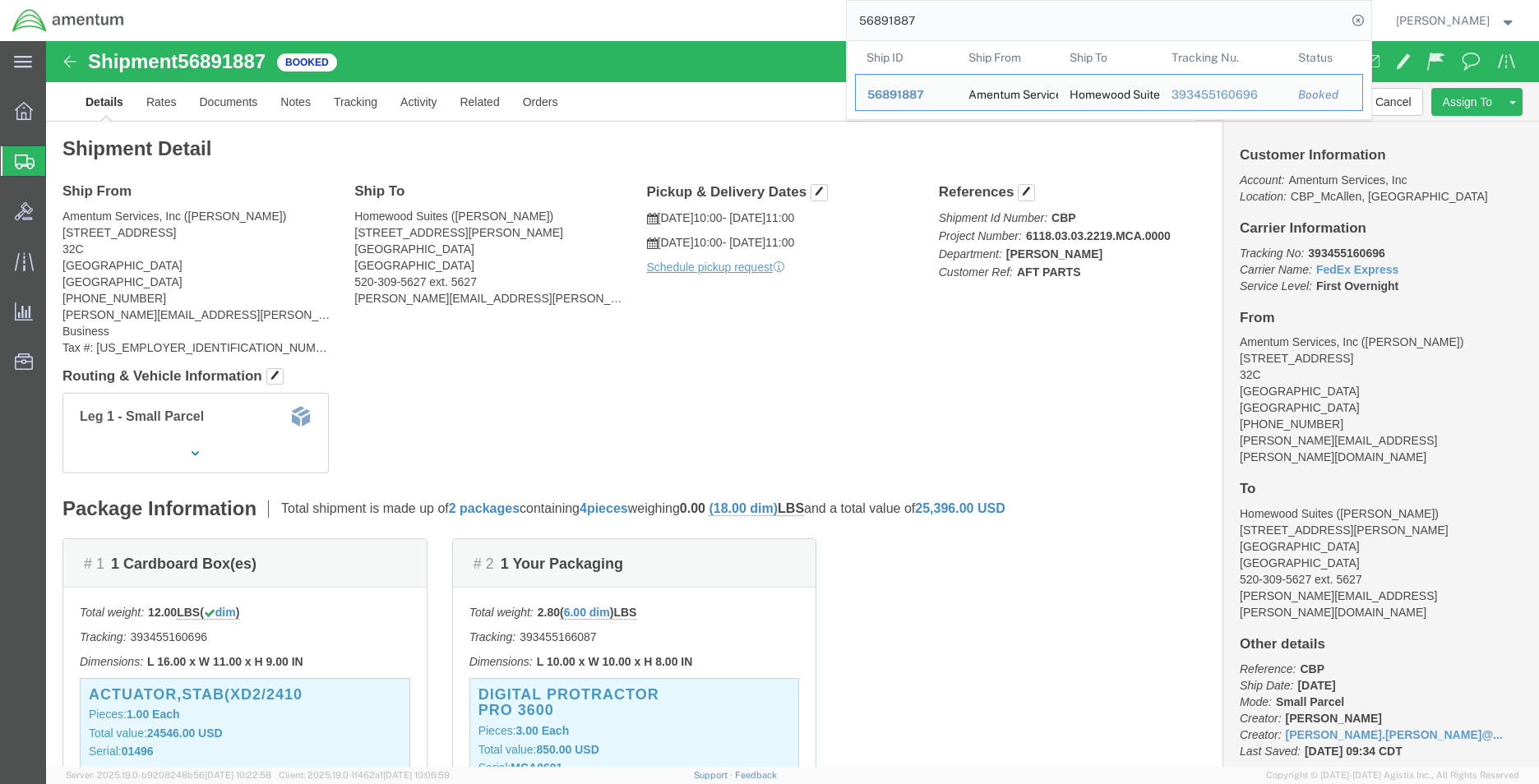
click div "Shipment Detail Ship From Amentum Services, Inc ([PERSON_NAME]) [STREET_ADDRESS…"
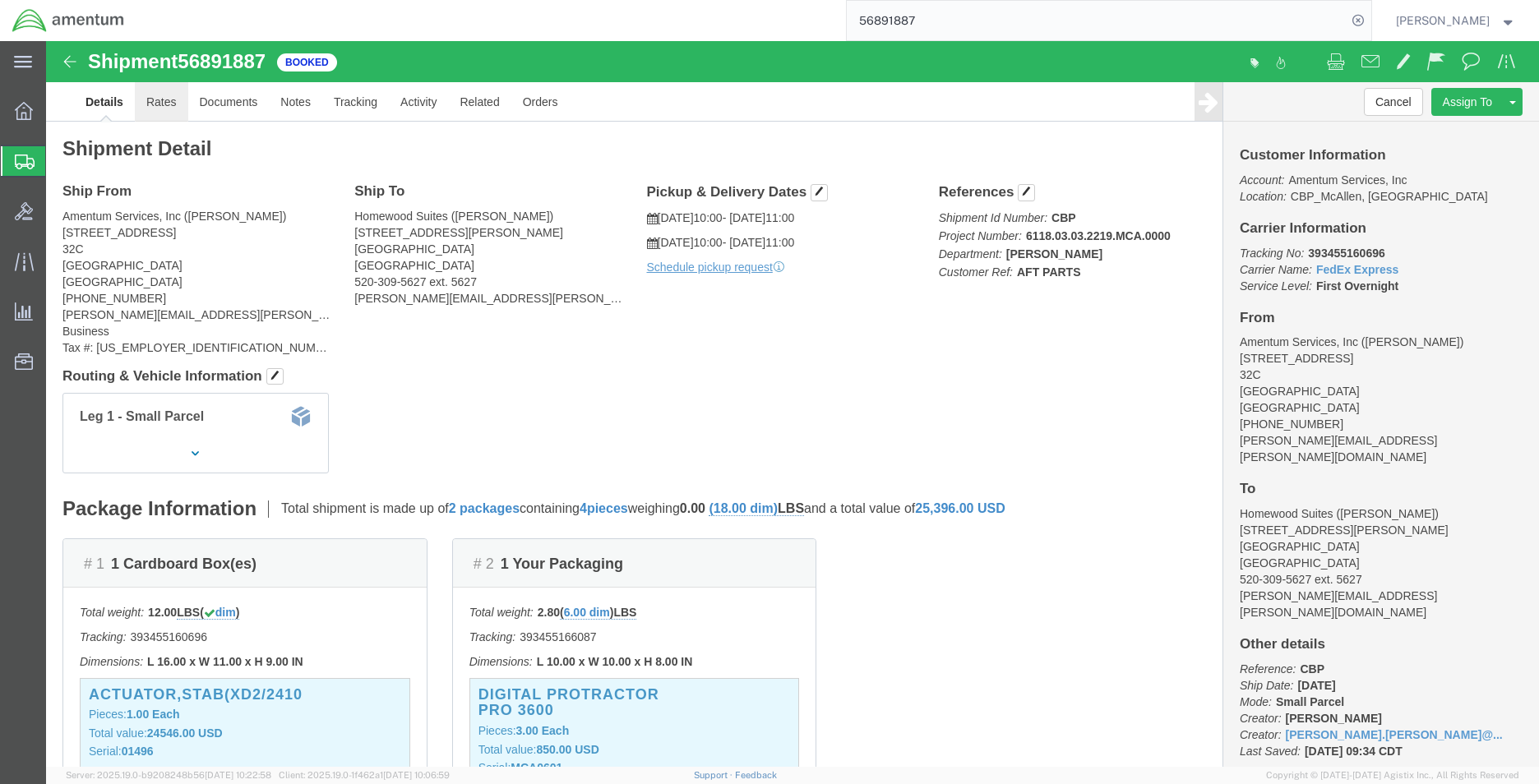
click link "Rates"
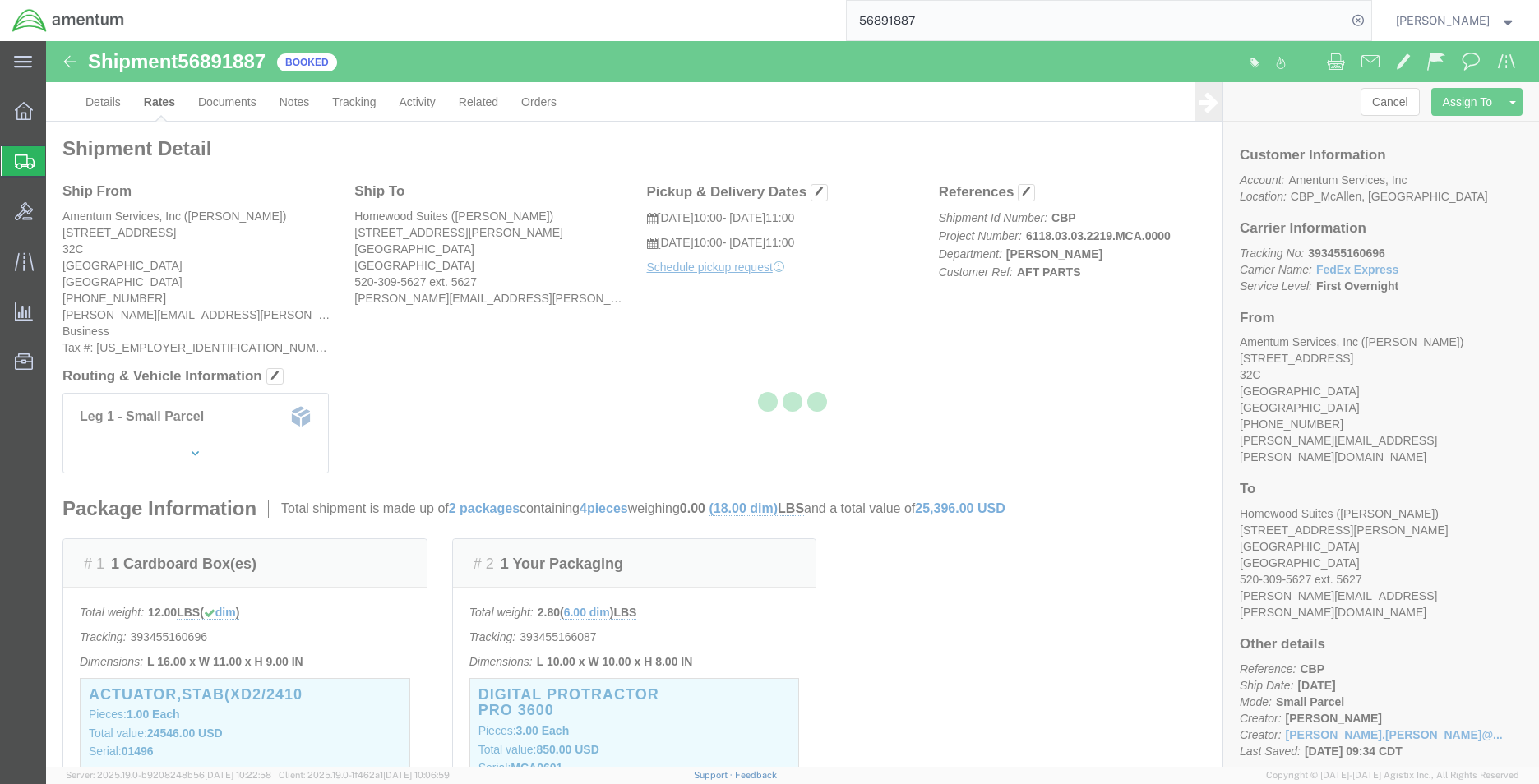
click at [221, 105] on div at bounding box center [793, 404] width 1493 height 726
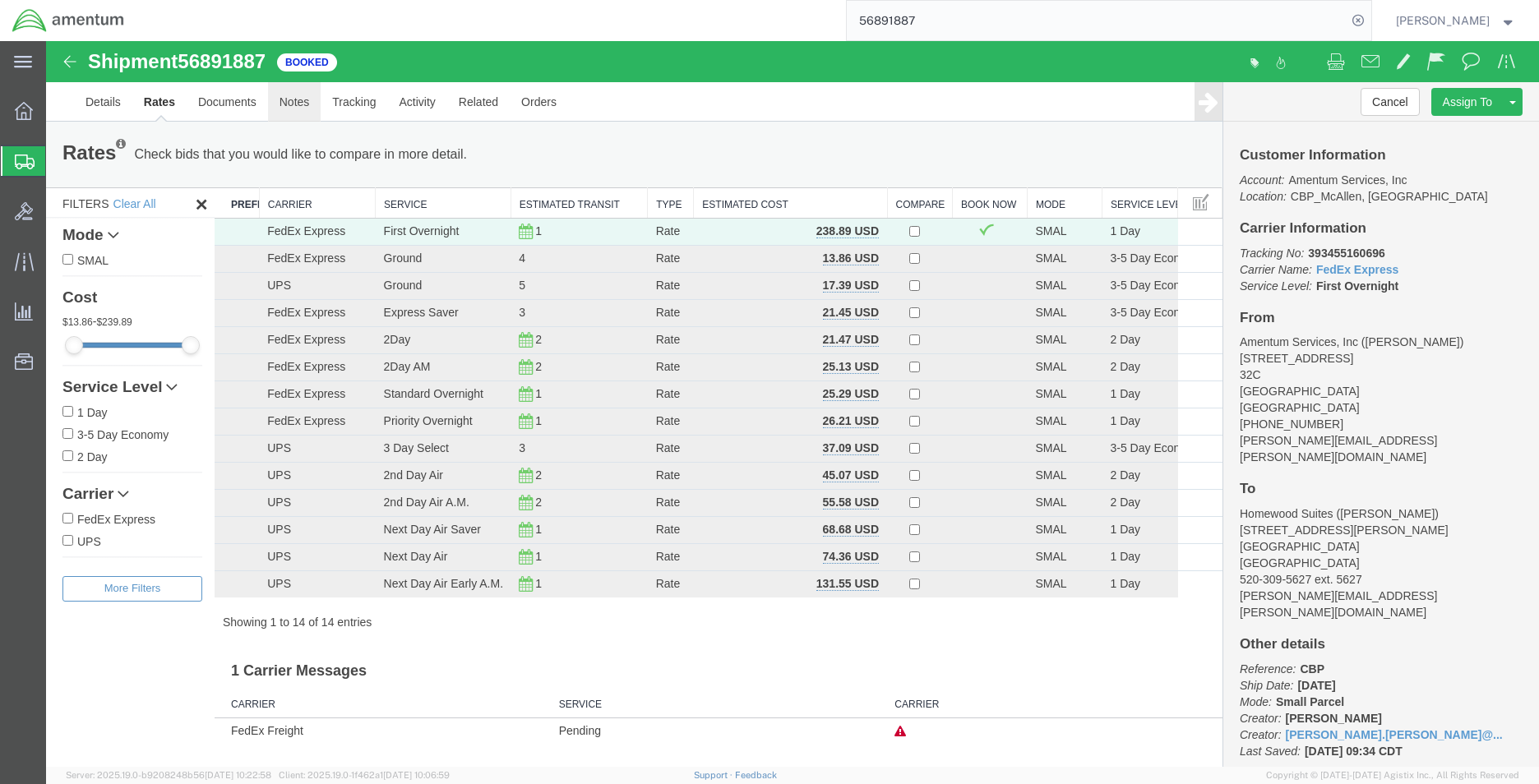
click at [301, 105] on link "Notes" at bounding box center [294, 102] width 54 height 40
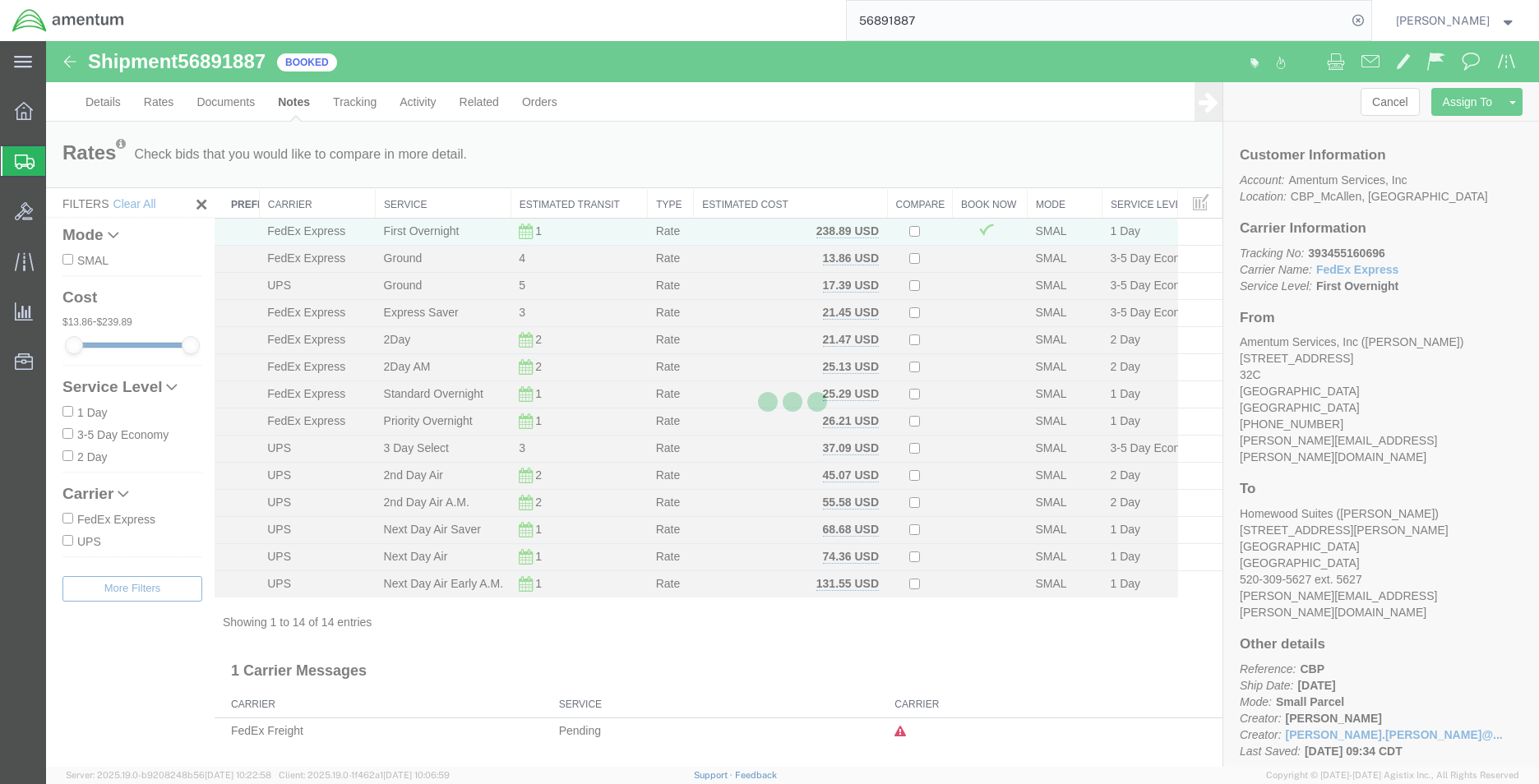
click at [353, 105] on div at bounding box center [793, 404] width 1493 height 726
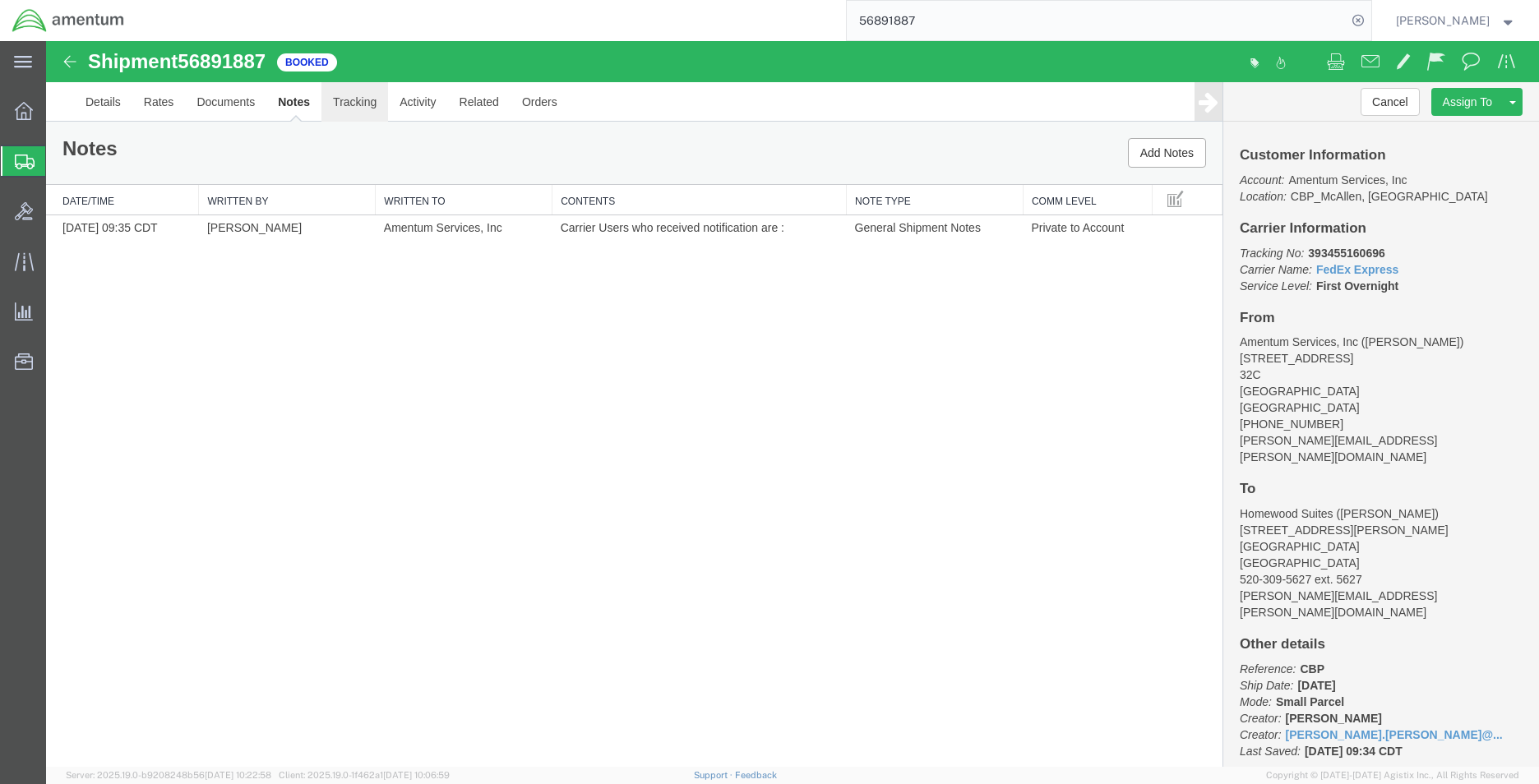
click at [353, 105] on link "Tracking" at bounding box center [354, 102] width 67 height 40
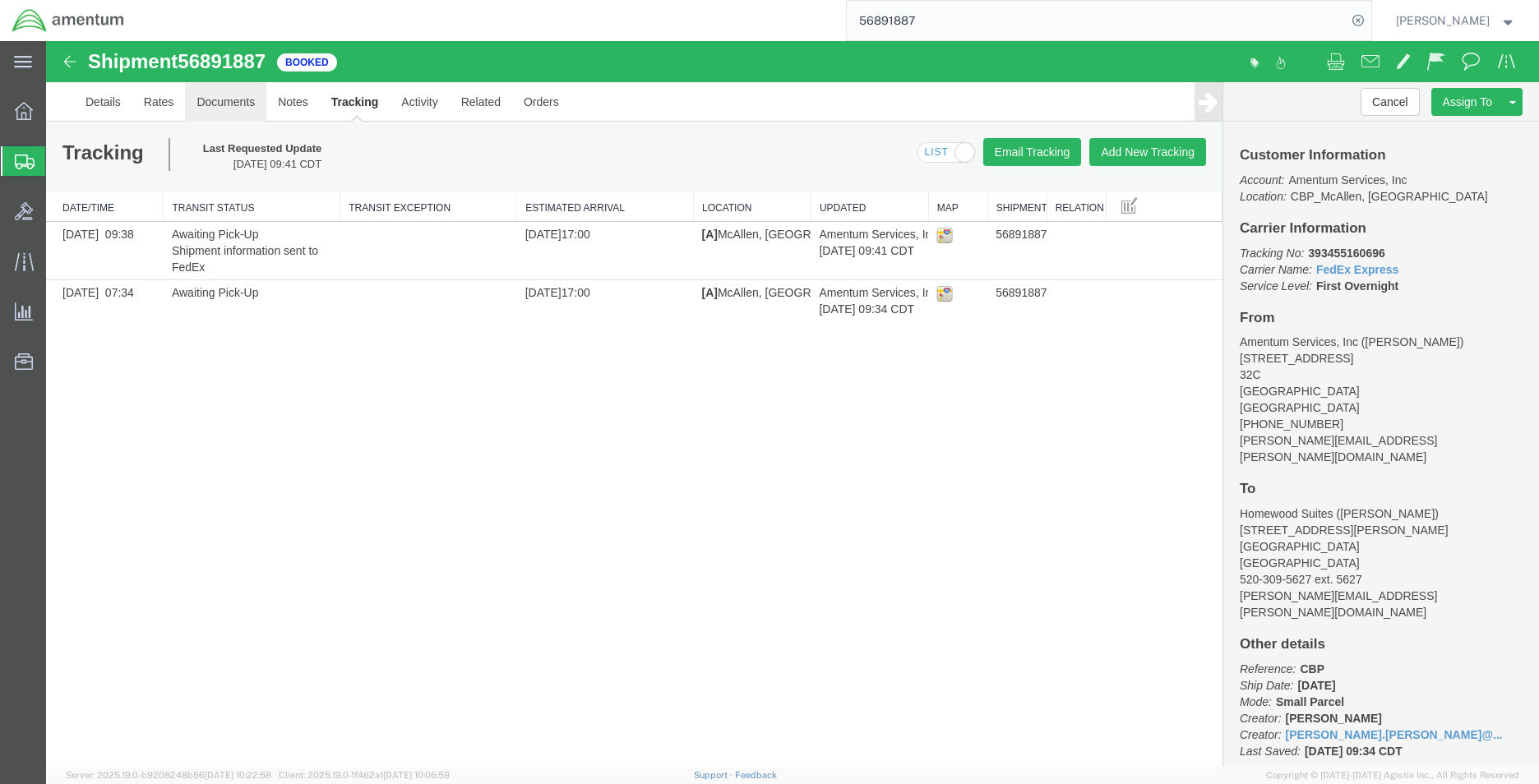
click at [227, 104] on link "Documents" at bounding box center [225, 102] width 82 height 40
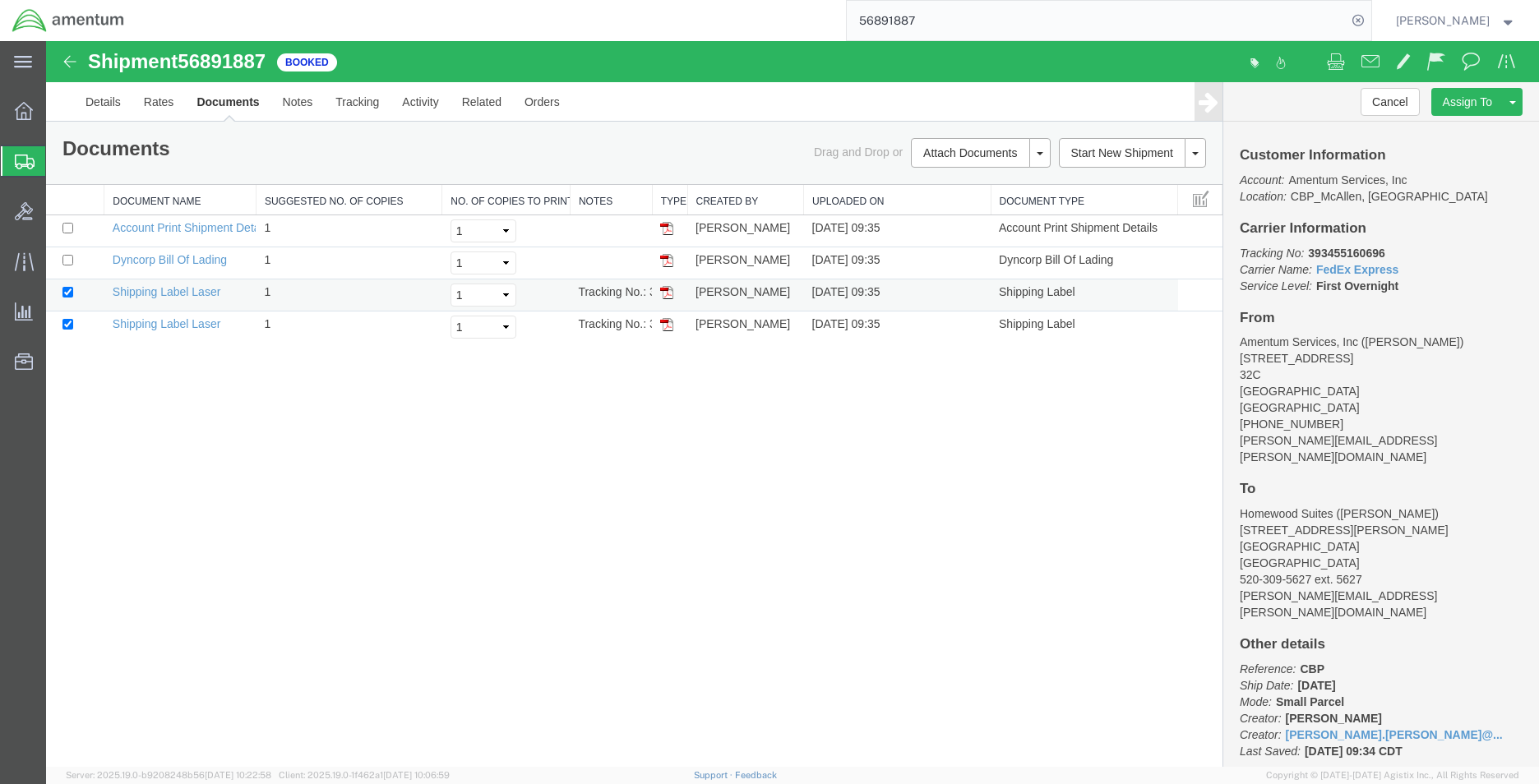
click at [637, 293] on td "Tracking No.: 393455160696" at bounding box center [610, 295] width 82 height 32
click at [667, 294] on img at bounding box center [667, 292] width 13 height 13
click at [97, 109] on link "Details" at bounding box center [103, 102] width 58 height 40
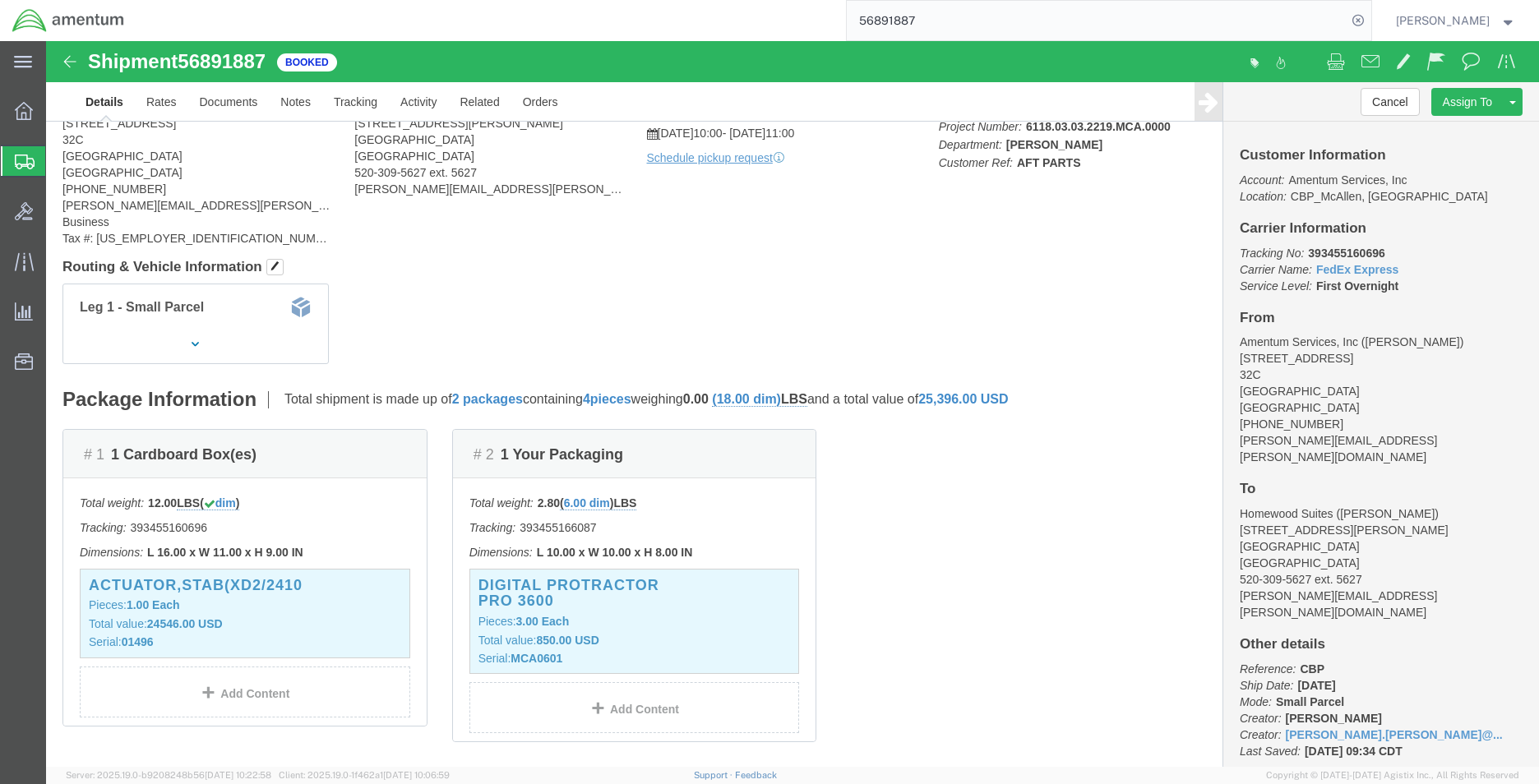
scroll to position [165, 0]
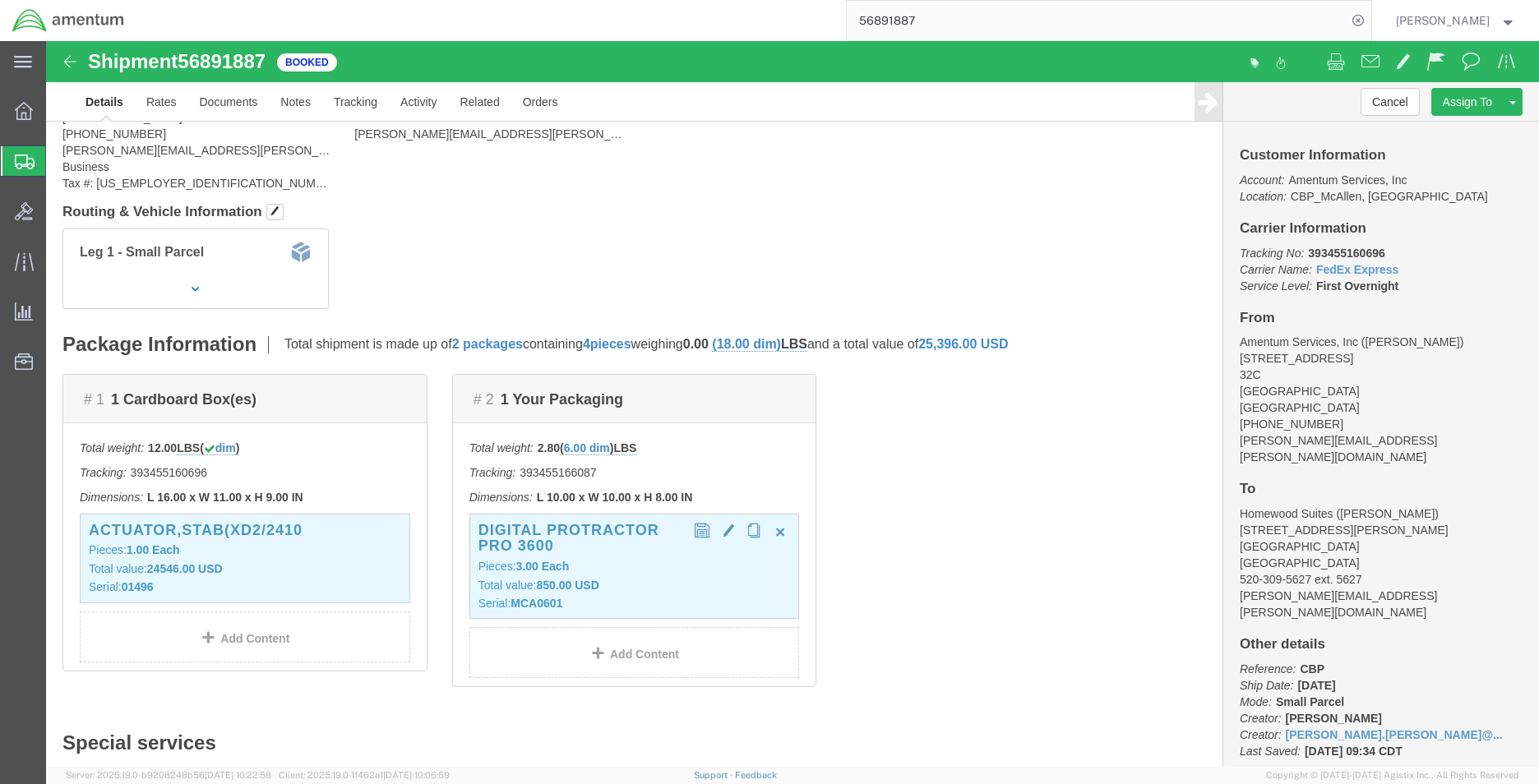
click h3 "Digital Protractor Pro 3600"
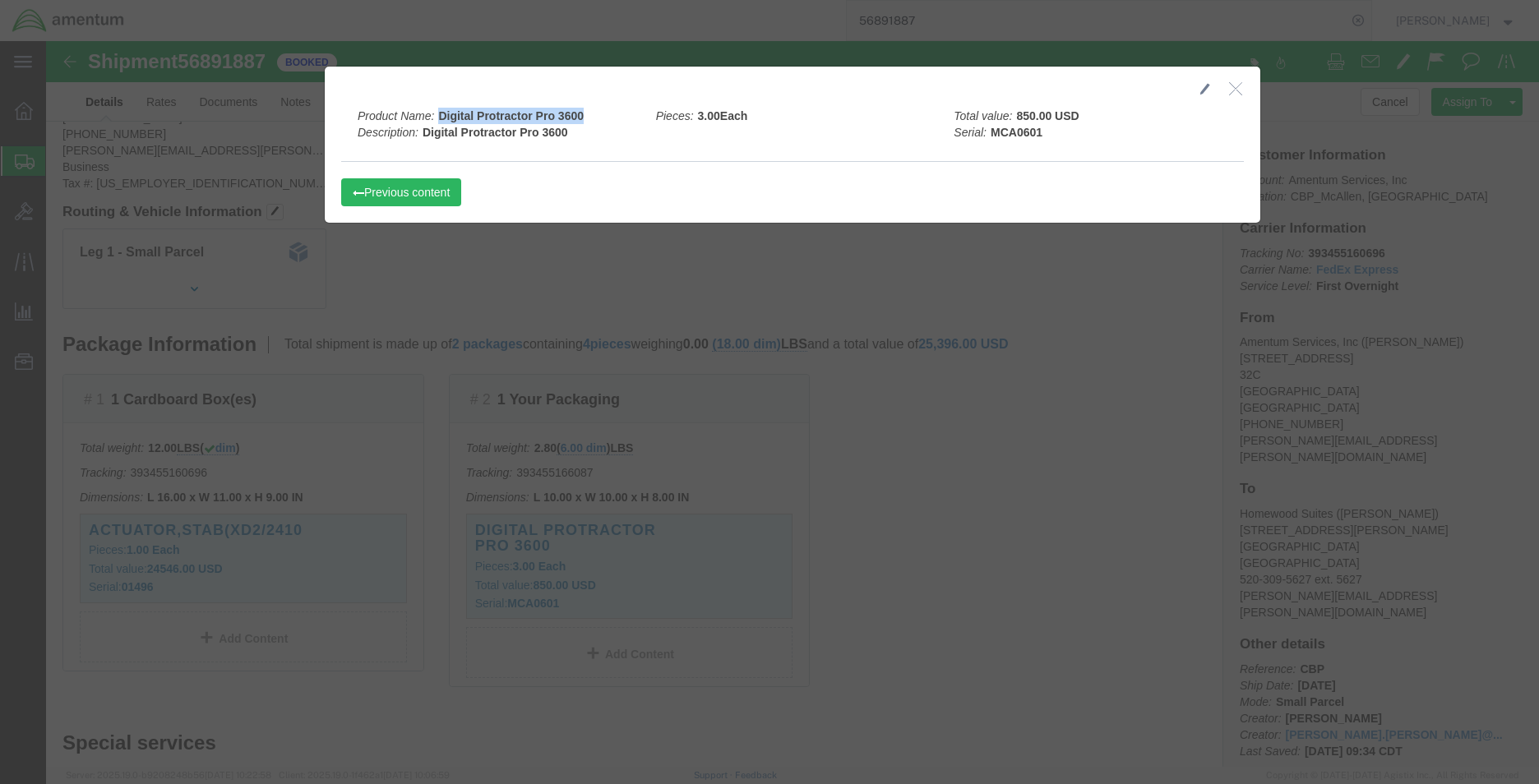
drag, startPoint x: 545, startPoint y: 77, endPoint x: 389, endPoint y: 76, distance: 156.0
click div "Product Name: Digital Protractor Pro 3600 Description: Digital Protractor Pro 3…"
copy b "Digital Protractor Pro 3600"
click button "button"
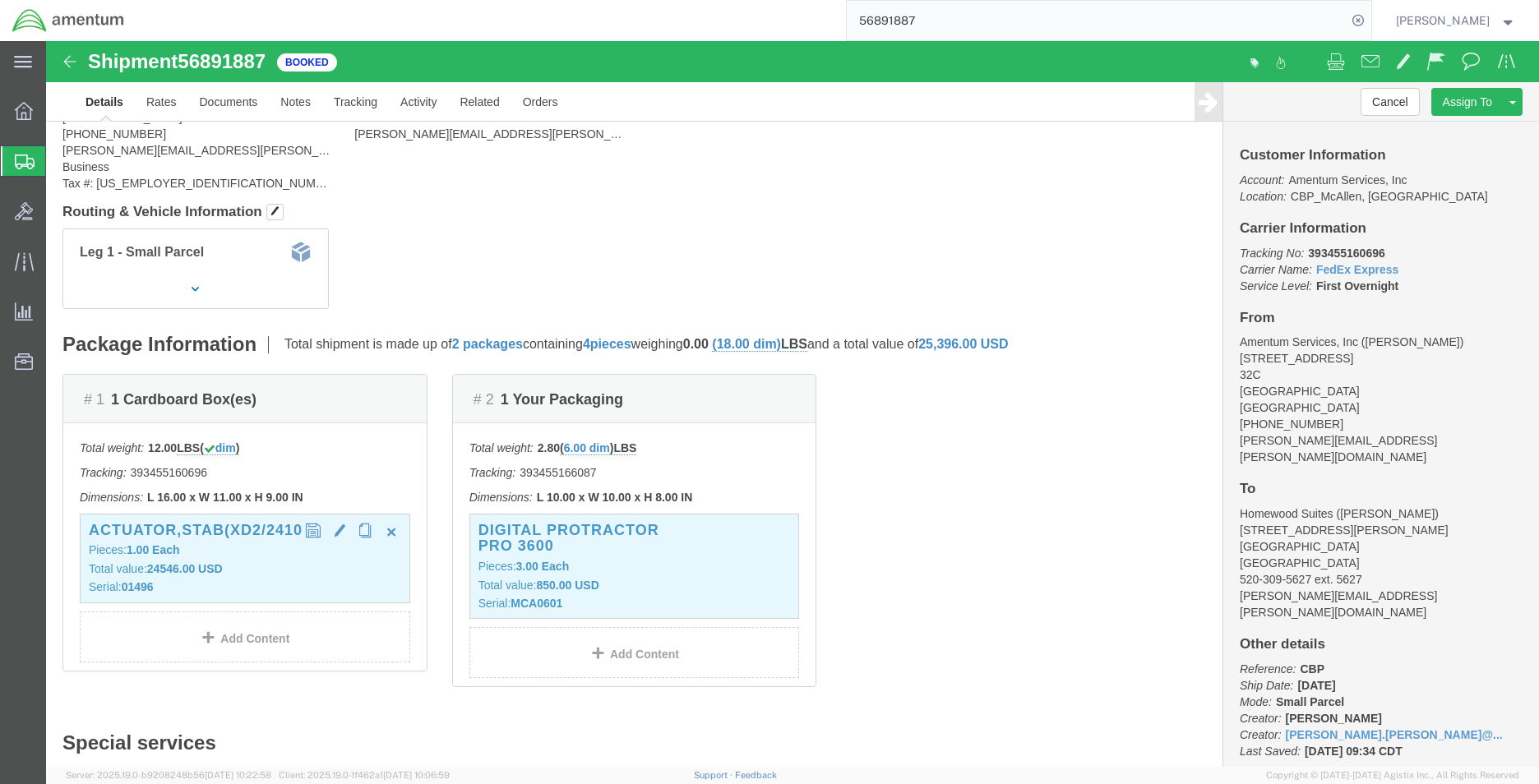
click h3 "ACTUATOR,STAB(XD2/2410"
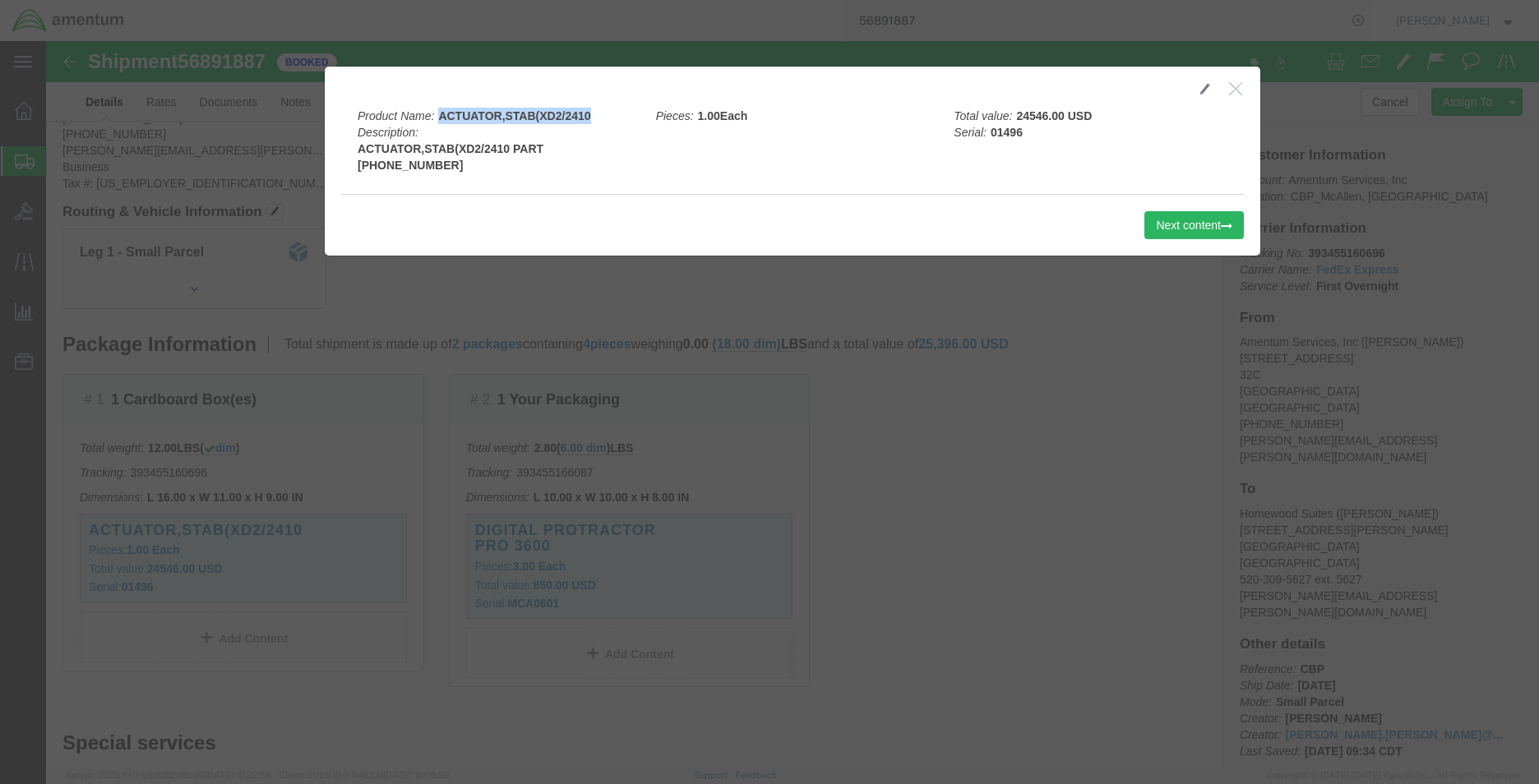
drag, startPoint x: 389, startPoint y: 72, endPoint x: 543, endPoint y: 73, distance: 154.0
click div "Product Name: ACTUATOR,STAB(XD2/2410 Description: ACTUATOR,STAB(XD2/2410 PART […"
copy b "ACTUATOR,STAB(XD2/2410"
click button "button"
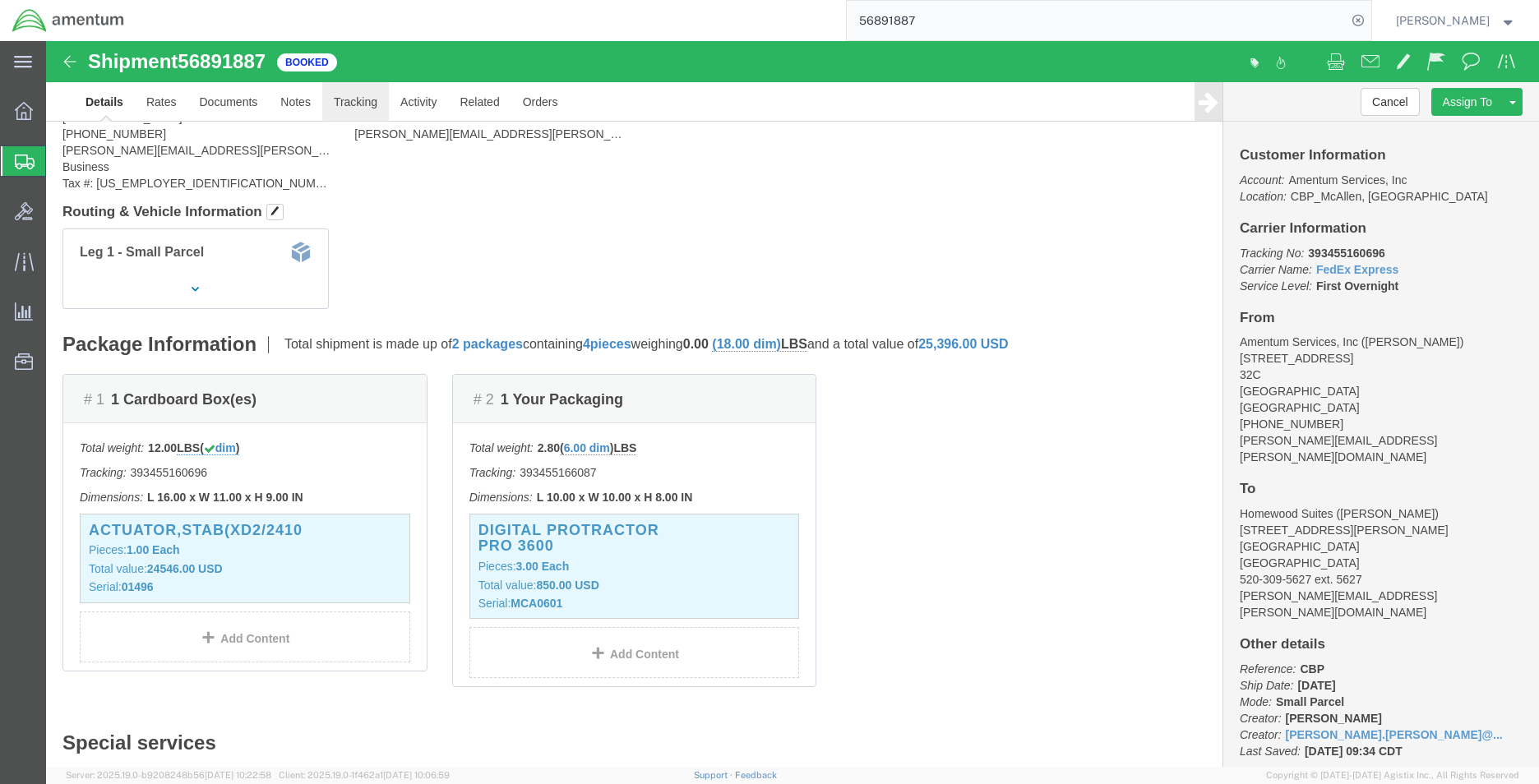
click link "Tracking"
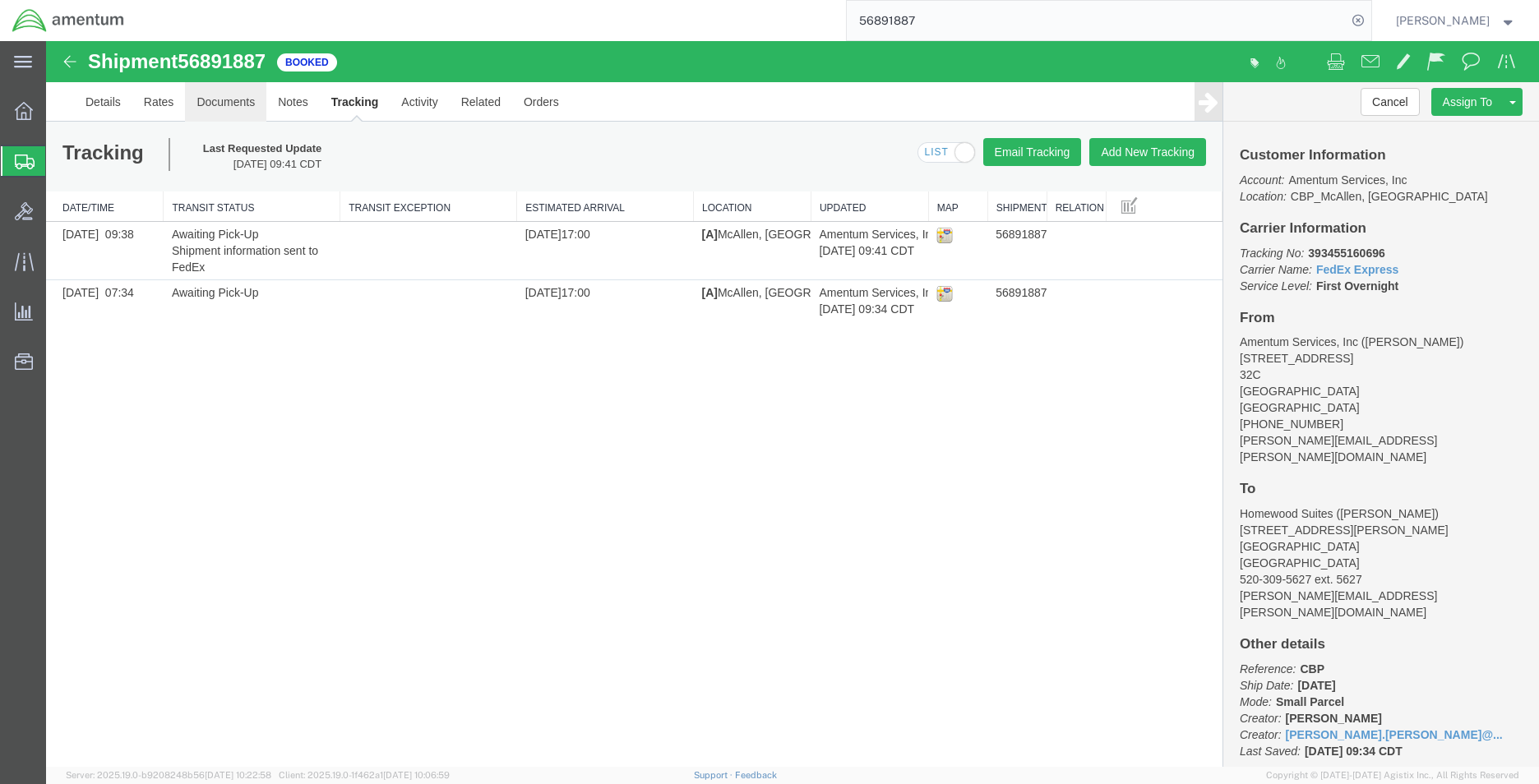
click at [217, 103] on link "Documents" at bounding box center [225, 102] width 82 height 40
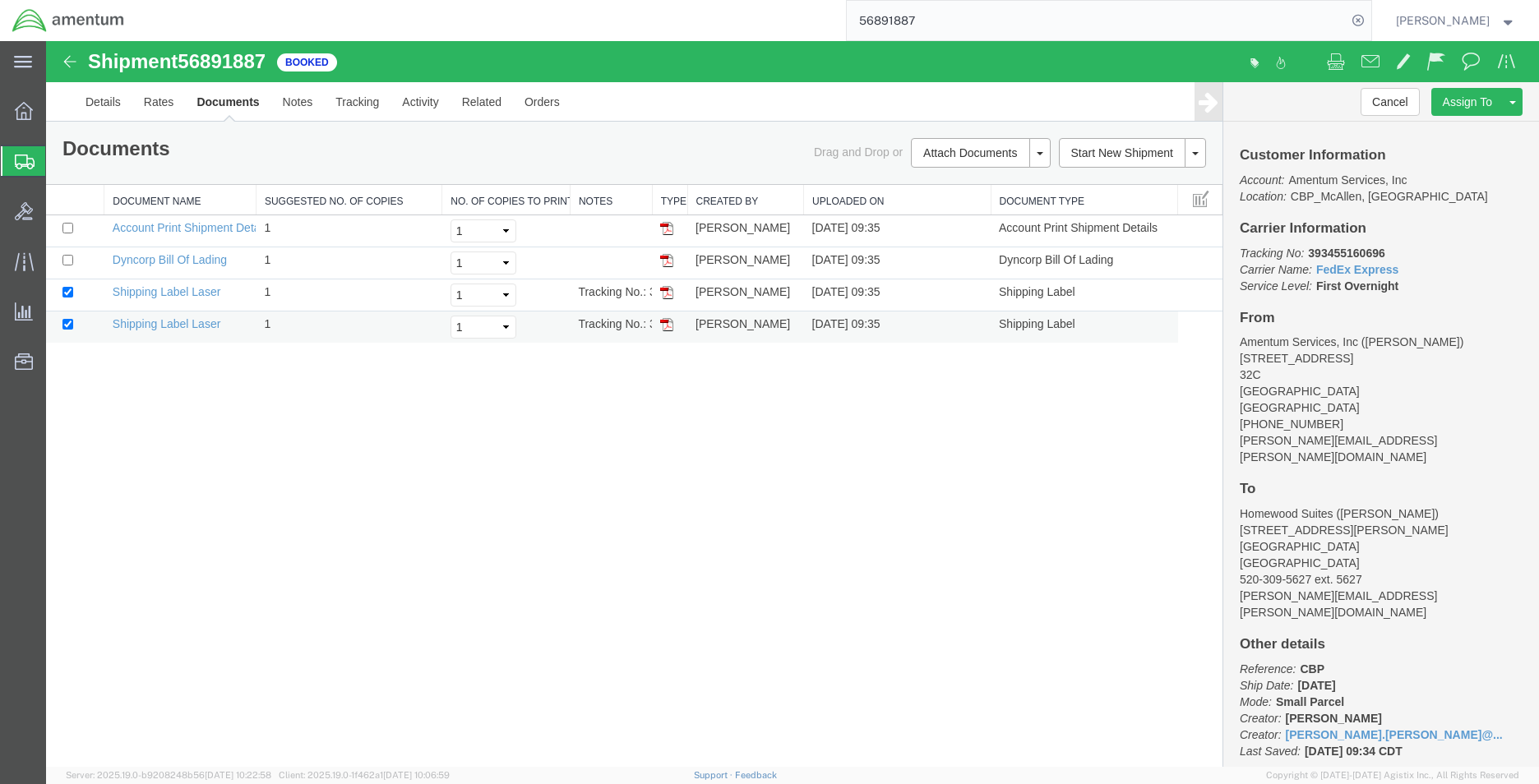
click at [672, 324] on img at bounding box center [667, 324] width 13 height 13
